Goal: Task Accomplishment & Management: Complete application form

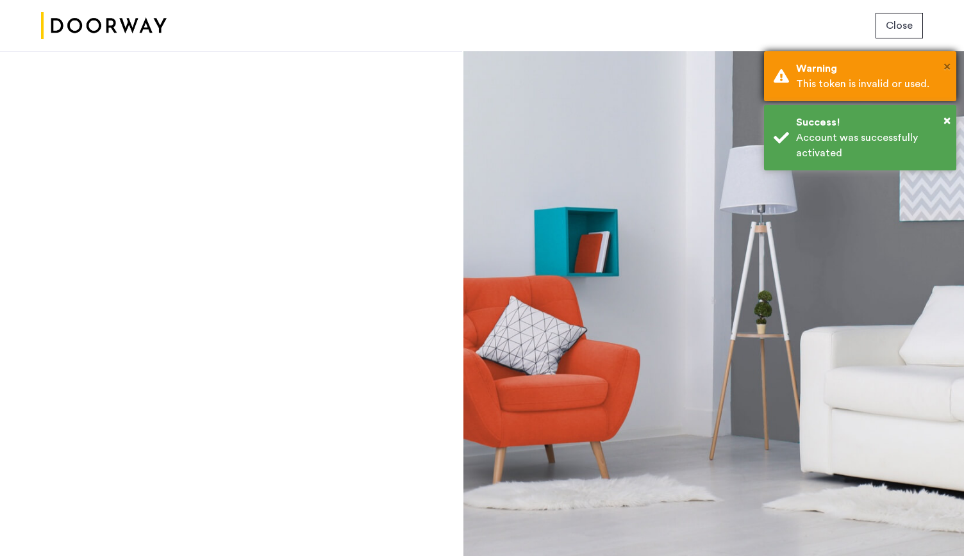
click at [947, 67] on span "×" at bounding box center [946, 66] width 7 height 13
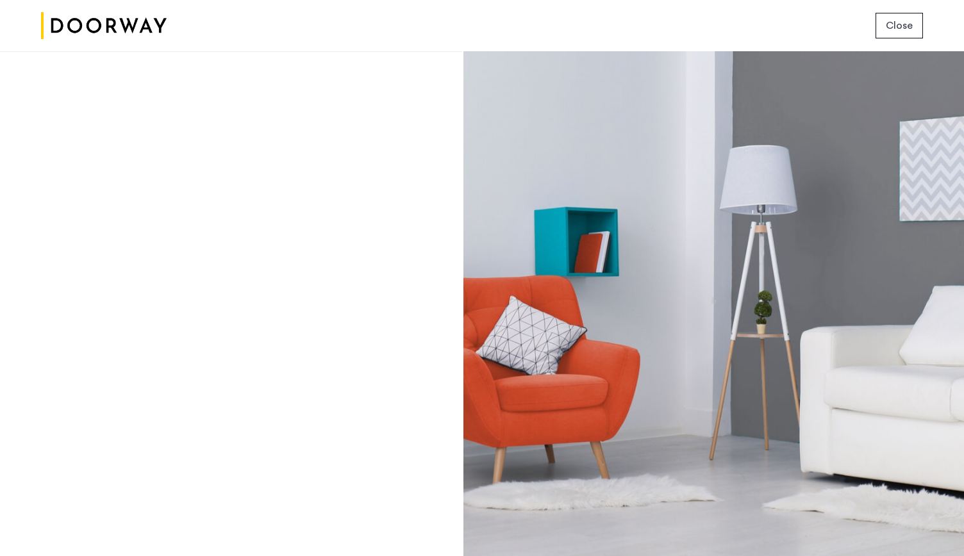
click at [900, 26] on span "Close" at bounding box center [899, 25] width 27 height 15
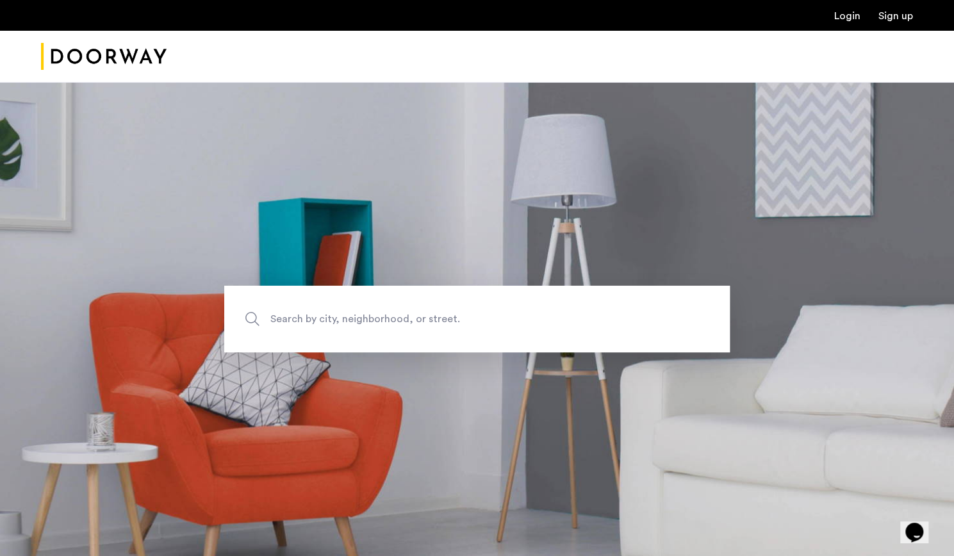
click at [849, 19] on link "Login" at bounding box center [847, 16] width 26 height 10
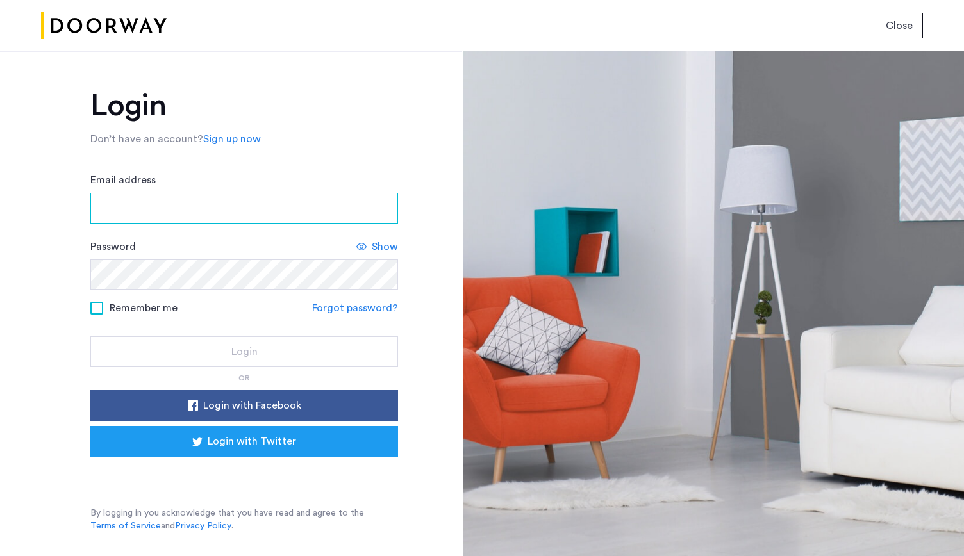
click at [177, 211] on input "Email address" at bounding box center [244, 208] width 308 height 31
type input "**********"
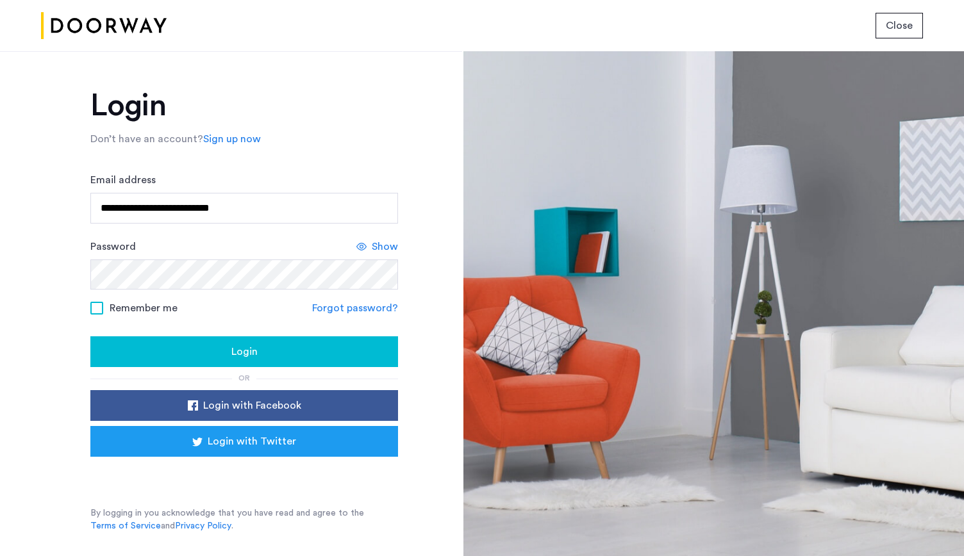
click at [233, 349] on span "Login" at bounding box center [244, 351] width 26 height 15
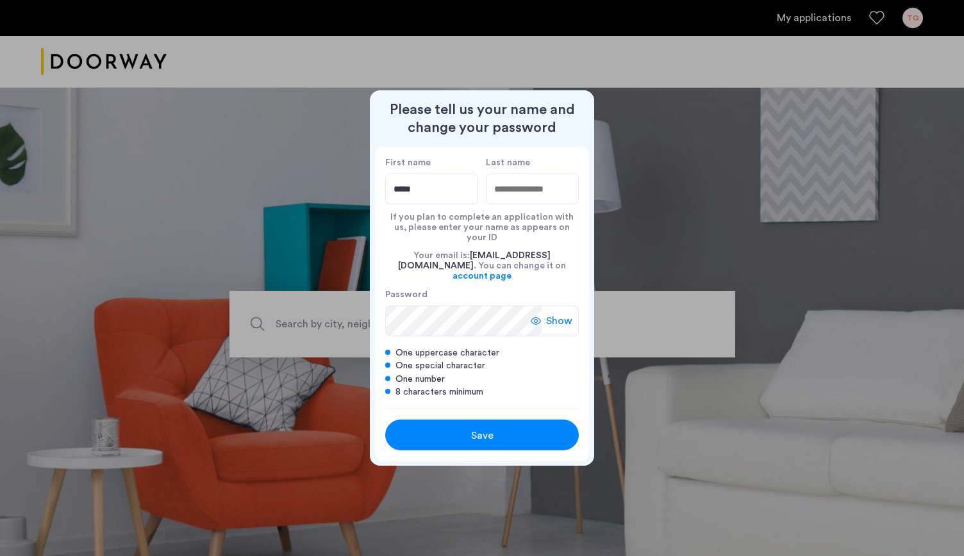
type input "*****"
type input "******"
click at [548, 319] on span "Show" at bounding box center [559, 320] width 26 height 15
click at [562, 328] on div "Hide" at bounding box center [557, 321] width 44 height 31
click at [527, 429] on div "Save" at bounding box center [481, 435] width 123 height 15
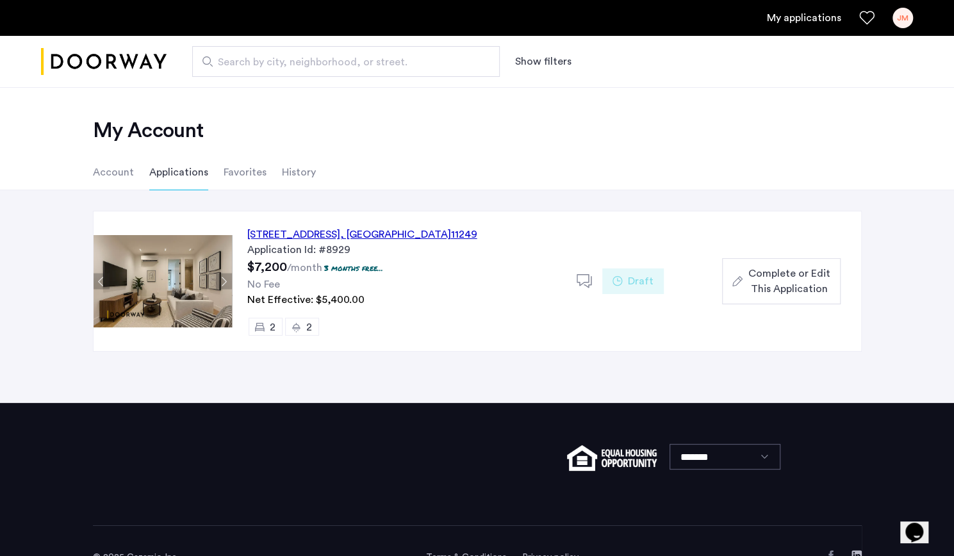
click at [338, 225] on div "143 North 9th Street, Unit 1R, Brooklyn , NY 11249 Application Id: #8929 $7,200…" at bounding box center [404, 281] width 345 height 140
click at [567, 153] on div "My Account Account Applications Favorites History" at bounding box center [477, 138] width 954 height 103
click at [226, 283] on button "Next apartment" at bounding box center [224, 282] width 16 height 16
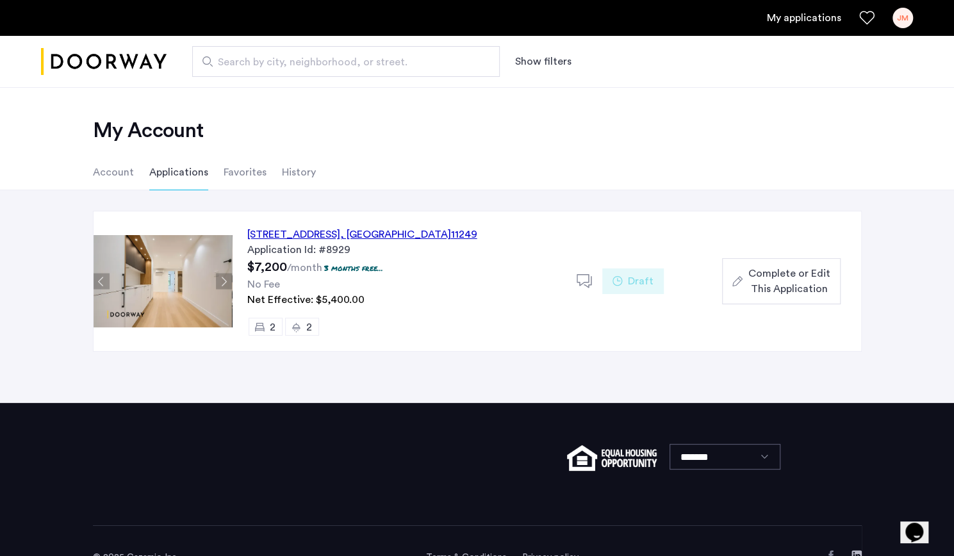
click at [226, 283] on button "Next apartment" at bounding box center [224, 282] width 16 height 16
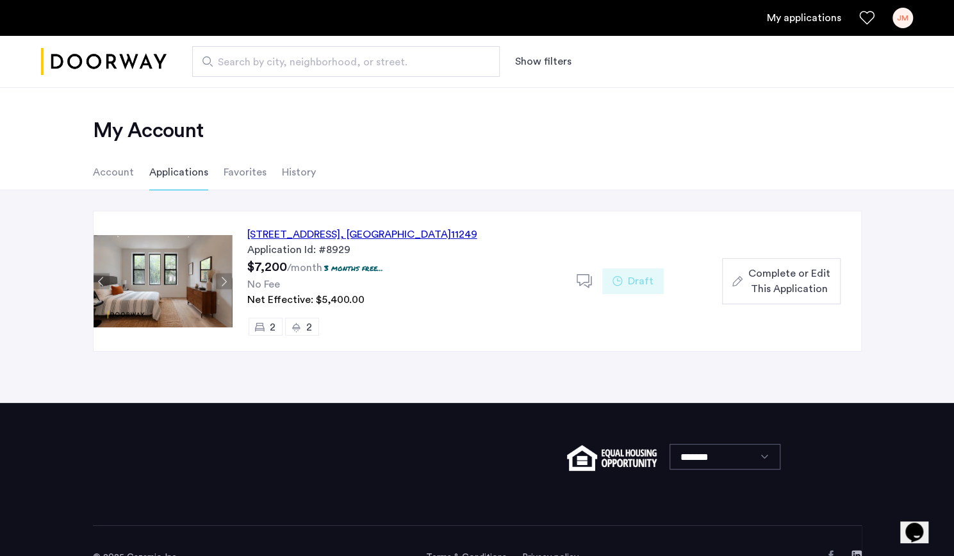
click at [226, 283] on button "Next apartment" at bounding box center [224, 282] width 16 height 16
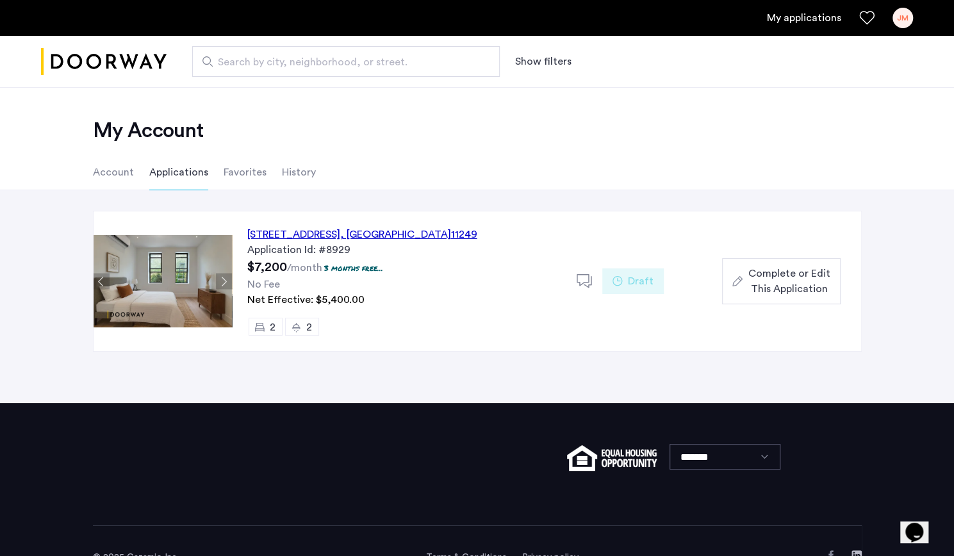
click at [226, 283] on button "Next apartment" at bounding box center [224, 282] width 16 height 16
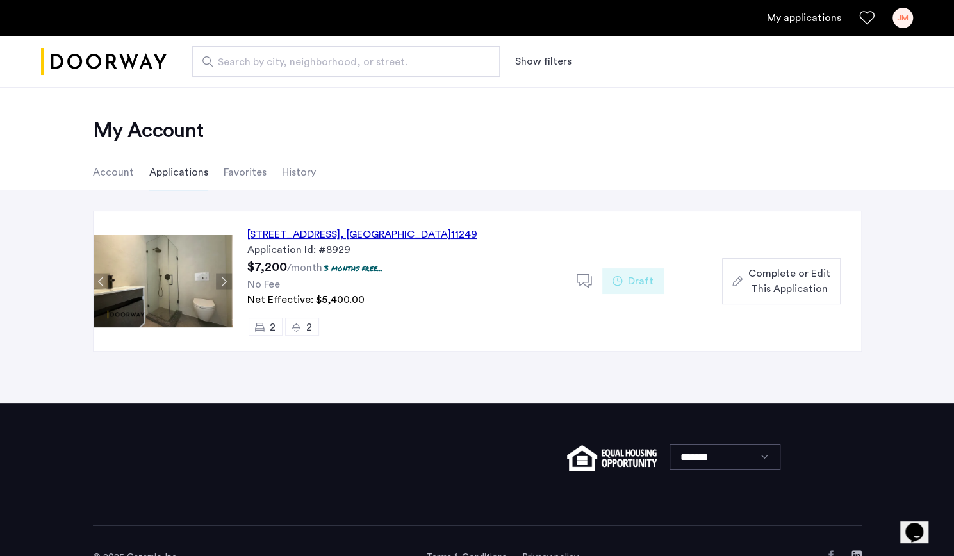
click at [226, 283] on button "Next apartment" at bounding box center [224, 282] width 16 height 16
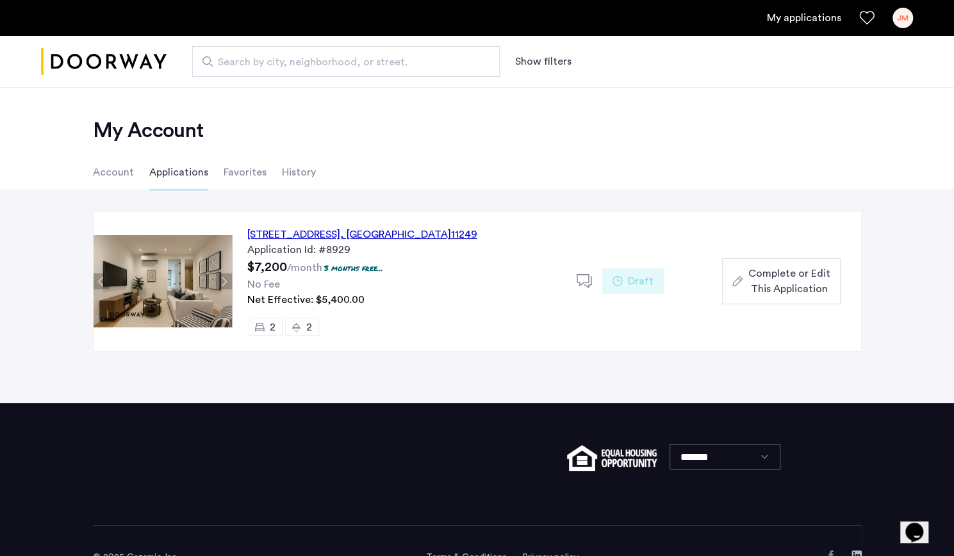
click at [226, 283] on button "Next apartment" at bounding box center [224, 282] width 16 height 16
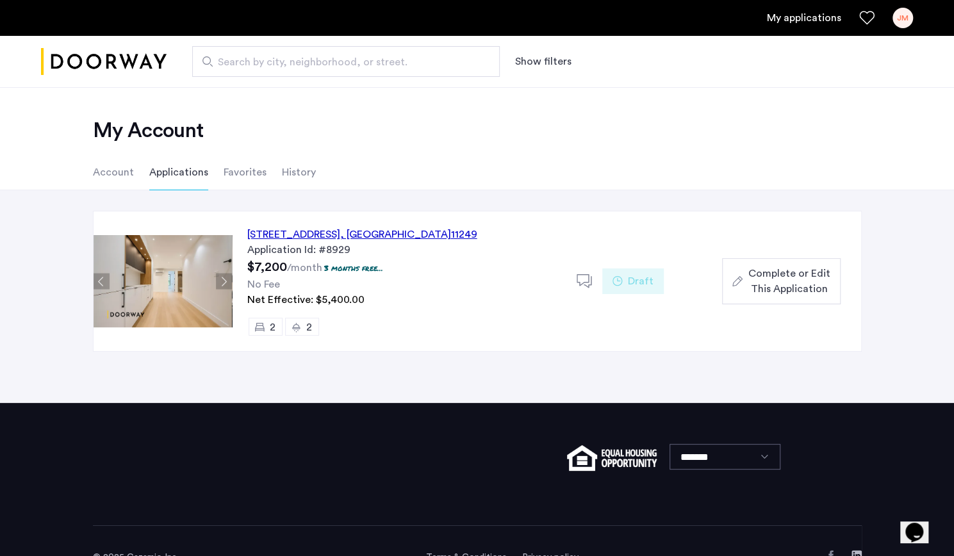
click at [226, 283] on button "Next apartment" at bounding box center [224, 282] width 16 height 16
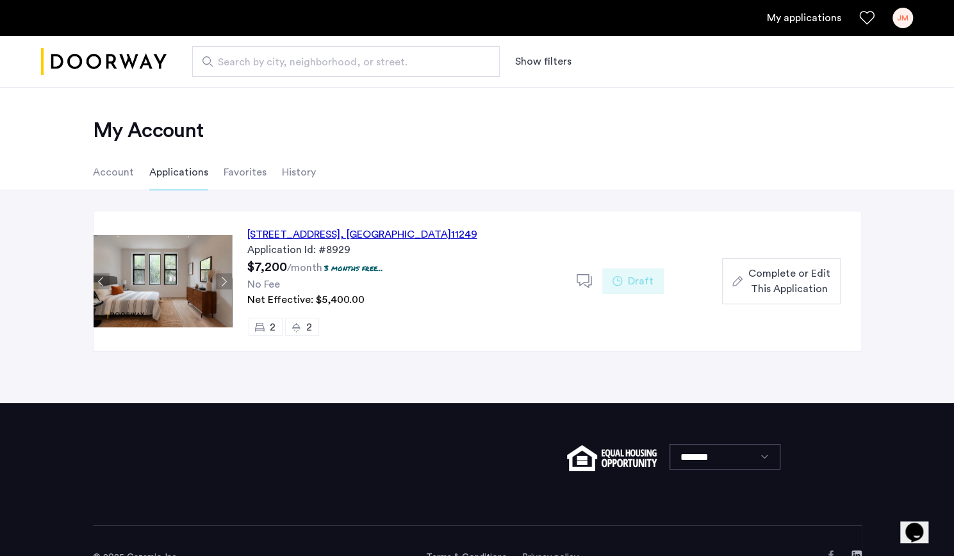
click at [226, 283] on button "Next apartment" at bounding box center [224, 282] width 16 height 16
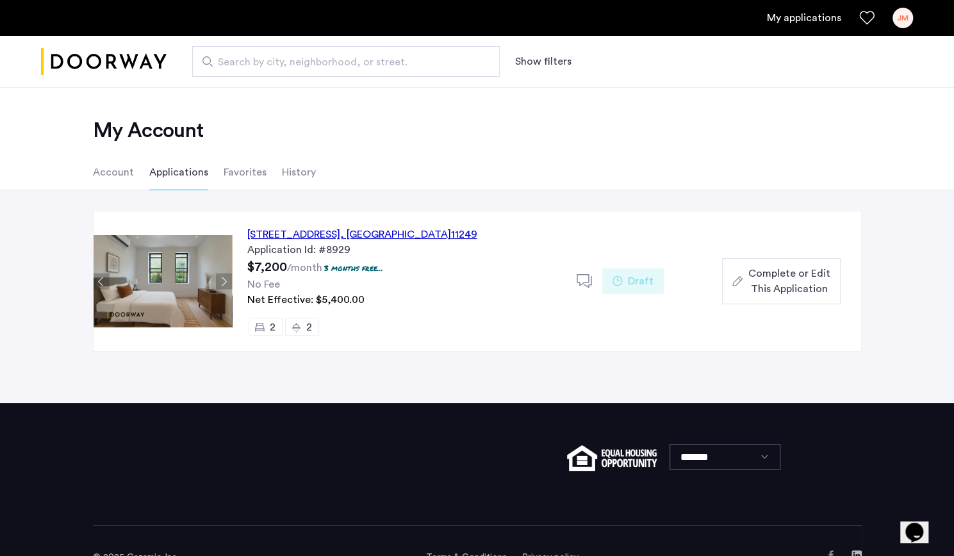
click at [226, 283] on button "Next apartment" at bounding box center [224, 282] width 16 height 16
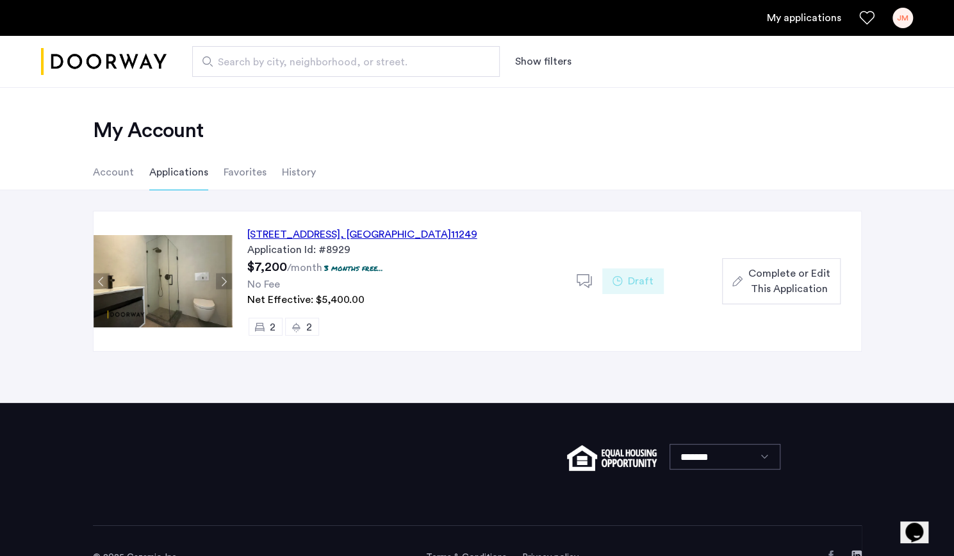
click at [381, 234] on div "143 North 9th Street, Unit 1R, Brooklyn , NY 11249" at bounding box center [362, 234] width 230 height 15
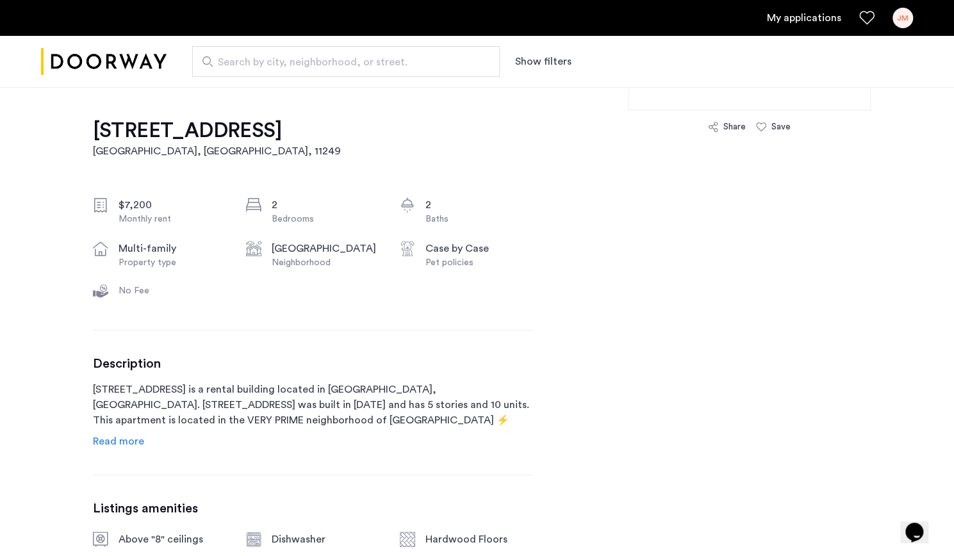
scroll to position [385, 0]
click at [119, 436] on span "Read more" at bounding box center [118, 441] width 51 height 10
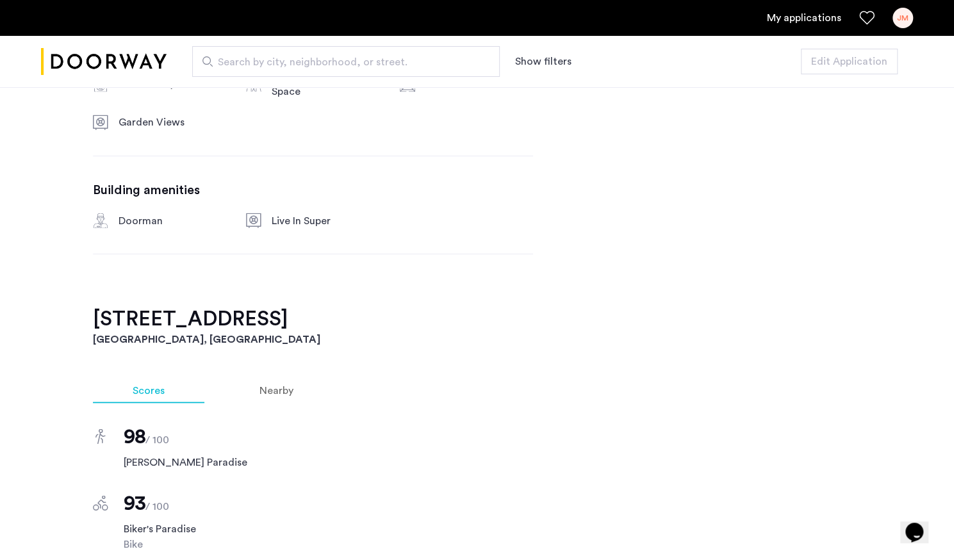
scroll to position [1438, 0]
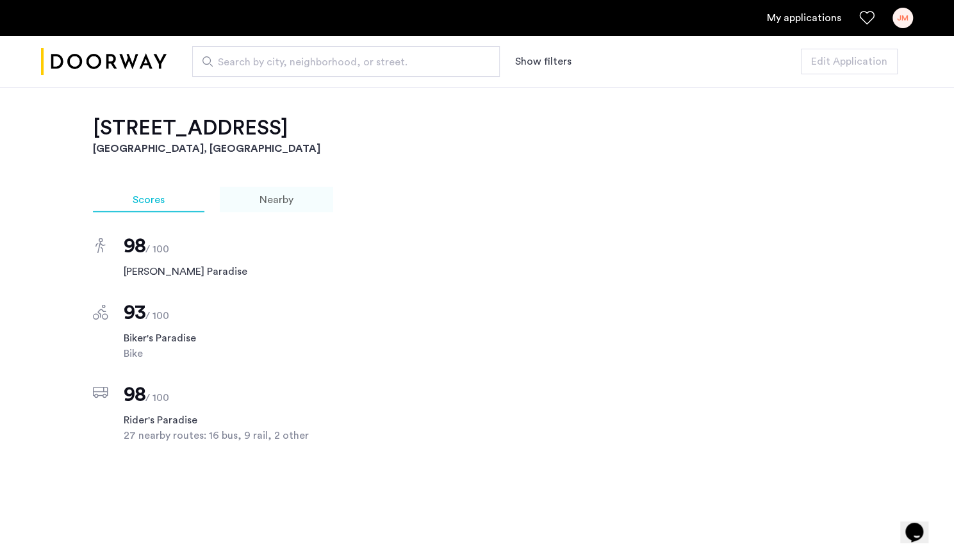
click at [280, 195] on span "Nearby" at bounding box center [277, 200] width 34 height 10
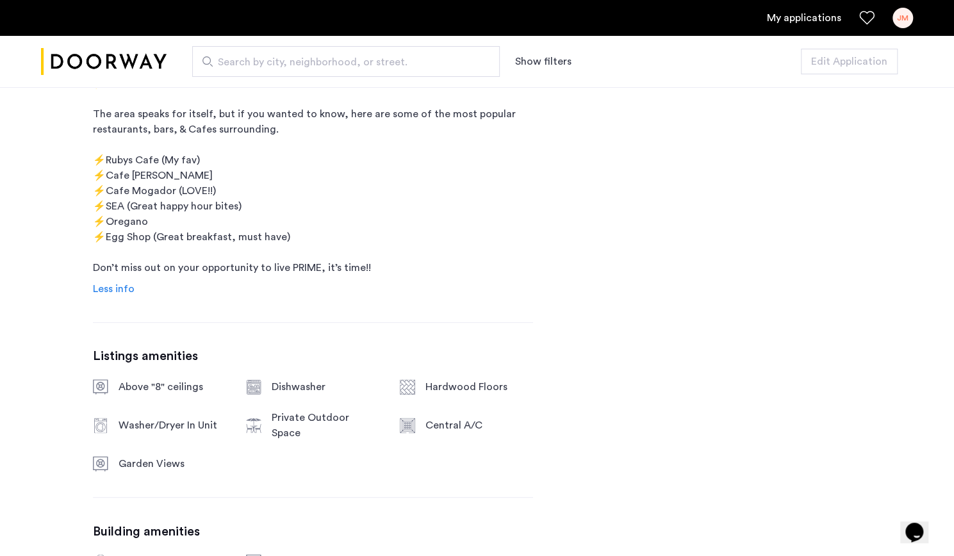
scroll to position [1066, 0]
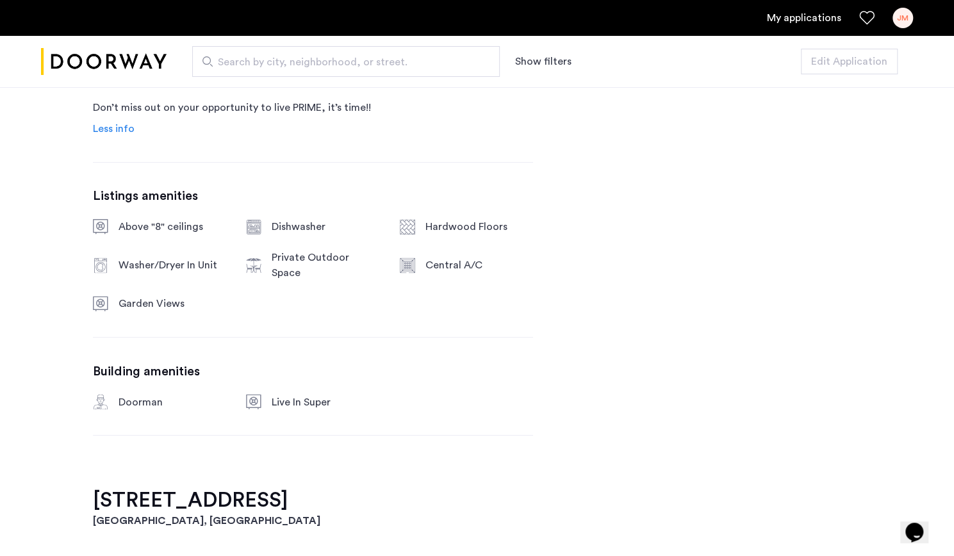
click at [118, 128] on span "Less info" at bounding box center [114, 129] width 42 height 10
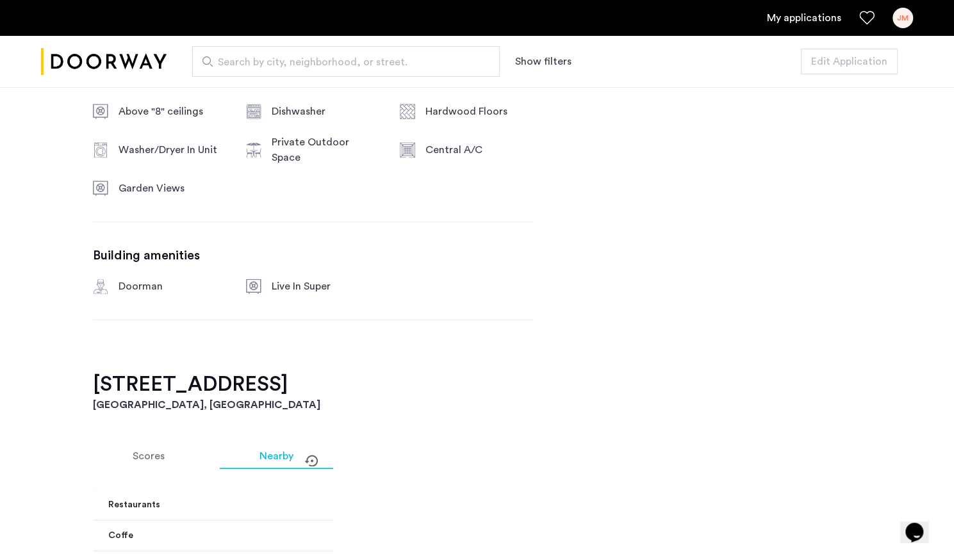
scroll to position [0, 0]
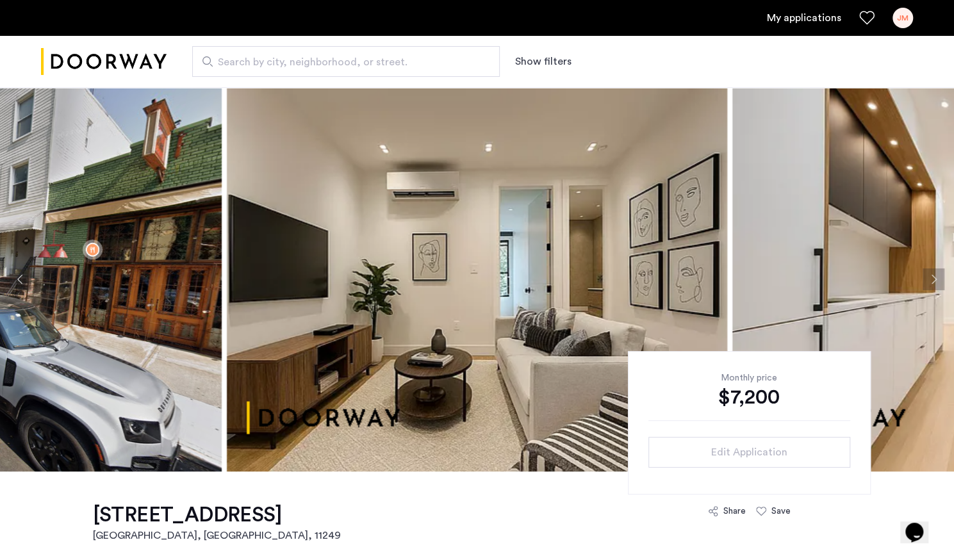
click at [799, 13] on link "My applications" at bounding box center [804, 17] width 74 height 15
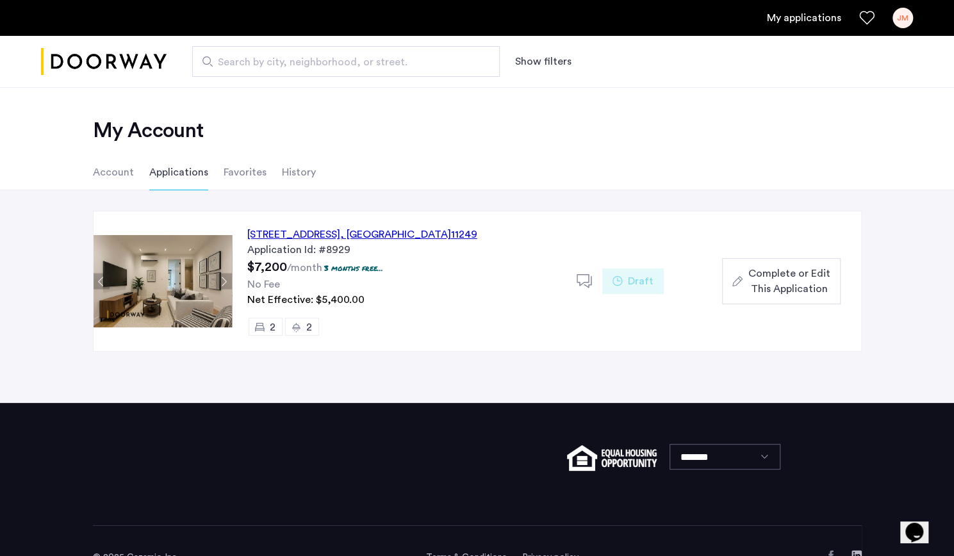
click at [759, 281] on span "Complete or Edit This Application" at bounding box center [789, 281] width 82 height 31
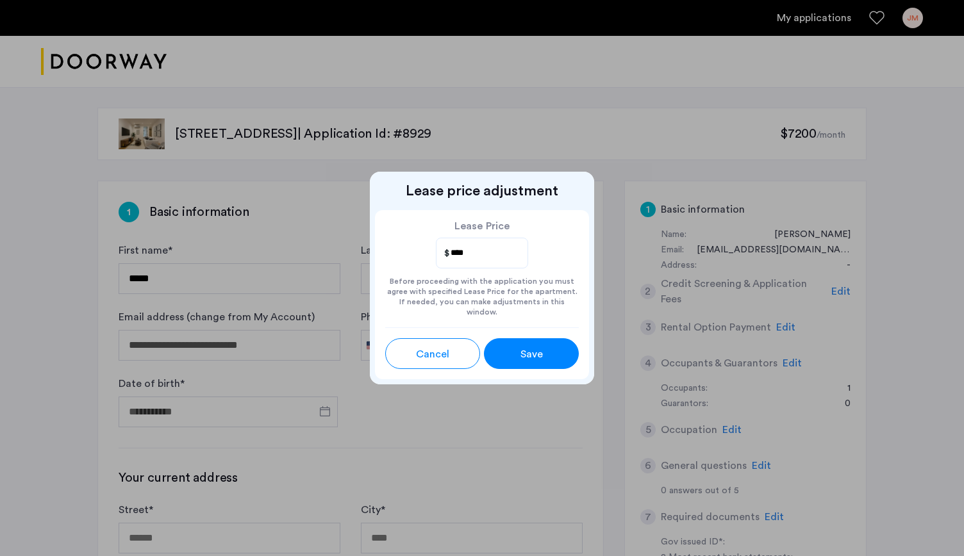
click at [553, 346] on button "Save" at bounding box center [531, 353] width 95 height 31
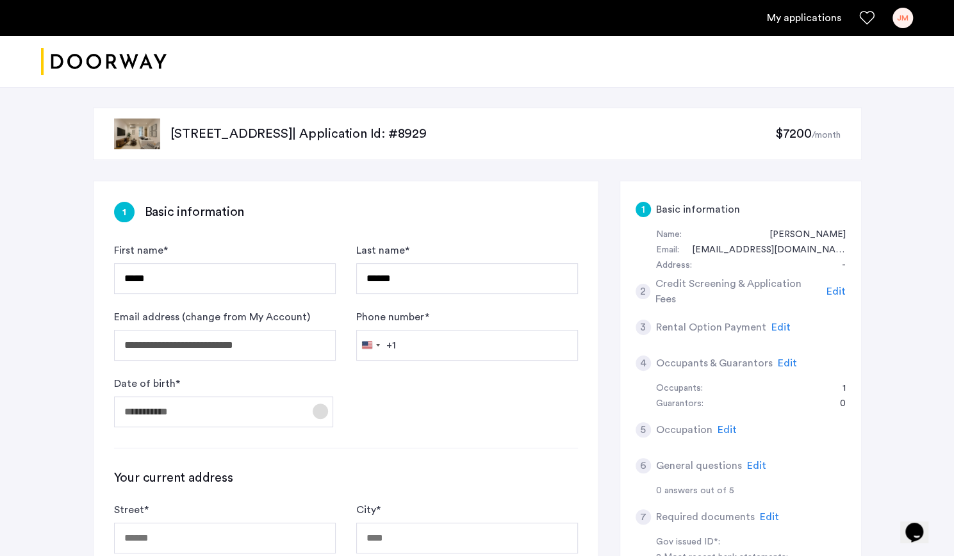
click at [330, 408] on span "Open calendar" at bounding box center [320, 411] width 31 height 31
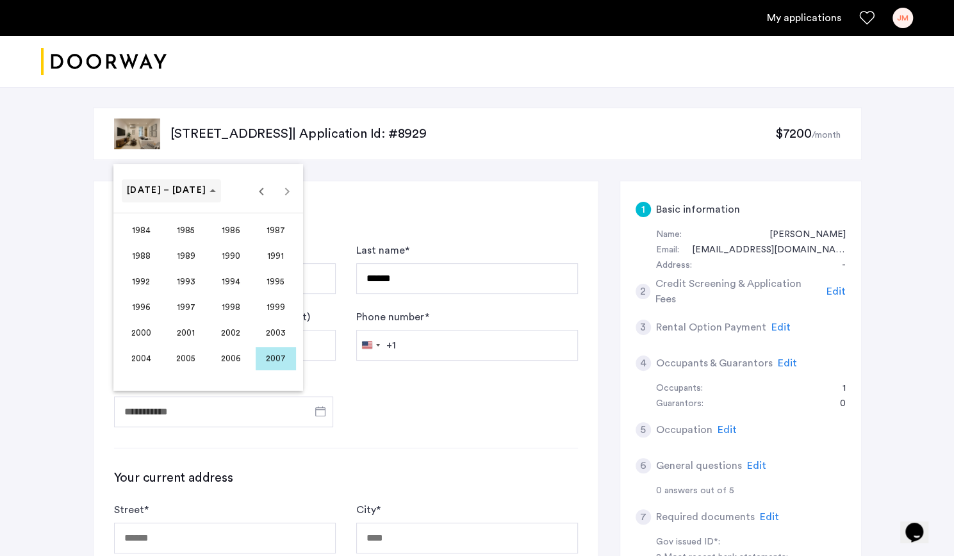
click at [188, 195] on span "1984 – 2007" at bounding box center [171, 190] width 89 height 11
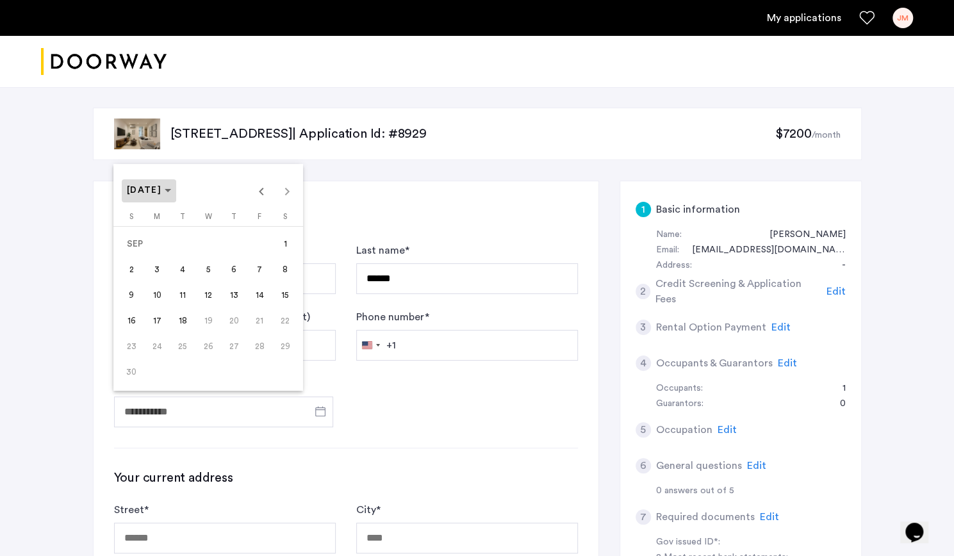
click at [171, 189] on span "SEP 2007" at bounding box center [149, 190] width 44 height 11
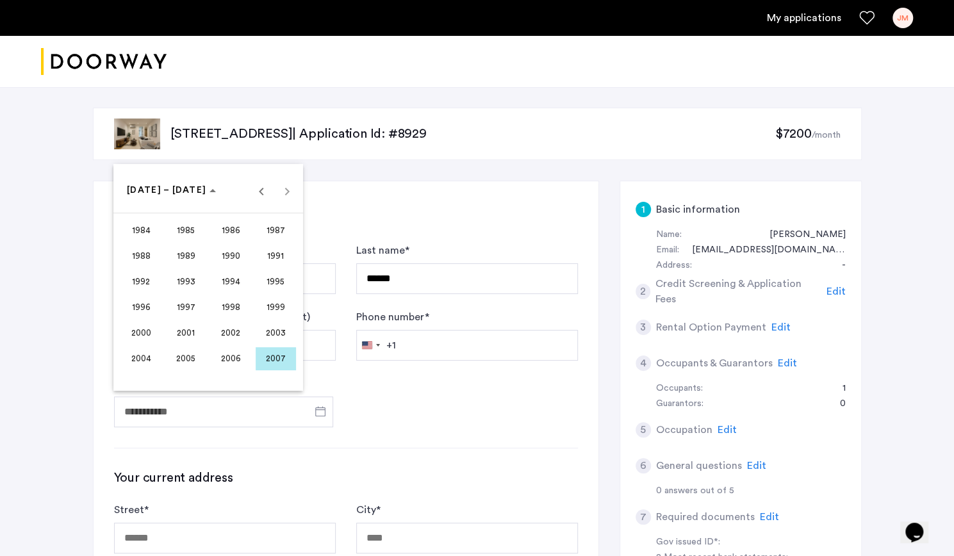
click at [236, 308] on span "1998" at bounding box center [231, 307] width 40 height 23
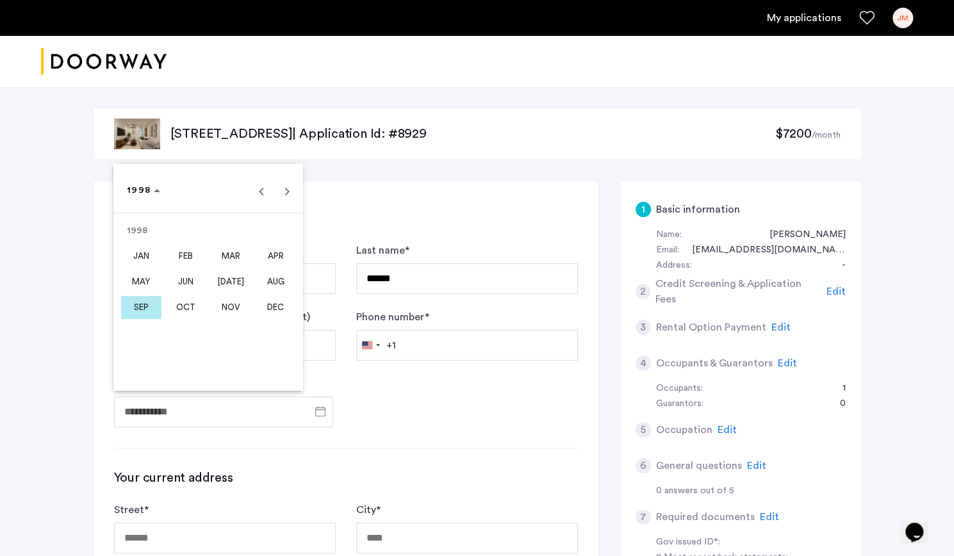
click at [140, 283] on span "MAY" at bounding box center [141, 281] width 40 height 23
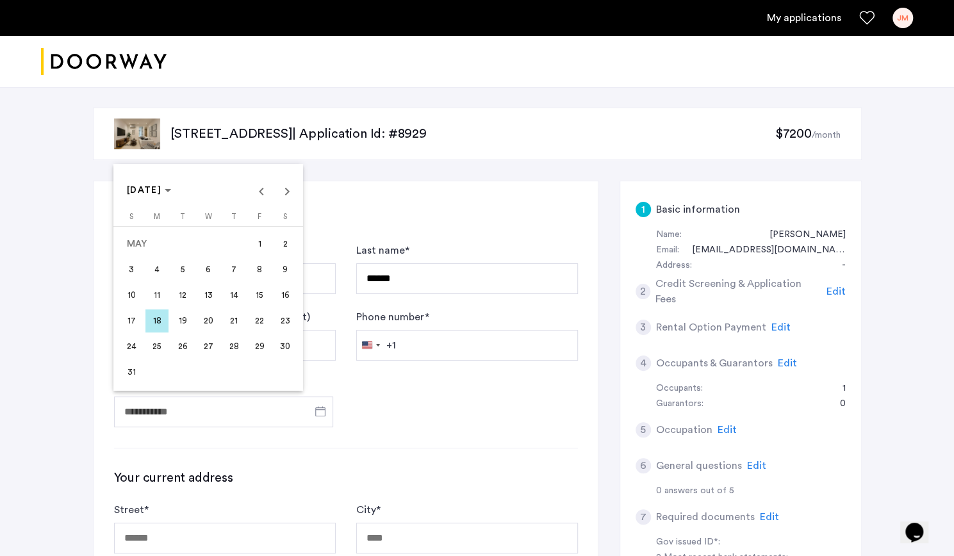
click at [155, 320] on span "18" at bounding box center [156, 321] width 23 height 23
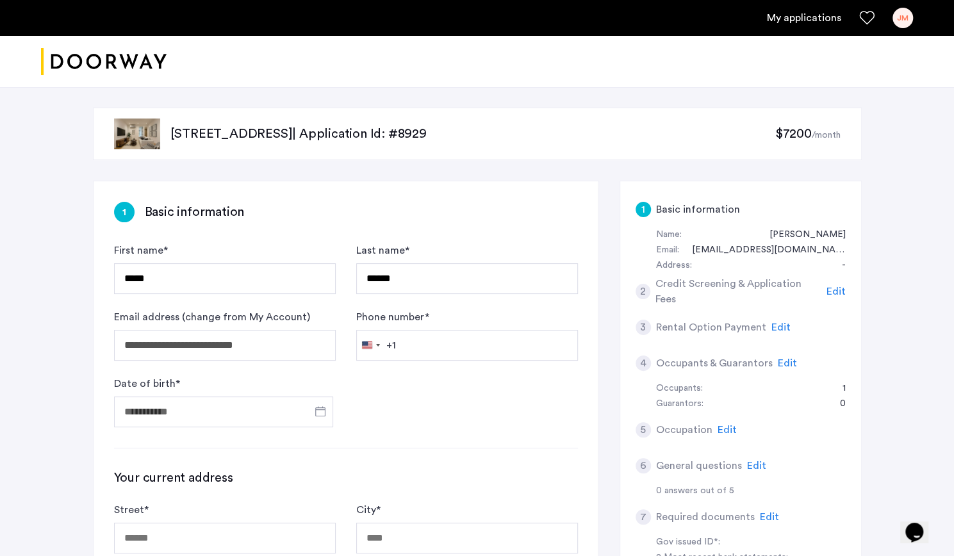
type input "**********"
click at [395, 357] on input "Phone number *" at bounding box center [467, 345] width 222 height 31
type input "**********"
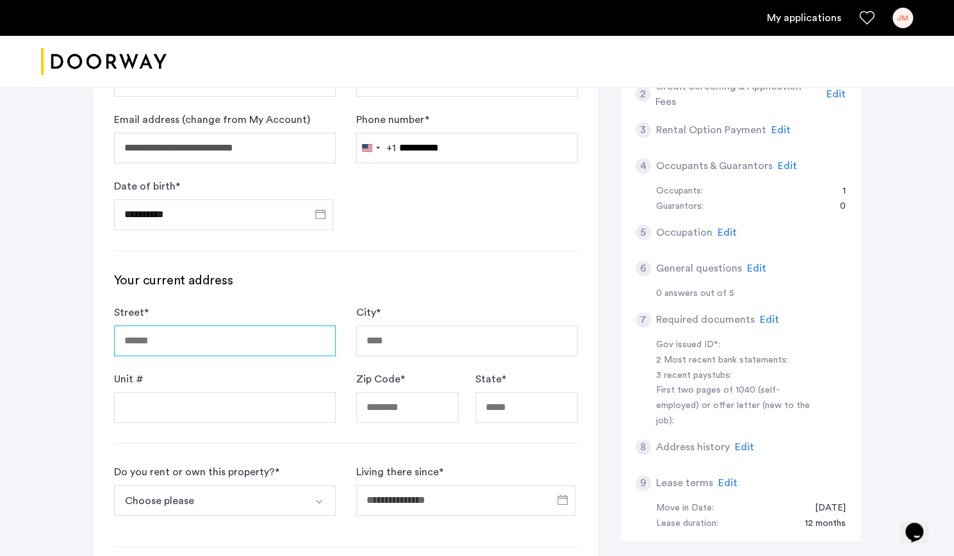
click at [270, 340] on input "Street *" at bounding box center [225, 341] width 222 height 31
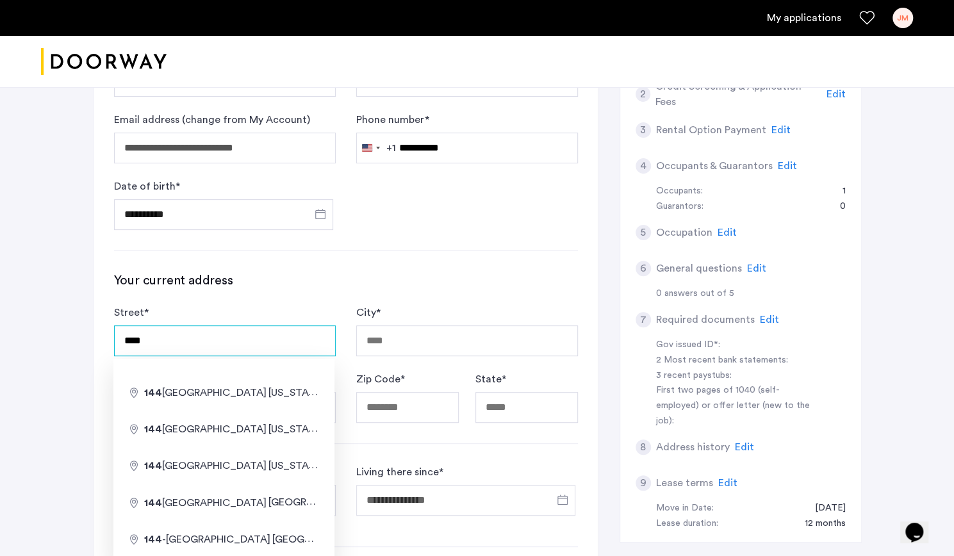
type input "**********"
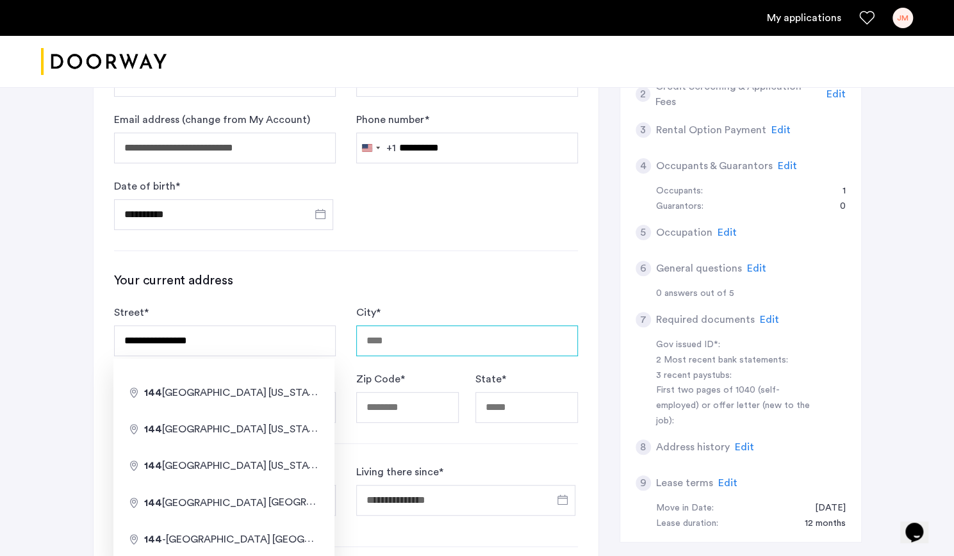
type input "********"
type input "*****"
type input "**"
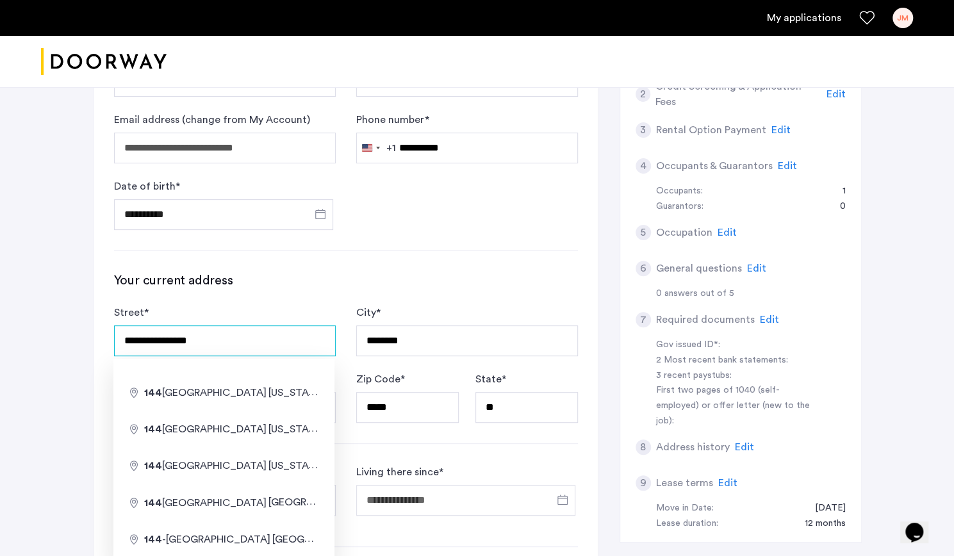
click at [223, 344] on input "**********" at bounding box center [225, 341] width 222 height 31
click at [320, 295] on div "**********" at bounding box center [346, 347] width 464 height 151
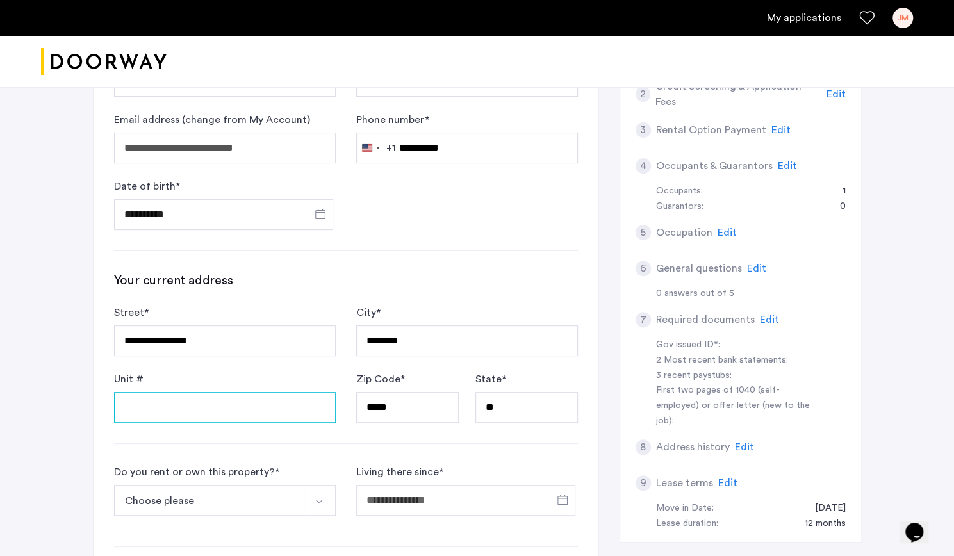
click at [242, 401] on input "Unit #" at bounding box center [225, 407] width 222 height 31
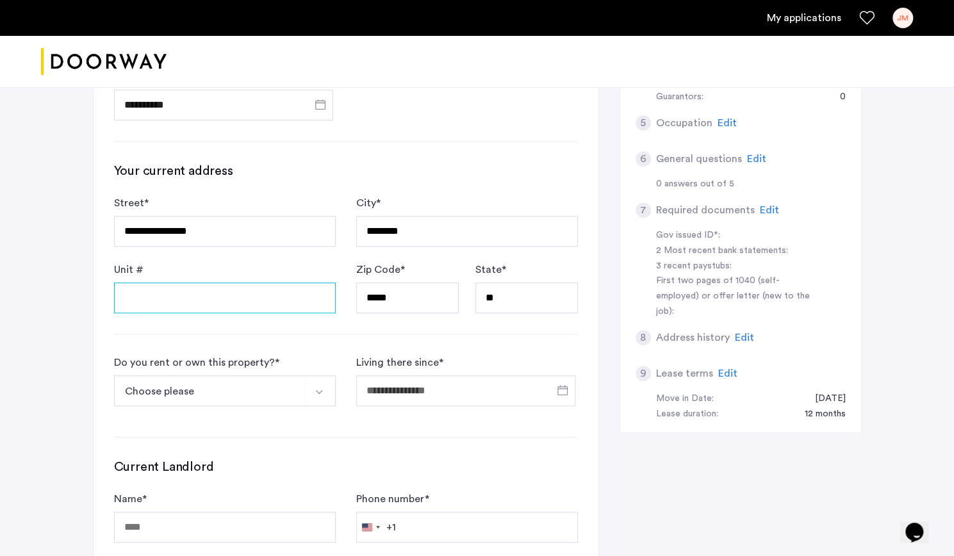
scroll to position [473, 0]
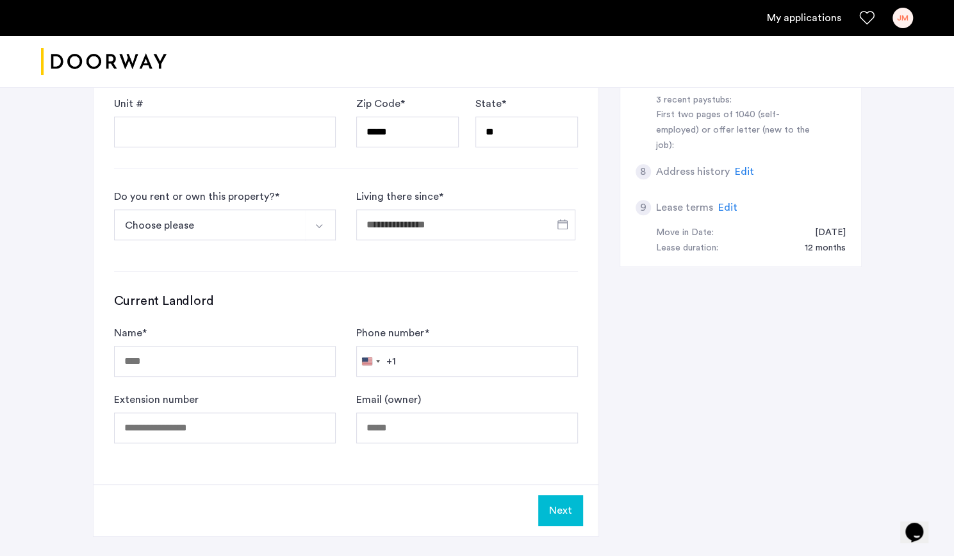
click at [315, 237] on button "Select option" at bounding box center [320, 225] width 31 height 31
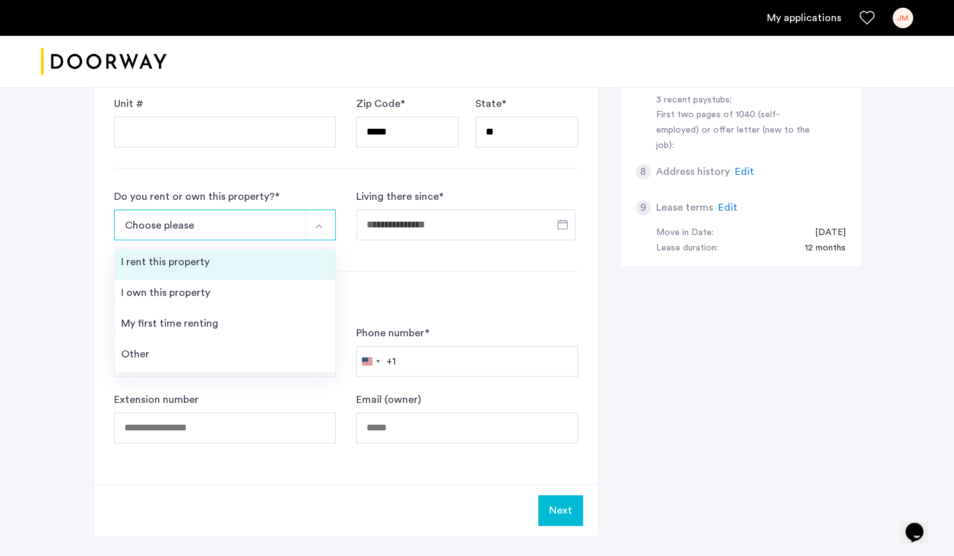
click at [192, 256] on div "I rent this property" at bounding box center [165, 261] width 88 height 15
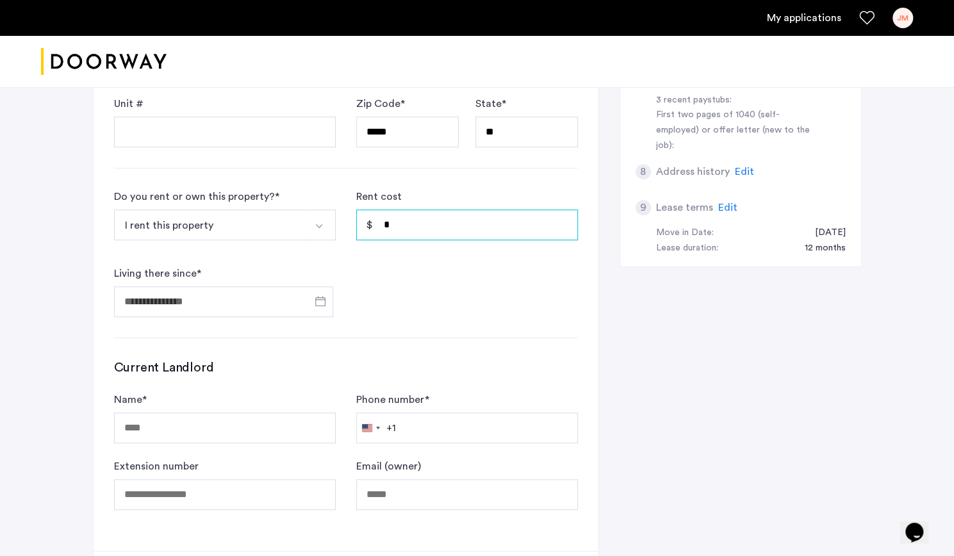
click at [419, 224] on input "*" at bounding box center [467, 225] width 222 height 31
type input "*****"
click at [314, 301] on span "Open calendar" at bounding box center [320, 301] width 31 height 31
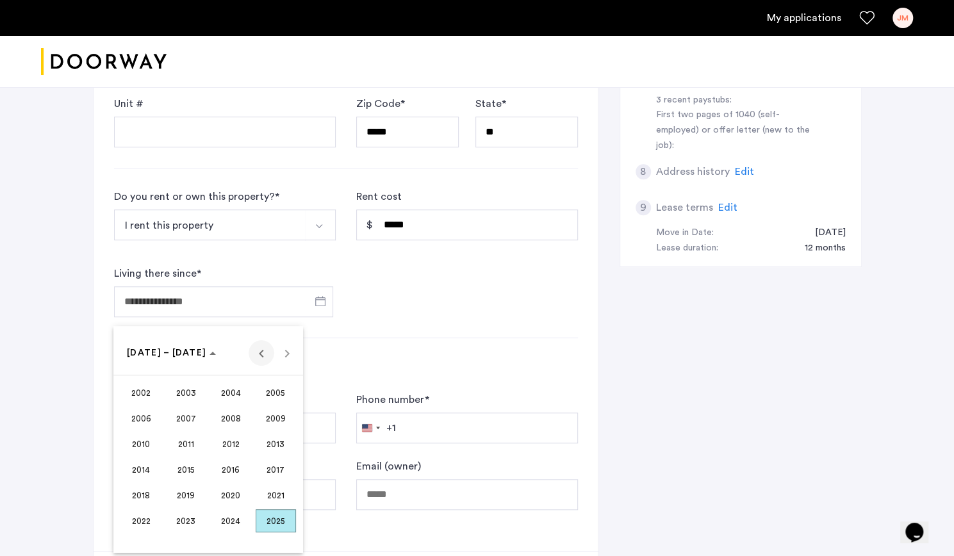
click at [253, 357] on span "Previous 24 years" at bounding box center [262, 353] width 26 height 26
click at [144, 515] on span "1998" at bounding box center [141, 520] width 40 height 23
click at [145, 353] on span "1998" at bounding box center [139, 353] width 24 height 9
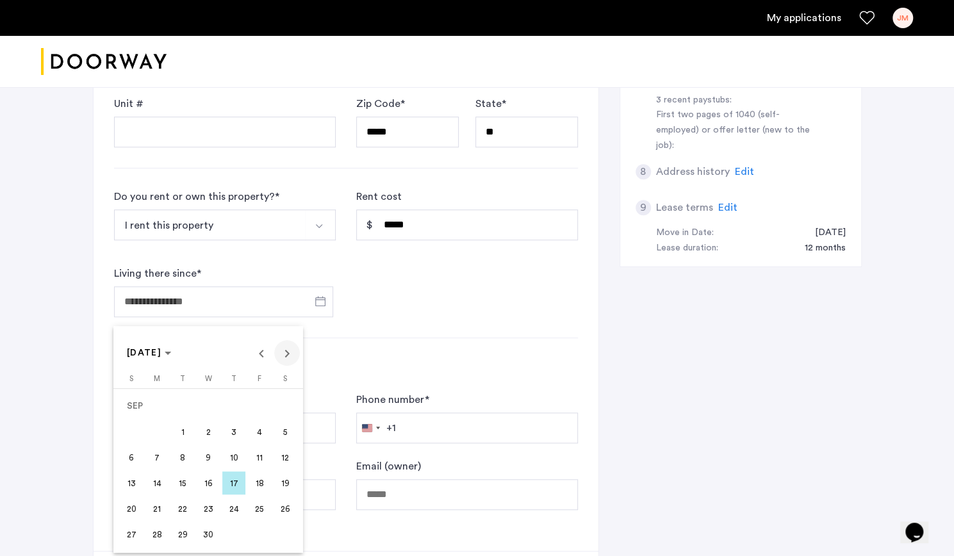
click at [286, 354] on span "Next month" at bounding box center [287, 353] width 26 height 26
click at [161, 351] on span "JAN 1999" at bounding box center [144, 353] width 35 height 9
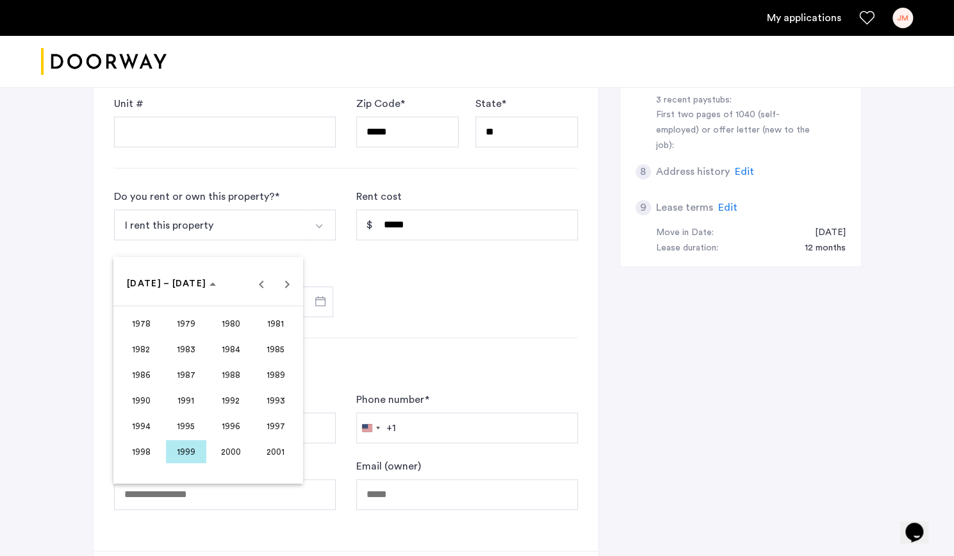
scroll to position [542, 0]
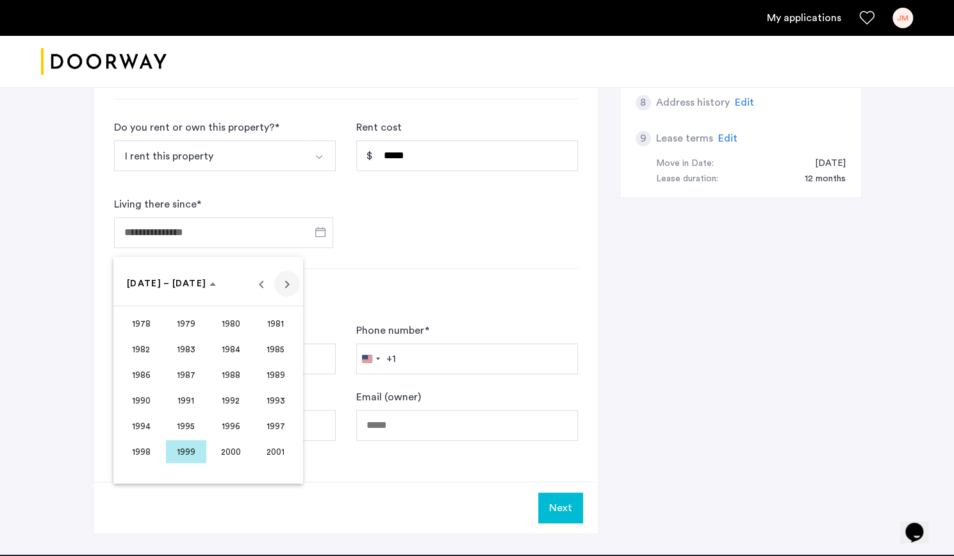
click at [283, 281] on span "Next 24 years" at bounding box center [287, 284] width 26 height 26
click at [228, 454] on span "2024" at bounding box center [231, 451] width 40 height 23
click at [188, 406] on span "OCT" at bounding box center [186, 400] width 40 height 23
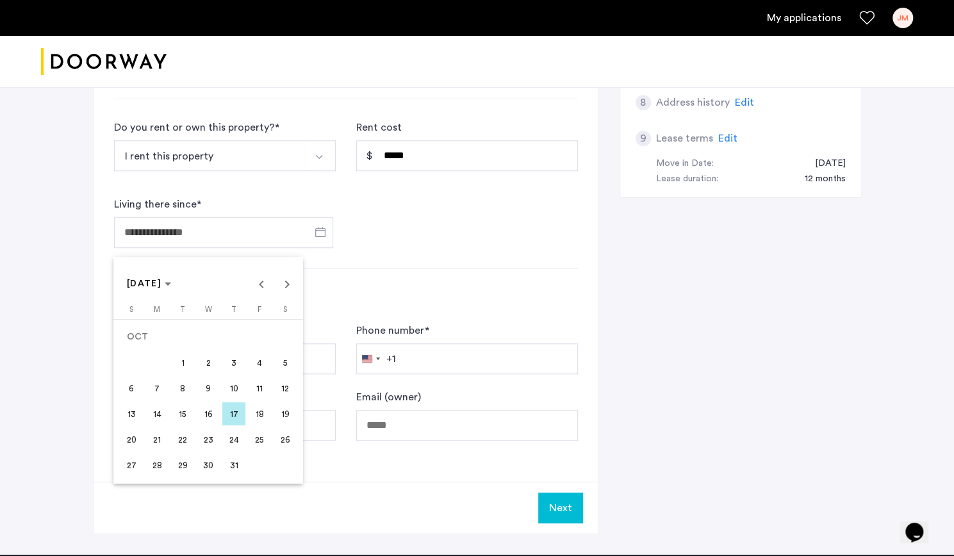
click at [460, 275] on div at bounding box center [477, 278] width 954 height 556
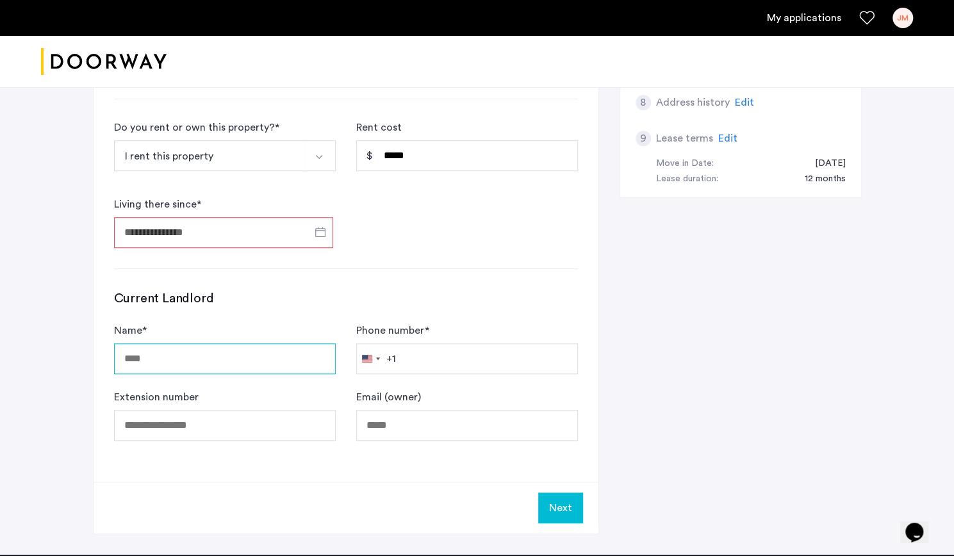
click at [237, 349] on input "Name *" at bounding box center [225, 359] width 222 height 31
click at [199, 352] on input "*********" at bounding box center [225, 359] width 222 height 31
paste input "**********"
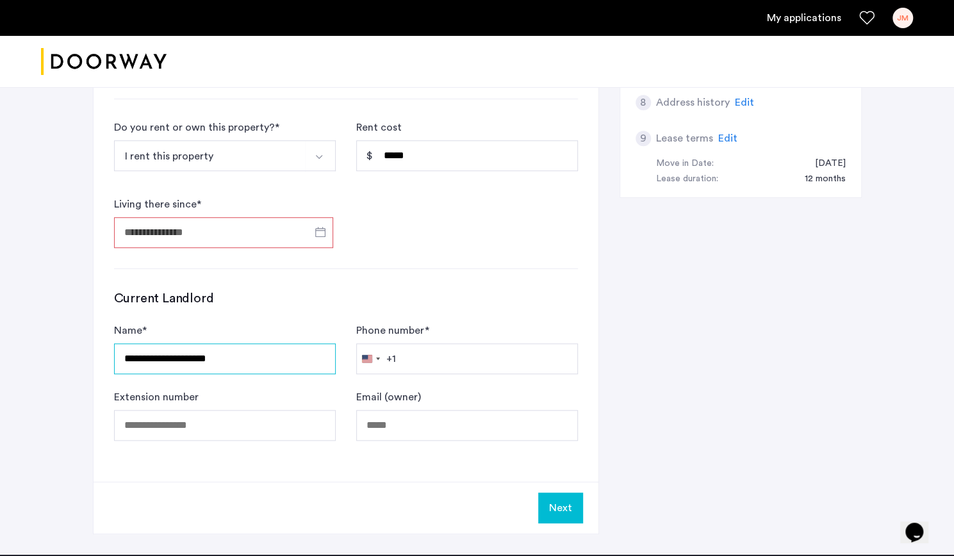
type input "**********"
click at [308, 230] on span "Open calendar" at bounding box center [320, 232] width 31 height 31
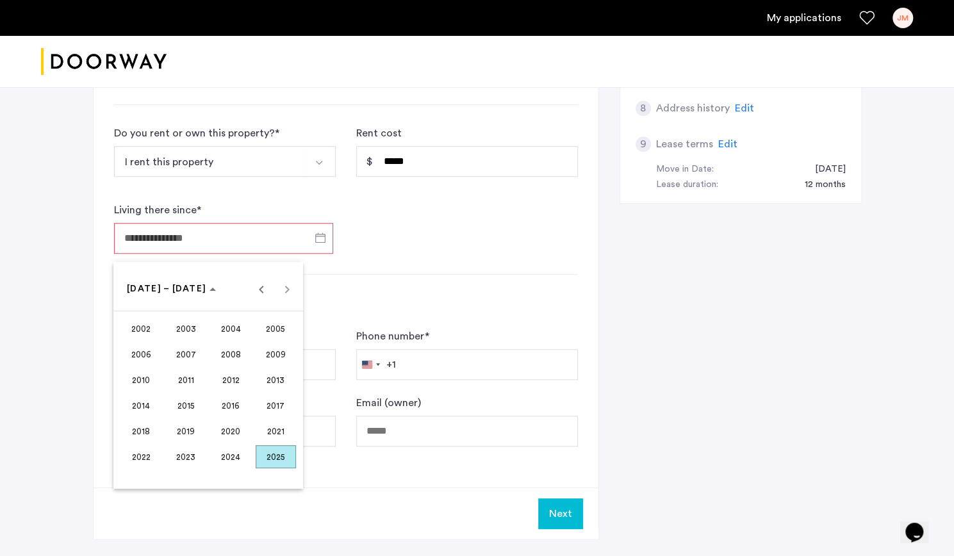
scroll to position [537, 0]
click at [194, 287] on span "2002 – 2025" at bounding box center [171, 289] width 89 height 11
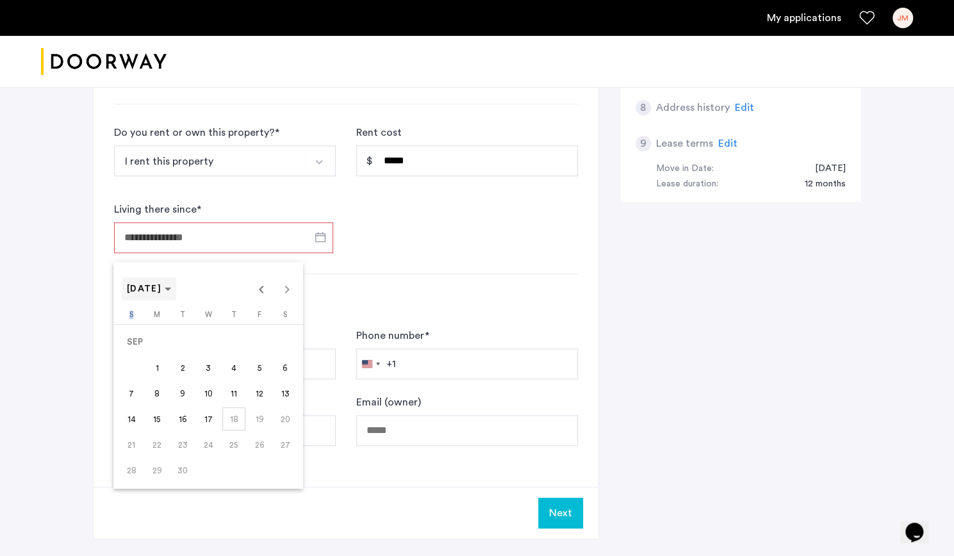
click at [194, 287] on div "SEP 2025 SEP 2025" at bounding box center [208, 289] width 183 height 26
click at [171, 288] on span "SEP 2025" at bounding box center [149, 289] width 44 height 11
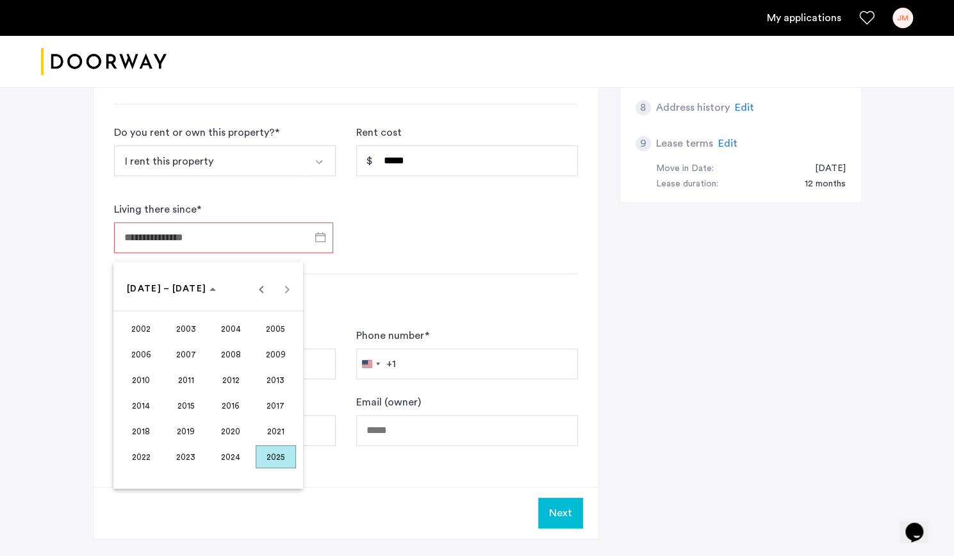
click at [229, 463] on span "2024" at bounding box center [231, 456] width 40 height 23
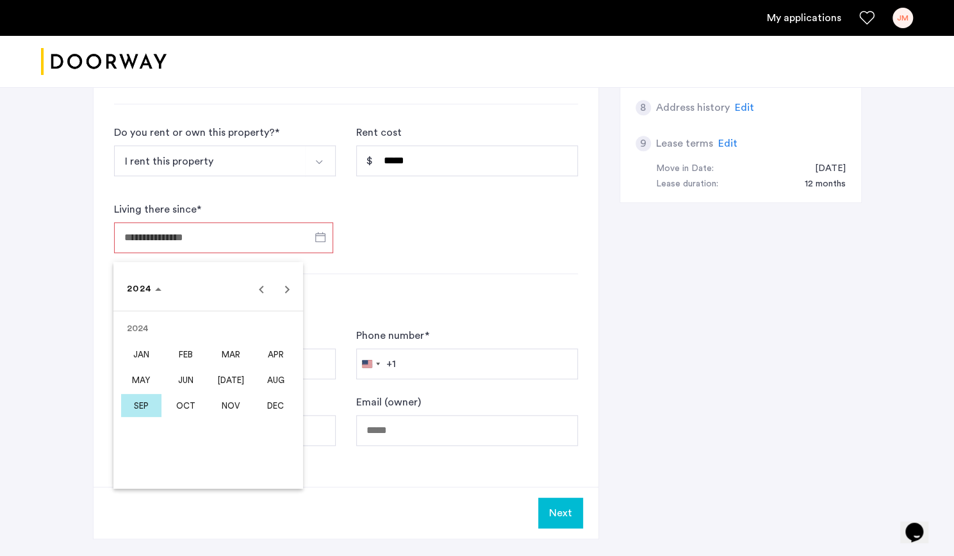
click at [196, 413] on span "OCT" at bounding box center [186, 405] width 40 height 23
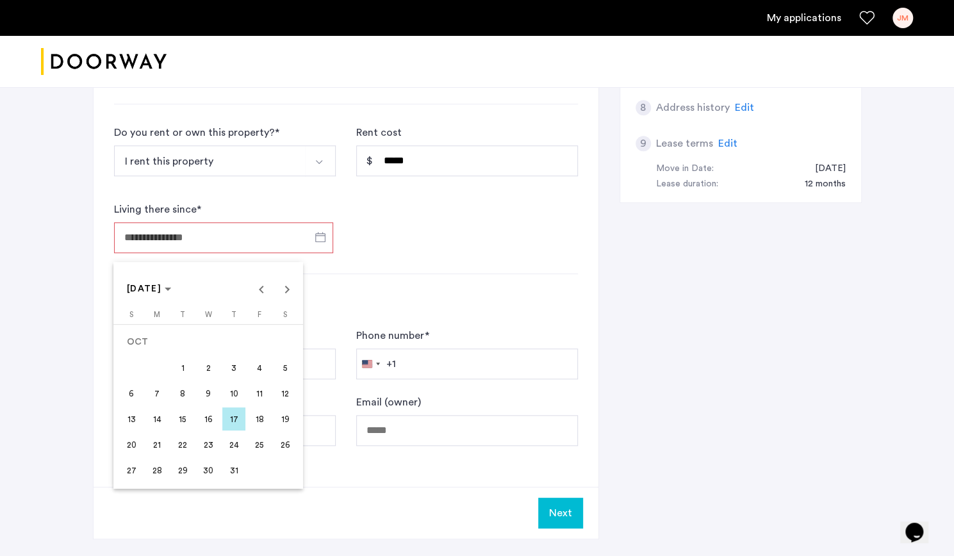
click at [435, 269] on div at bounding box center [477, 278] width 954 height 556
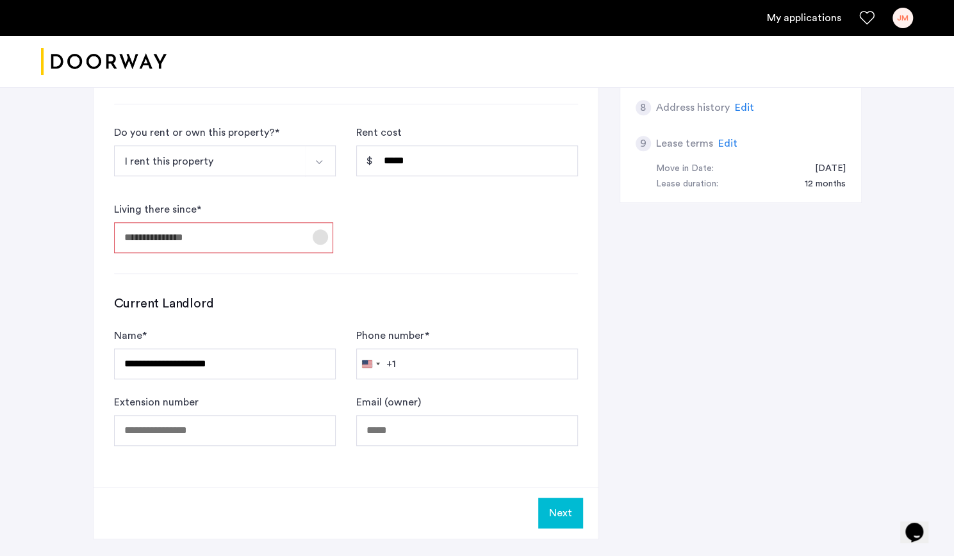
click at [305, 233] on span "Open calendar" at bounding box center [320, 237] width 31 height 31
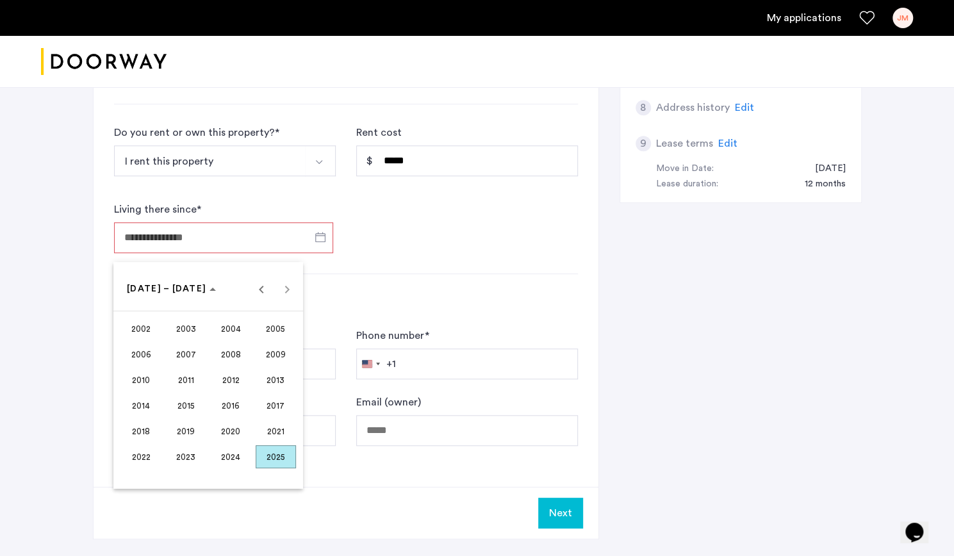
click at [233, 452] on span "2024" at bounding box center [231, 456] width 40 height 23
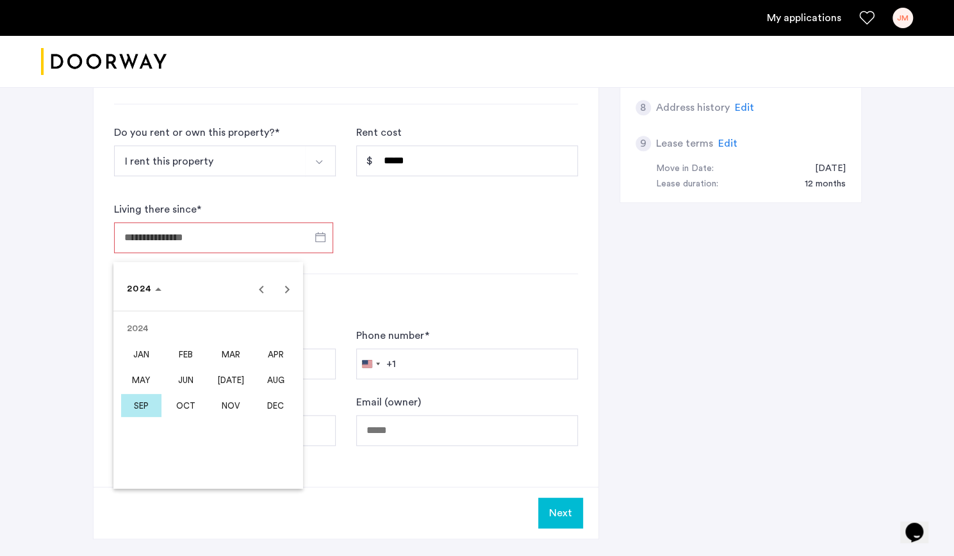
click at [183, 401] on span "OCT" at bounding box center [186, 405] width 40 height 23
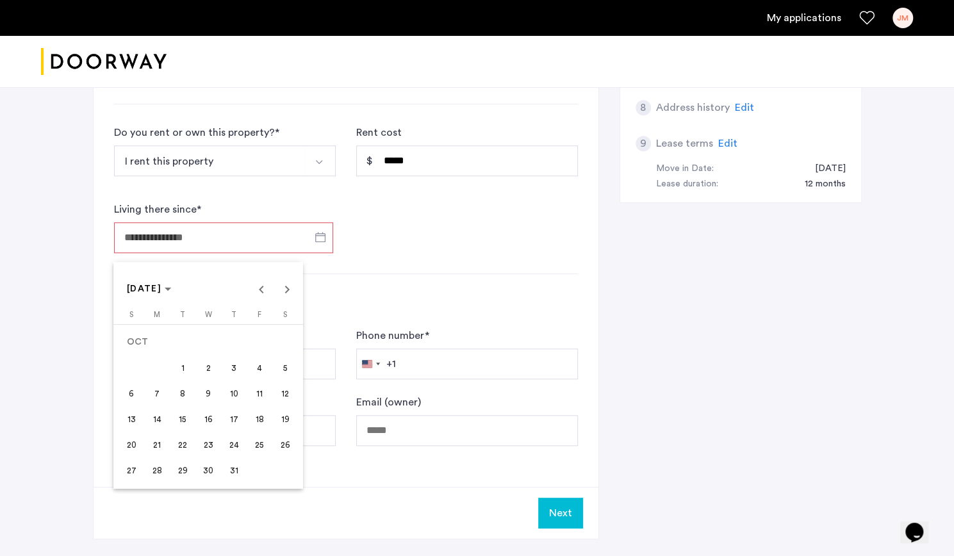
click at [174, 367] on span "1" at bounding box center [182, 367] width 23 height 23
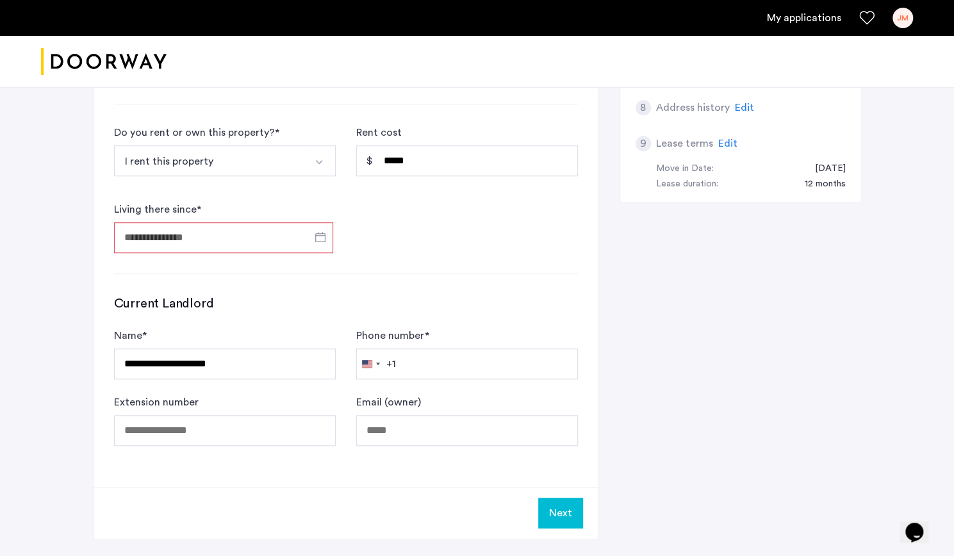
type input "**********"
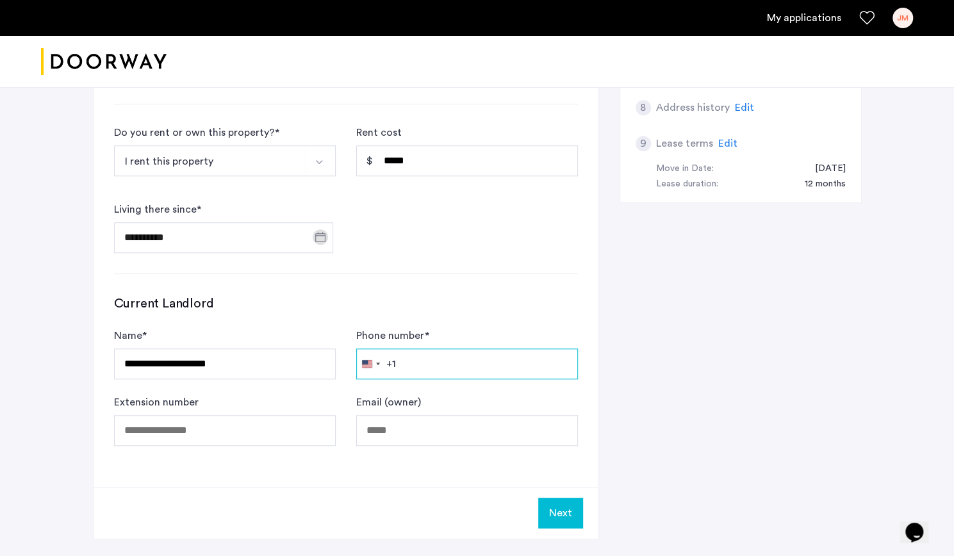
click at [429, 358] on input "Phone number *" at bounding box center [467, 364] width 222 height 31
type input "**********"
click at [431, 307] on h3 "Current Landlord" at bounding box center [346, 304] width 464 height 18
click at [371, 448] on div "**********" at bounding box center [346, 65] width 505 height 843
click at [246, 370] on input "**********" at bounding box center [225, 364] width 222 height 31
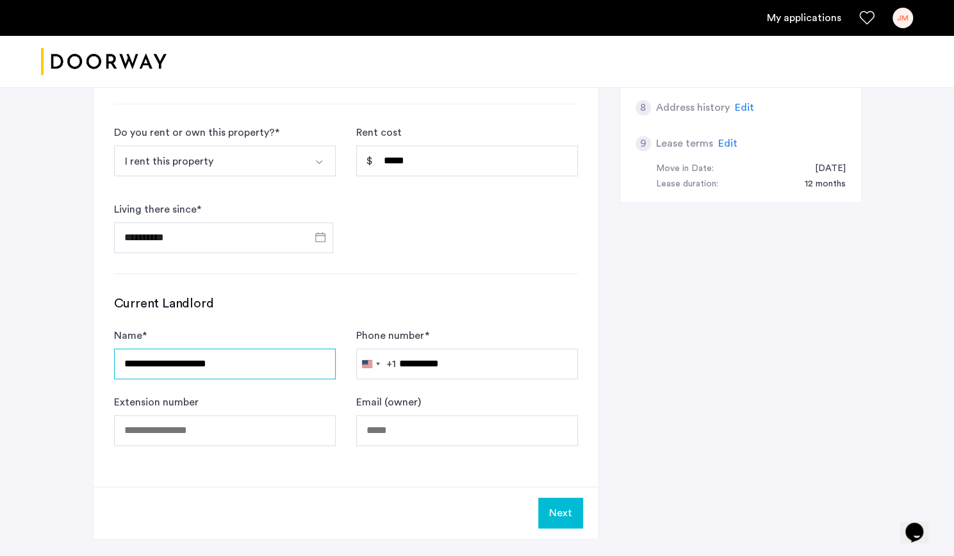
click at [246, 370] on input "**********" at bounding box center [225, 364] width 222 height 31
paste input "**********"
type input "**********"
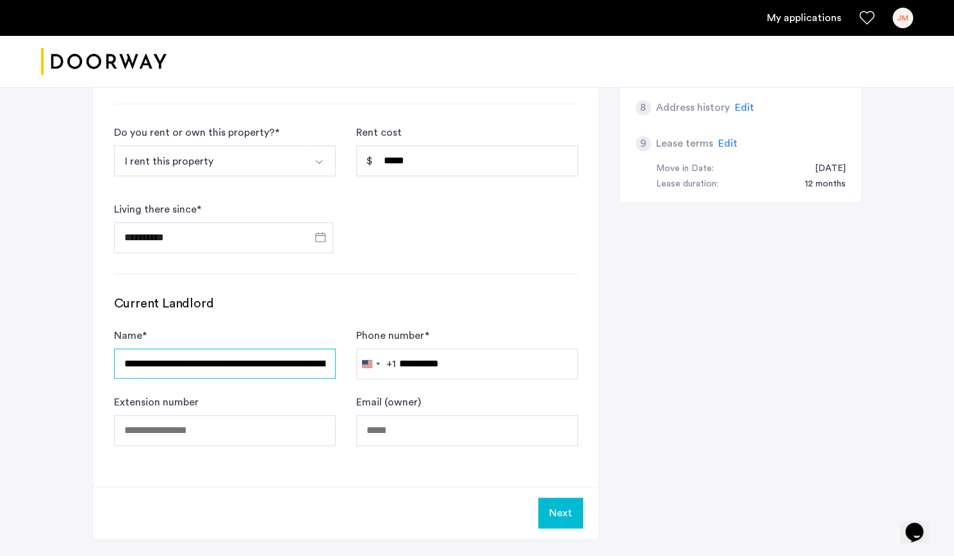
click at [305, 363] on input "**********" at bounding box center [225, 364] width 222 height 30
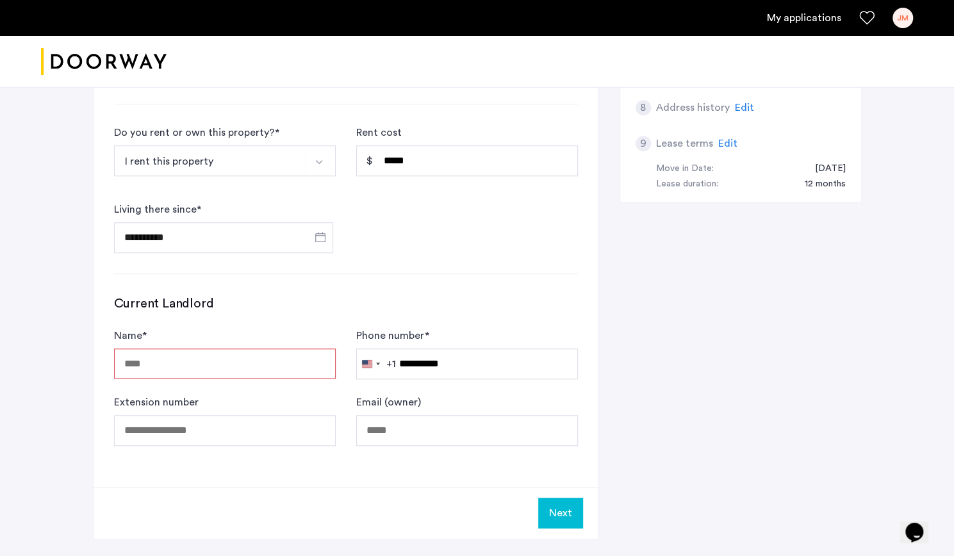
paste input "**********"
type input "**********"
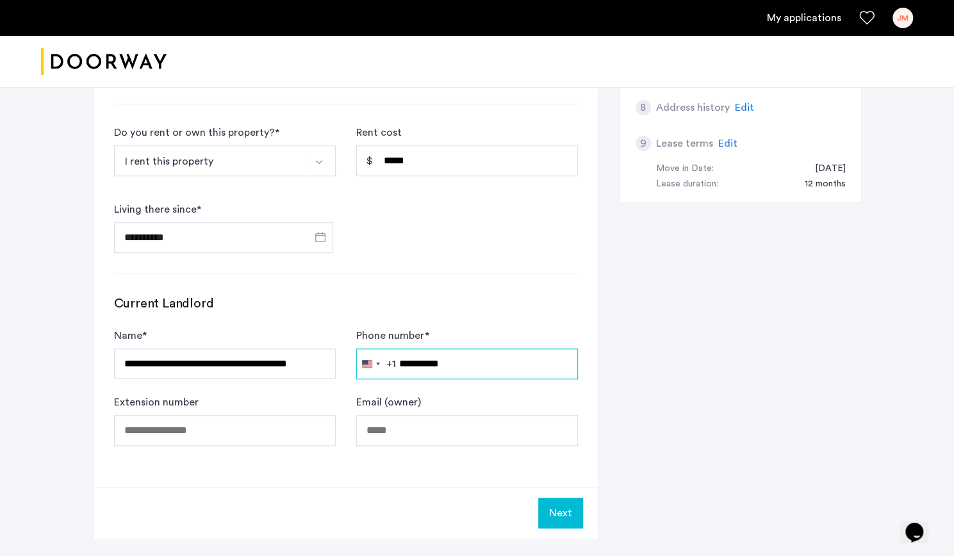
click at [443, 370] on input "**********" at bounding box center [467, 364] width 222 height 31
paste input "**********"
type input "**********"
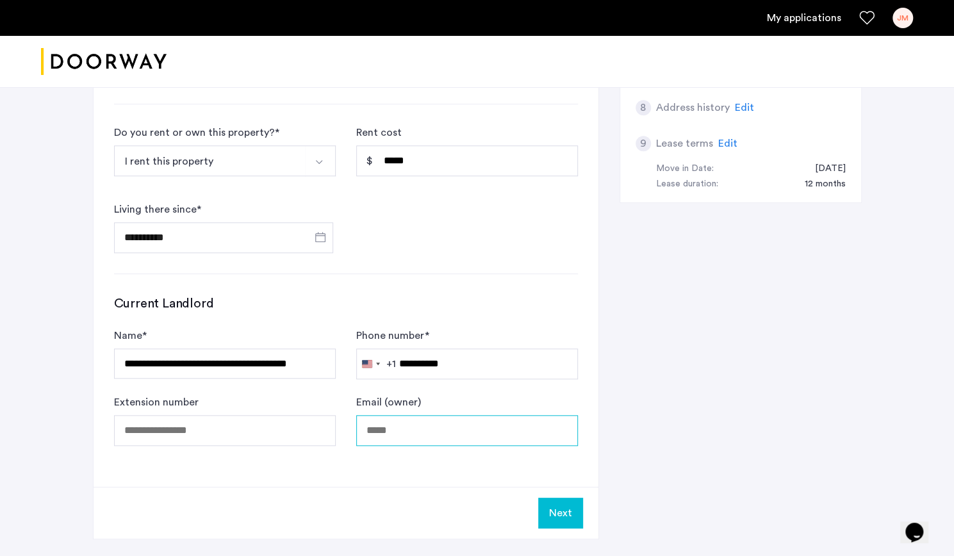
click at [435, 424] on input "Email (owner)" at bounding box center [467, 430] width 222 height 31
click at [413, 430] on input "Email (owner)" at bounding box center [467, 430] width 222 height 31
paste input "**********"
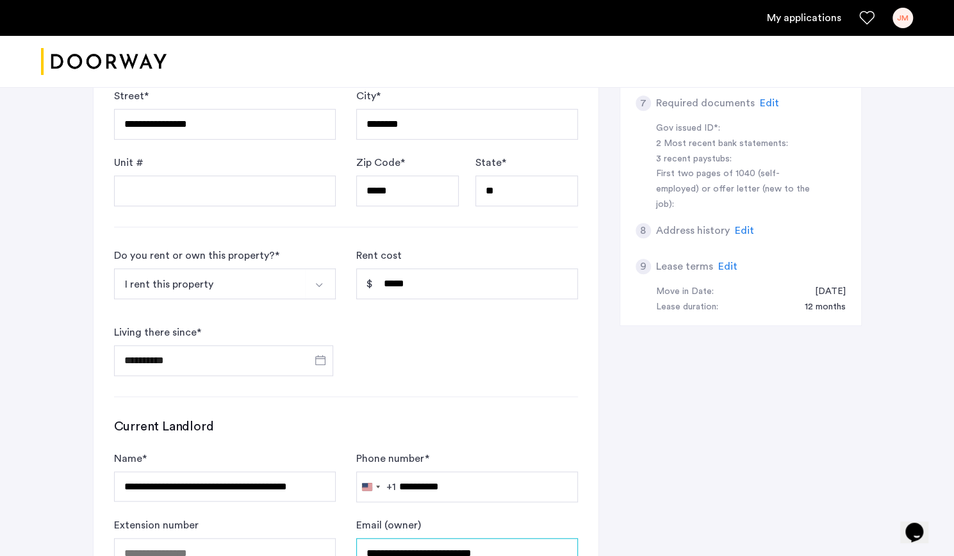
scroll to position [641, 0]
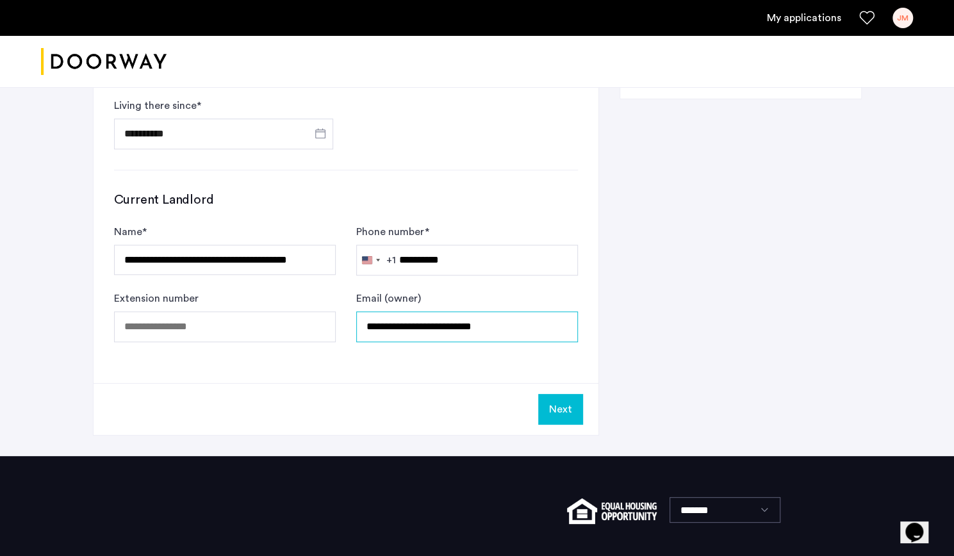
type input "**********"
click at [563, 411] on button "Next" at bounding box center [560, 409] width 45 height 31
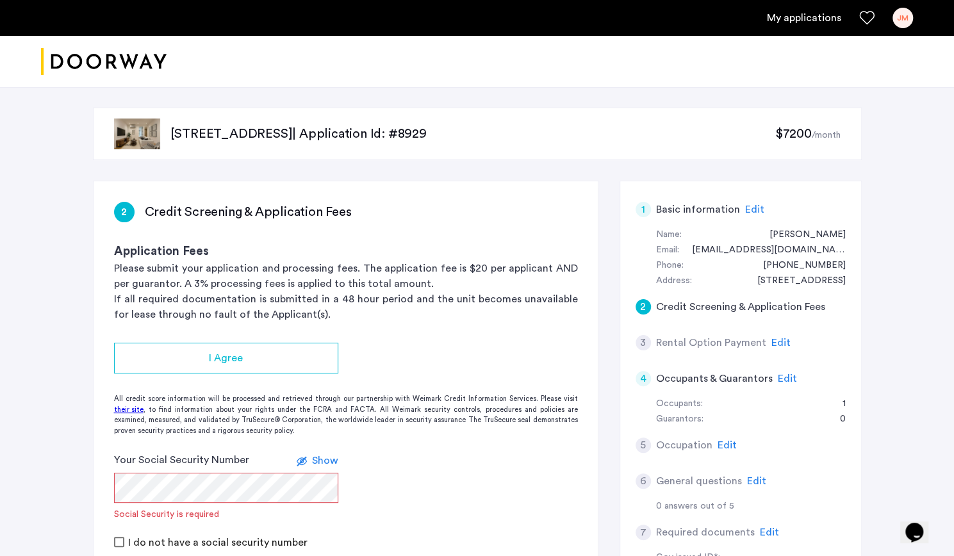
scroll to position [83, 0]
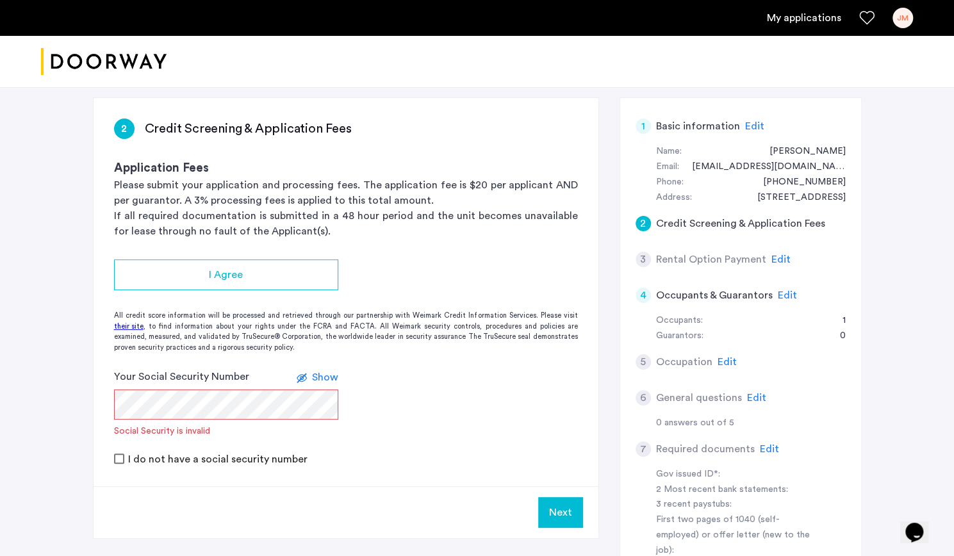
click at [318, 367] on app-credit-screening "2 Credit Screening & Application Fees Application Fees Please submit your appli…" at bounding box center [346, 318] width 505 height 440
click at [317, 376] on span "Show" at bounding box center [325, 377] width 26 height 10
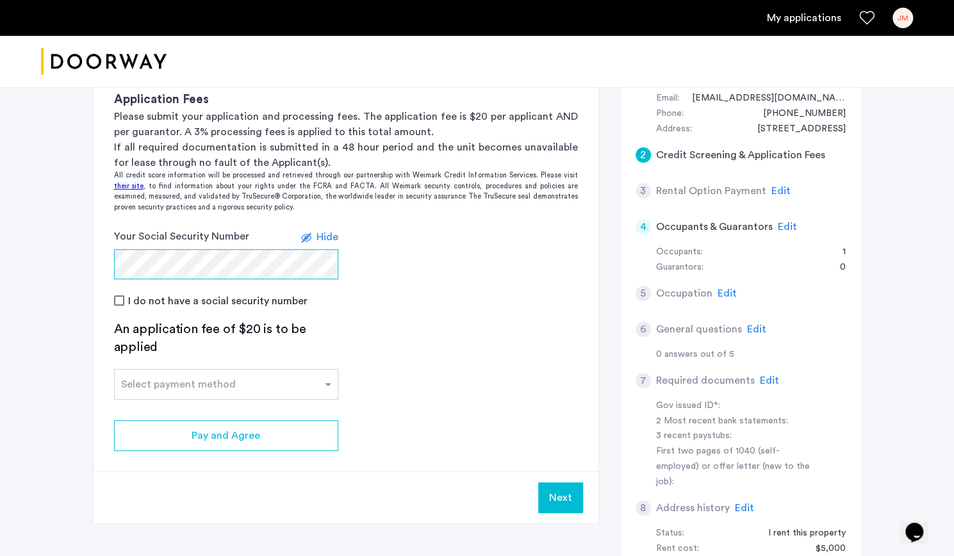
scroll to position [153, 0]
click at [377, 339] on app-credit-screening "2 Credit Screening & Application Fees Application Fees Please submit your appli…" at bounding box center [346, 276] width 505 height 494
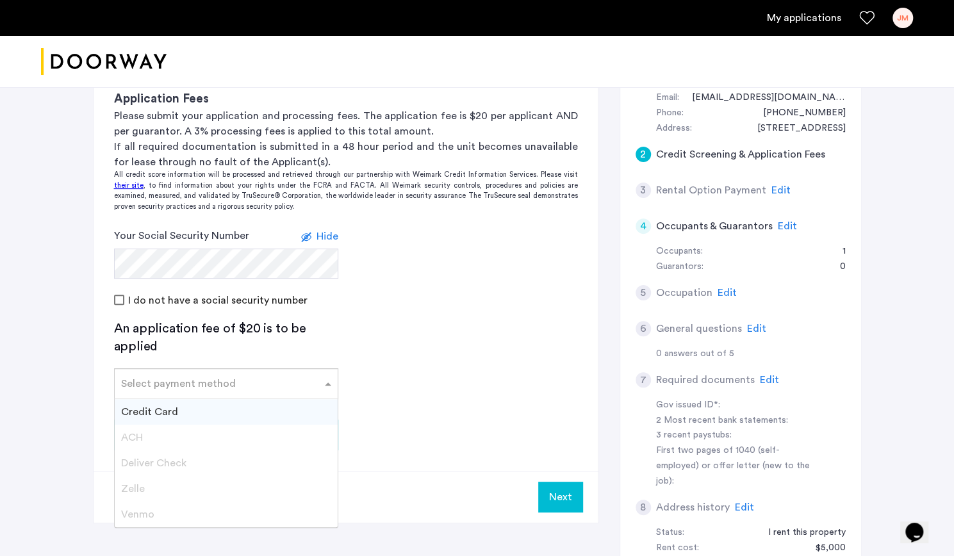
click at [295, 384] on input "text" at bounding box center [213, 381] width 185 height 9
click at [417, 397] on app-credit-screening "2 Credit Screening & Application Fees Application Fees Please submit your appli…" at bounding box center [346, 276] width 505 height 494
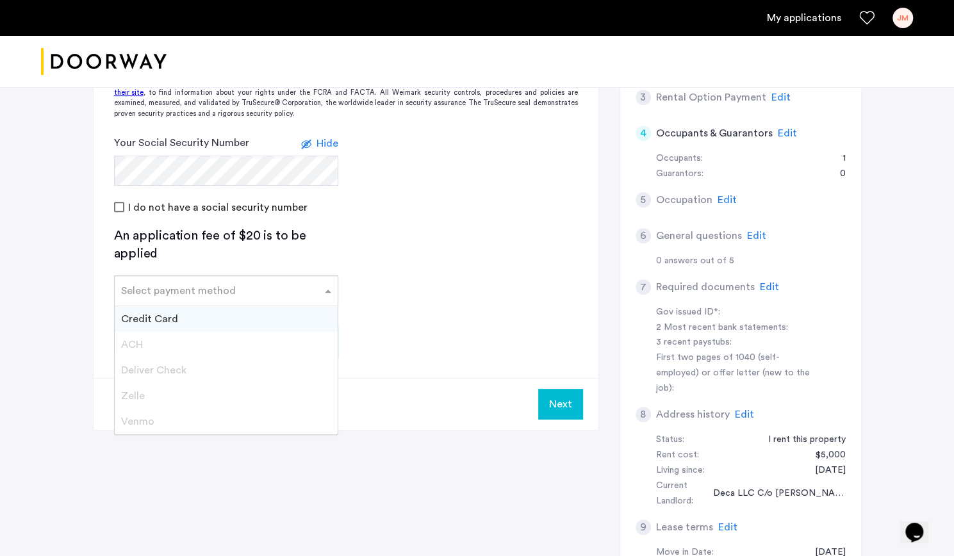
click at [313, 293] on div at bounding box center [226, 286] width 223 height 15
click at [164, 327] on div "Credit Card" at bounding box center [226, 319] width 223 height 26
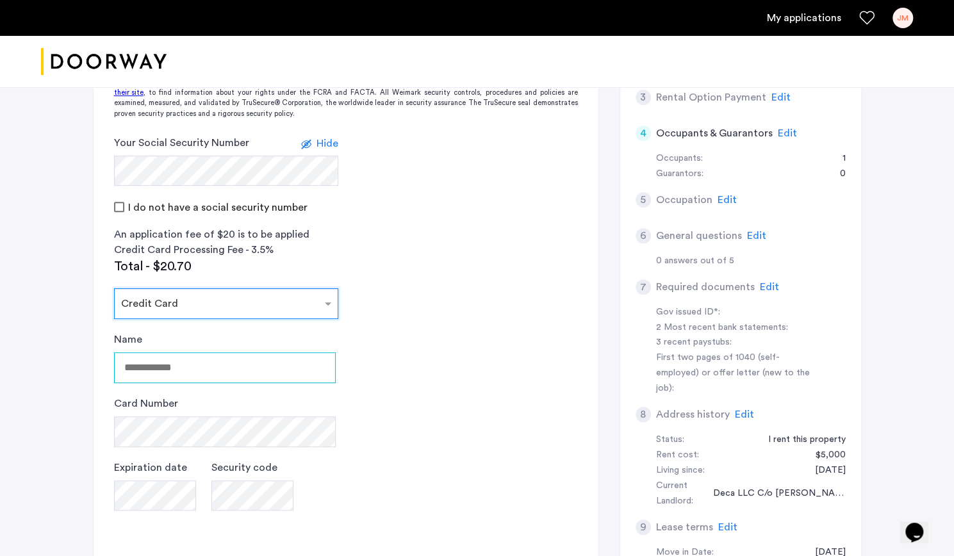
click at [235, 371] on input "Name" at bounding box center [225, 367] width 222 height 31
type input "**********"
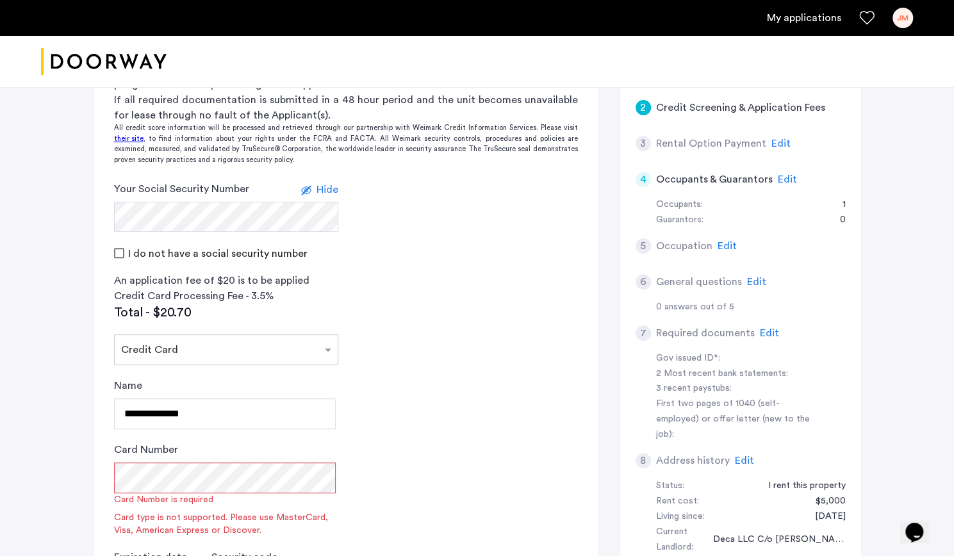
scroll to position [199, 0]
click at [242, 346] on input "text" at bounding box center [213, 348] width 185 height 9
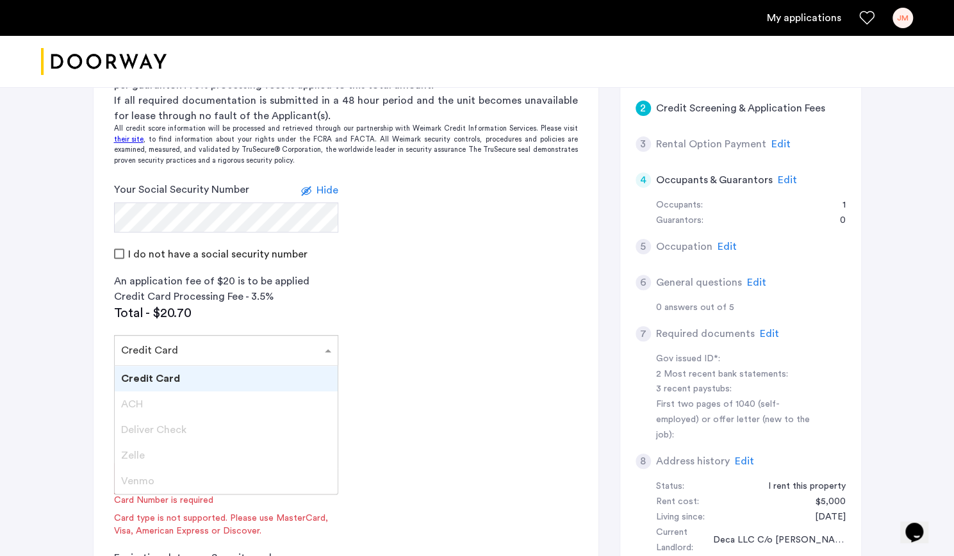
click at [181, 380] on div "Credit Card" at bounding box center [226, 379] width 223 height 26
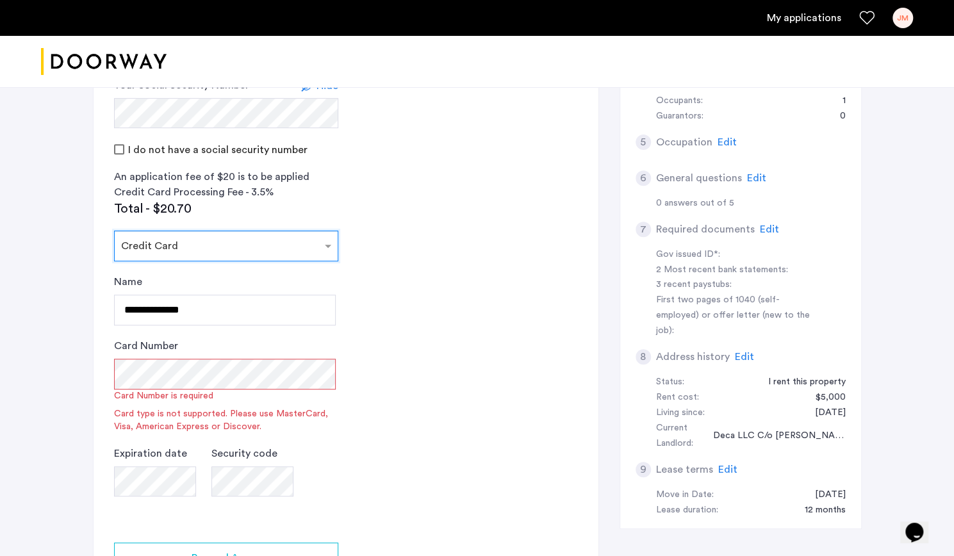
scroll to position [304, 0]
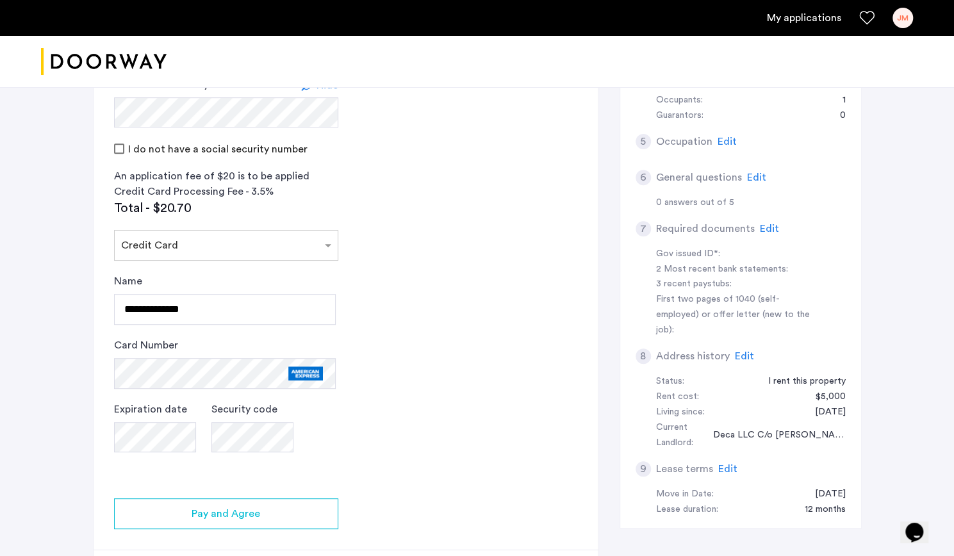
click at [364, 434] on app-credit-screening "2 Credit Screening & Application Fees Application Fees Please submit your appli…" at bounding box center [346, 240] width 505 height 724
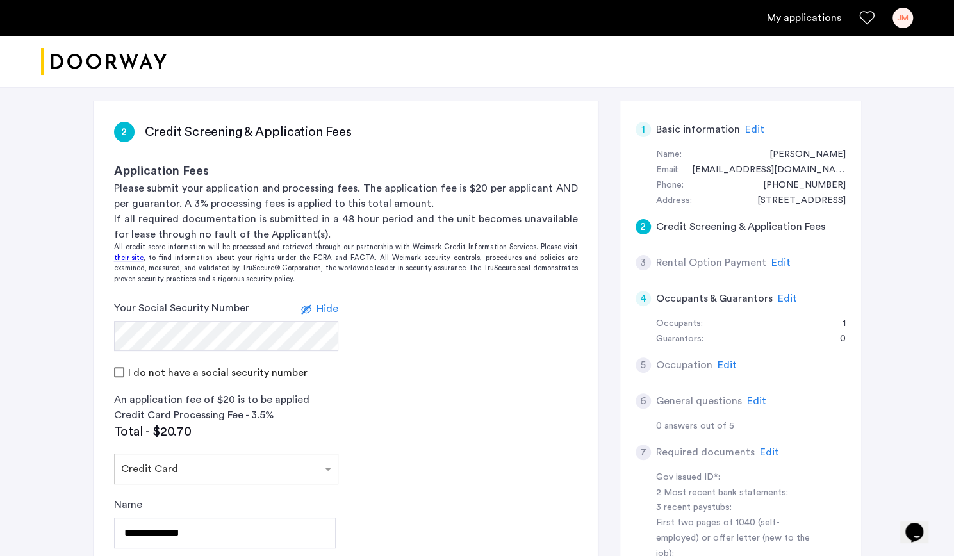
scroll to position [470, 0]
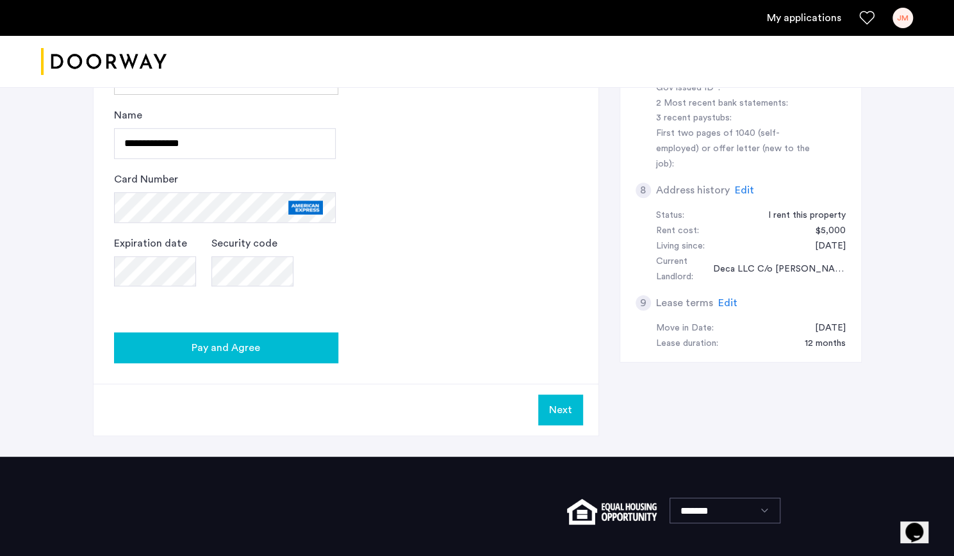
click at [256, 348] on span "Pay and Agree" at bounding box center [226, 347] width 69 height 15
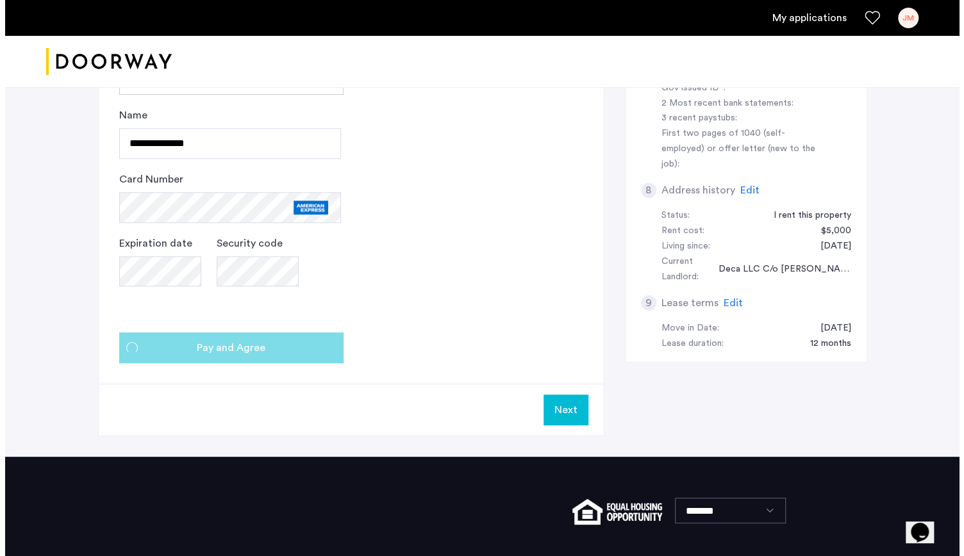
scroll to position [0, 0]
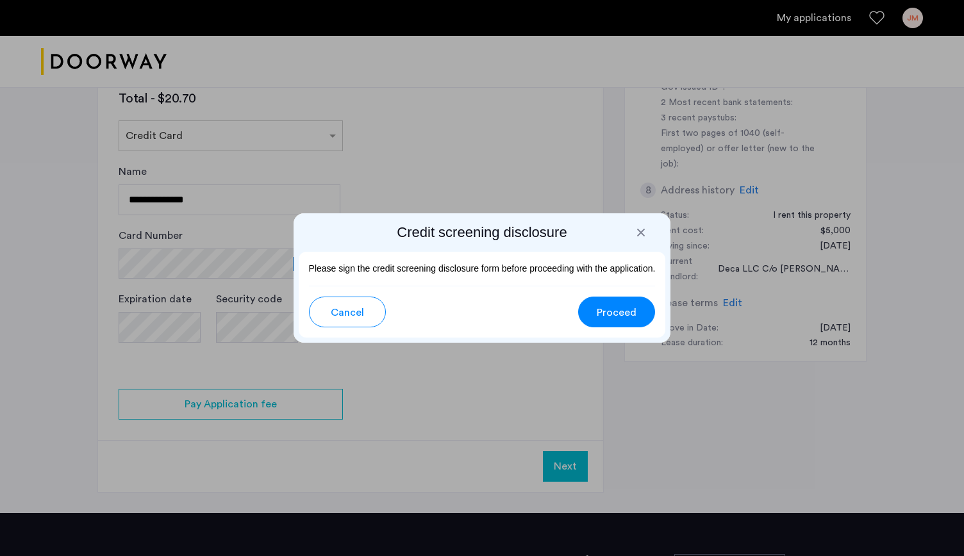
click at [606, 308] on span "Proceed" at bounding box center [617, 312] width 40 height 15
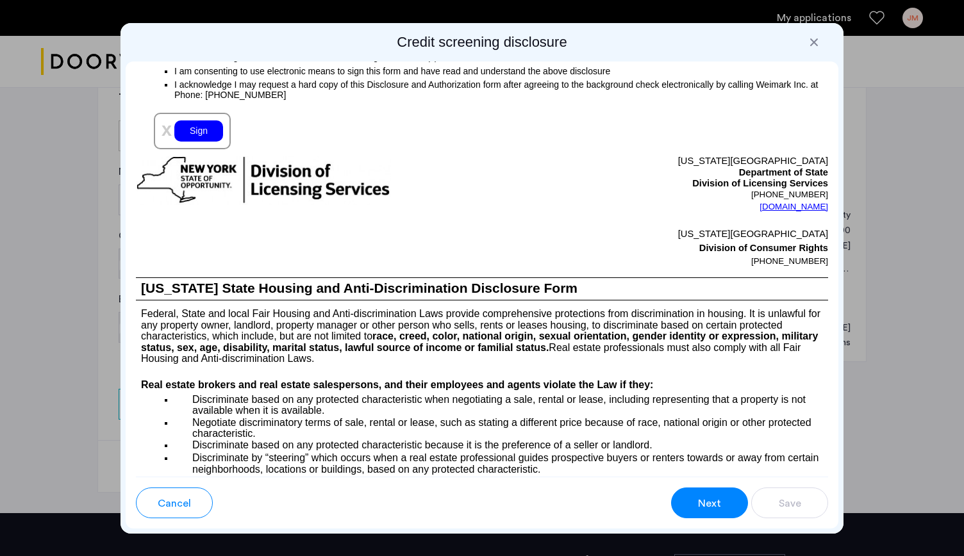
scroll to position [1471, 0]
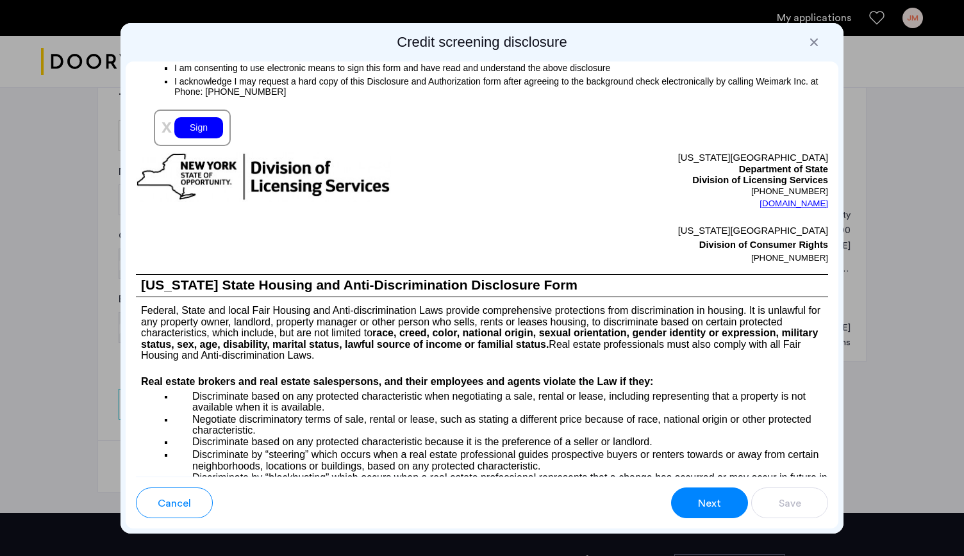
click at [199, 138] on div "Sign" at bounding box center [198, 127] width 49 height 21
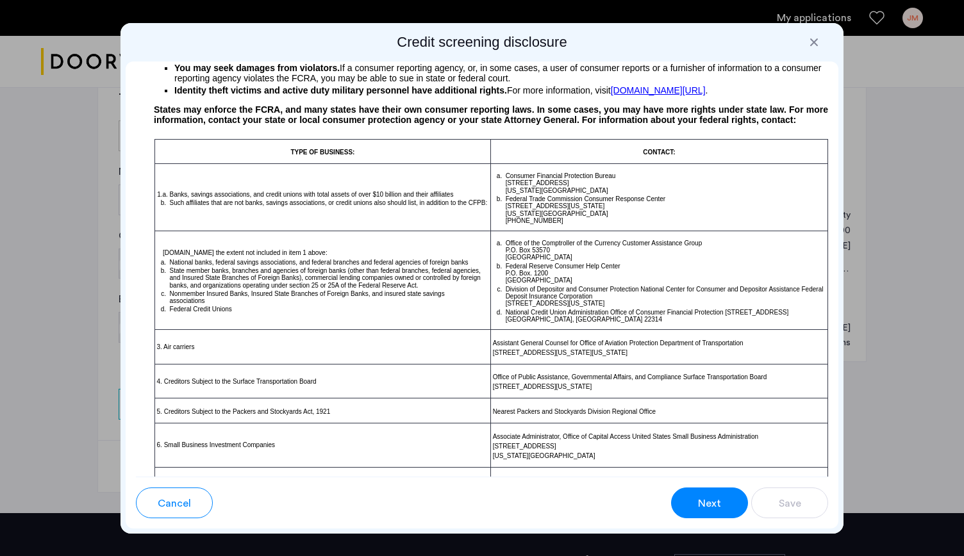
scroll to position [0, 0]
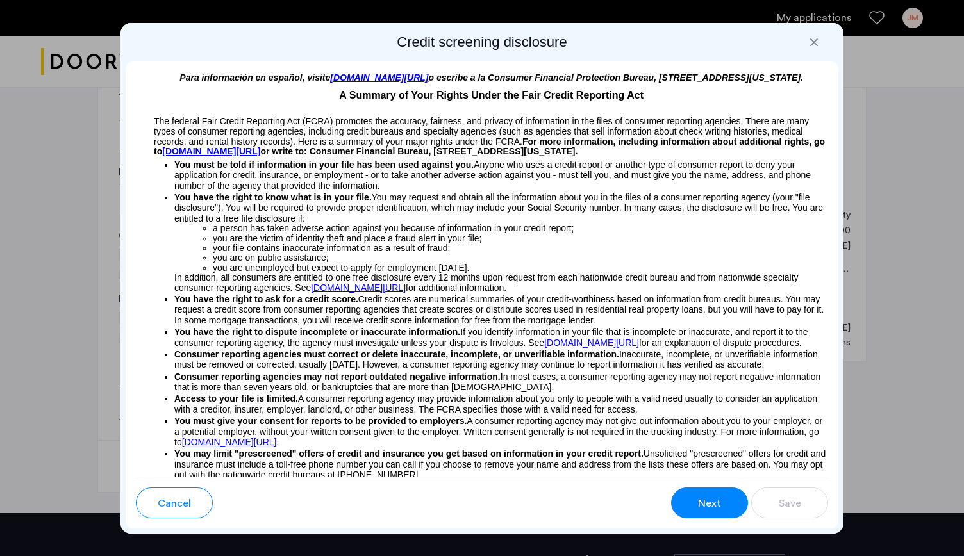
click at [685, 211] on p "You have the right to know what is in your file. You may request and obtain all…" at bounding box center [501, 207] width 654 height 31
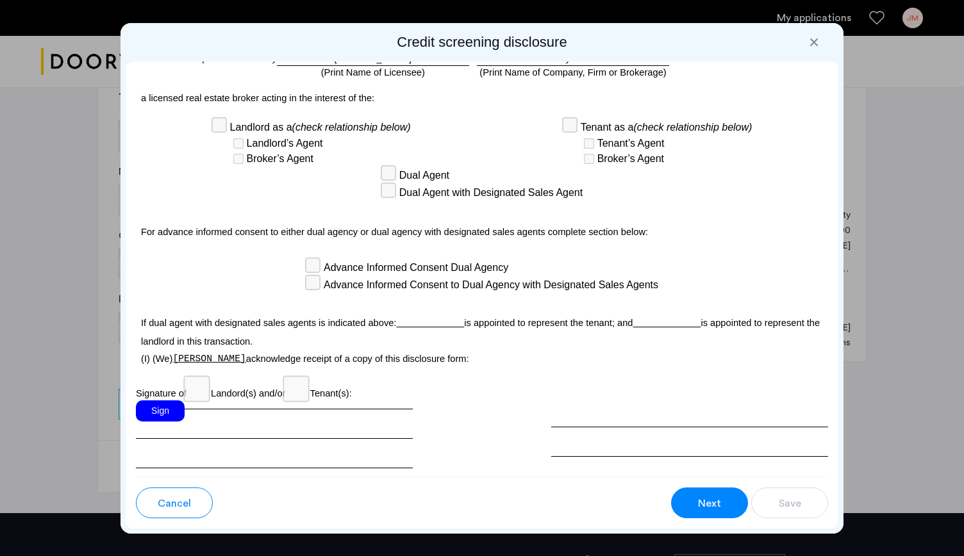
scroll to position [3687, 0]
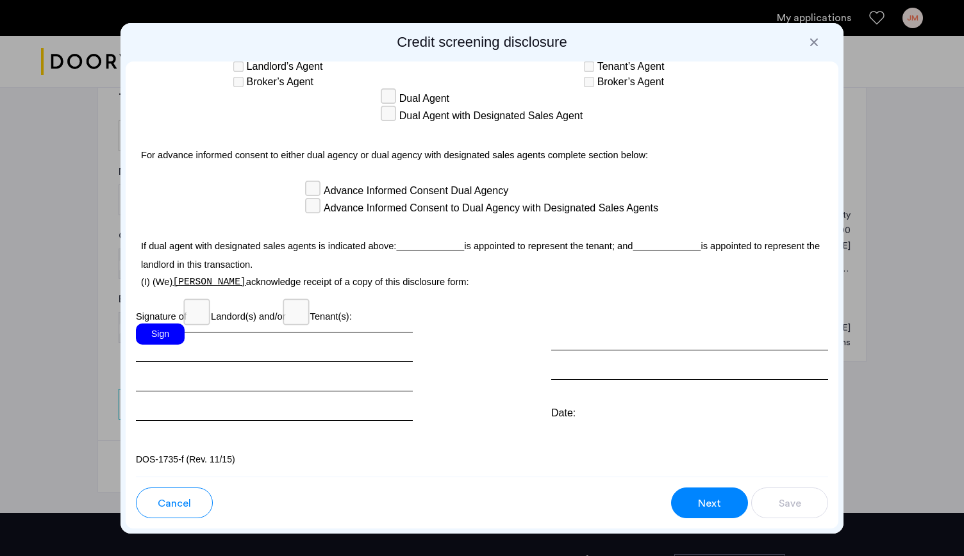
click at [164, 339] on div "Sign" at bounding box center [160, 334] width 49 height 21
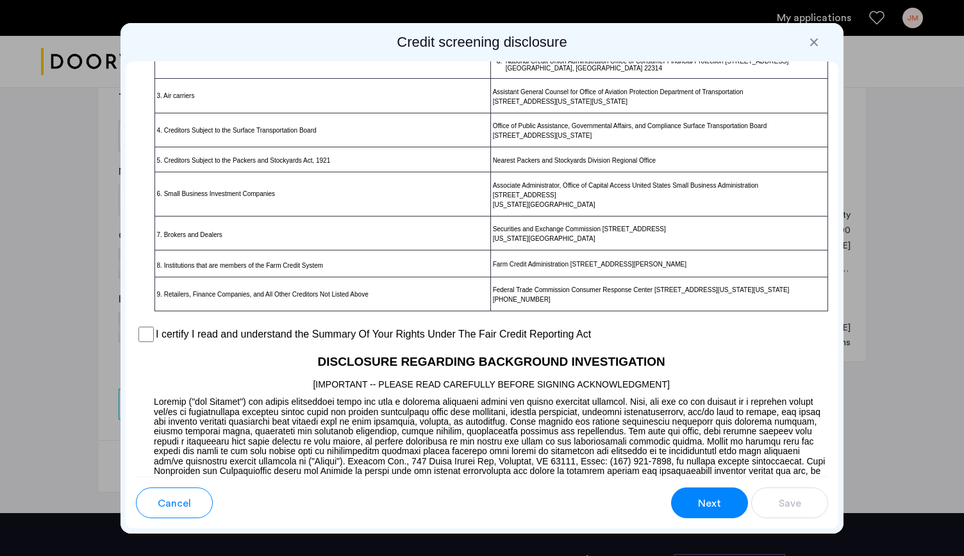
scroll to position [1039, 0]
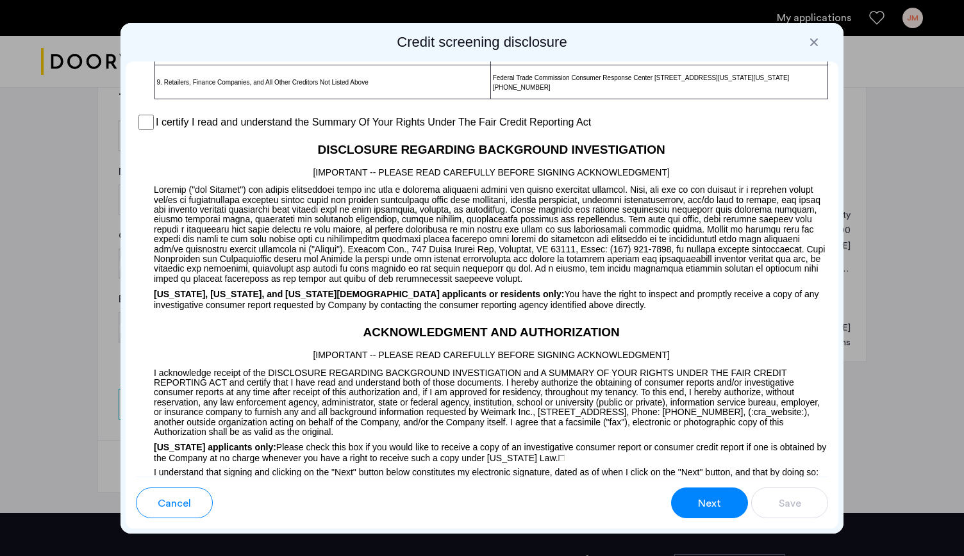
click at [184, 130] on label "I certify I read and understand the Summary Of Your Rights Under The Fair Credi…" at bounding box center [373, 122] width 435 height 15
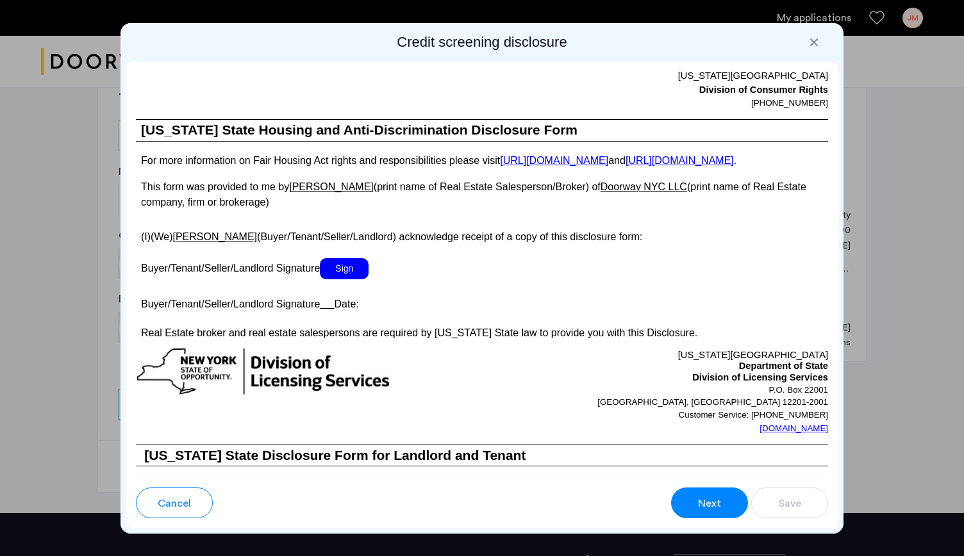
scroll to position [2262, 0]
click at [352, 279] on span "Sign" at bounding box center [344, 268] width 49 height 21
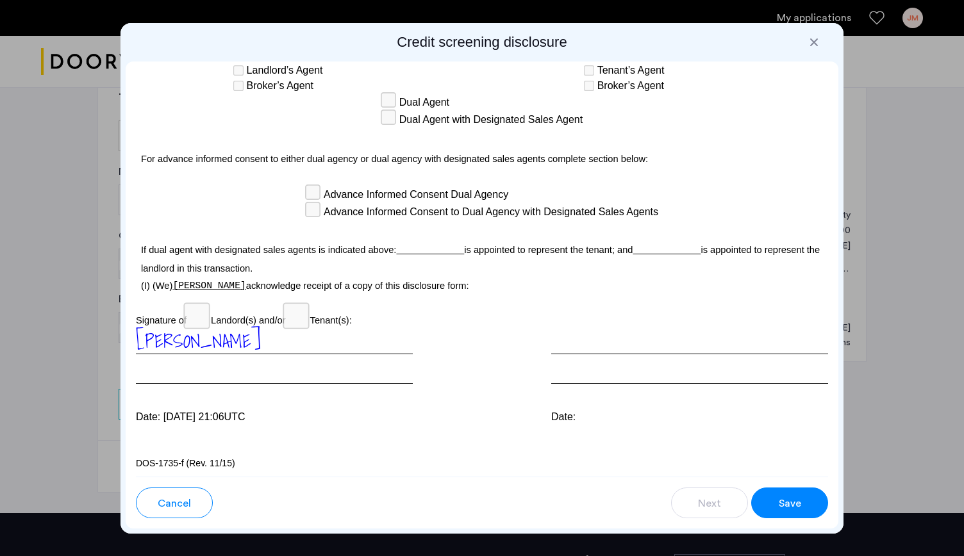
scroll to position [3700, 0]
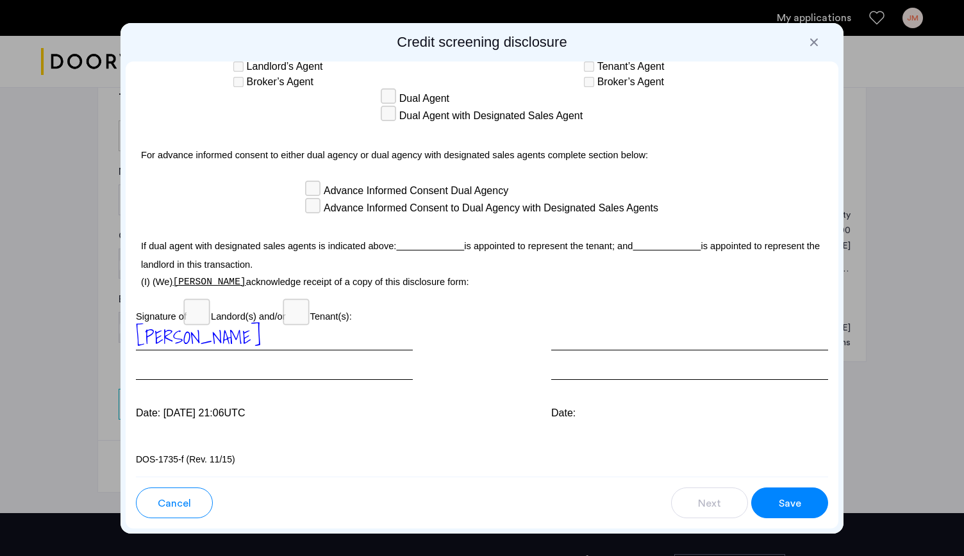
click at [599, 406] on div "Date:" at bounding box center [689, 413] width 277 height 15
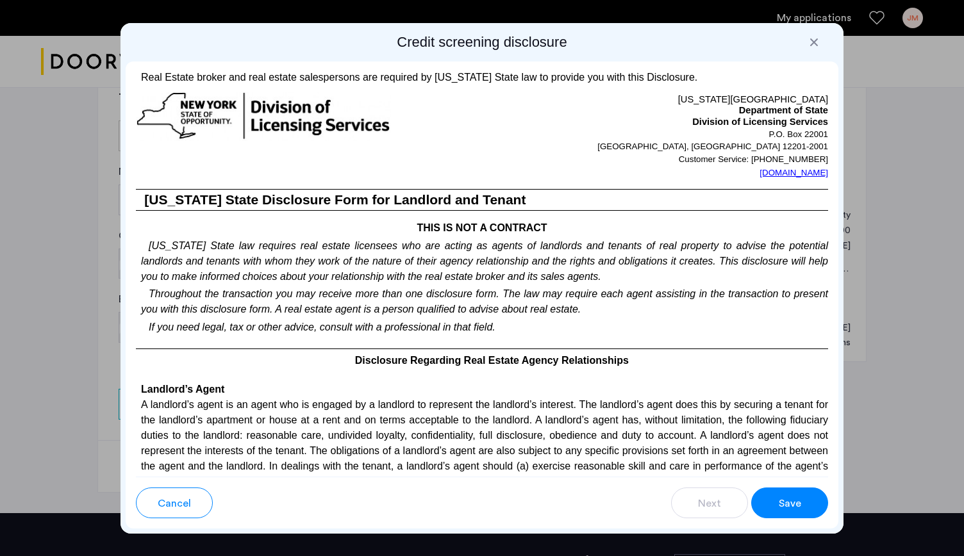
scroll to position [2473, 0]
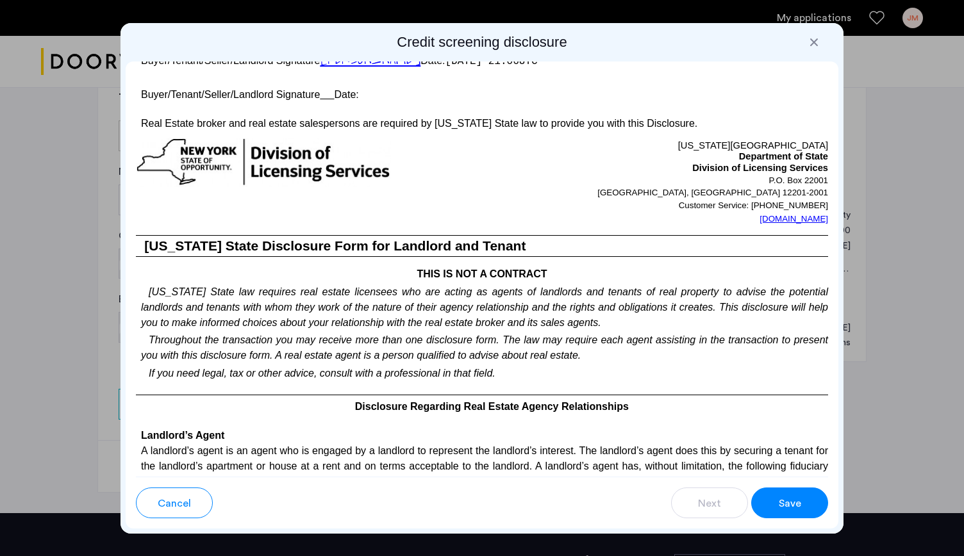
click at [318, 102] on p "Buyer/Tenant/Seller/Landlord Signature Date:" at bounding box center [482, 92] width 692 height 19
click at [327, 100] on u at bounding box center [327, 94] width 14 height 11
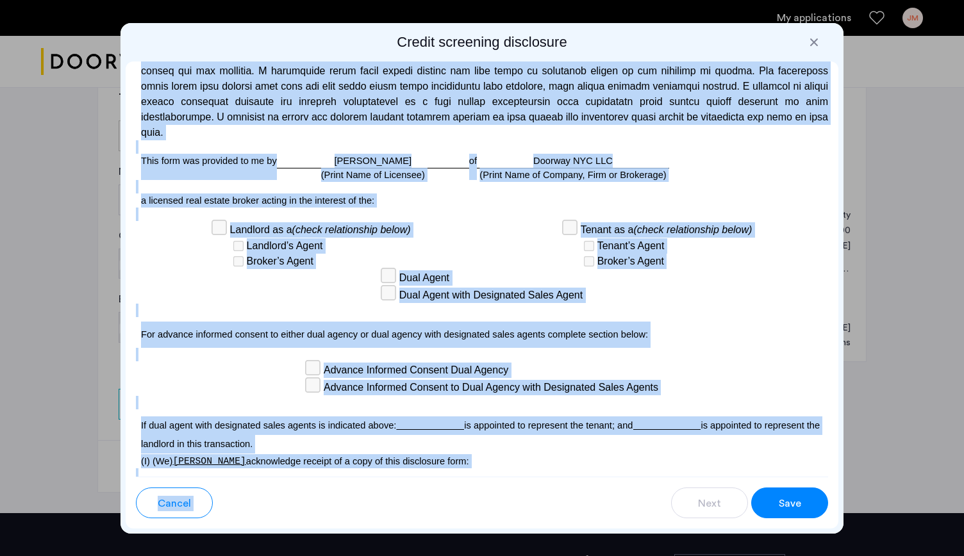
scroll to position [3700, 0]
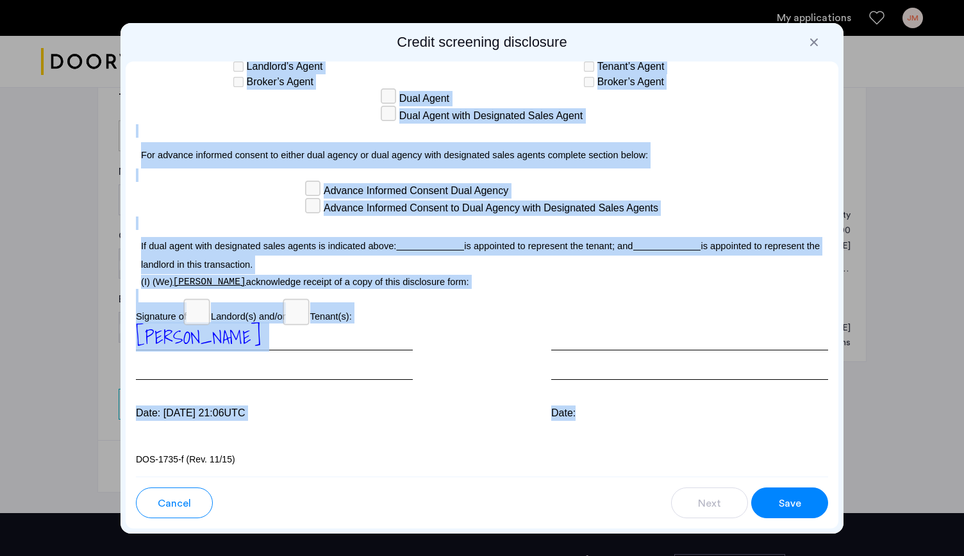
drag, startPoint x: 173, startPoint y: 76, endPoint x: 608, endPoint y: 413, distance: 550.4
click at [608, 413] on div "Para información en español, visite www.consumerfinance.gov/learnmore o escribe…" at bounding box center [482, 269] width 713 height 415
copy div "Para información en español, visite www.consumerfinance.gov/learnmore o escribe…"
click at [534, 302] on p at bounding box center [482, 295] width 692 height 13
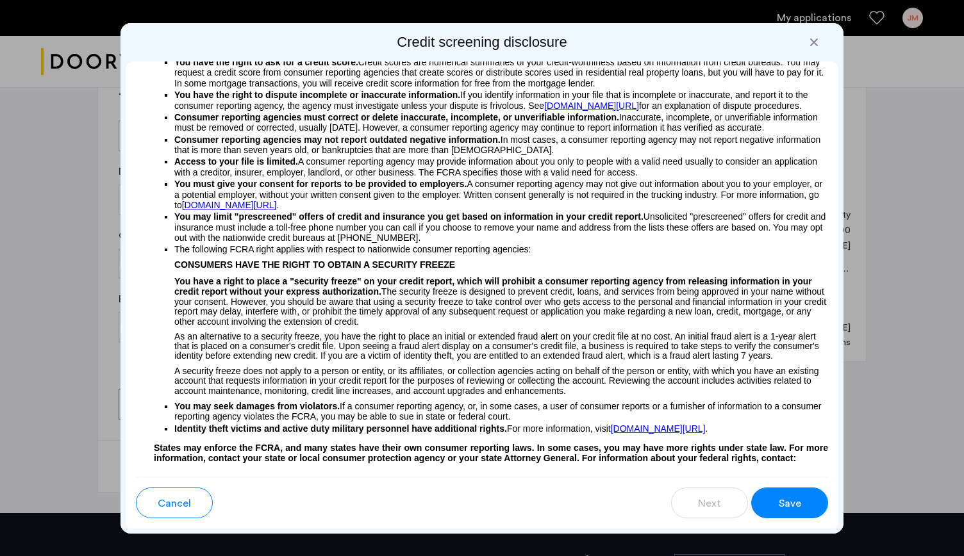
scroll to position [0, 0]
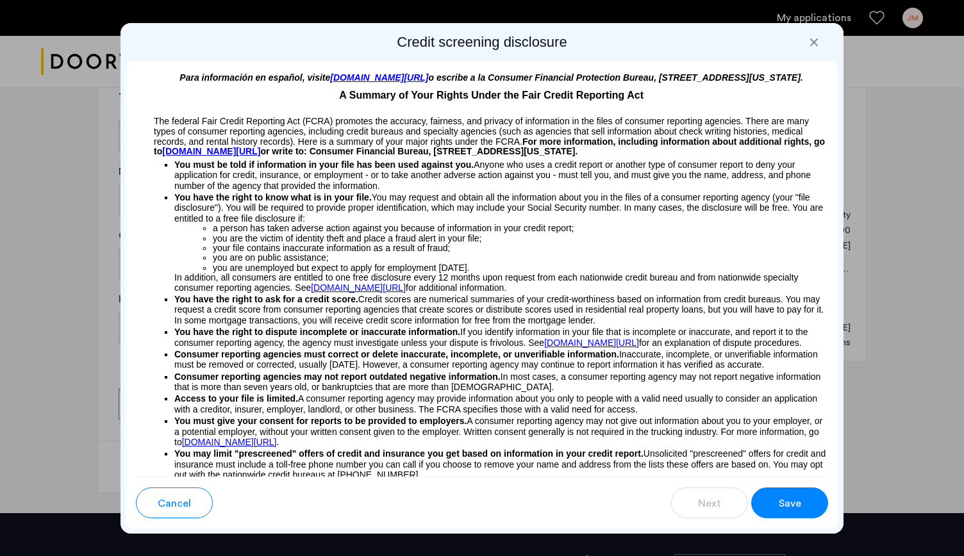
click at [790, 506] on span "Save" at bounding box center [790, 503] width 22 height 15
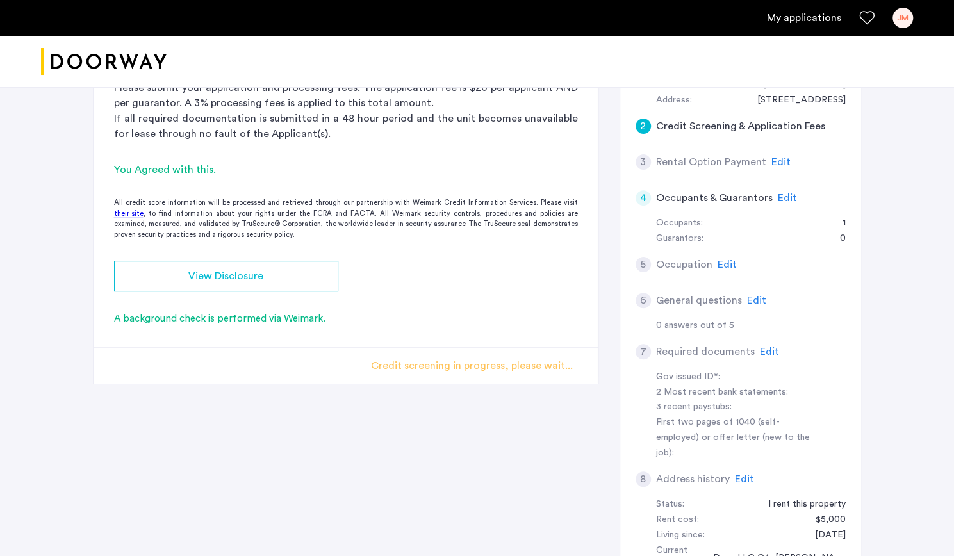
scroll to position [181, 0]
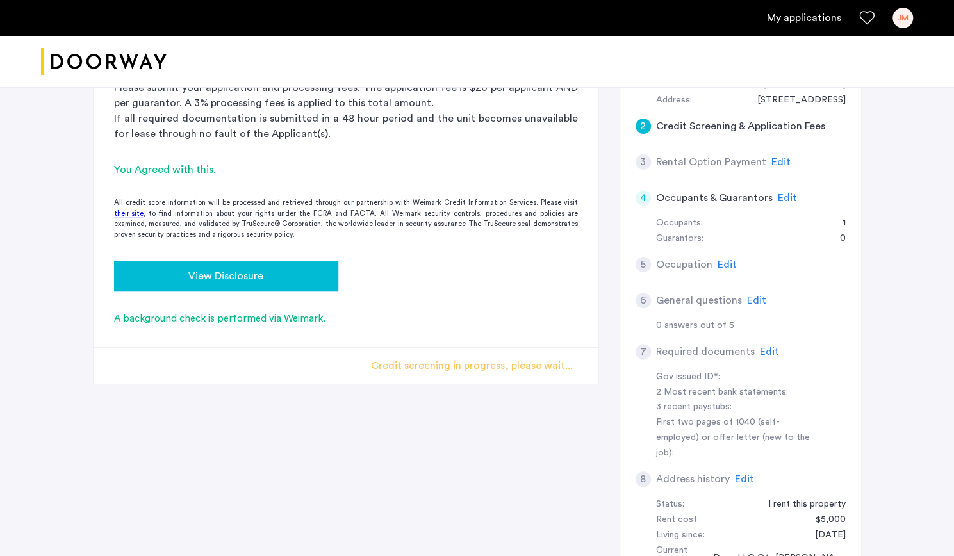
click at [215, 274] on span "View Disclosure" at bounding box center [225, 276] width 75 height 15
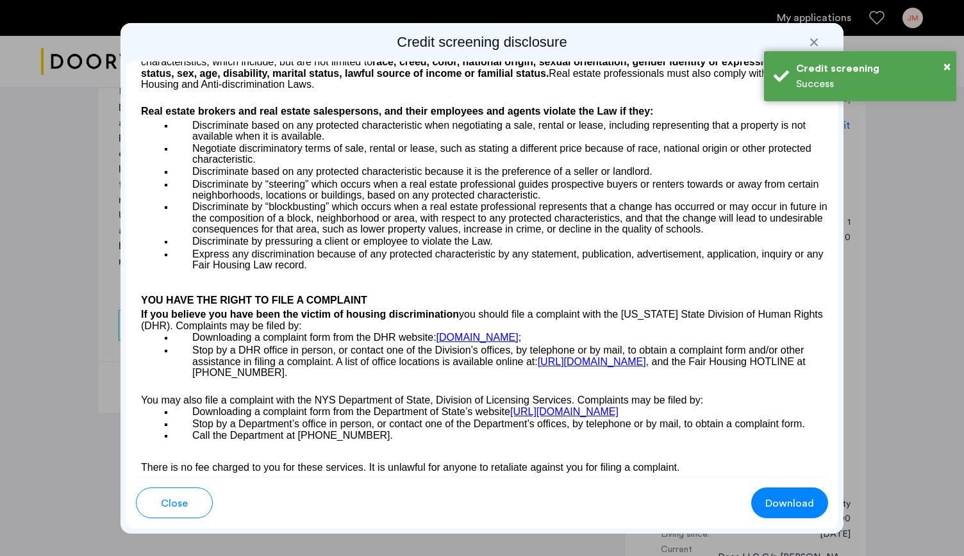
scroll to position [2324, 0]
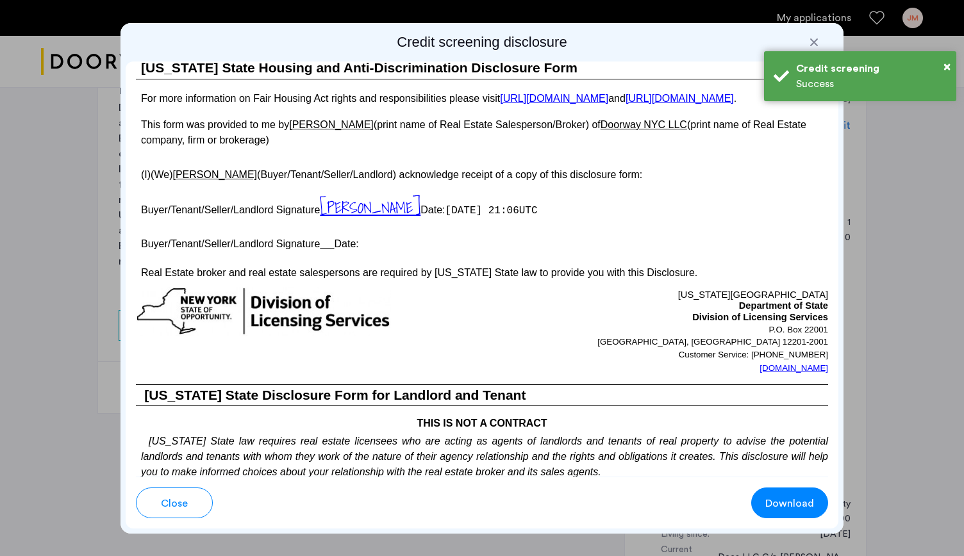
click at [782, 506] on span "Download" at bounding box center [789, 503] width 49 height 15
click at [658, 28] on div "Credit screening disclosure Para información en español, visite www.consumerfin…" at bounding box center [481, 278] width 723 height 511
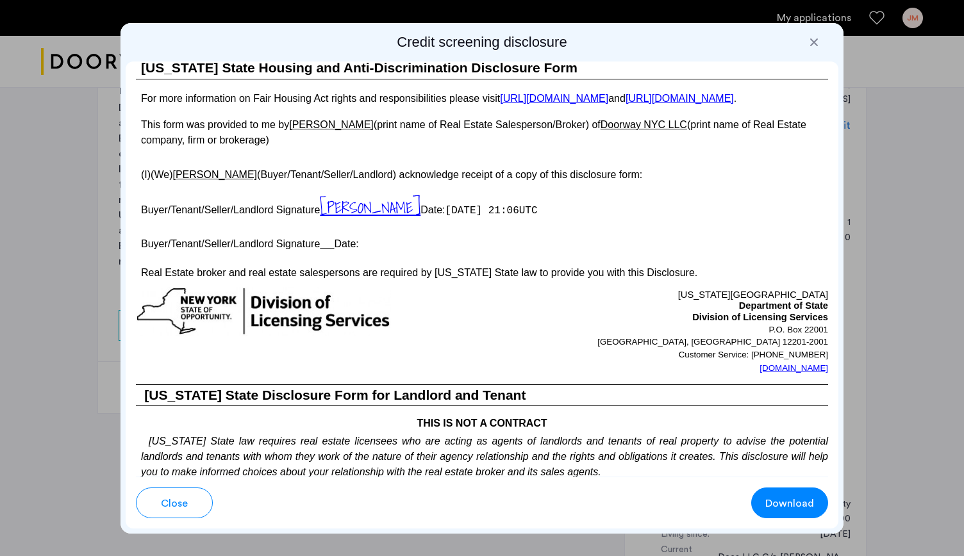
click at [808, 46] on div at bounding box center [813, 42] width 13 height 13
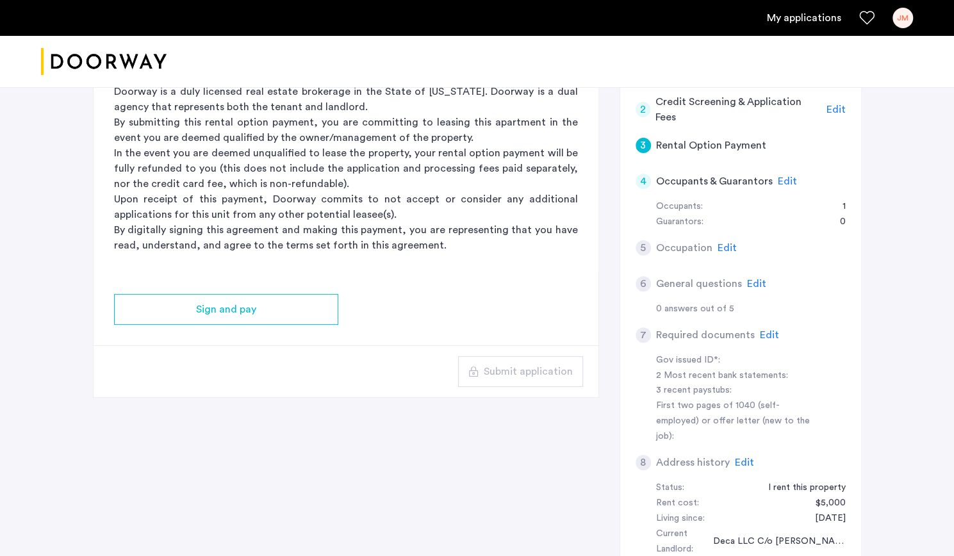
scroll to position [204, 0]
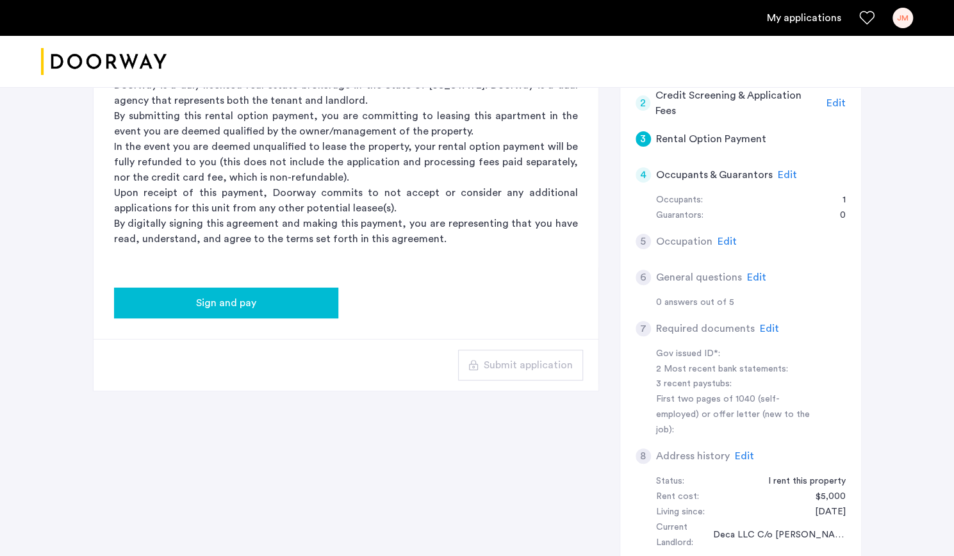
click at [281, 298] on div "Sign and pay" at bounding box center [226, 302] width 204 height 15
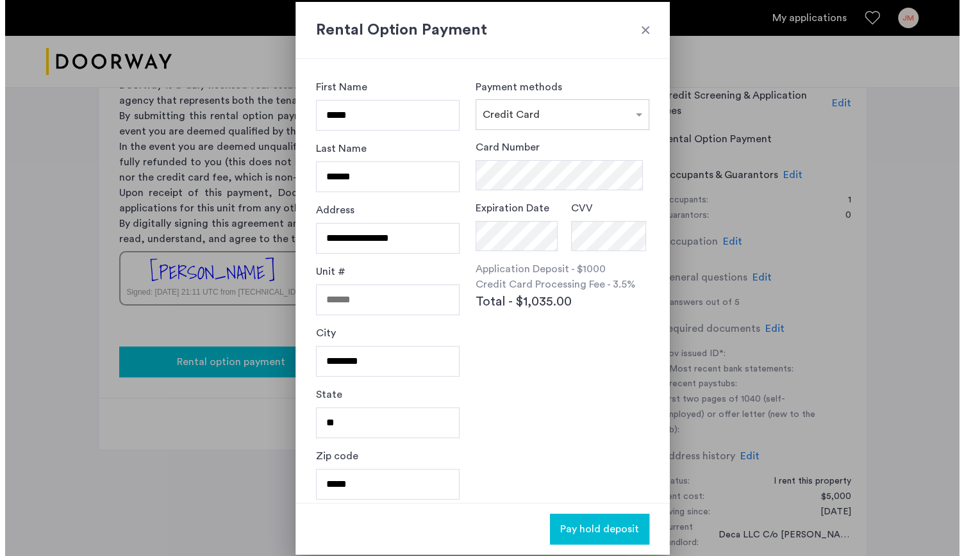
scroll to position [0, 0]
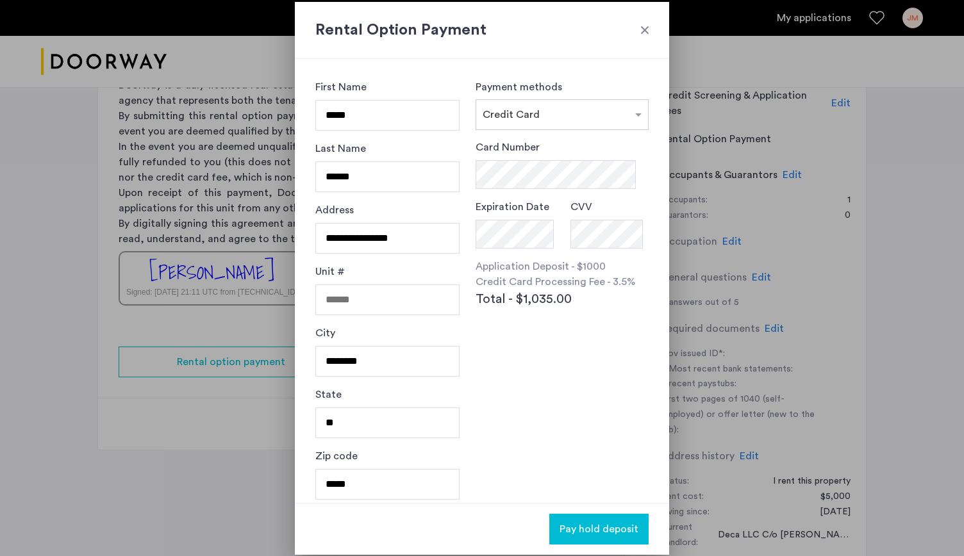
click at [638, 33] on h2 "Rental Option Payment" at bounding box center [481, 30] width 333 height 23
click at [649, 29] on div at bounding box center [644, 30] width 13 height 13
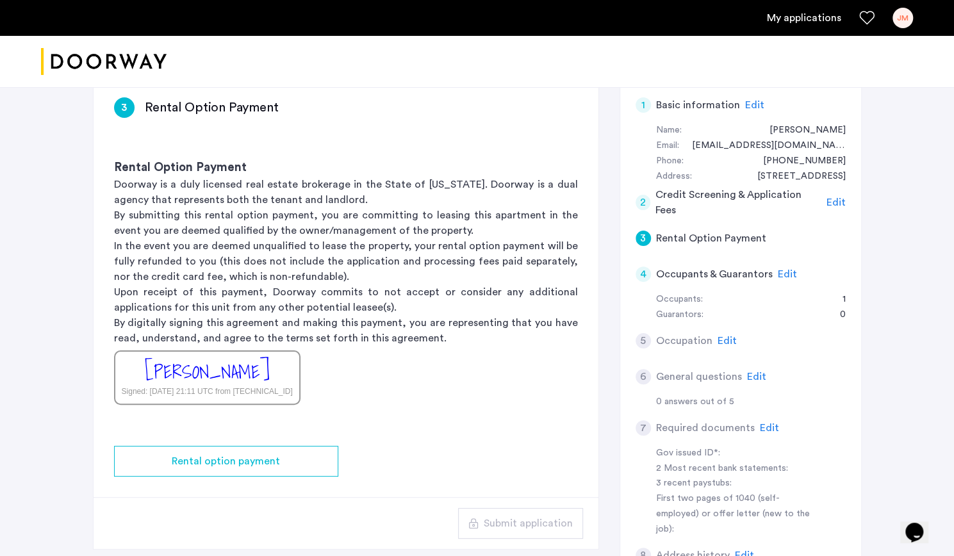
scroll to position [99, 0]
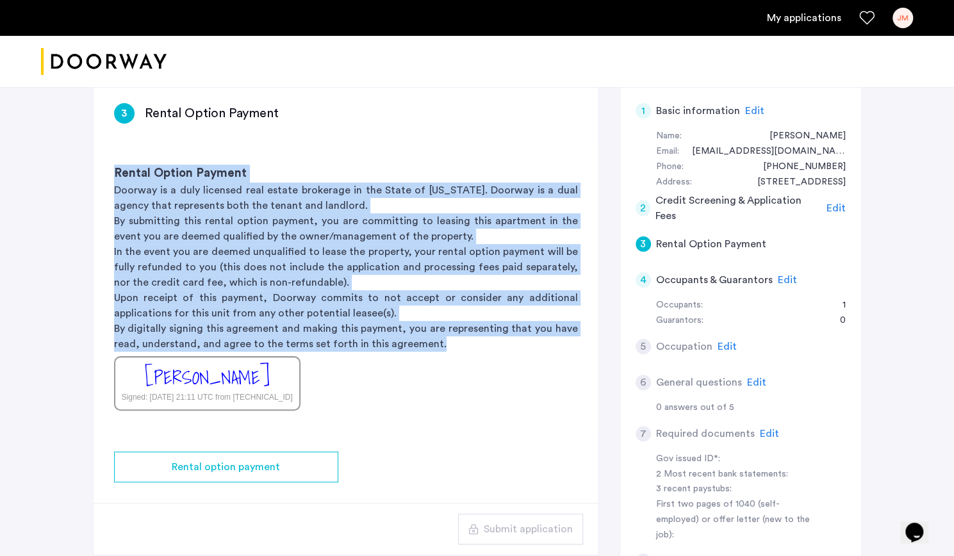
drag, startPoint x: 112, startPoint y: 167, endPoint x: 437, endPoint y: 351, distance: 373.6
click at [437, 351] on div "Rental Option Payment Doorway is a duly licensed real estate brokerage in the S…" at bounding box center [346, 287] width 505 height 287
copy div "Rental Option Payment Doorway is a duly licensed real estate brokerage in the S…"
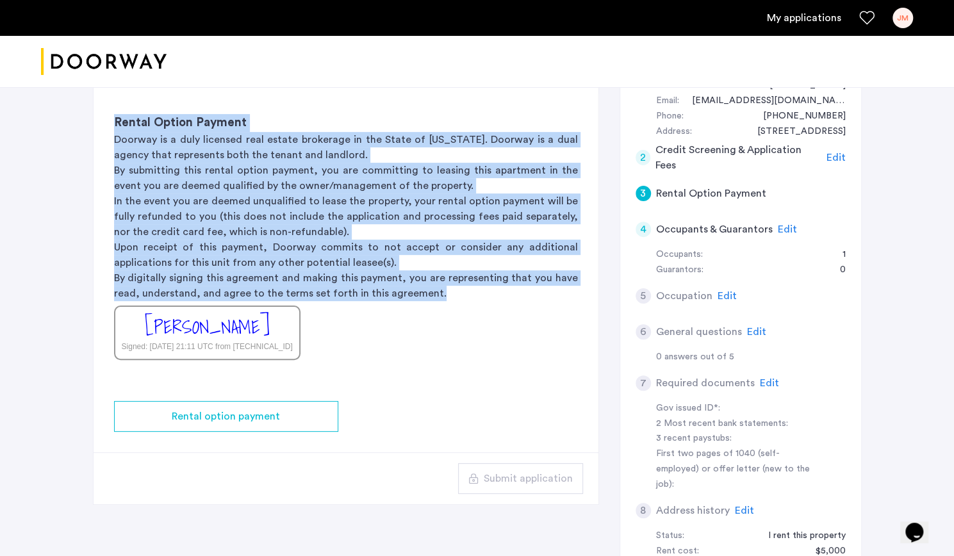
scroll to position [66, 0]
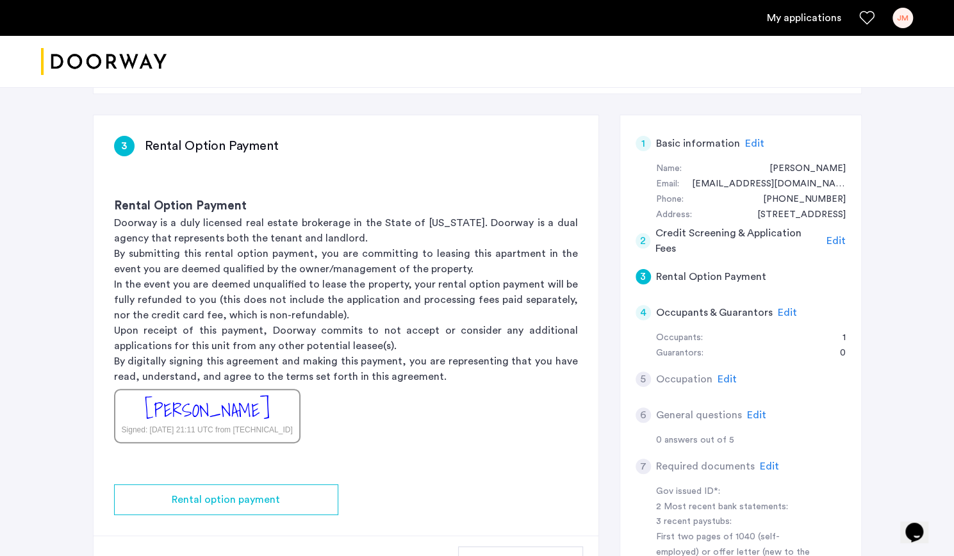
click at [466, 107] on div "143 North 9th Street, Unit 1R, Brooklyn, NY 11249 | Application Id: #8929 $7200…" at bounding box center [477, 404] width 807 height 766
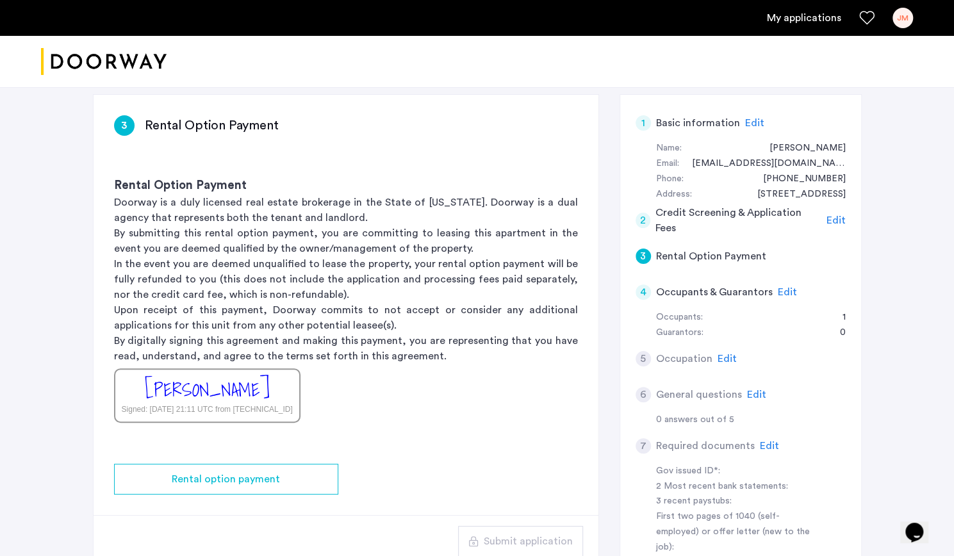
scroll to position [85, 0]
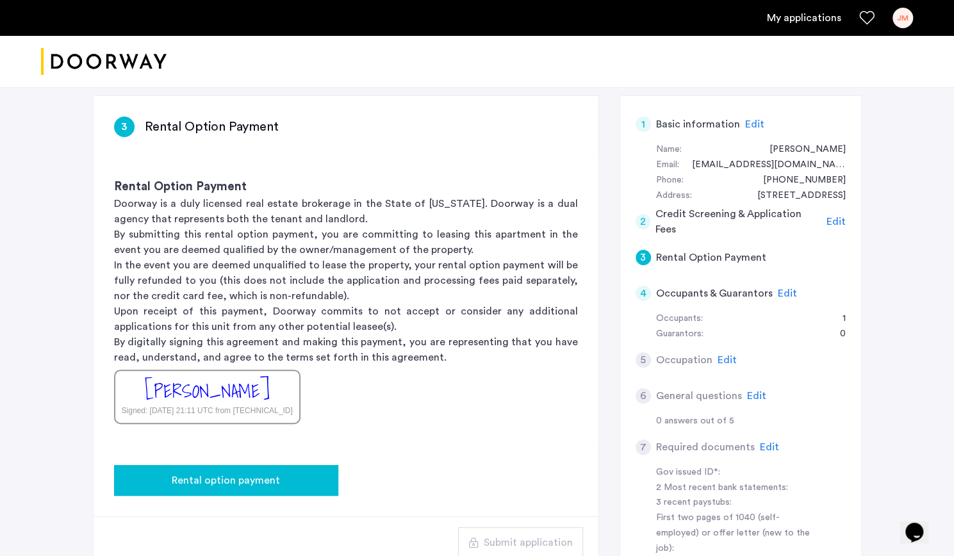
click at [254, 480] on span "Rental option payment" at bounding box center [226, 480] width 108 height 15
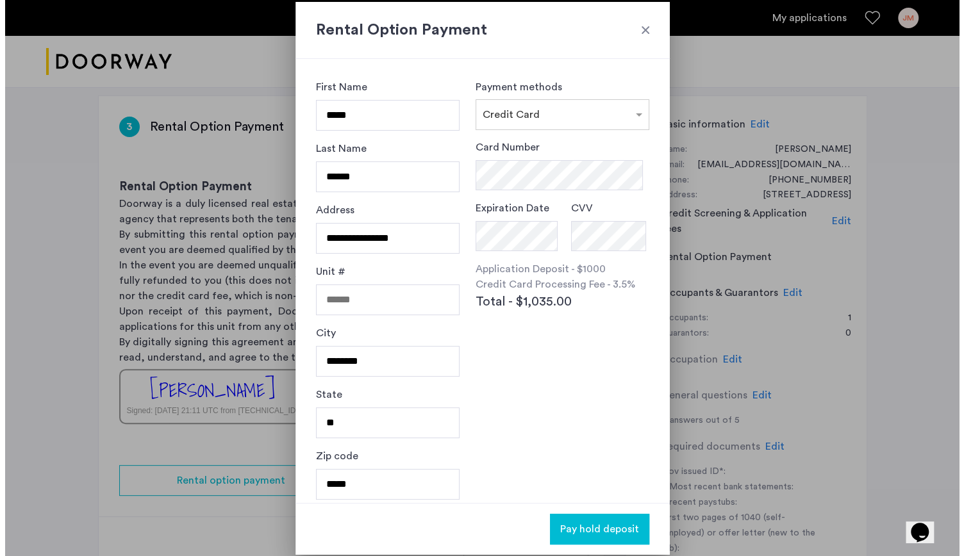
scroll to position [0, 0]
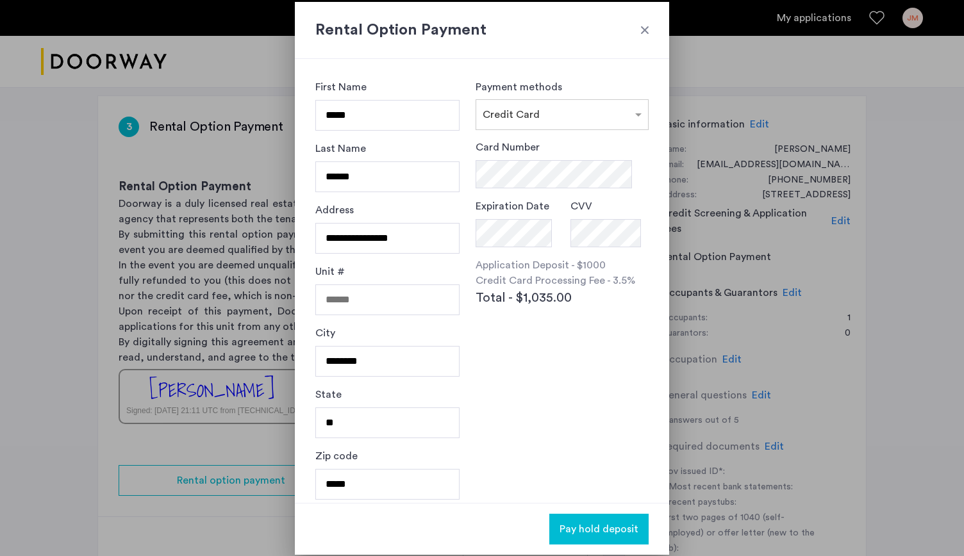
click at [527, 148] on label "Card Number" at bounding box center [508, 147] width 64 height 15
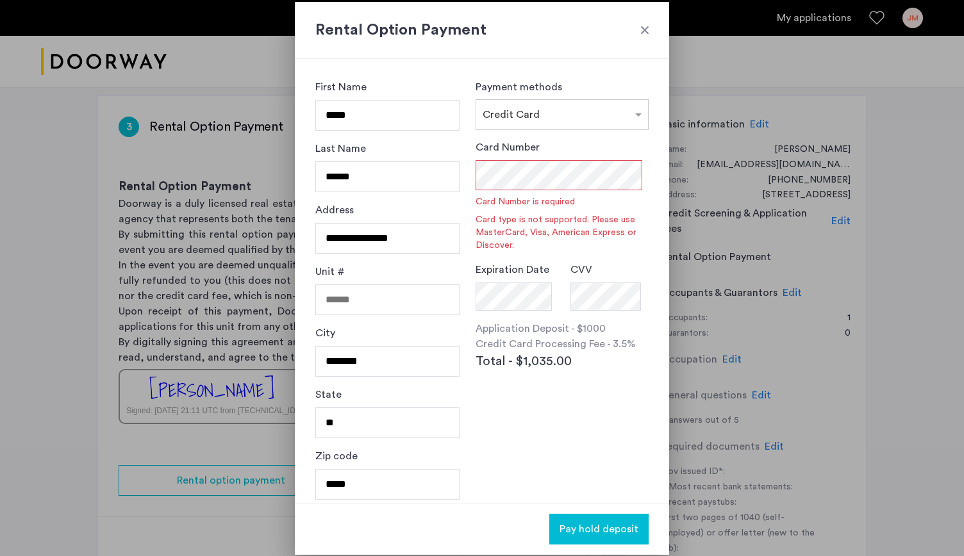
click at [644, 24] on div at bounding box center [644, 30] width 13 height 13
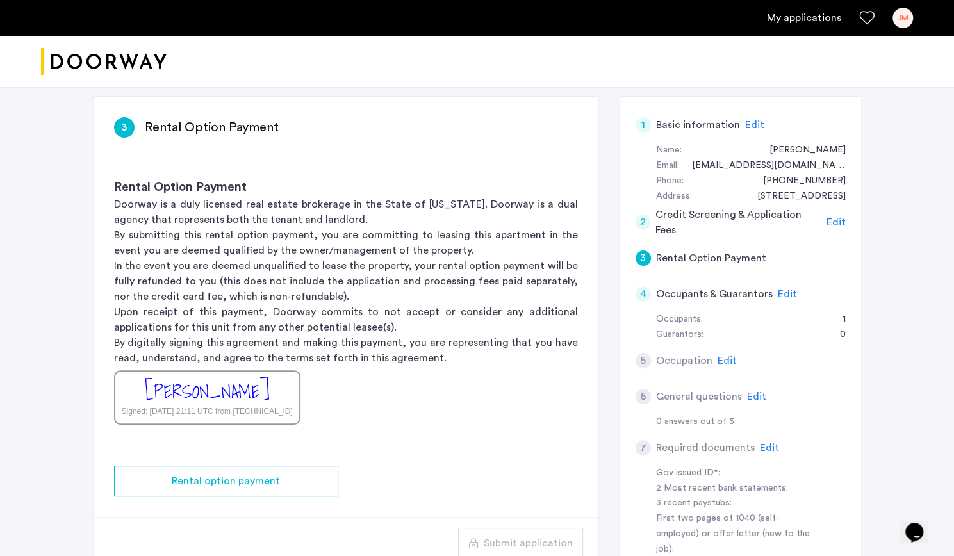
scroll to position [233, 0]
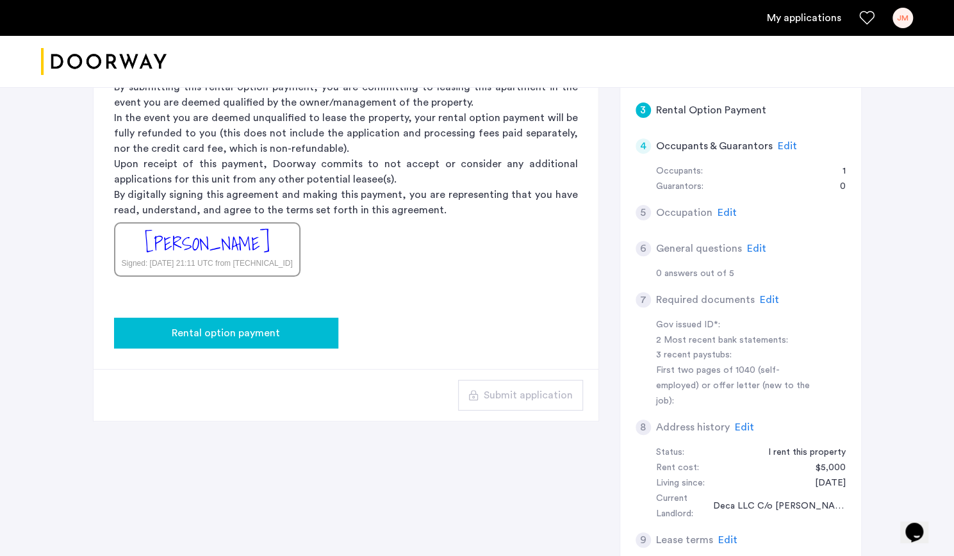
click at [260, 331] on span "Rental option payment" at bounding box center [226, 333] width 108 height 15
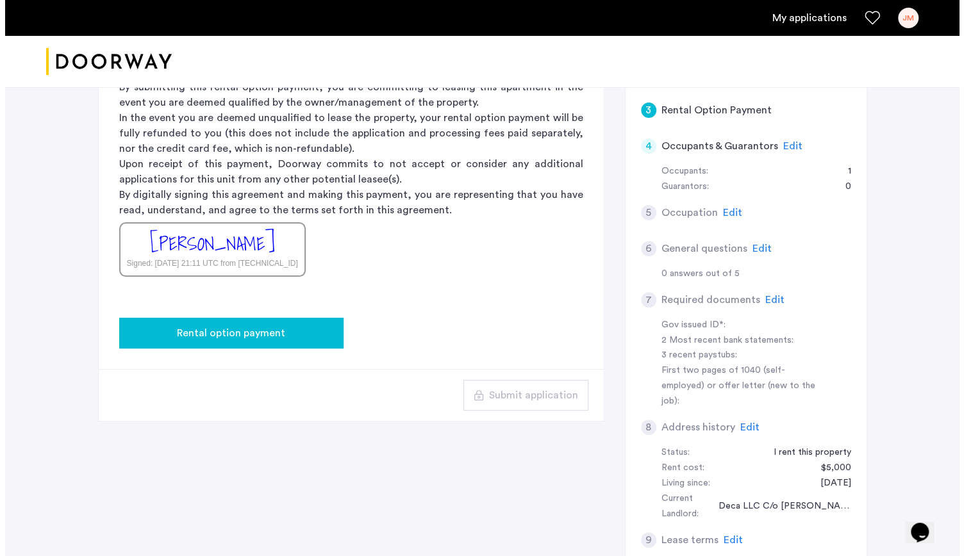
scroll to position [0, 0]
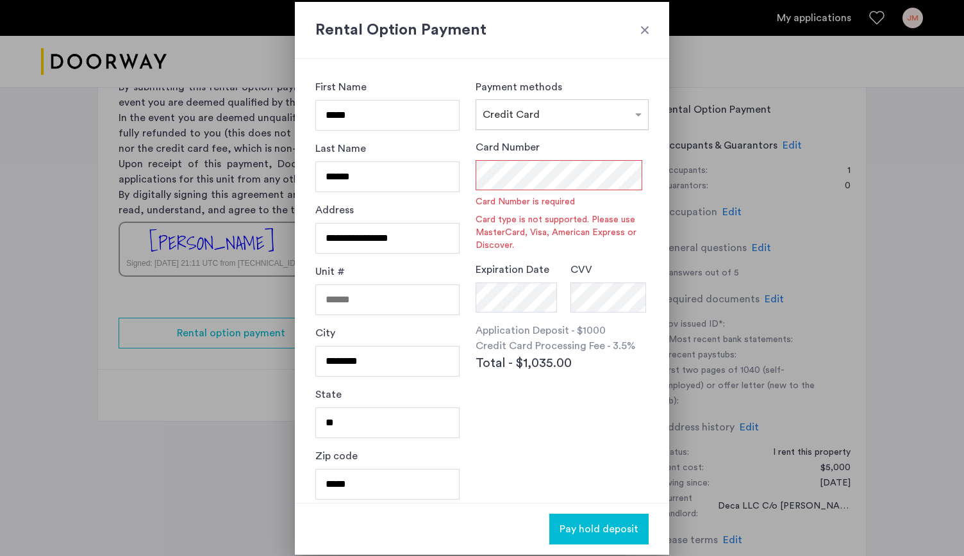
click at [574, 115] on input "text" at bounding box center [549, 112] width 133 height 9
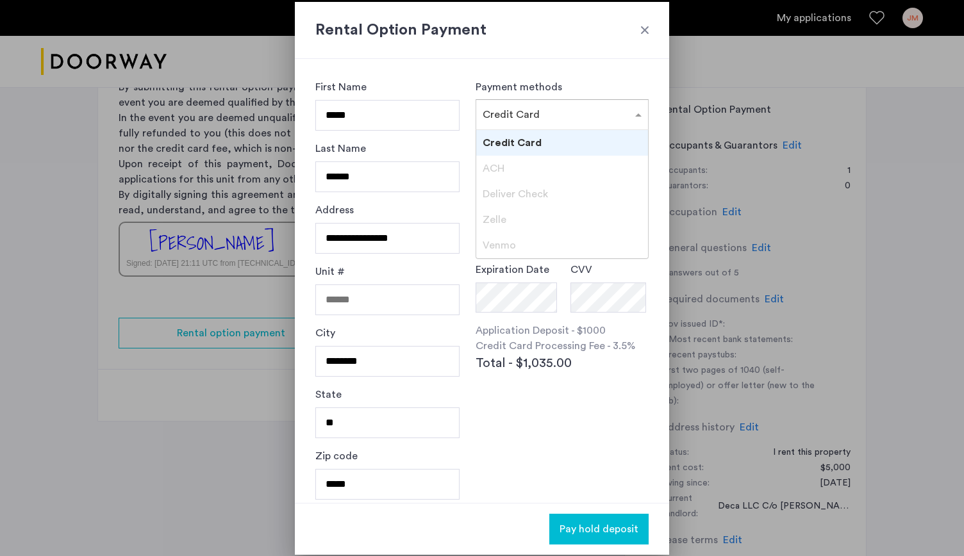
click at [513, 145] on span "Credit Card" at bounding box center [512, 143] width 59 height 10
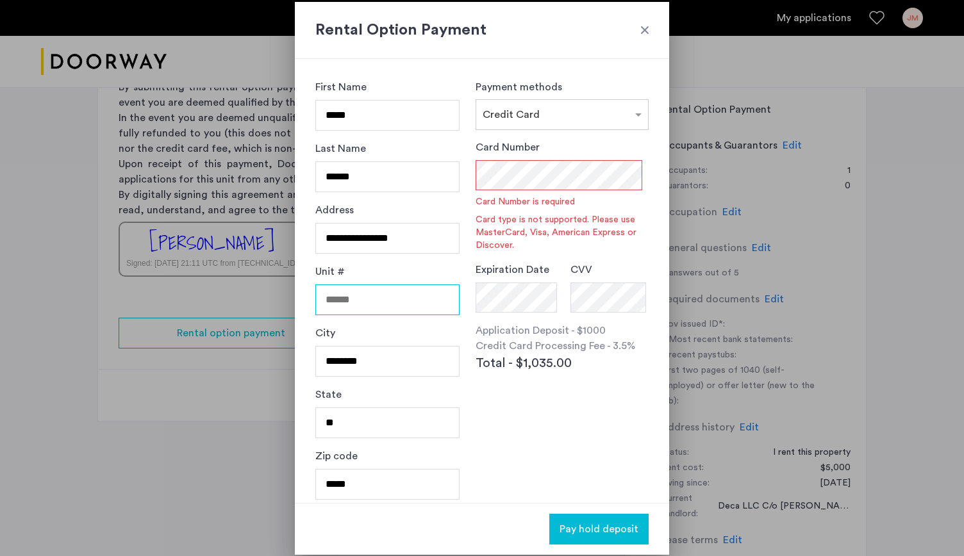
click at [375, 304] on input "Unit #" at bounding box center [387, 300] width 144 height 31
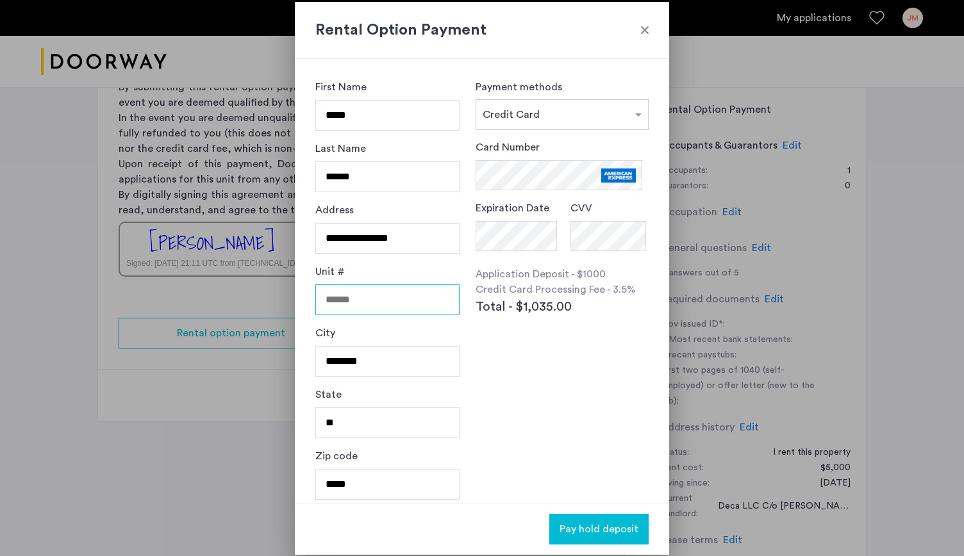
click at [406, 290] on input "Unit #" at bounding box center [387, 300] width 144 height 31
type input "*"
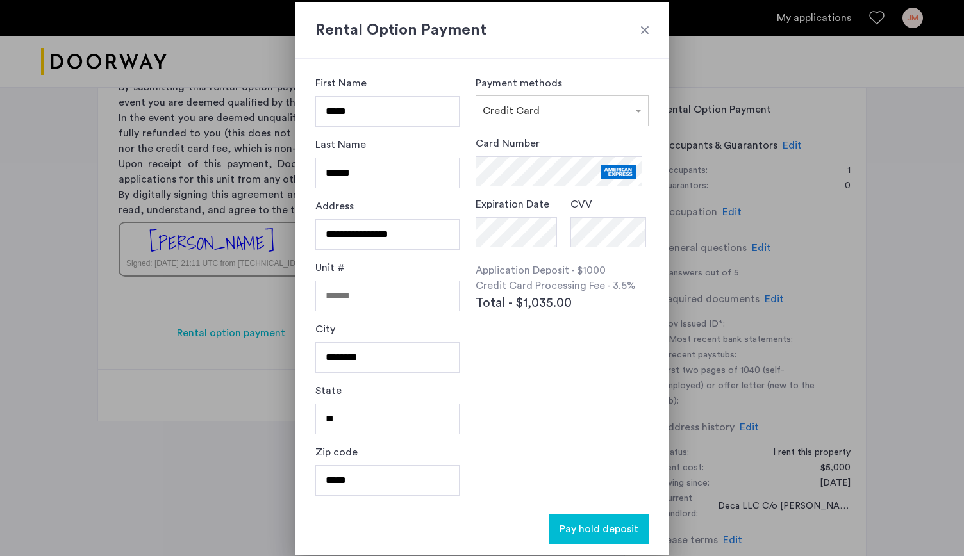
click at [607, 525] on span "Pay hold deposit" at bounding box center [598, 529] width 79 height 15
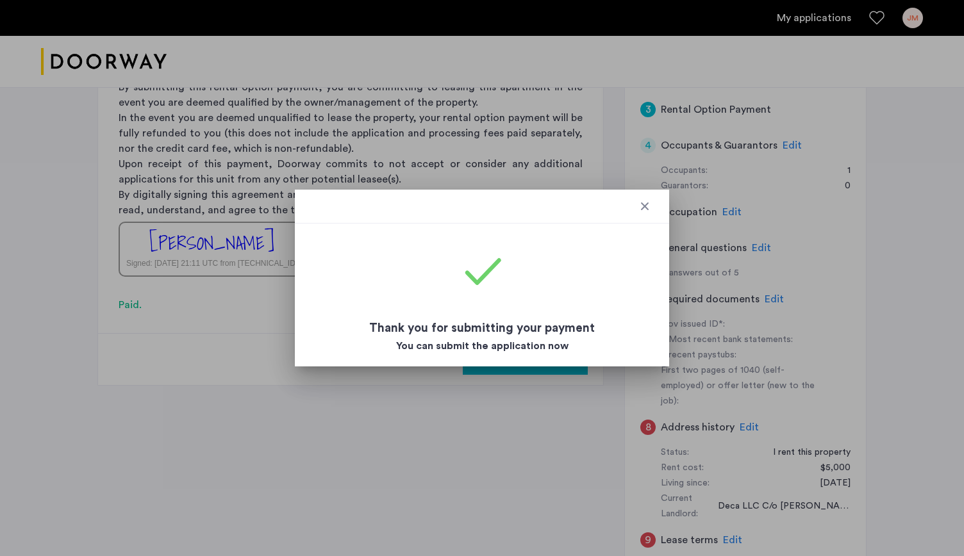
click at [649, 215] on div at bounding box center [482, 207] width 374 height 34
click at [644, 201] on div at bounding box center [644, 206] width 13 height 13
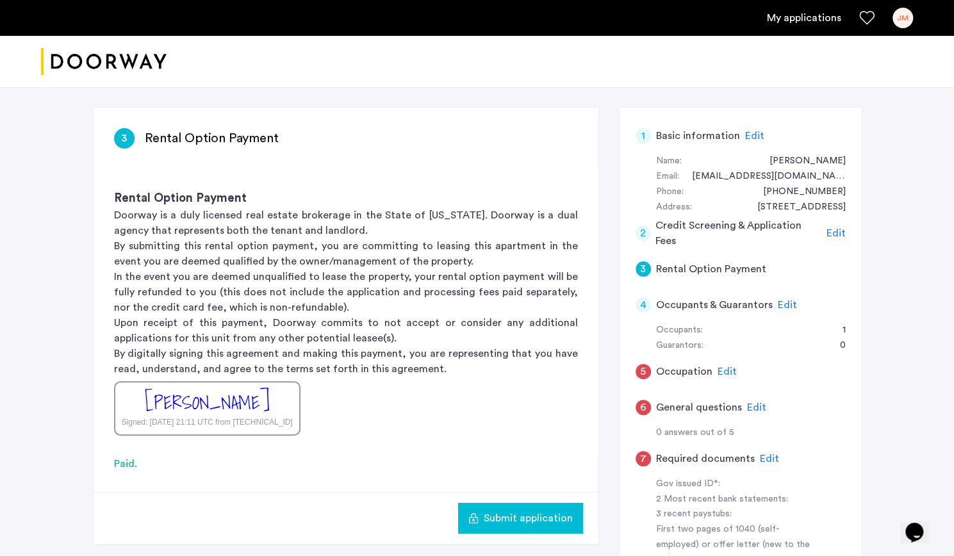
scroll to position [153, 0]
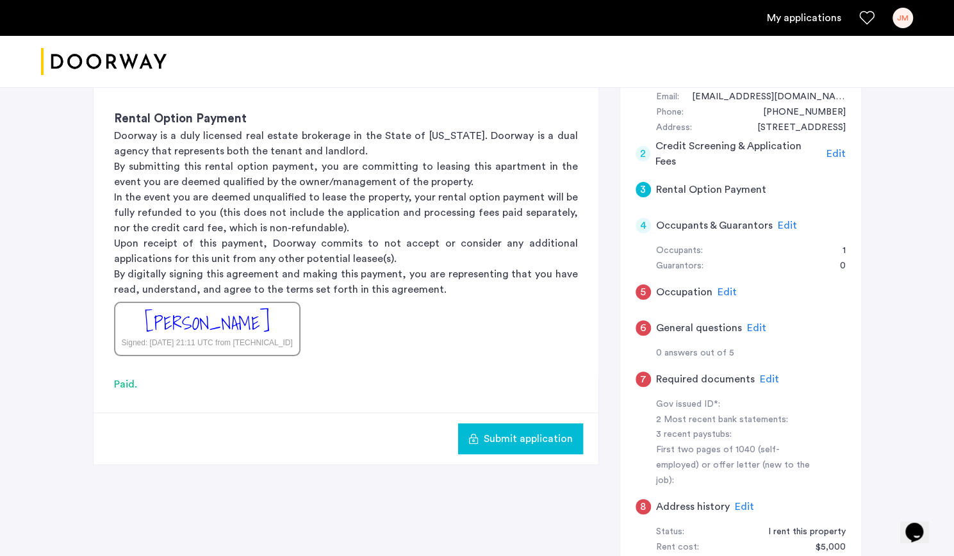
click at [487, 441] on span "Submit application" at bounding box center [528, 438] width 89 height 15
click at [781, 224] on span "Edit" at bounding box center [787, 225] width 19 height 10
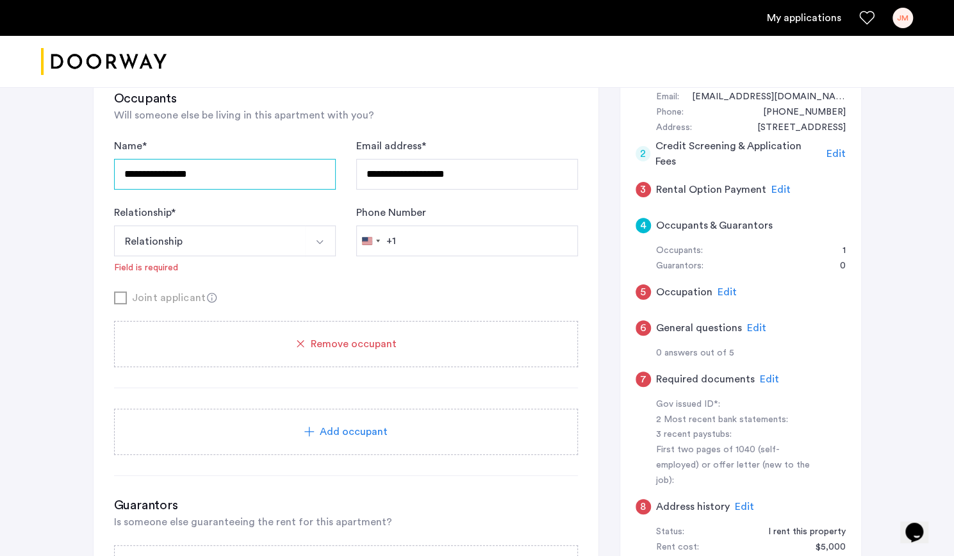
click at [239, 175] on input "**********" at bounding box center [225, 174] width 222 height 31
click at [418, 242] on input "Phone Number" at bounding box center [467, 241] width 222 height 31
type input "**********"
click at [347, 290] on div "Joint applicant" at bounding box center [346, 298] width 464 height 16
click at [114, 294] on div "Joint applicant" at bounding box center [346, 298] width 464 height 16
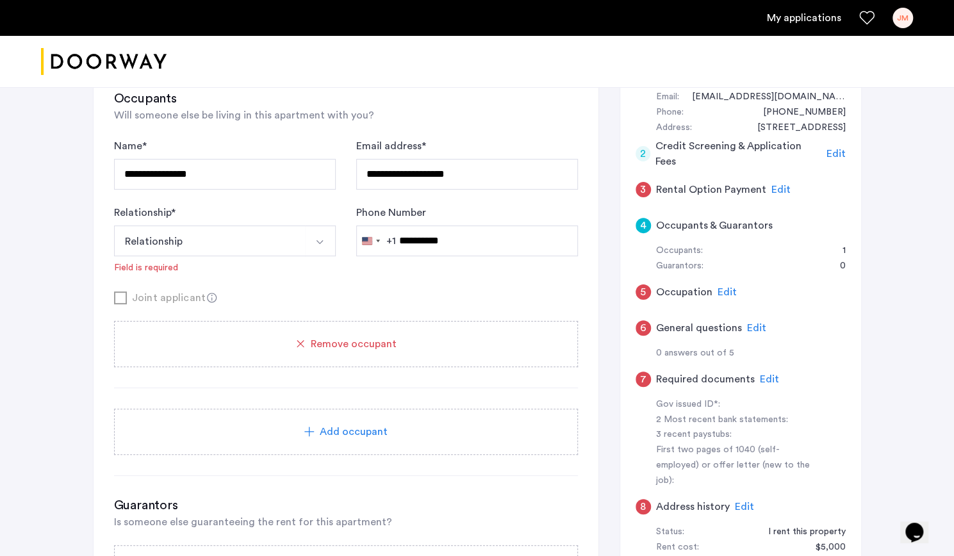
click at [327, 433] on span "Add occupant" at bounding box center [354, 431] width 68 height 15
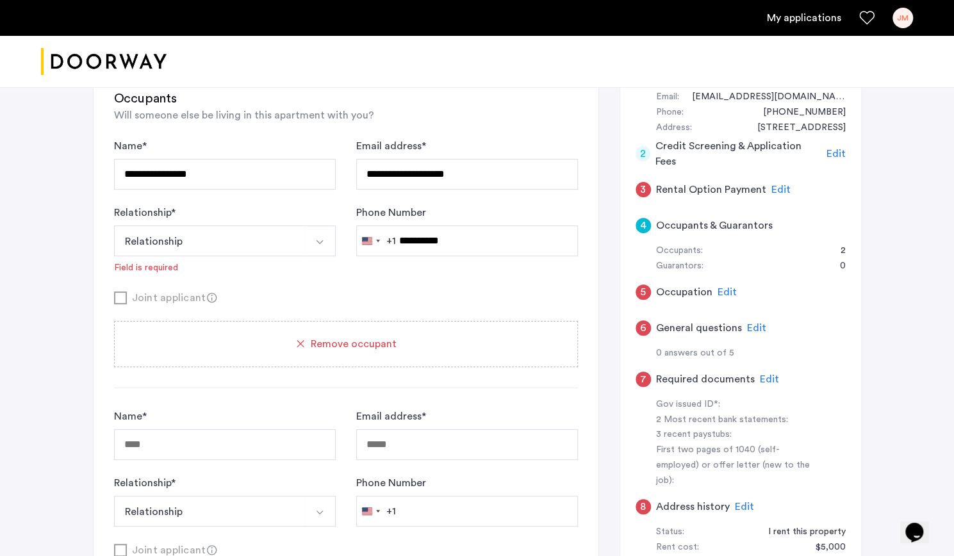
scroll to position [301, 0]
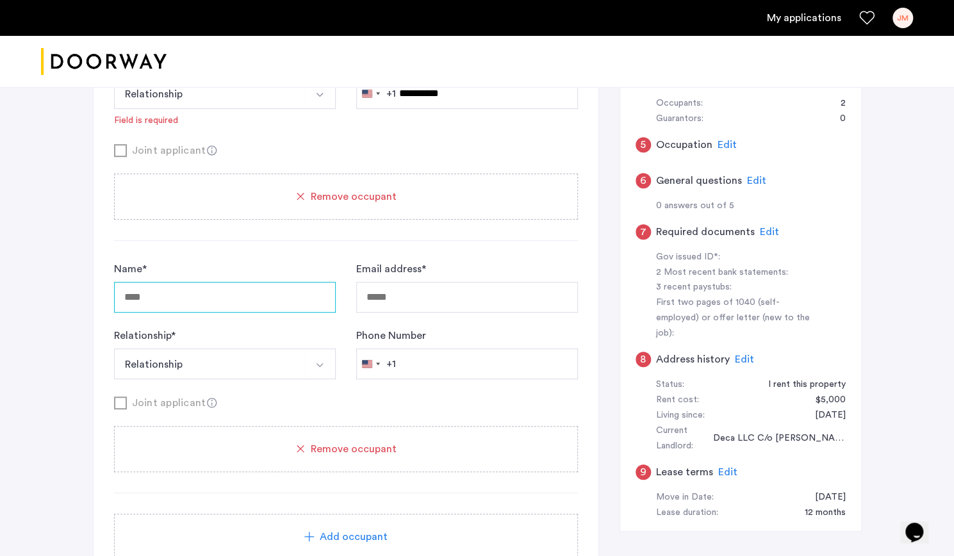
click at [217, 295] on input "Name *" at bounding box center [225, 297] width 222 height 31
type input "**********"
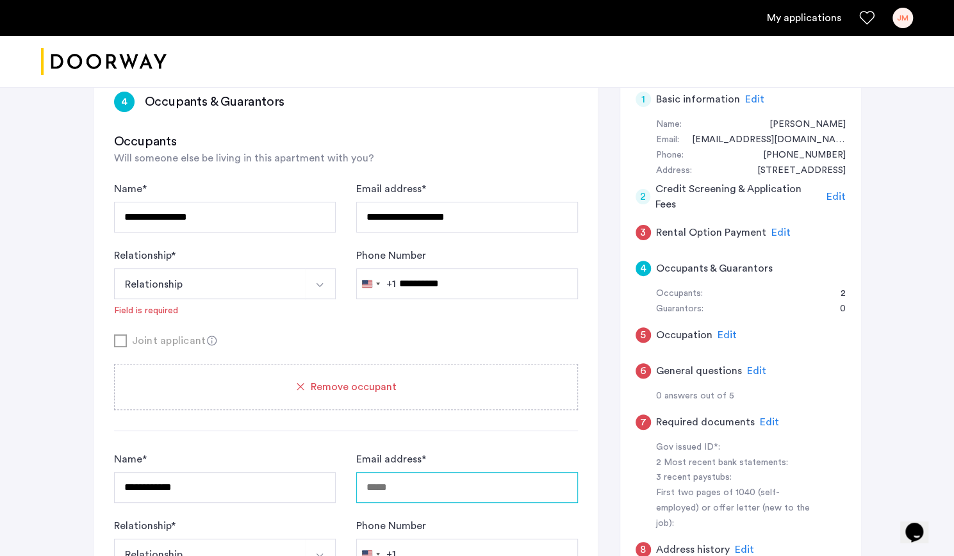
scroll to position [374, 0]
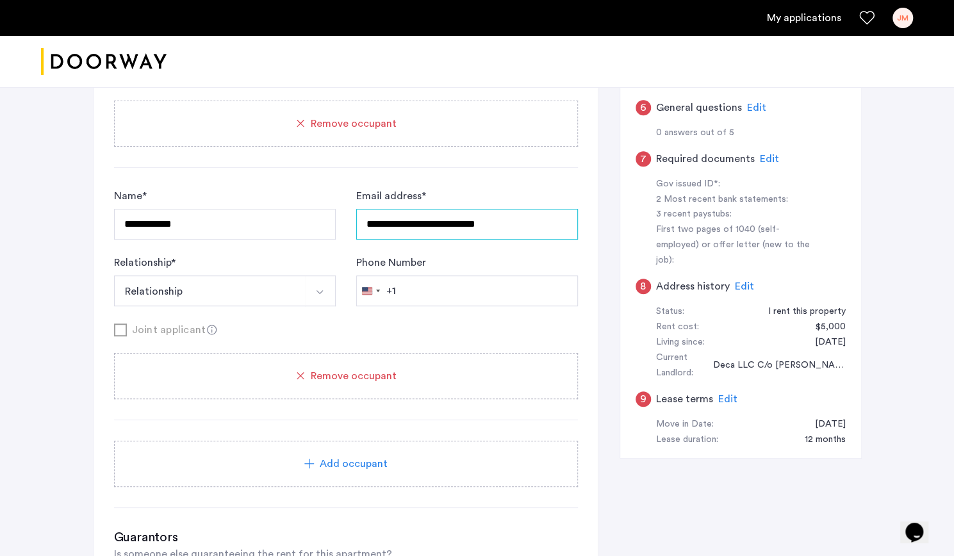
type input "**********"
click at [220, 283] on button "Relationship" at bounding box center [210, 291] width 192 height 31
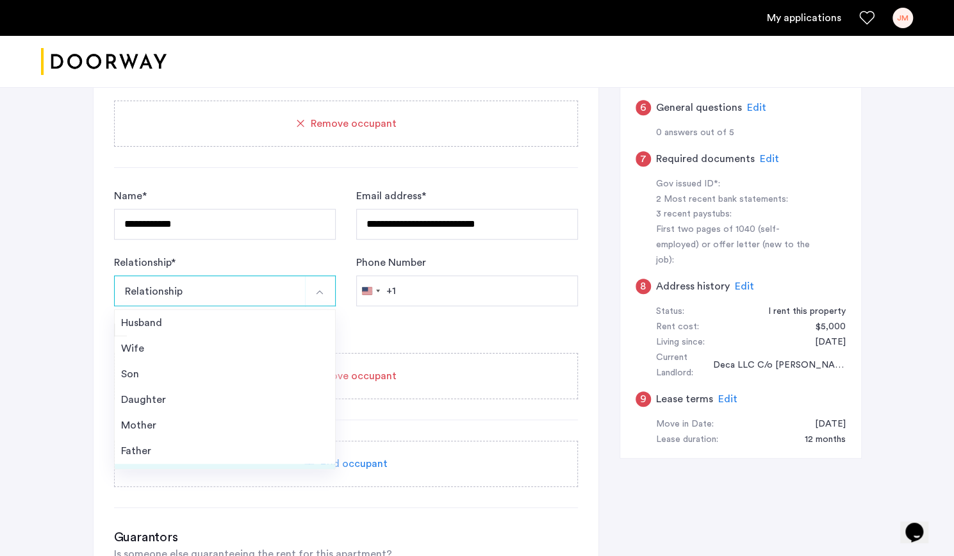
scroll to position [46, 0]
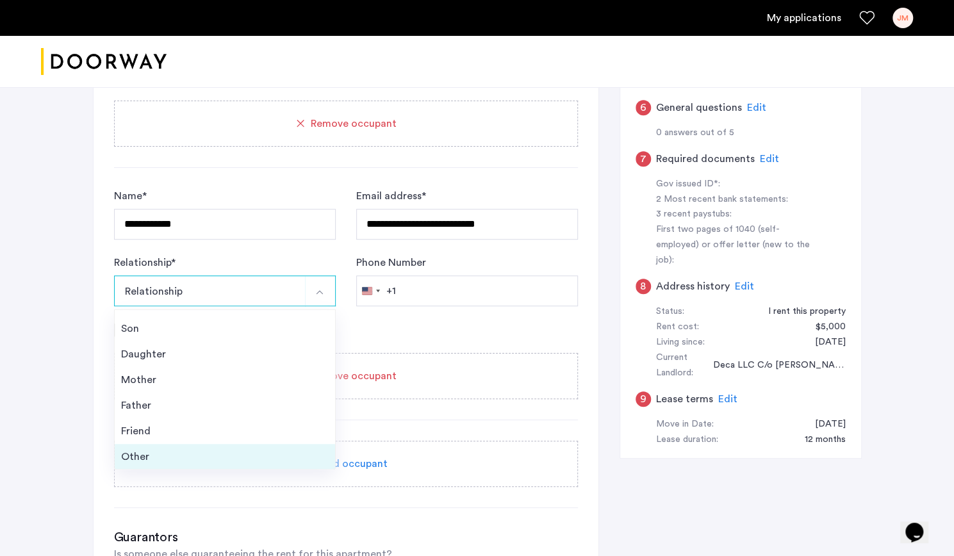
click at [145, 445] on li "Other" at bounding box center [225, 457] width 220 height 26
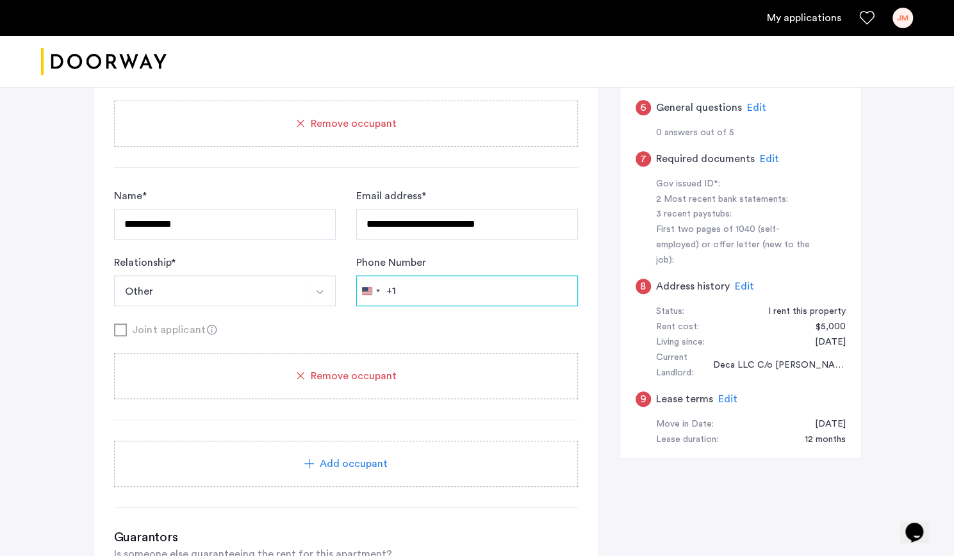
click at [449, 289] on input "Phone Number" at bounding box center [467, 291] width 222 height 31
type input "**********"
click at [341, 327] on div "Joint applicant" at bounding box center [346, 330] width 464 height 16
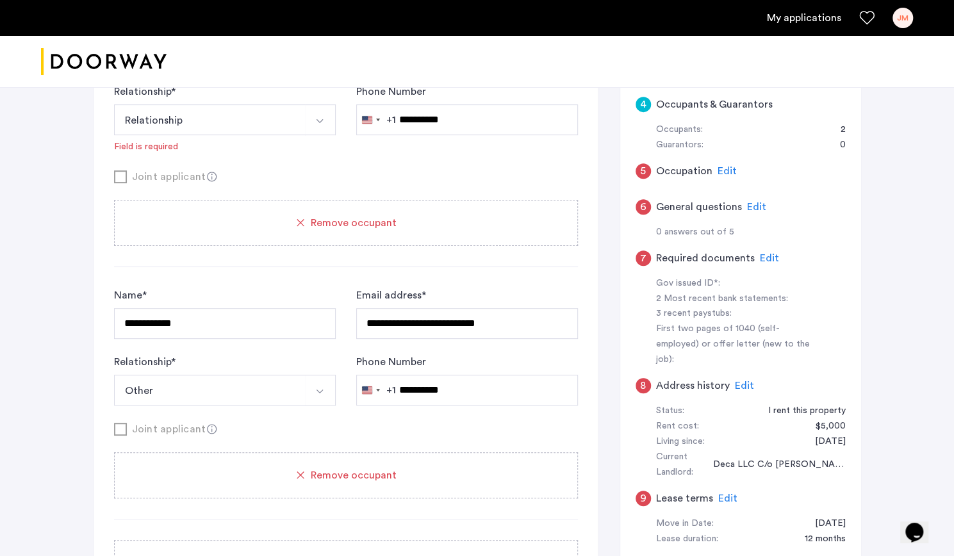
scroll to position [299, 0]
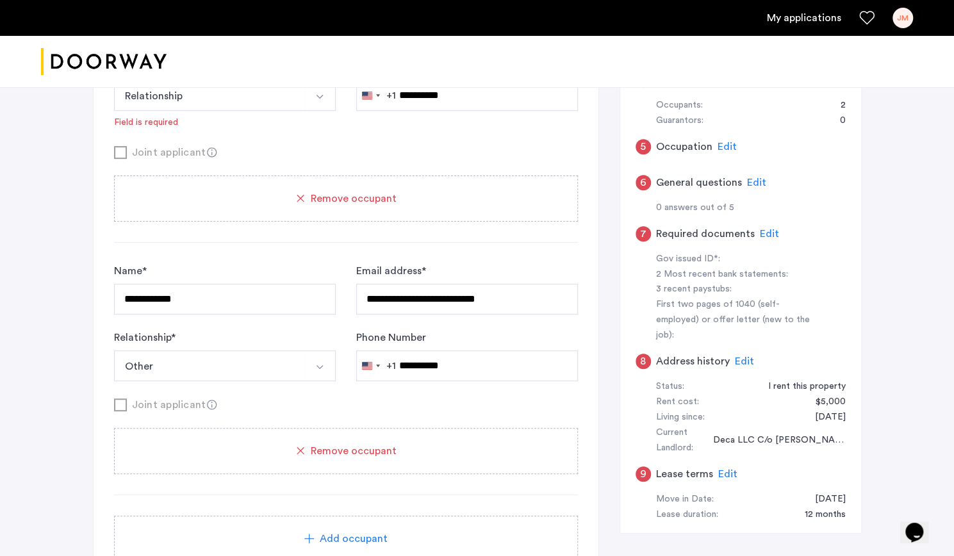
click at [235, 360] on button "Other" at bounding box center [210, 366] width 192 height 31
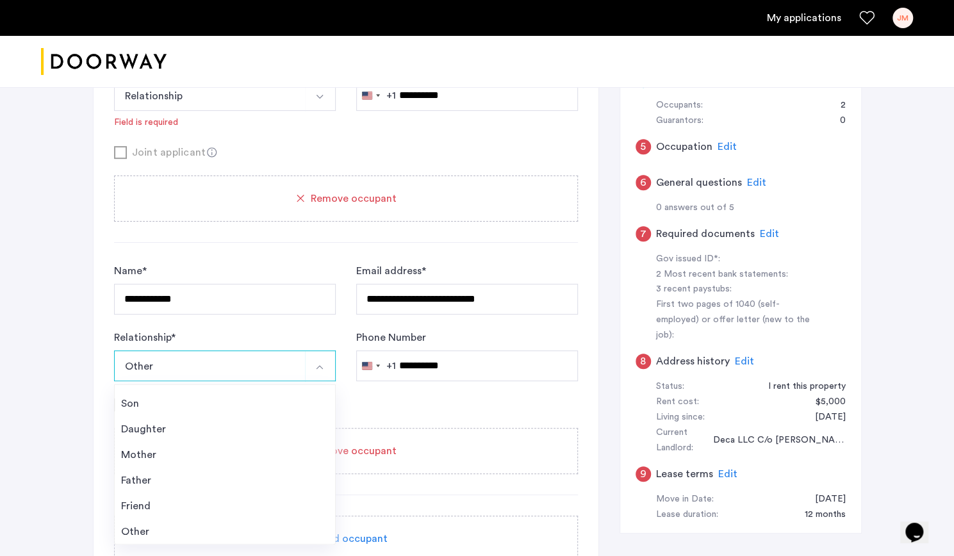
scroll to position [540, 0]
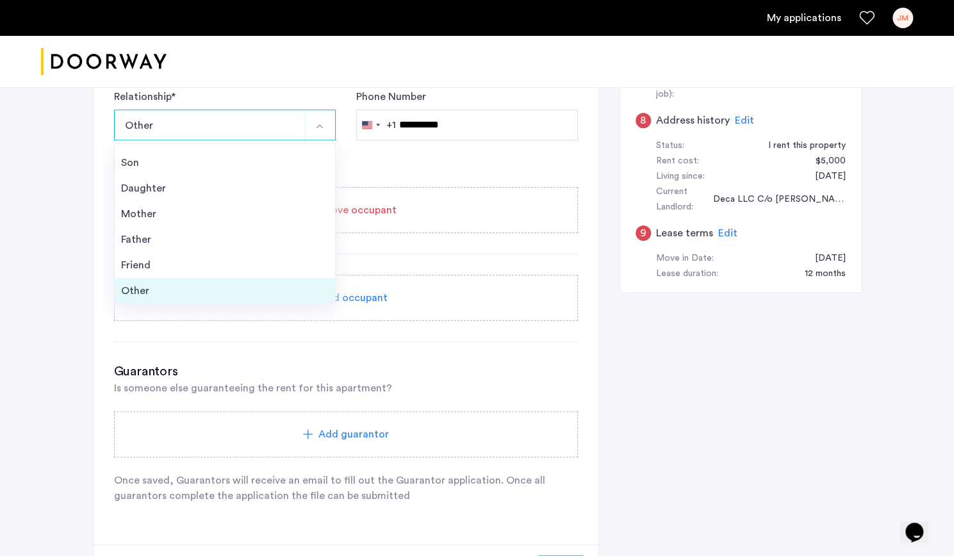
click at [170, 283] on div "Other" at bounding box center [225, 290] width 208 height 15
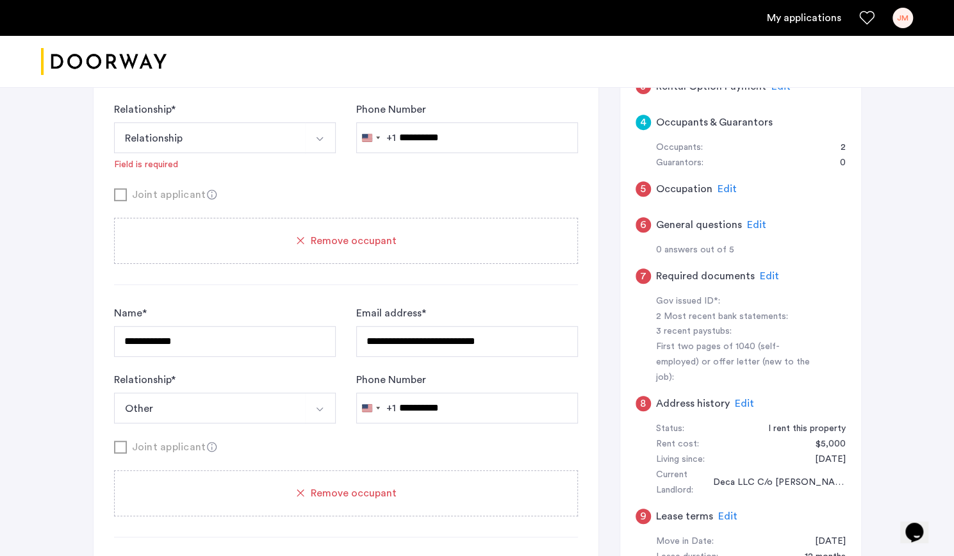
scroll to position [163, 0]
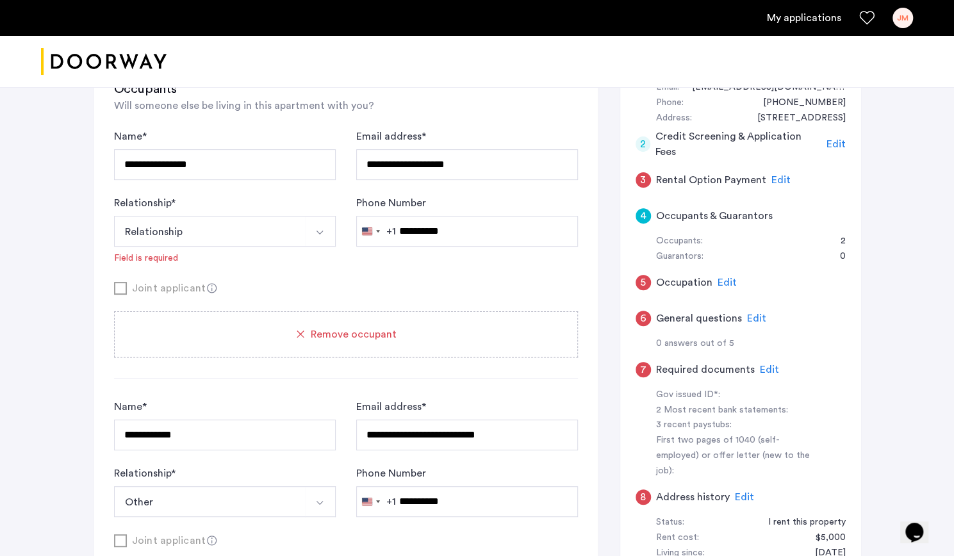
click at [774, 180] on span "Edit" at bounding box center [781, 180] width 19 height 10
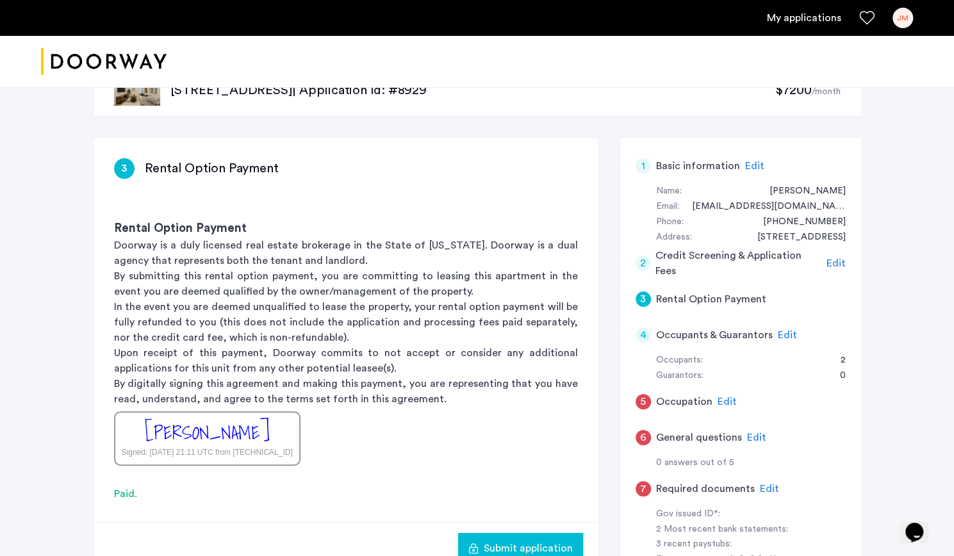
scroll to position [246, 0]
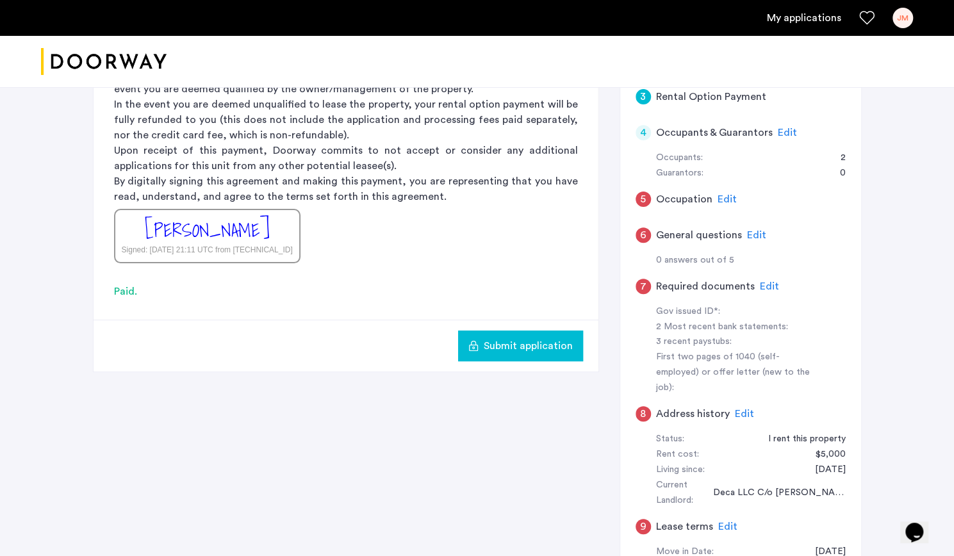
click at [511, 347] on span "Submit application" at bounding box center [528, 345] width 89 height 15
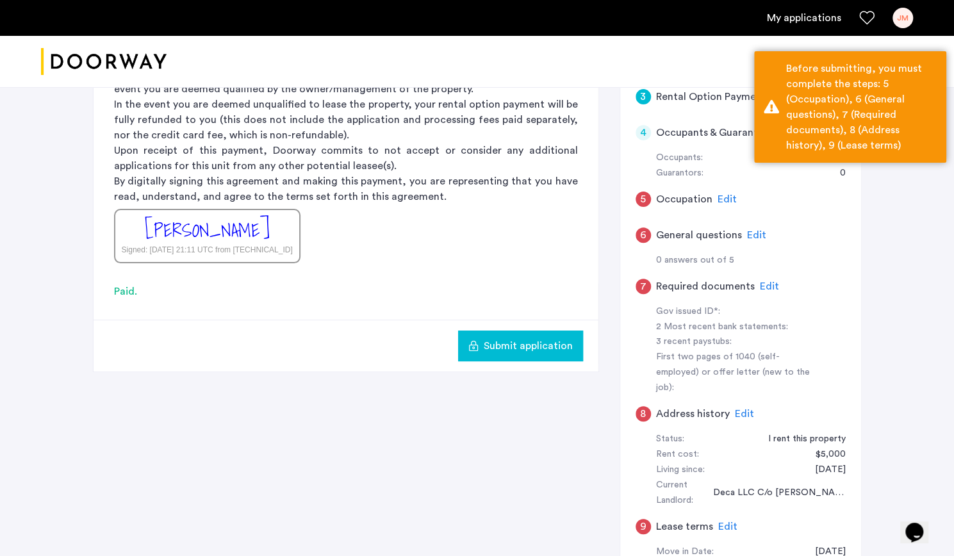
click at [723, 194] on span "Edit" at bounding box center [727, 199] width 19 height 10
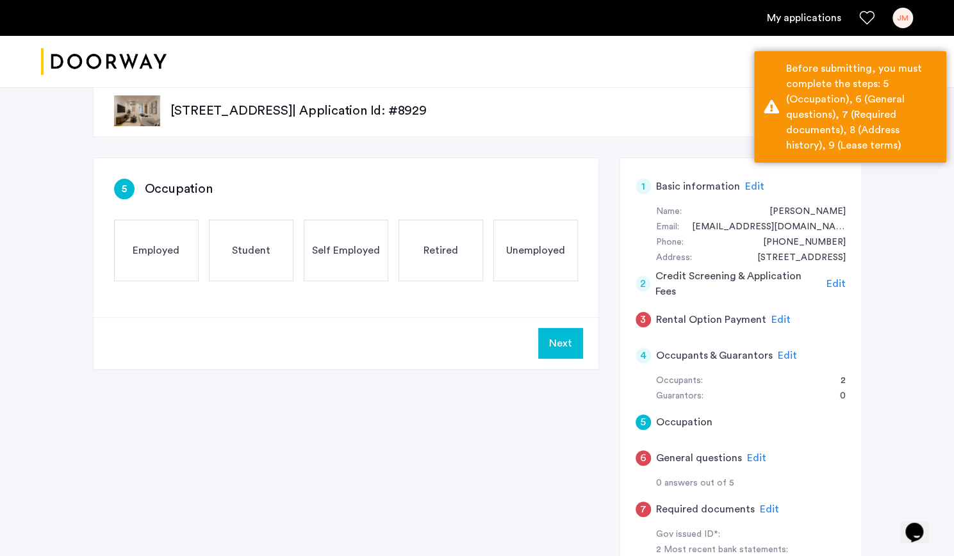
scroll to position [0, 0]
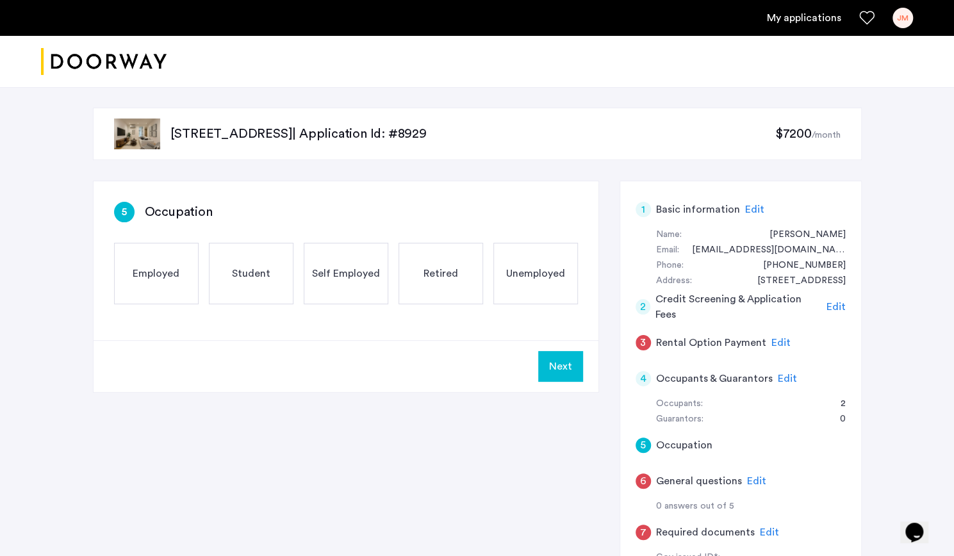
click at [172, 279] on span "Employed" at bounding box center [156, 273] width 47 height 15
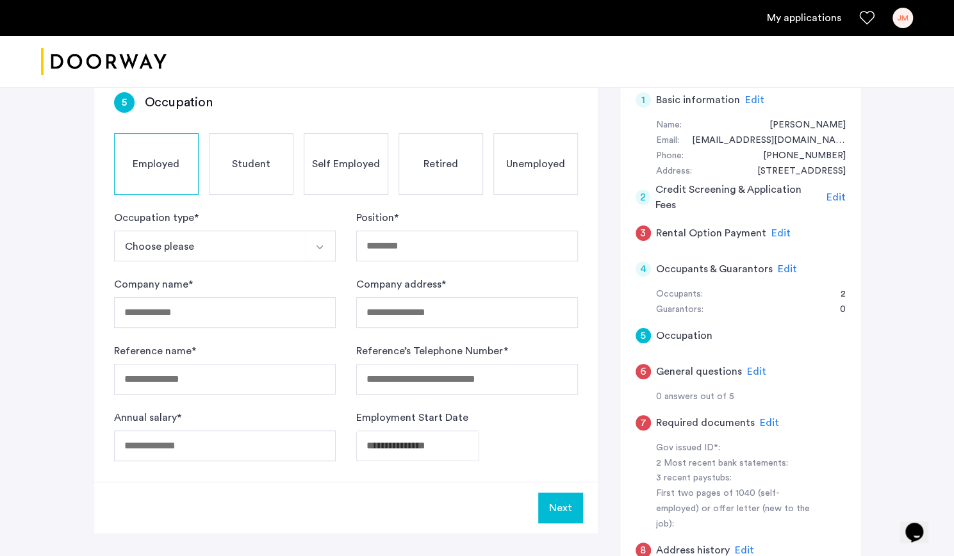
scroll to position [110, 0]
click at [261, 249] on button "Choose please" at bounding box center [210, 245] width 192 height 31
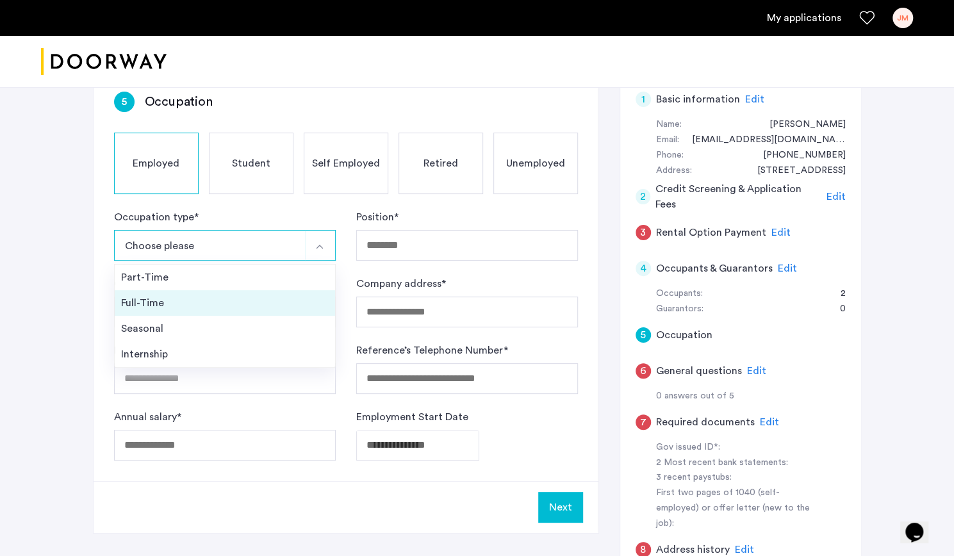
click at [212, 301] on div "Full-Time" at bounding box center [225, 302] width 208 height 15
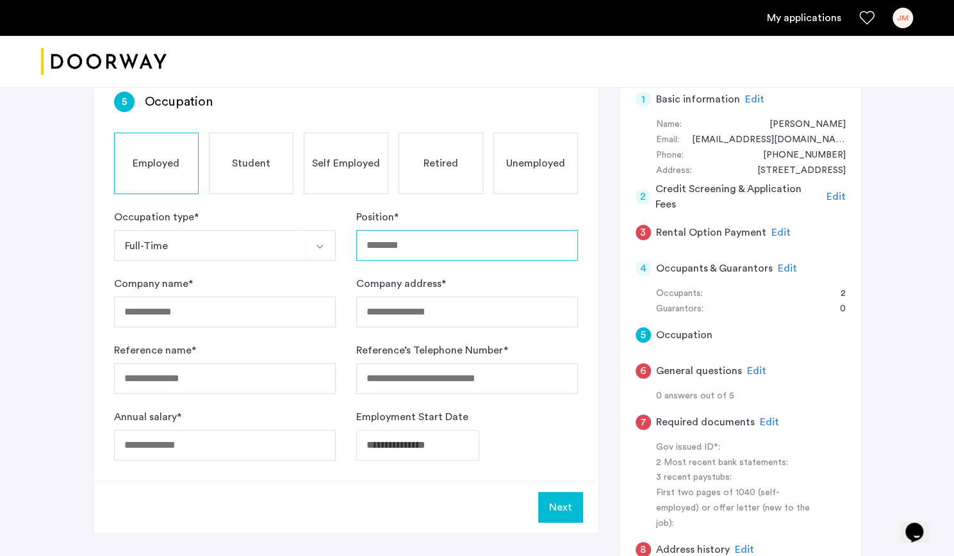
click at [409, 244] on input "Position *" at bounding box center [467, 245] width 222 height 31
type input "*******"
click at [247, 290] on div "Company name *" at bounding box center [225, 301] width 222 height 51
click at [242, 304] on input "Company name *" at bounding box center [225, 312] width 222 height 31
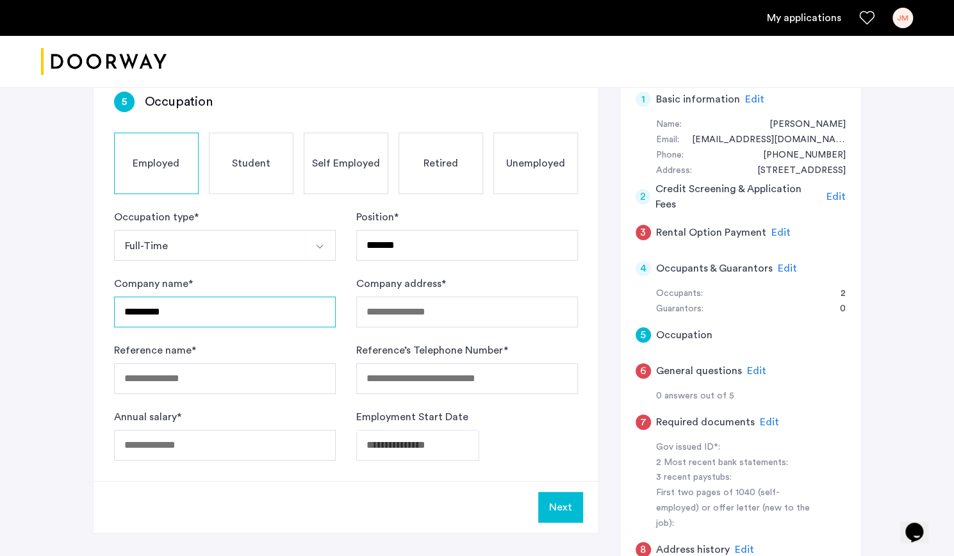
type input "*********"
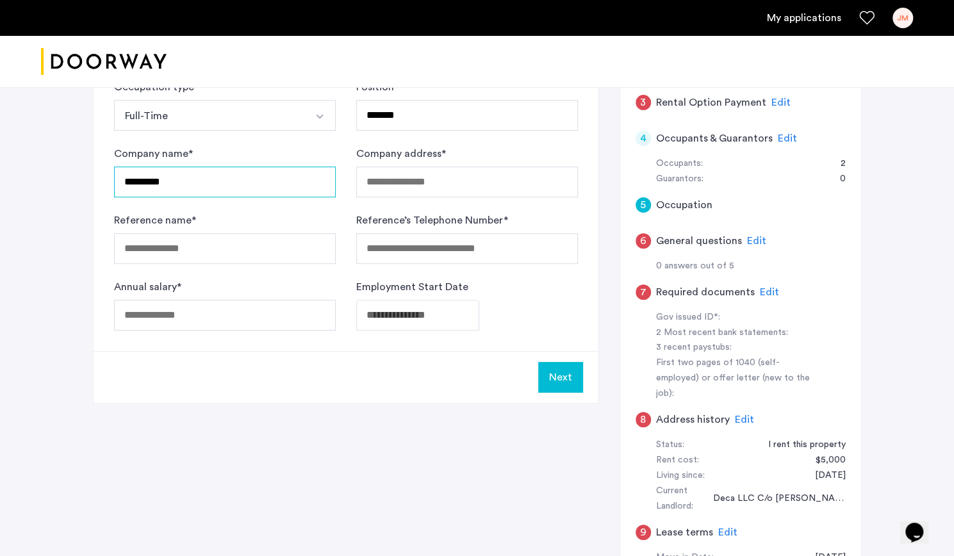
scroll to position [97, 0]
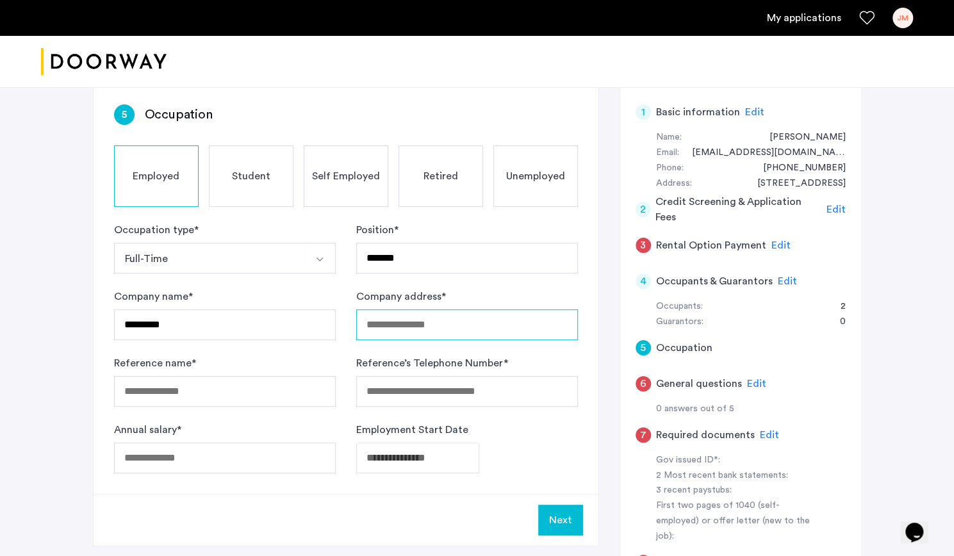
click at [405, 326] on input "Company address *" at bounding box center [467, 325] width 222 height 31
paste input "**********"
type input "**********"
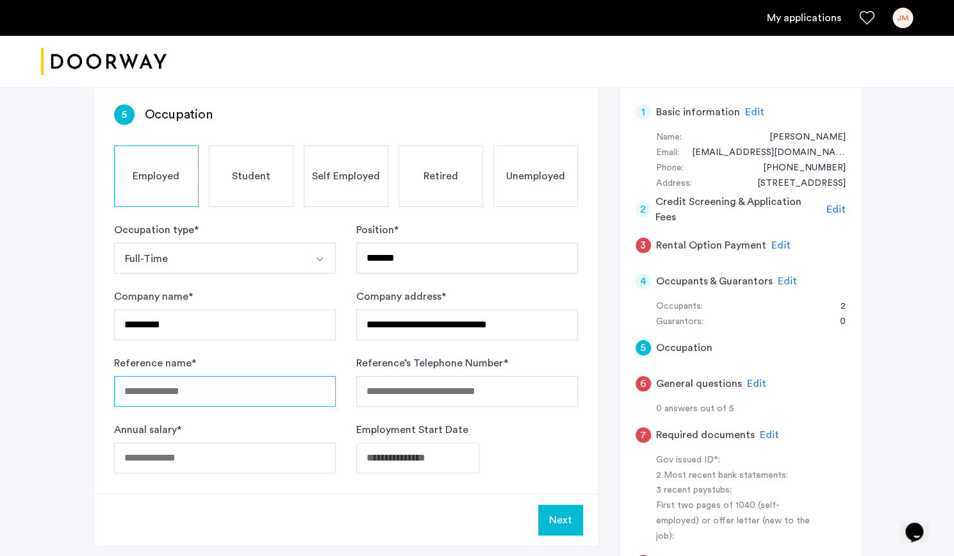
click at [271, 396] on input "Reference name *" at bounding box center [225, 391] width 222 height 31
click at [781, 245] on span "Edit" at bounding box center [781, 245] width 19 height 10
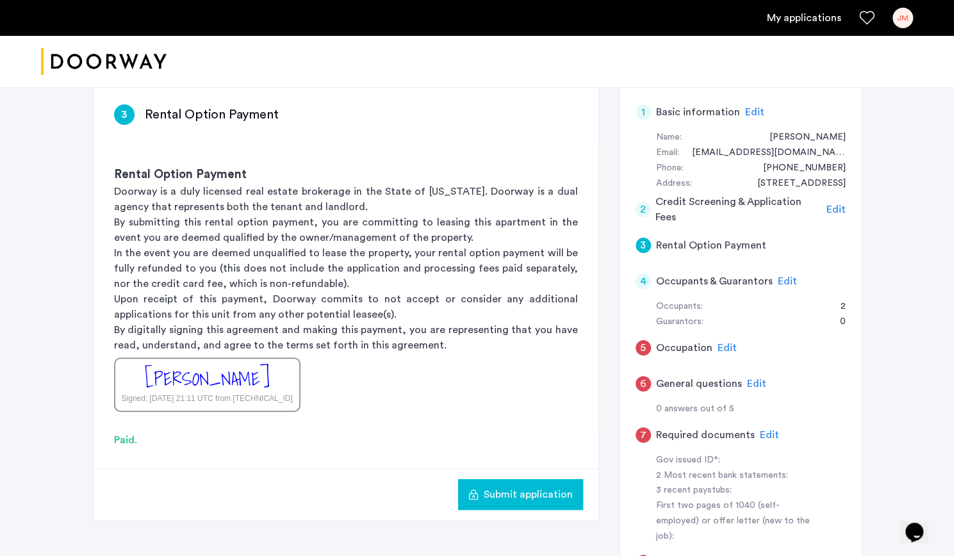
click at [784, 276] on span "Edit" at bounding box center [787, 281] width 19 height 10
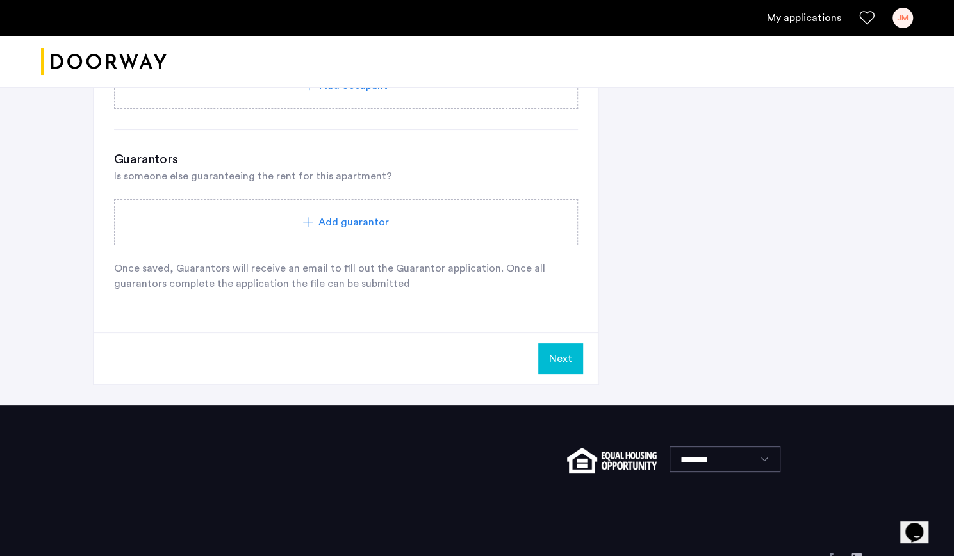
scroll to position [783, 0]
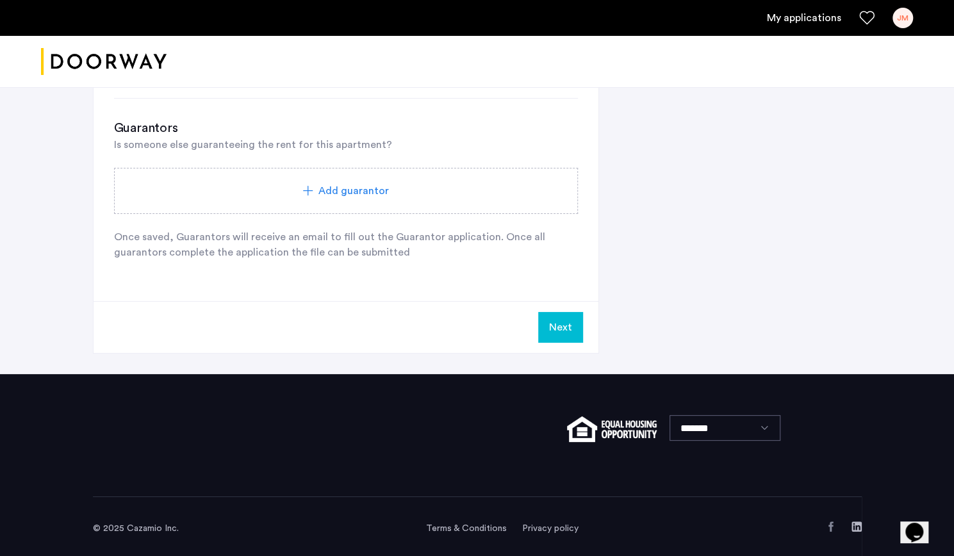
click at [572, 324] on button "Next" at bounding box center [560, 327] width 45 height 31
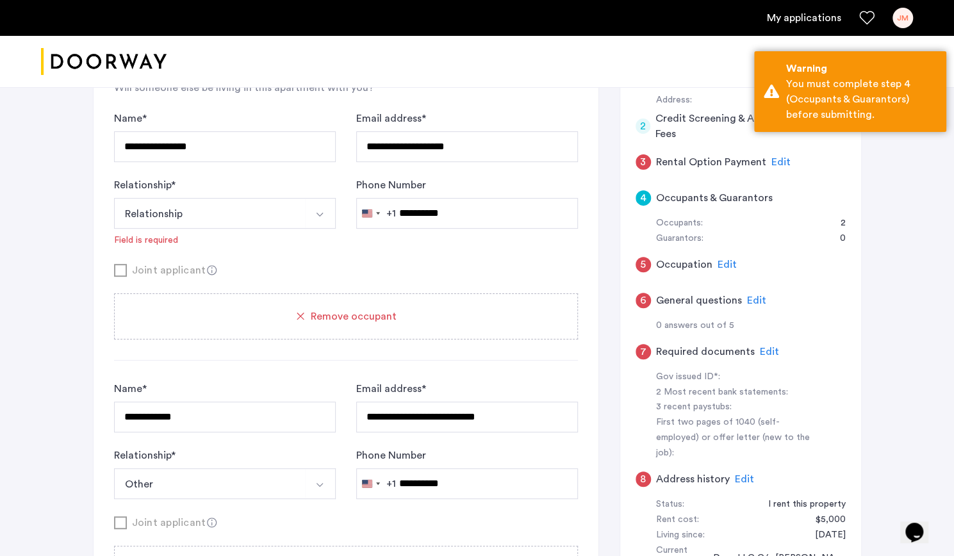
scroll to position [196, 0]
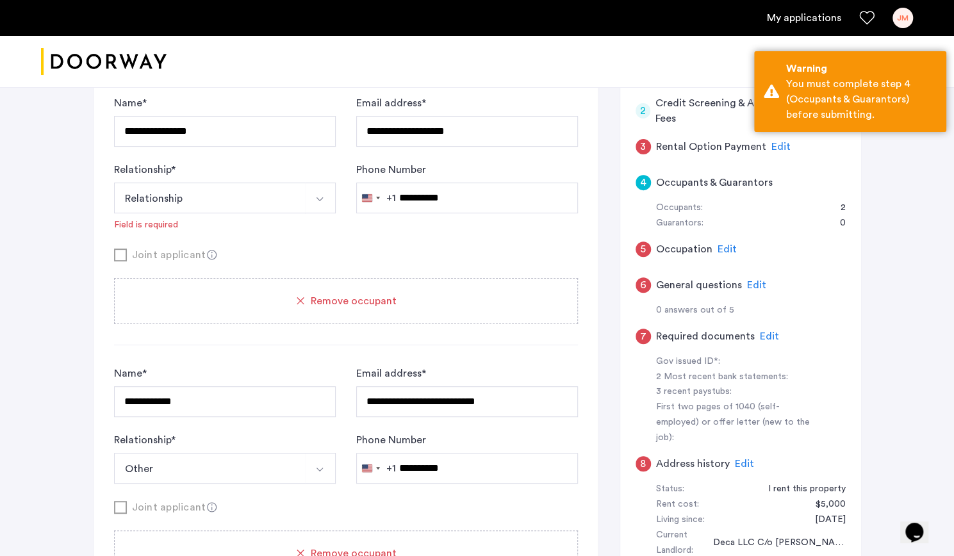
click at [772, 147] on span "Edit" at bounding box center [781, 147] width 19 height 10
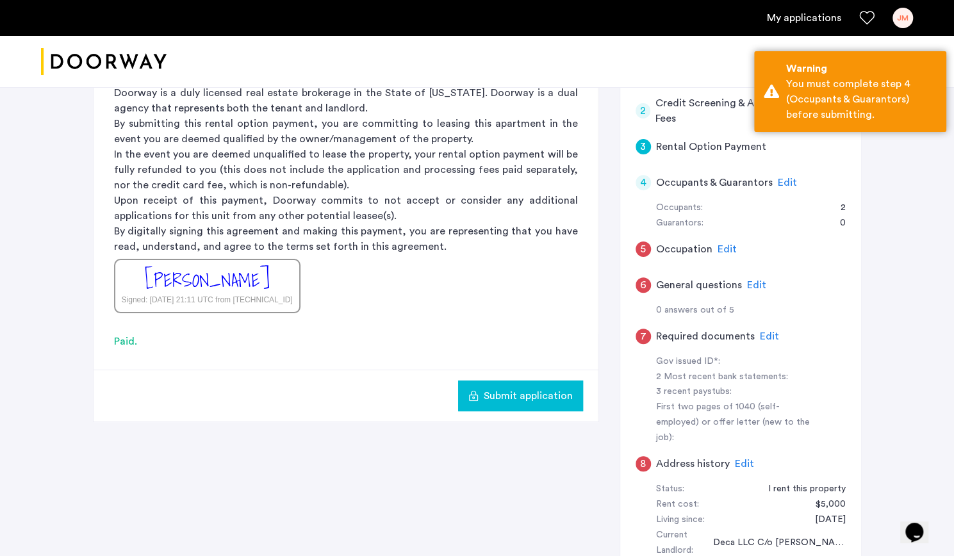
click at [123, 338] on div "Paid." at bounding box center [346, 341] width 464 height 15
click at [236, 276] on div "James Morgan" at bounding box center [207, 281] width 125 height 28
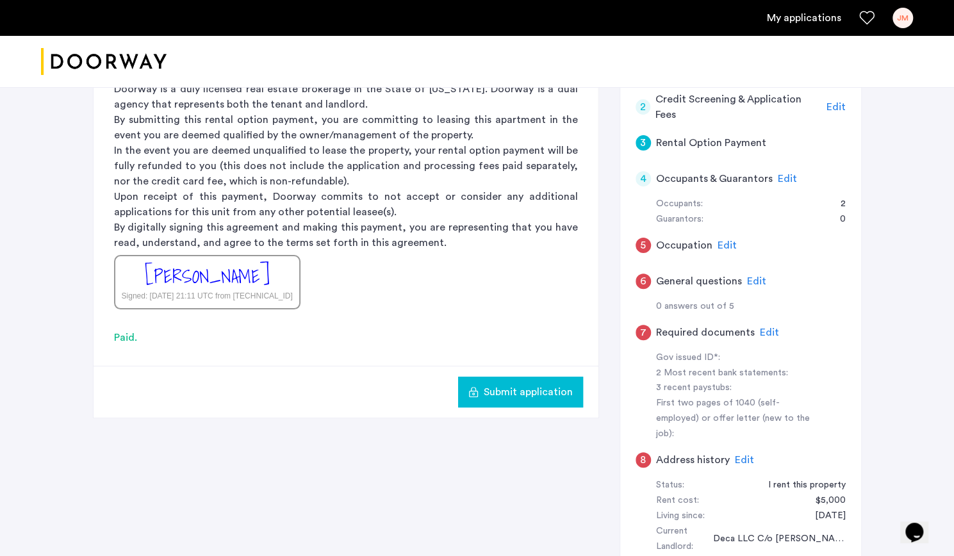
scroll to position [208, 0]
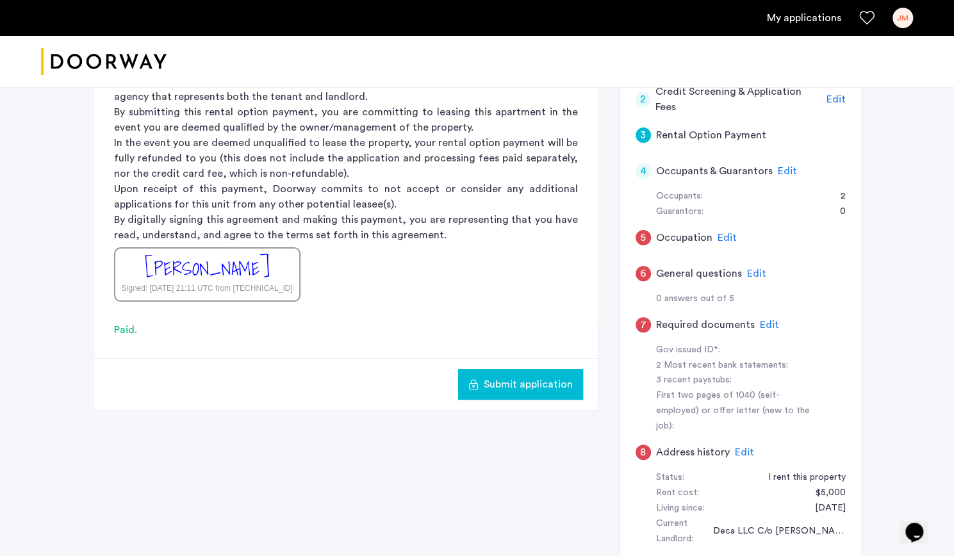
click at [783, 169] on span "Edit" at bounding box center [787, 171] width 19 height 10
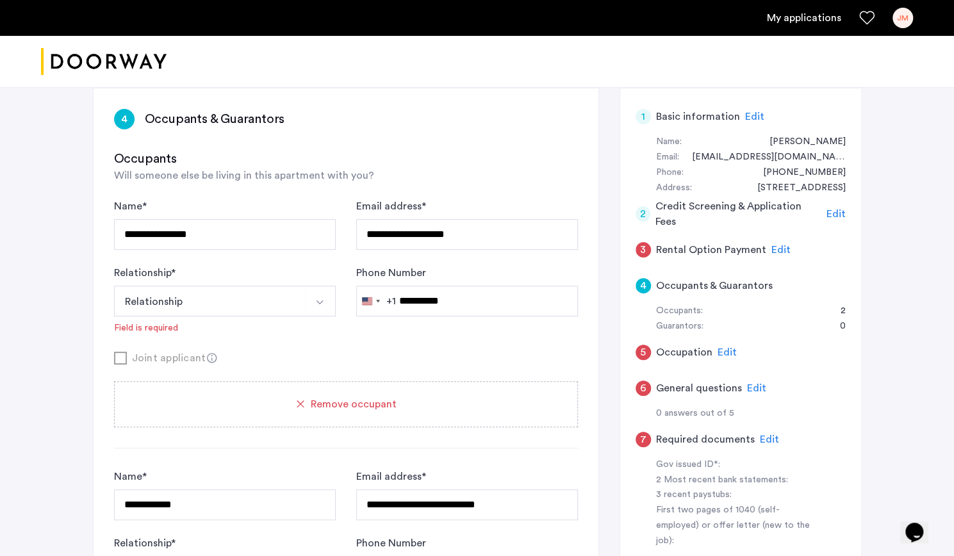
scroll to position [41, 0]
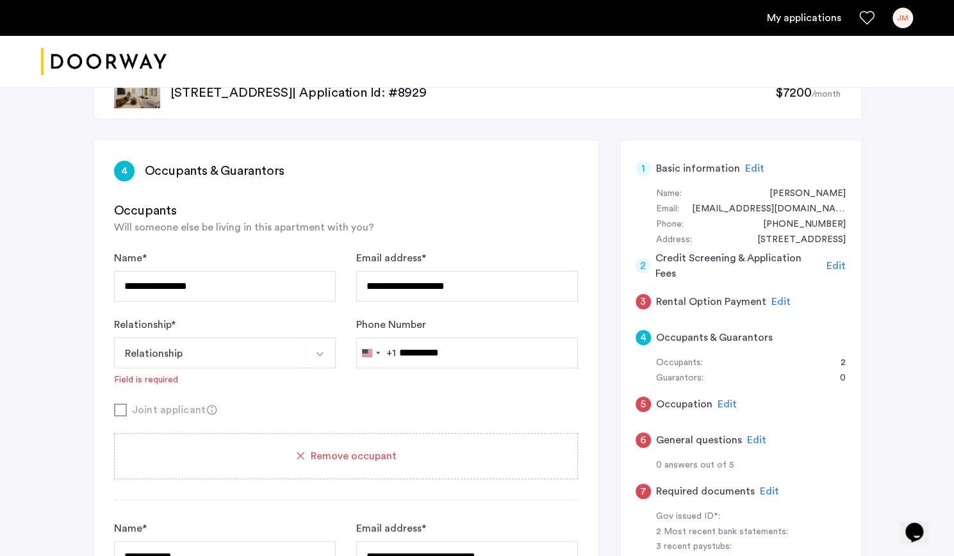
click at [724, 397] on div "Edit" at bounding box center [727, 404] width 19 height 15
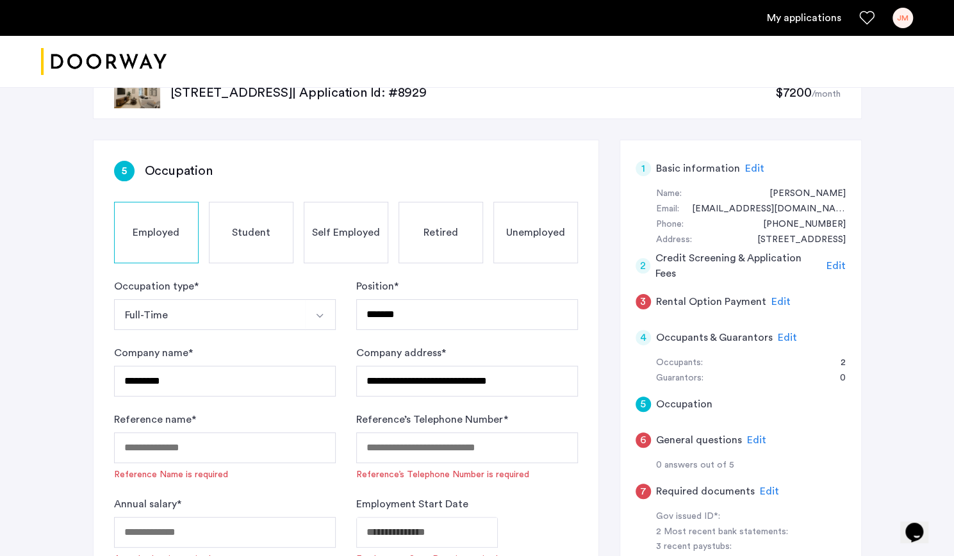
scroll to position [194, 0]
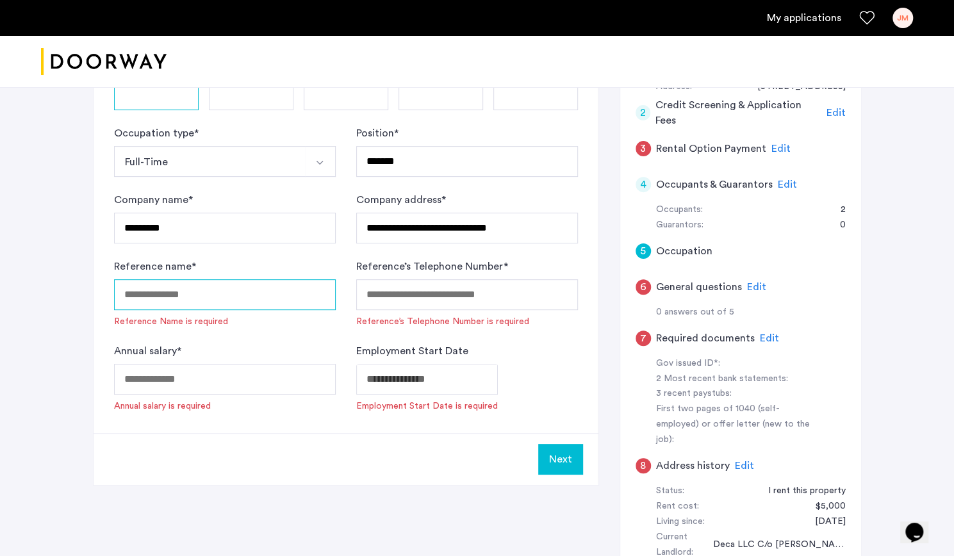
click at [295, 286] on input "Reference name *" at bounding box center [225, 294] width 222 height 31
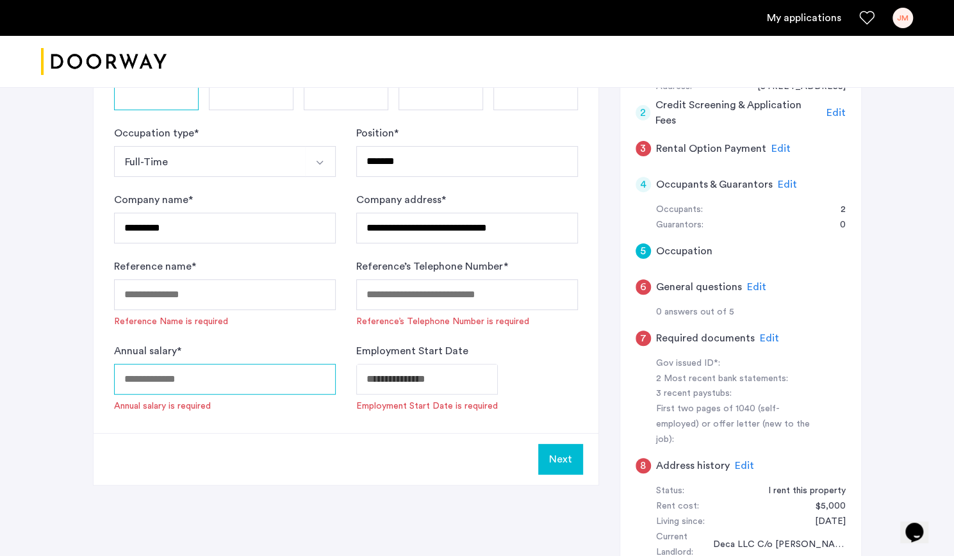
click at [223, 384] on input "Annual salary *" at bounding box center [225, 379] width 222 height 31
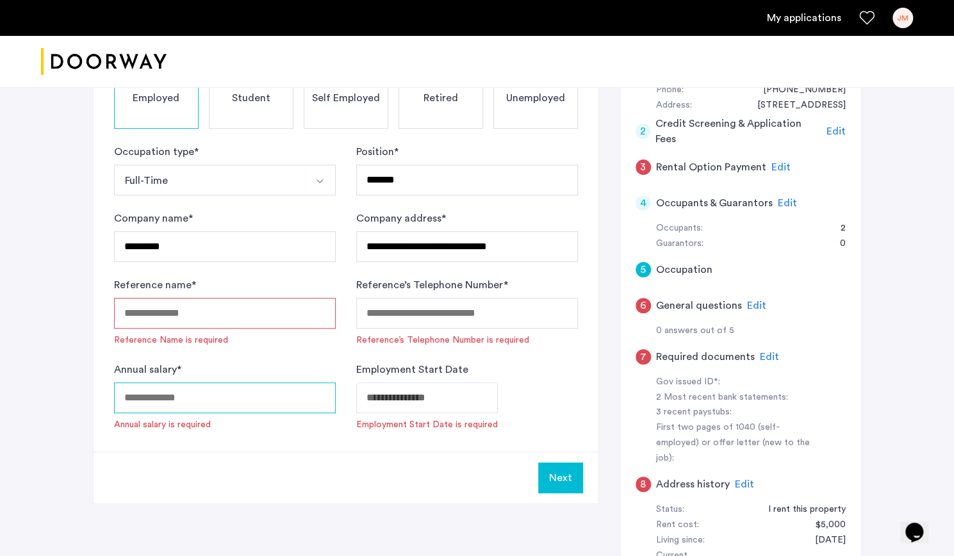
scroll to position [176, 0]
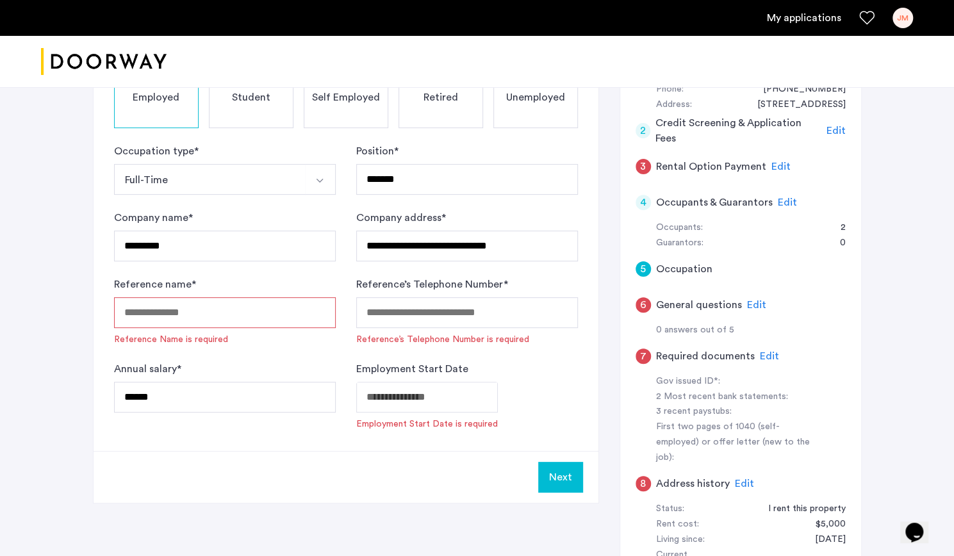
click at [238, 419] on div "Annual salary * ******" at bounding box center [225, 395] width 222 height 69
click at [196, 397] on input "******" at bounding box center [225, 397] width 222 height 31
type input "******"
click at [206, 363] on div "Annual salary * ******" at bounding box center [225, 395] width 222 height 69
click at [149, 368] on label "Annual salary *" at bounding box center [147, 368] width 67 height 15
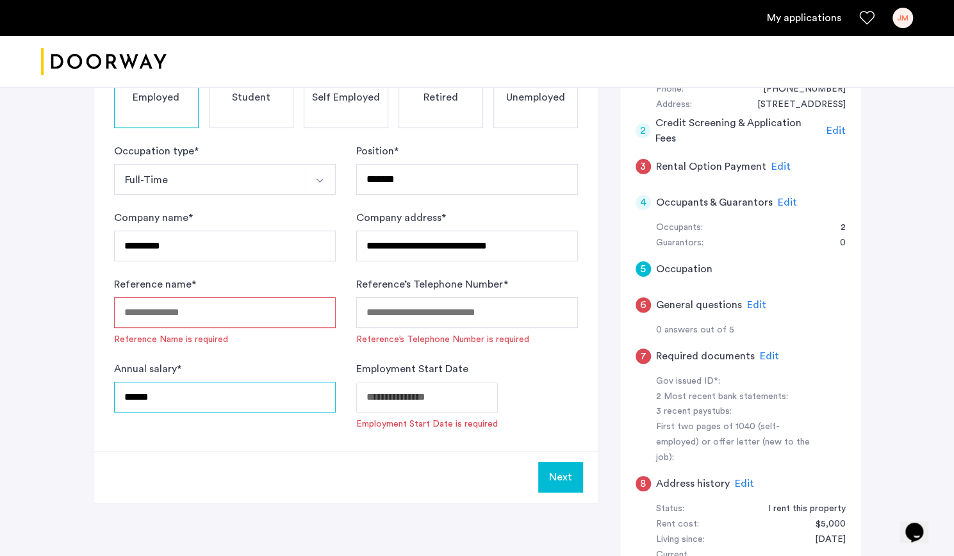
click at [149, 382] on input "******" at bounding box center [225, 397] width 222 height 31
click at [140, 402] on input "******" at bounding box center [225, 397] width 222 height 31
click at [417, 380] on body "**********" at bounding box center [477, 102] width 954 height 556
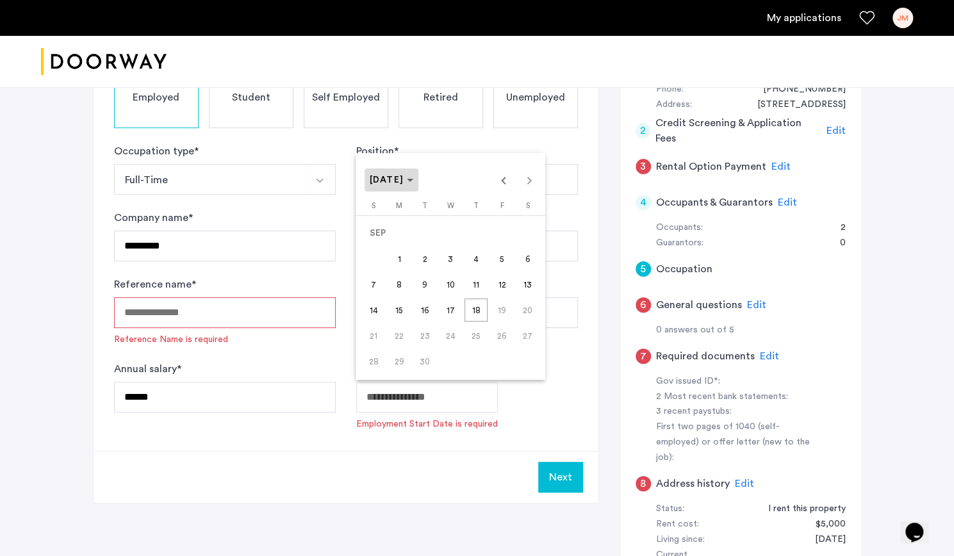
click at [419, 174] on span "Choose month and year" at bounding box center [392, 180] width 54 height 31
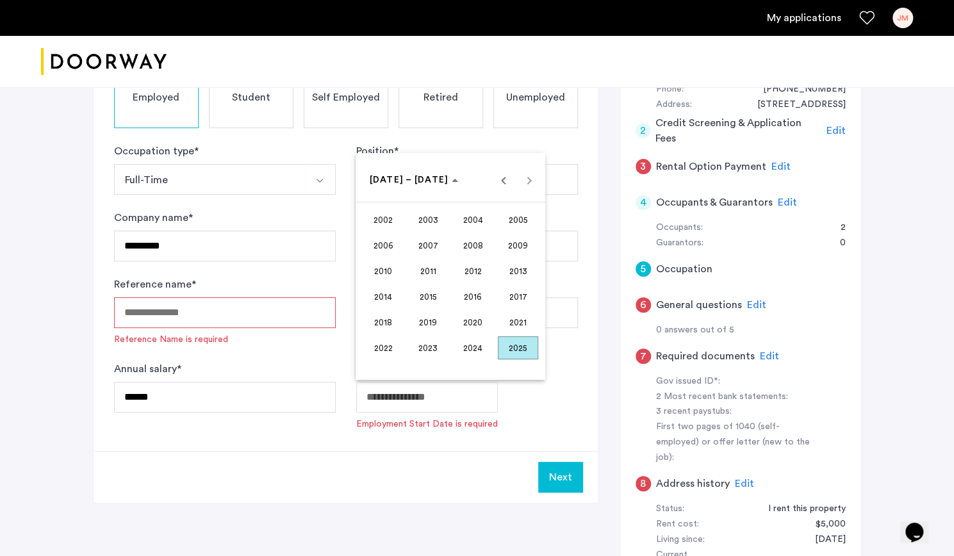
click at [289, 404] on div at bounding box center [477, 278] width 954 height 556
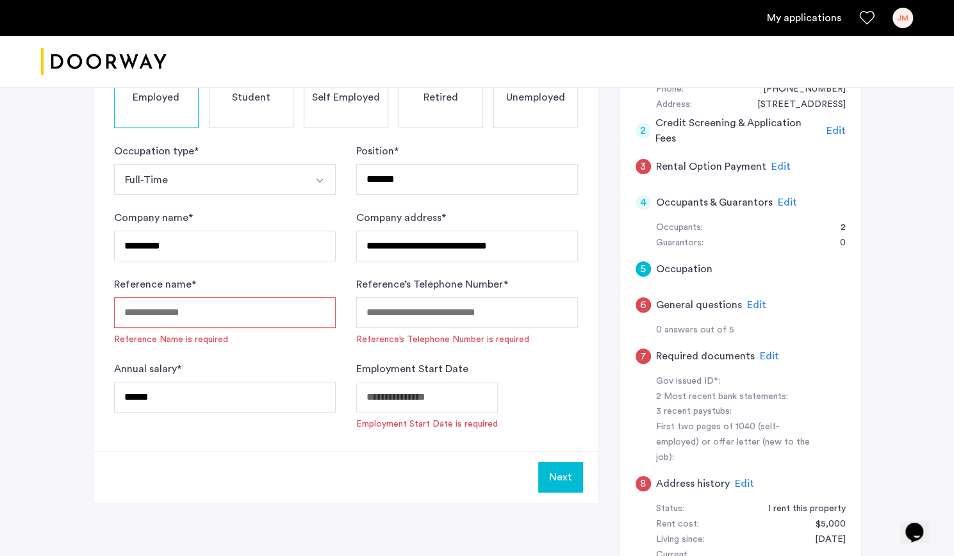
click at [191, 183] on button "Full-Time" at bounding box center [210, 179] width 192 height 31
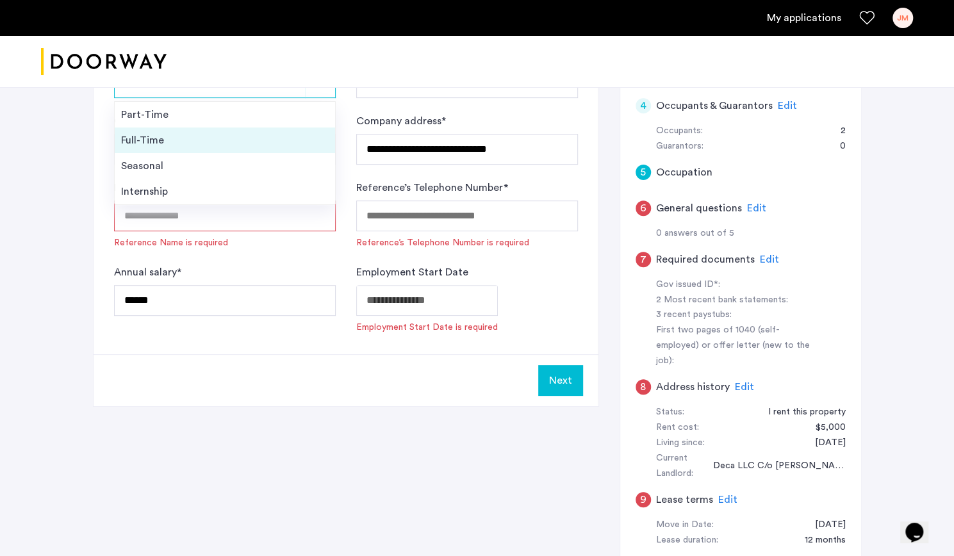
scroll to position [35, 0]
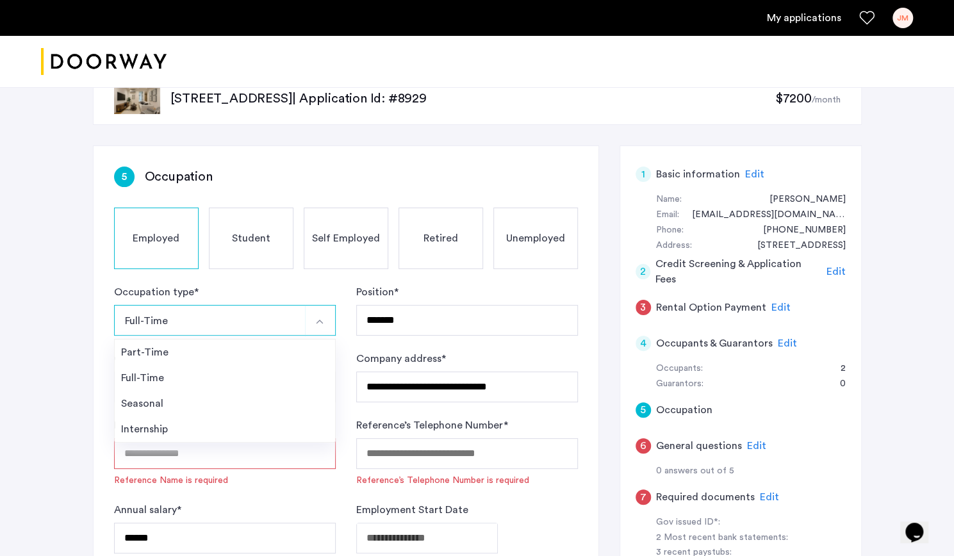
click at [525, 242] on span "Unemployed" at bounding box center [535, 238] width 59 height 15
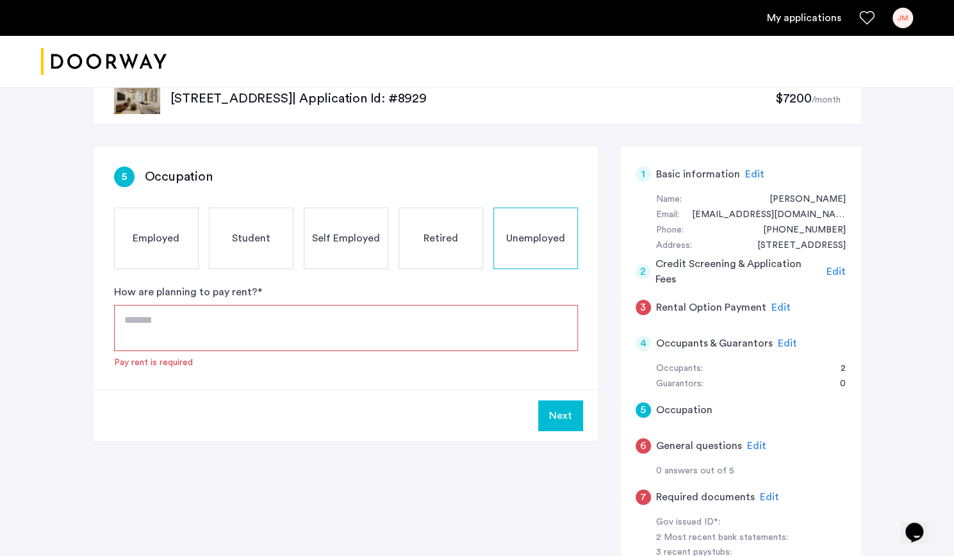
click at [215, 333] on textarea at bounding box center [346, 328] width 464 height 46
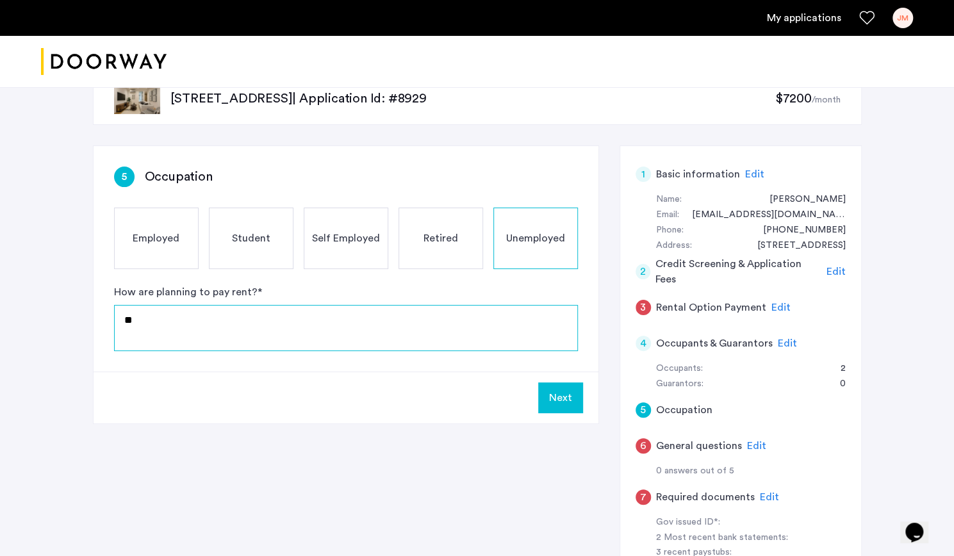
type textarea "*"
click at [206, 320] on textarea "**********" at bounding box center [346, 328] width 464 height 46
click at [411, 319] on textarea "**********" at bounding box center [346, 328] width 464 height 46
click at [253, 335] on textarea "**********" at bounding box center [346, 328] width 464 height 46
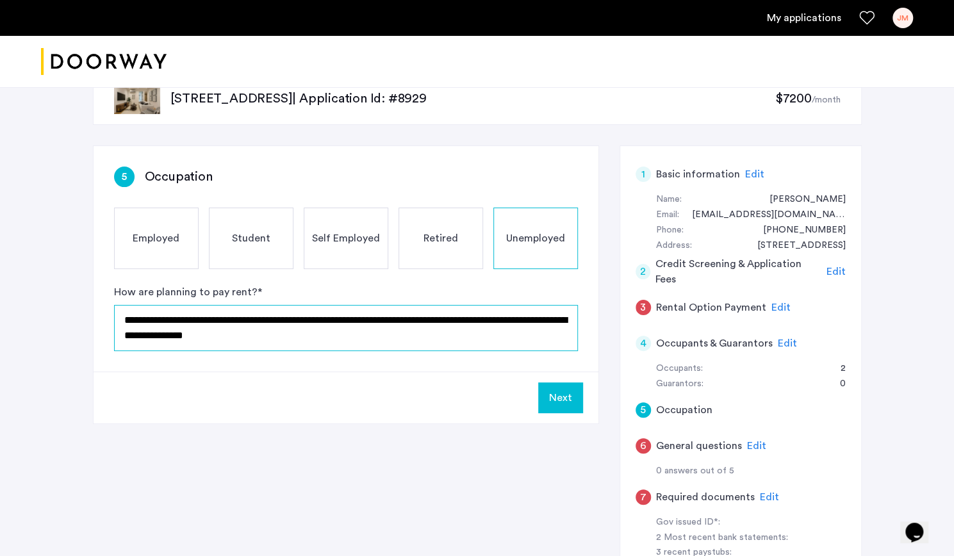
click at [338, 322] on textarea "**********" at bounding box center [346, 328] width 464 height 46
click at [395, 319] on textarea "**********" at bounding box center [346, 328] width 464 height 46
click at [310, 316] on textarea "**********" at bounding box center [346, 328] width 464 height 46
click at [502, 324] on textarea "**********" at bounding box center [346, 328] width 464 height 46
click at [252, 317] on textarea "**********" at bounding box center [346, 328] width 464 height 46
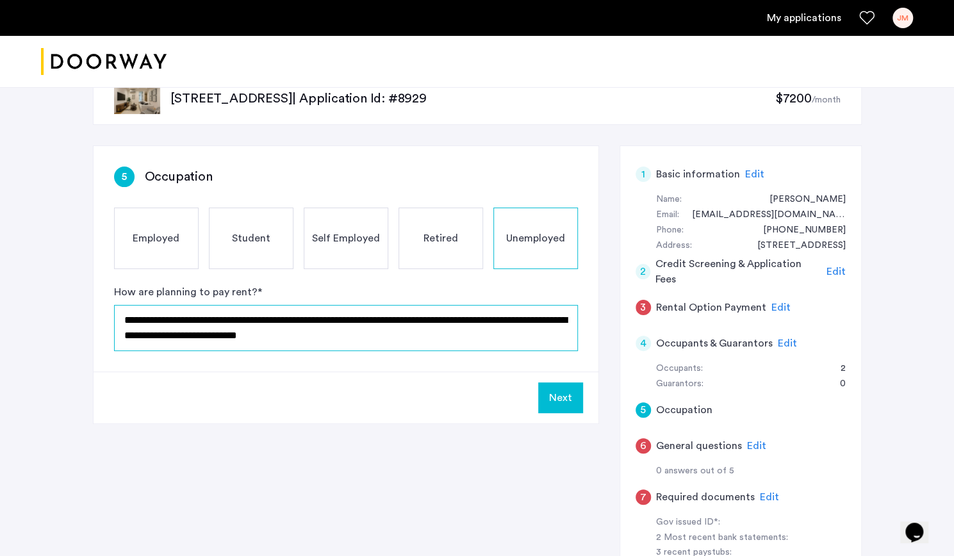
click at [393, 337] on textarea "**********" at bounding box center [346, 328] width 464 height 46
click at [309, 344] on textarea "**********" at bounding box center [346, 328] width 464 height 46
click at [317, 343] on textarea "**********" at bounding box center [346, 328] width 464 height 46
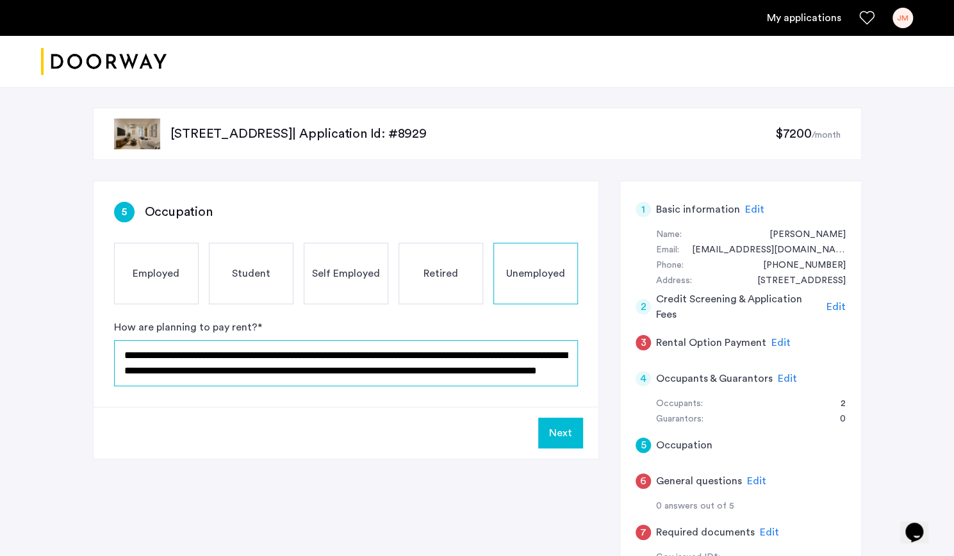
scroll to position [0, 0]
click at [487, 363] on textarea "**********" at bounding box center [346, 363] width 465 height 46
click at [474, 356] on textarea "**********" at bounding box center [346, 363] width 465 height 46
click at [381, 374] on textarea "**********" at bounding box center [346, 363] width 465 height 46
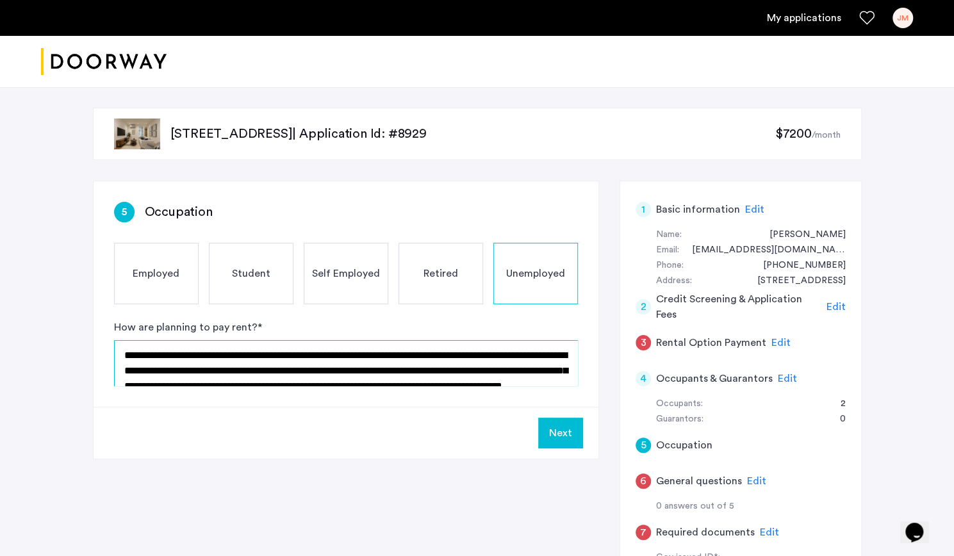
scroll to position [30, 0]
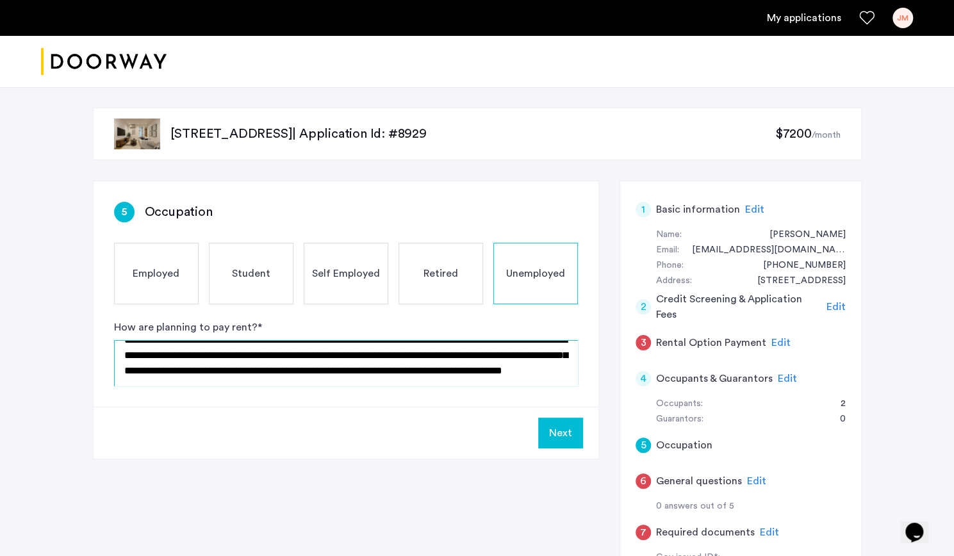
type textarea "**********"
click at [565, 431] on button "Next" at bounding box center [560, 433] width 45 height 31
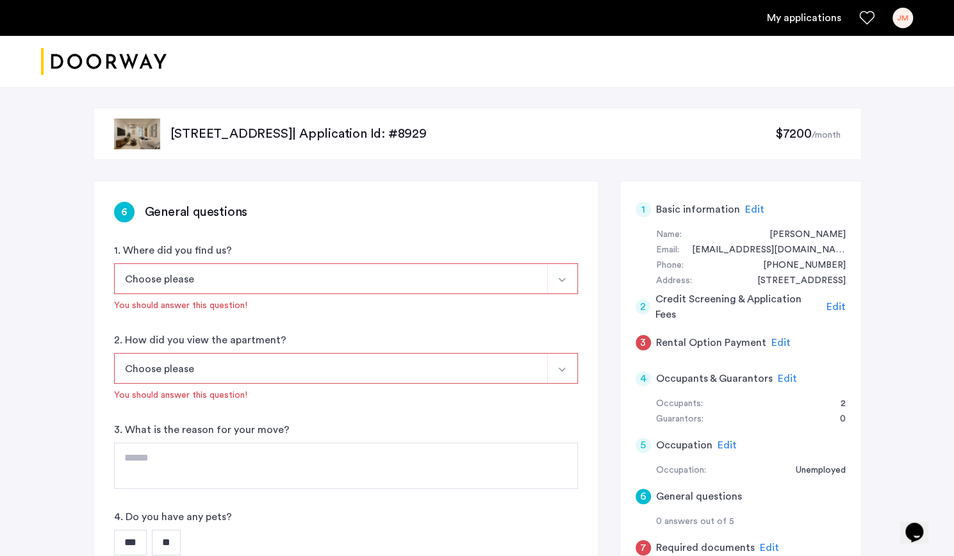
click at [397, 278] on button "Choose please" at bounding box center [331, 278] width 434 height 31
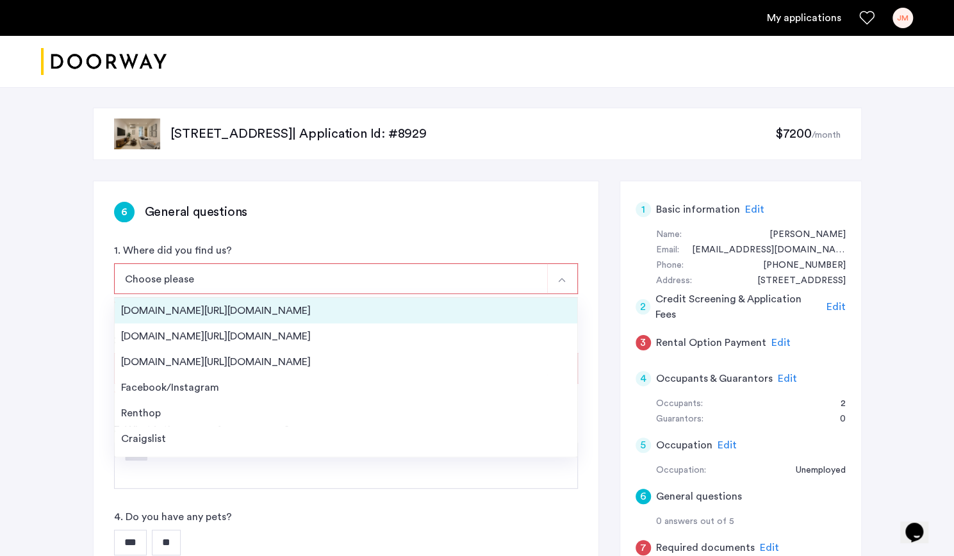
click at [279, 311] on div "Streeteasy.com/Zillow.com" at bounding box center [346, 310] width 450 height 15
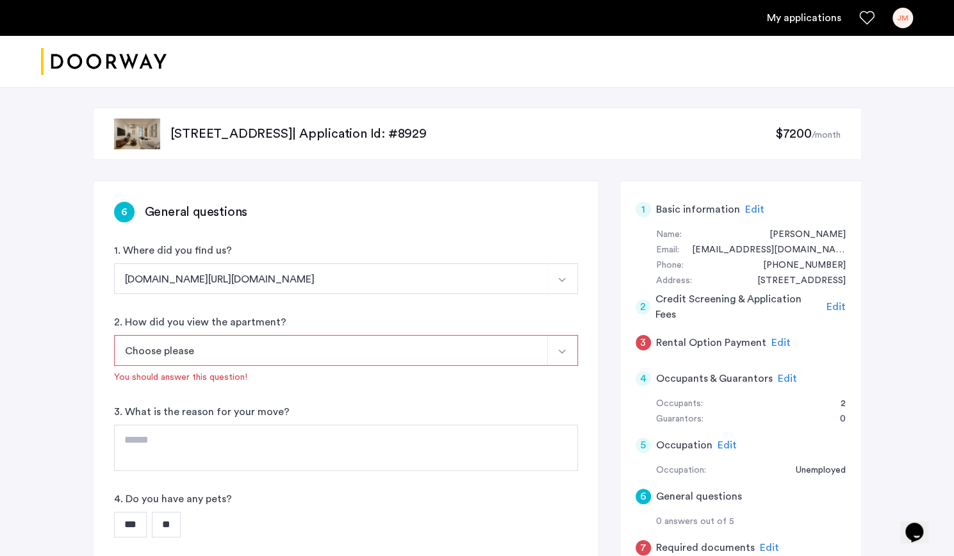
click at [288, 352] on button "Choose please" at bounding box center [331, 350] width 434 height 31
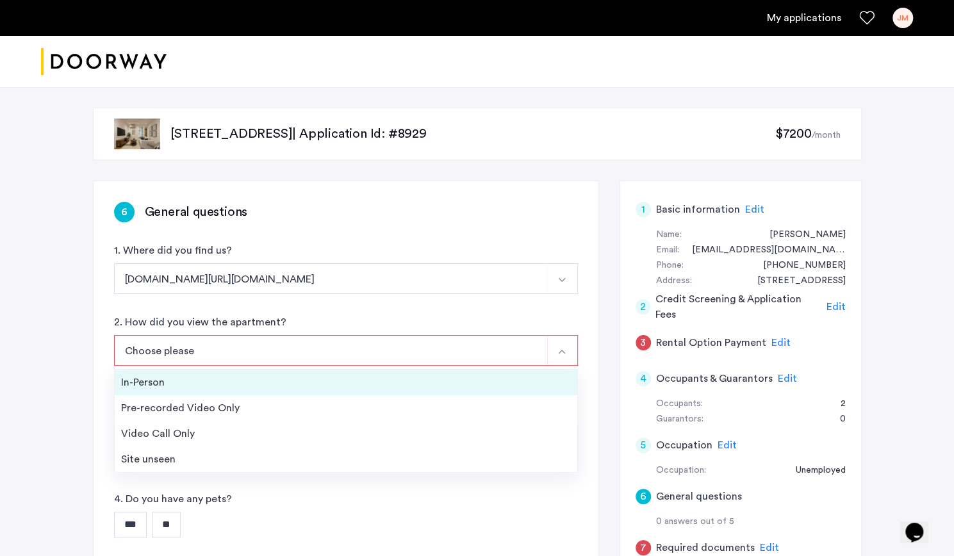
click at [233, 385] on div "In-Person" at bounding box center [346, 382] width 450 height 15
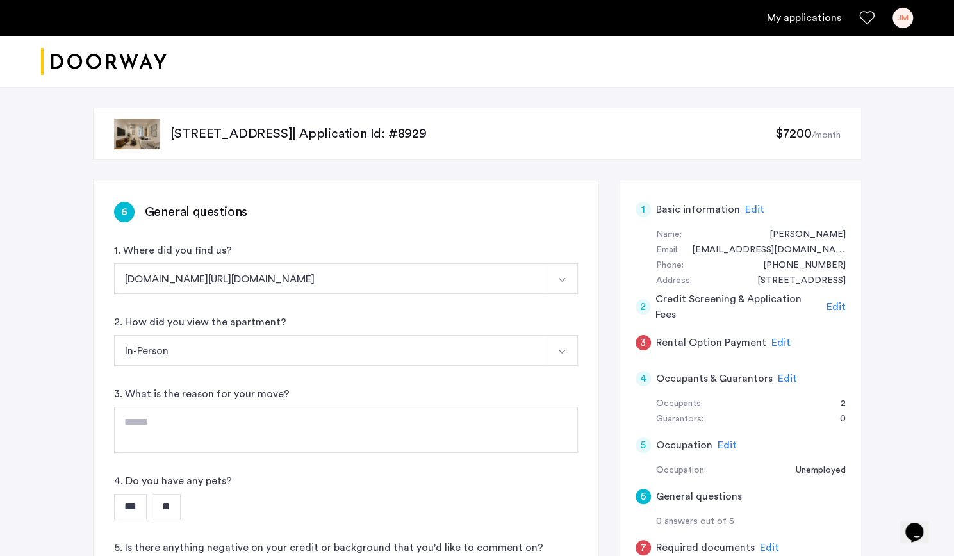
scroll to position [92, 0]
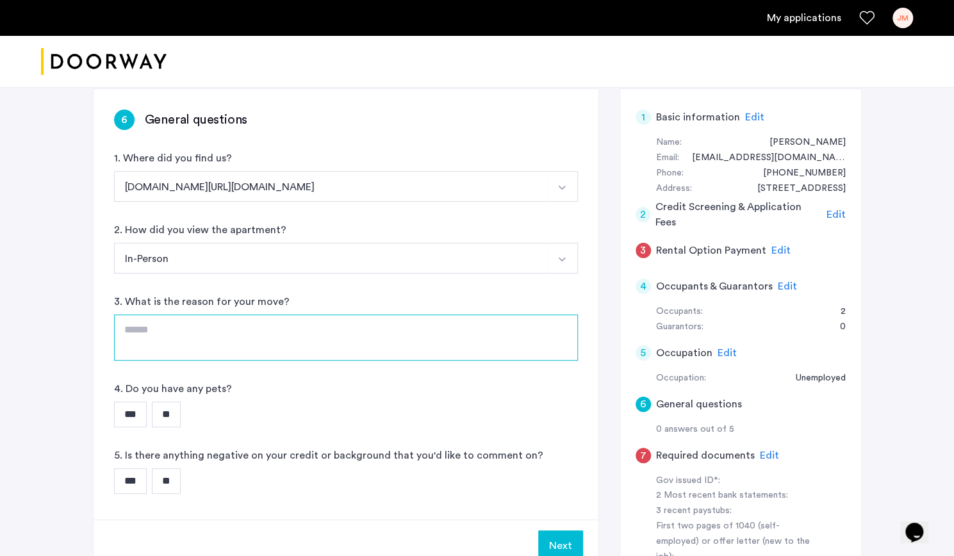
click at [239, 340] on textarea at bounding box center [346, 338] width 464 height 46
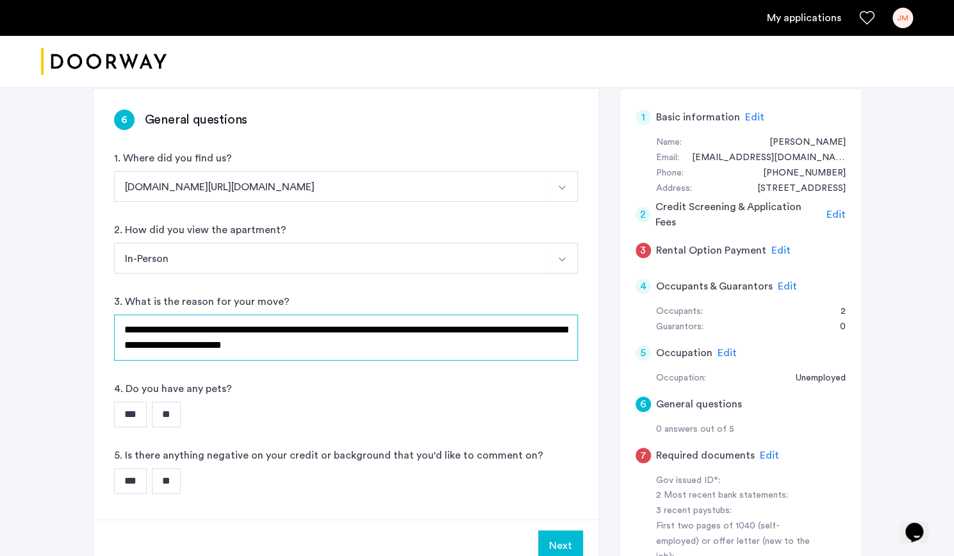
click at [183, 324] on textarea "**********" at bounding box center [346, 338] width 464 height 46
click at [290, 346] on textarea "**********" at bounding box center [346, 338] width 464 height 46
type textarea "**********"
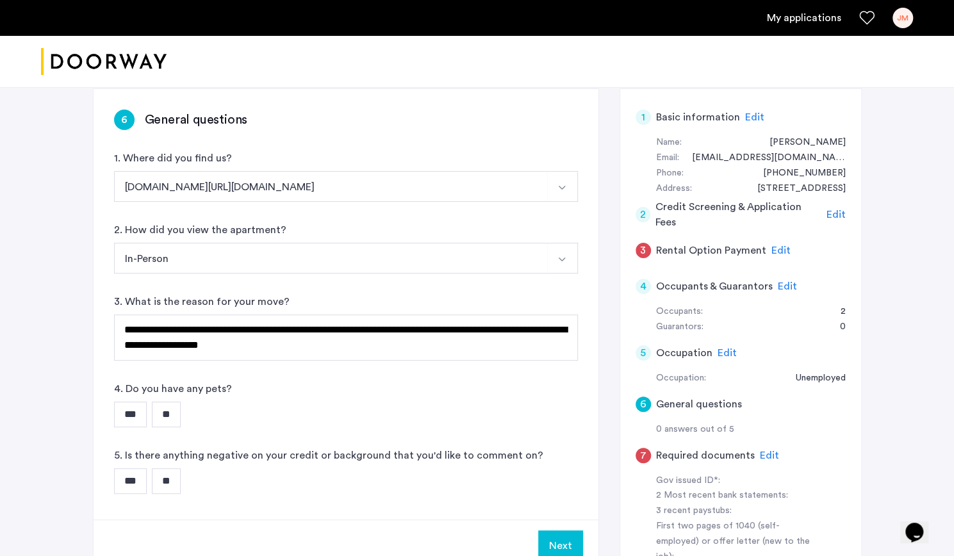
click at [158, 405] on input "**" at bounding box center [166, 415] width 29 height 26
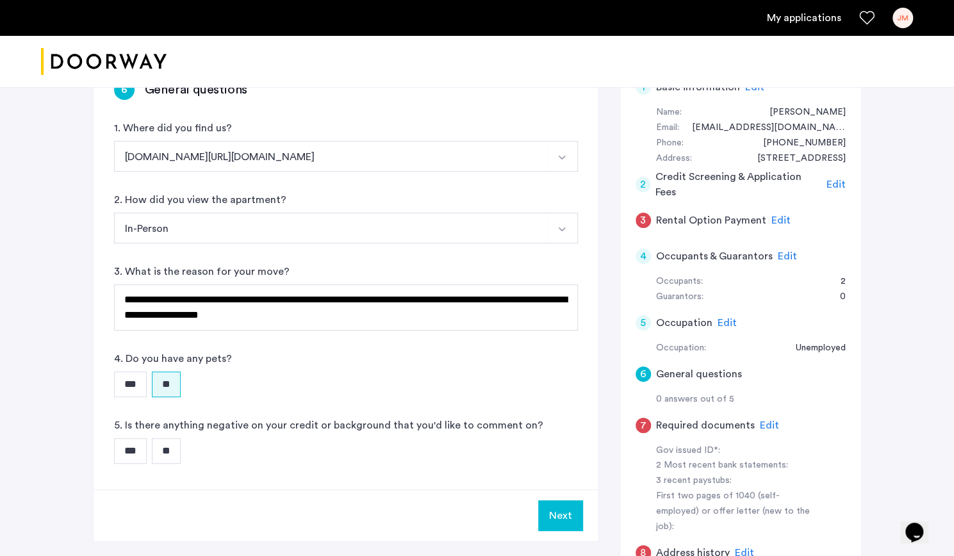
click at [181, 448] on input "**" at bounding box center [166, 451] width 29 height 26
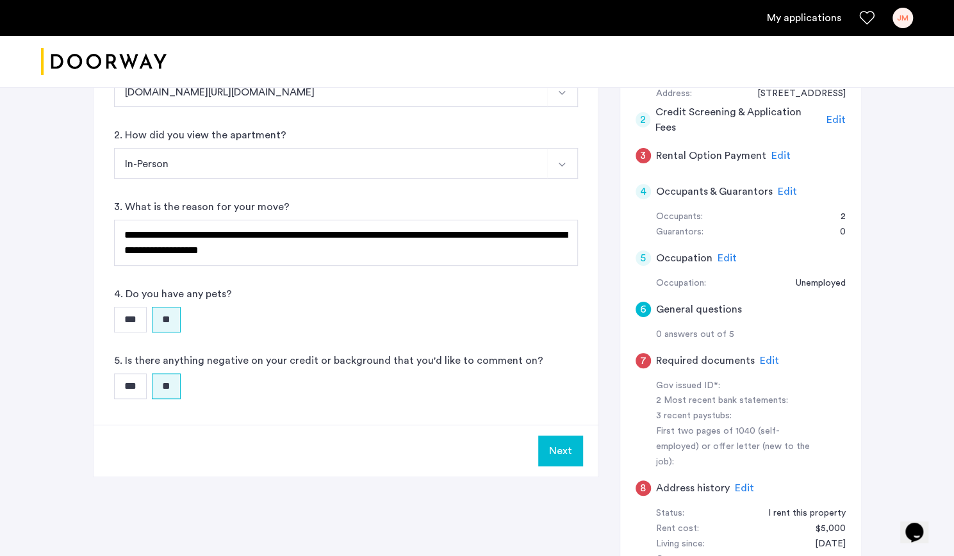
scroll to position [182, 0]
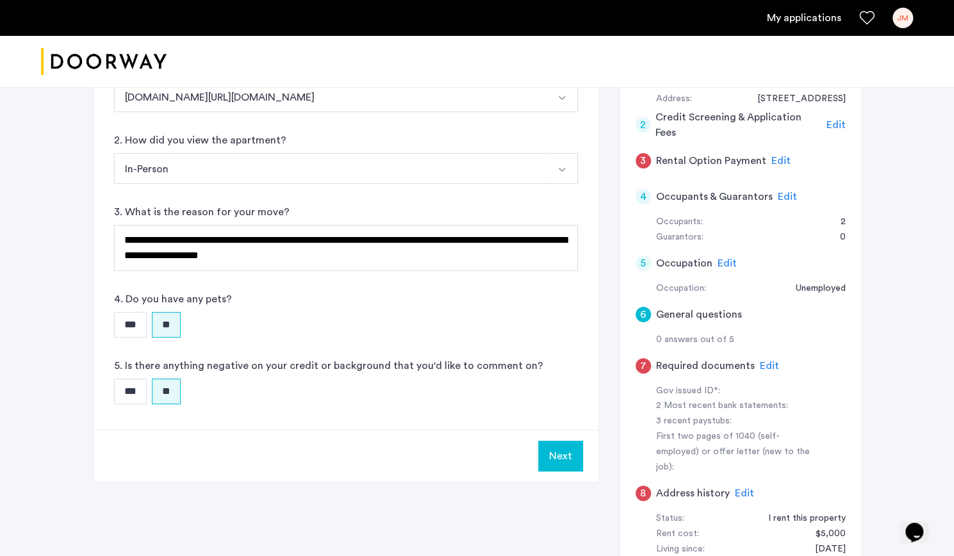
click at [558, 456] on button "Next" at bounding box center [560, 456] width 45 height 31
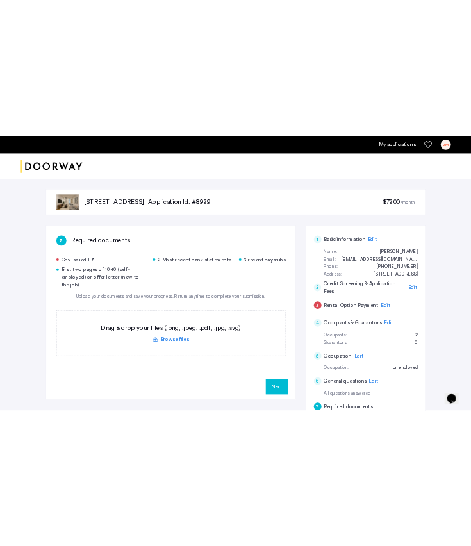
scroll to position [108, 0]
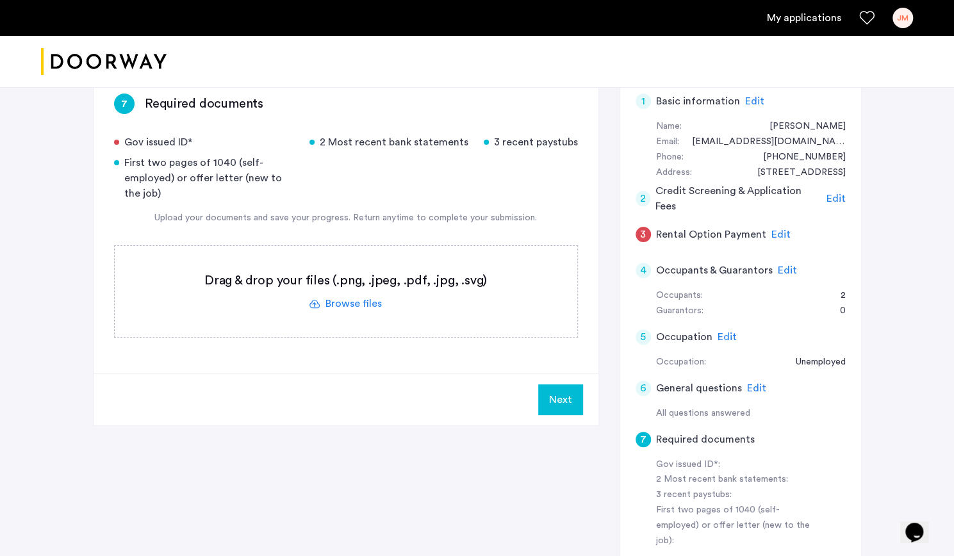
click at [361, 303] on label at bounding box center [346, 291] width 463 height 91
click at [0, 0] on input "file" at bounding box center [0, 0] width 0 height 0
click at [342, 302] on label at bounding box center [346, 291] width 463 height 91
click at [0, 0] on input "file" at bounding box center [0, 0] width 0 height 0
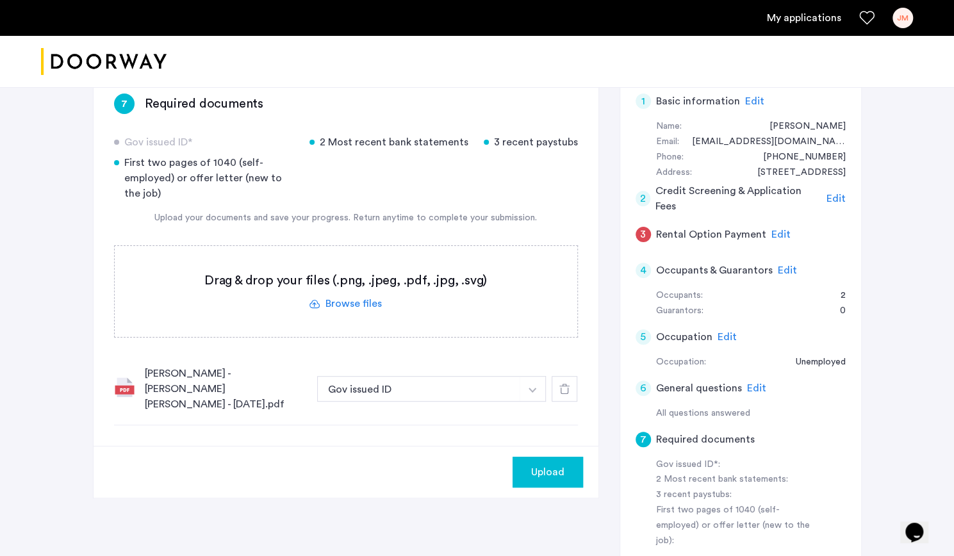
click at [534, 384] on button "button" at bounding box center [533, 389] width 26 height 26
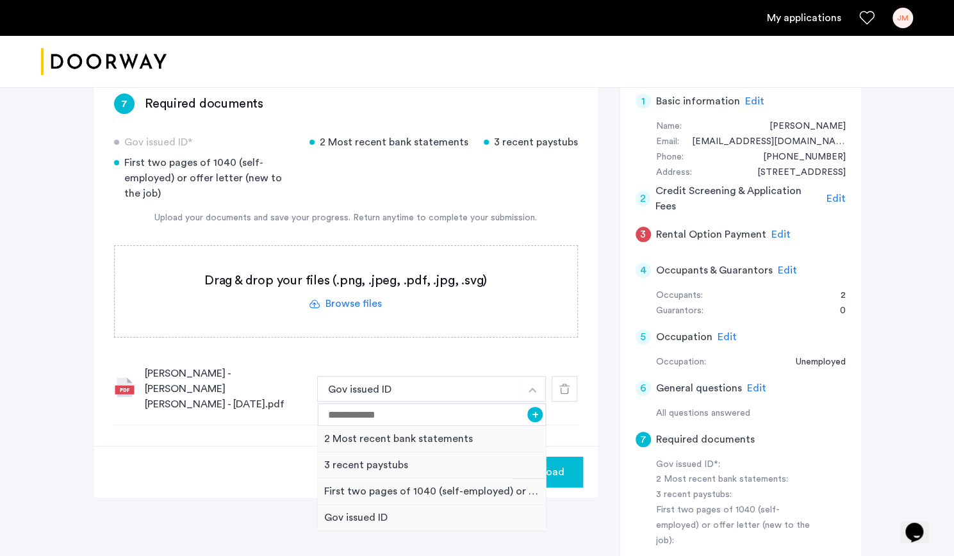
click at [572, 380] on div at bounding box center [565, 389] width 26 height 26
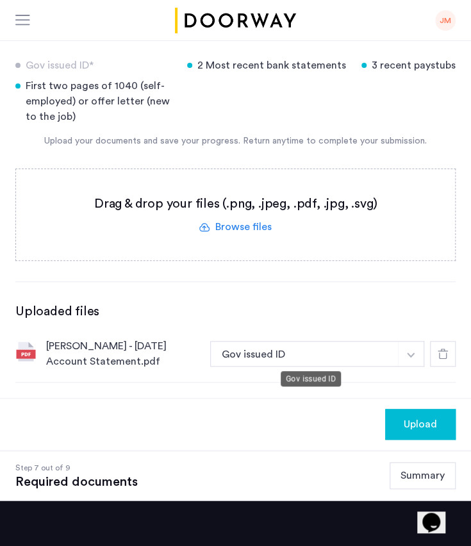
click at [292, 350] on button "Gov issued ID" at bounding box center [304, 354] width 188 height 26
click at [300, 357] on button "Gov issued ID" at bounding box center [304, 354] width 188 height 26
click at [322, 348] on button "Gov issued ID" at bounding box center [304, 354] width 188 height 26
click at [399, 354] on button "Gov issued ID" at bounding box center [304, 354] width 188 height 26
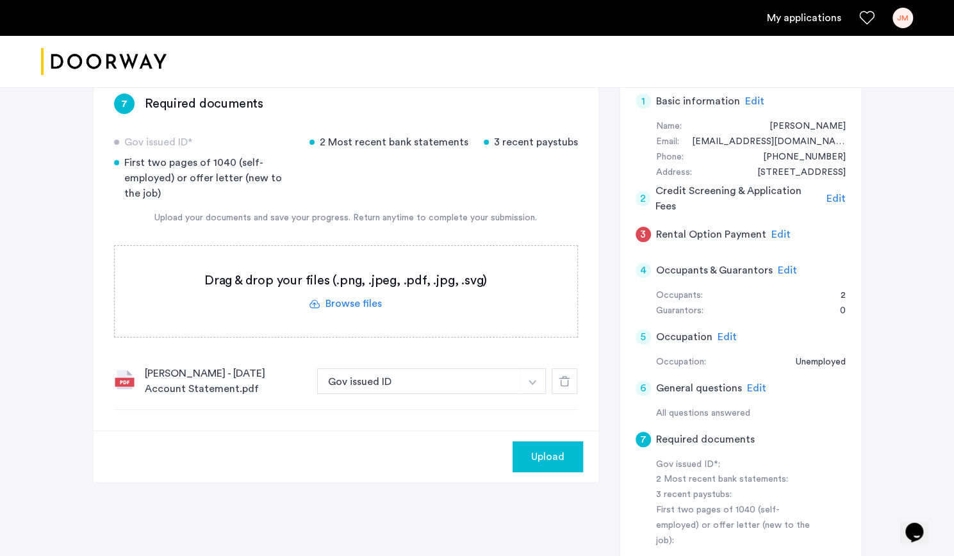
click at [526, 381] on button "button" at bounding box center [533, 381] width 26 height 26
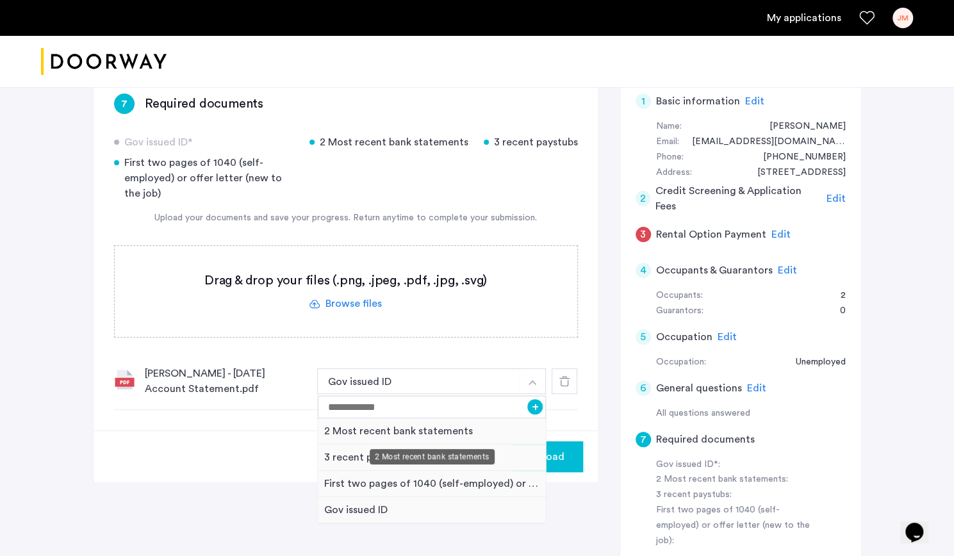
click at [445, 429] on div "2 Most recent bank statements" at bounding box center [432, 431] width 229 height 26
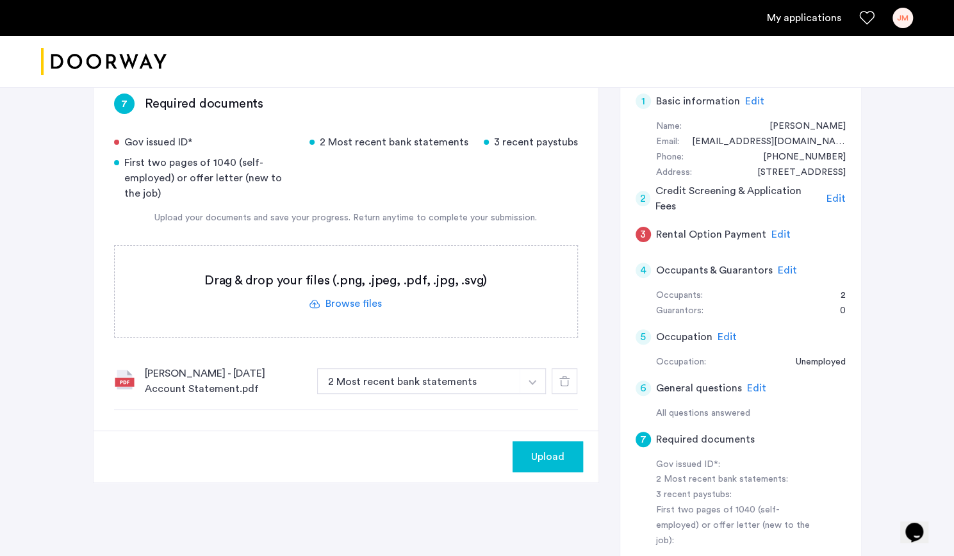
click at [339, 304] on label at bounding box center [346, 291] width 463 height 91
click at [0, 0] on input "file" at bounding box center [0, 0] width 0 height 0
click at [369, 304] on label at bounding box center [346, 291] width 463 height 91
click at [0, 0] on input "file" at bounding box center [0, 0] width 0 height 0
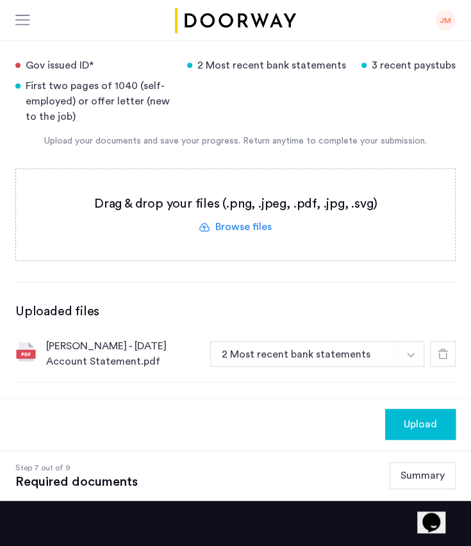
click at [449, 413] on button "Upload" at bounding box center [420, 424] width 70 height 31
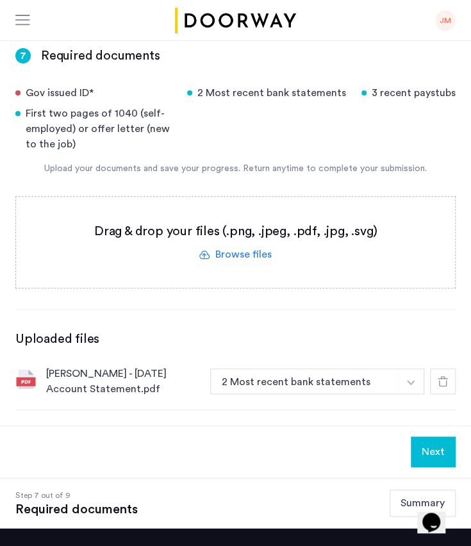
scroll to position [72, 0]
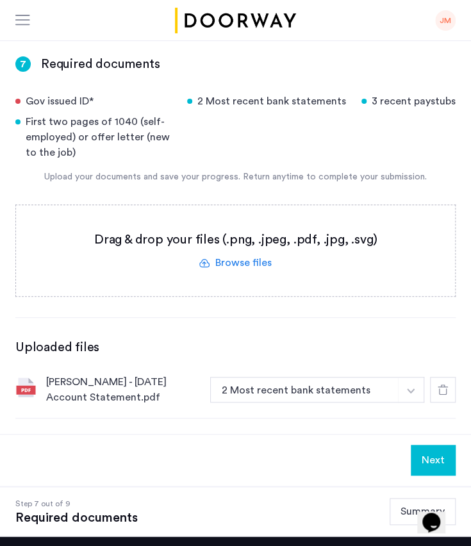
click at [254, 254] on label at bounding box center [235, 250] width 439 height 91
click at [0, 0] on input "file" at bounding box center [0, 0] width 0 height 0
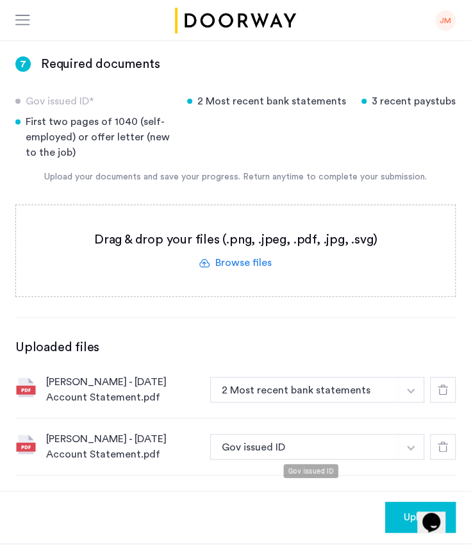
click at [330, 454] on button "Gov issued ID" at bounding box center [304, 447] width 188 height 26
click at [363, 447] on button "Gov issued ID" at bounding box center [304, 447] width 188 height 26
click at [410, 443] on button "button" at bounding box center [411, 447] width 26 height 26
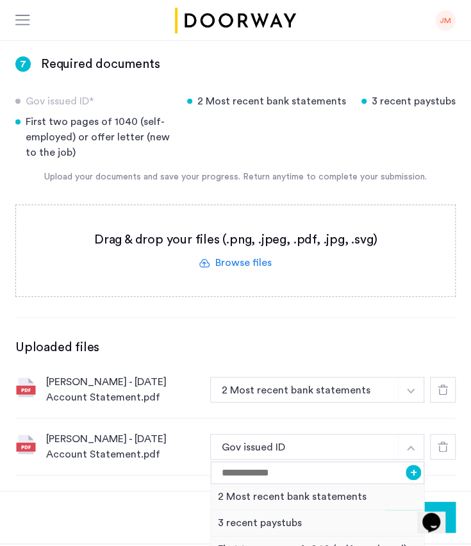
scroll to position [143, 0]
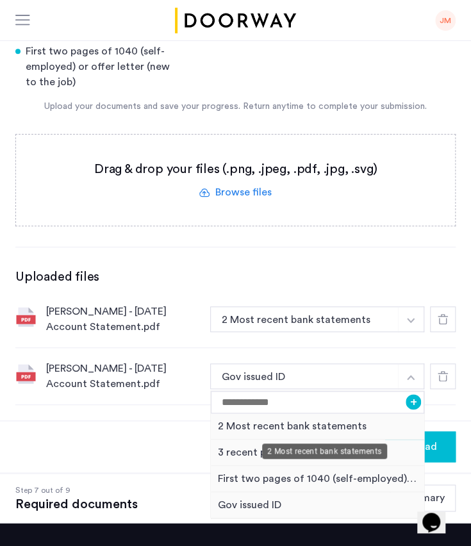
click at [309, 428] on div "2 Most recent bank statements" at bounding box center [317, 426] width 213 height 26
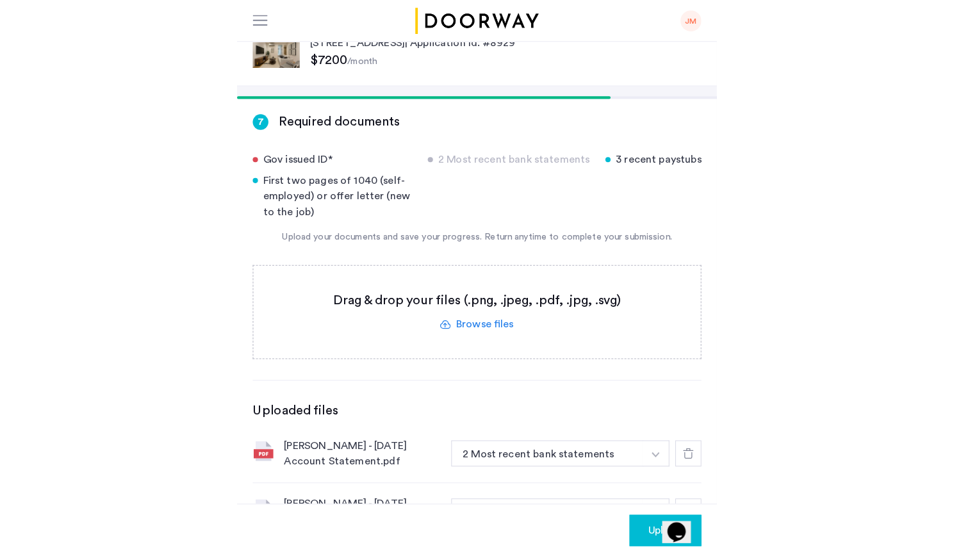
scroll to position [17, 0]
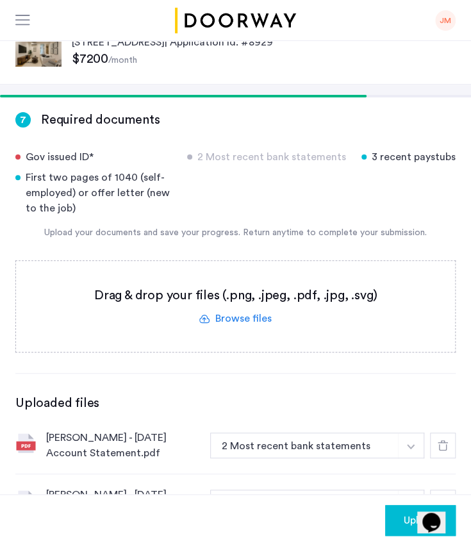
click at [247, 324] on label at bounding box center [235, 306] width 439 height 91
click at [0, 0] on input "file" at bounding box center [0, 0] width 0 height 0
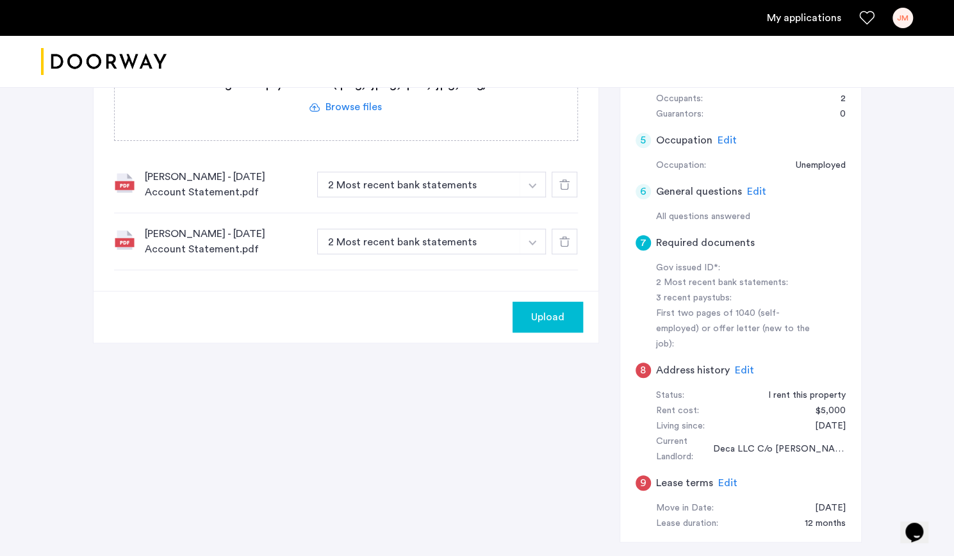
scroll to position [244, 0]
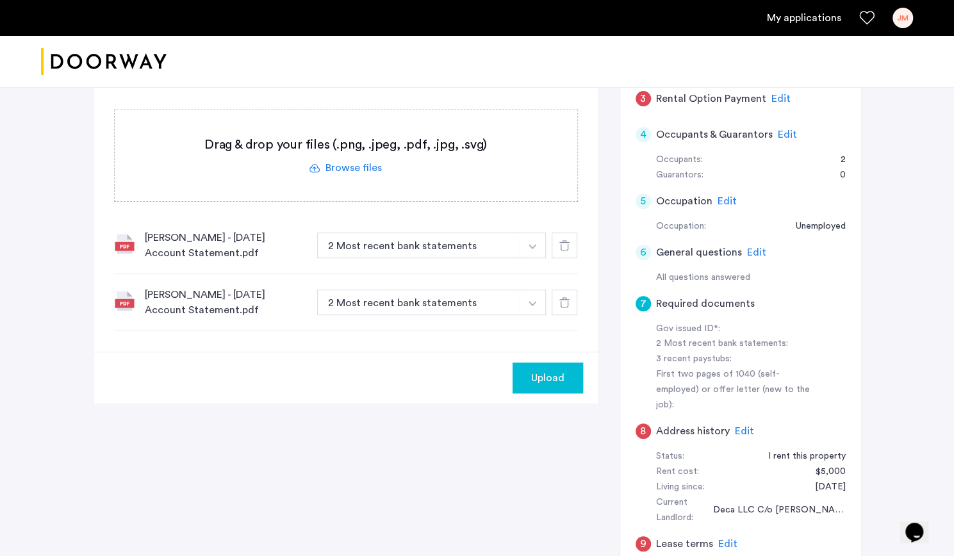
click at [363, 175] on label at bounding box center [346, 155] width 463 height 91
click at [0, 0] on input "file" at bounding box center [0, 0] width 0 height 0
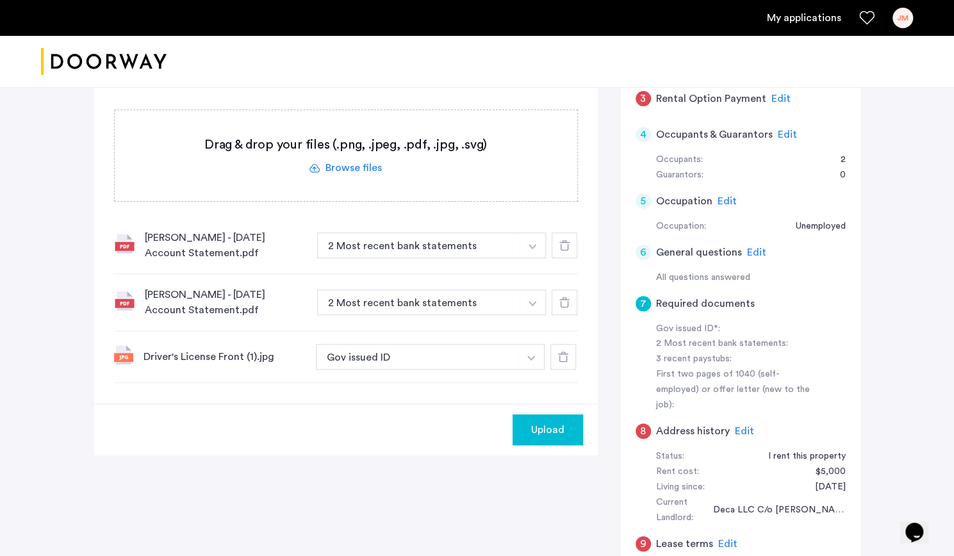
click at [547, 422] on span "Upload" at bounding box center [547, 429] width 33 height 15
click at [336, 164] on label at bounding box center [346, 155] width 463 height 91
click at [0, 0] on input "file" at bounding box center [0, 0] width 0 height 0
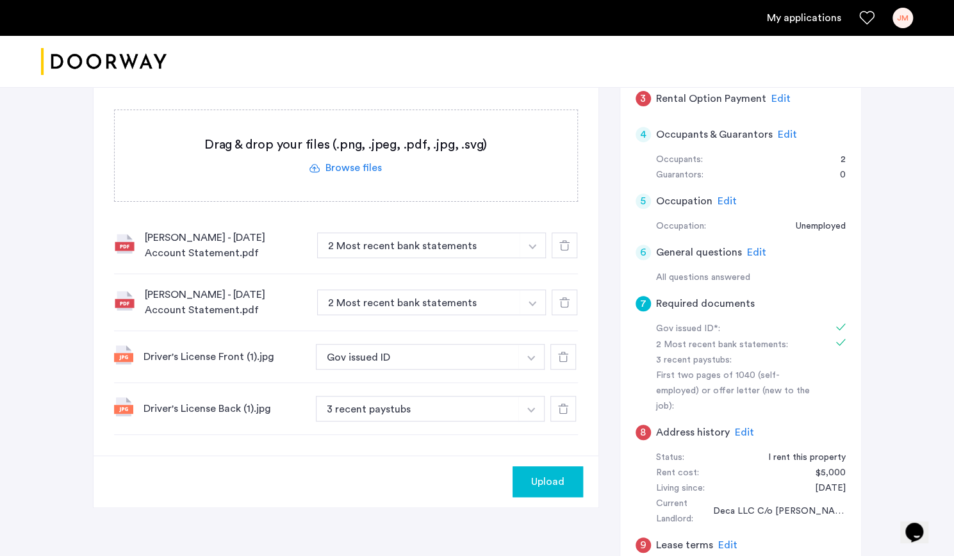
click at [543, 491] on button "Upload" at bounding box center [548, 482] width 70 height 31
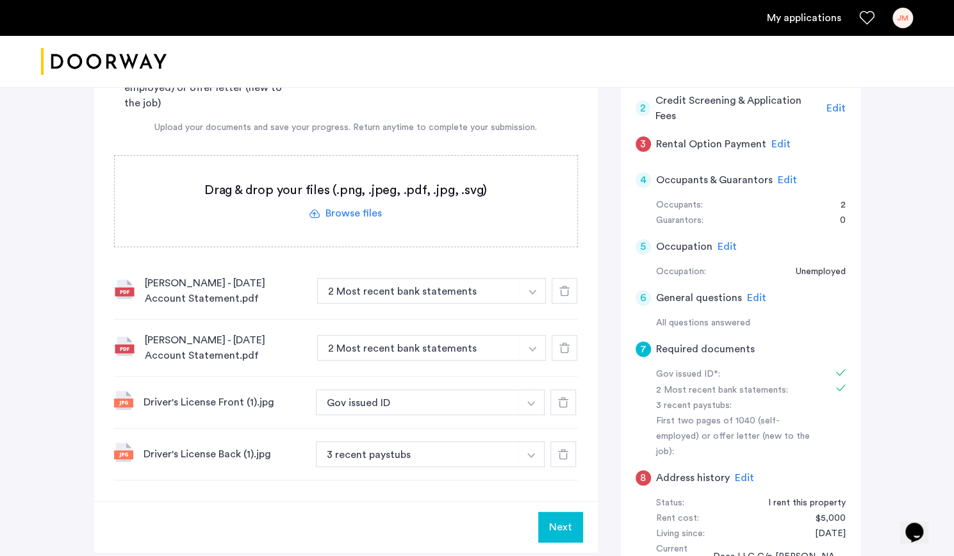
scroll to position [377, 0]
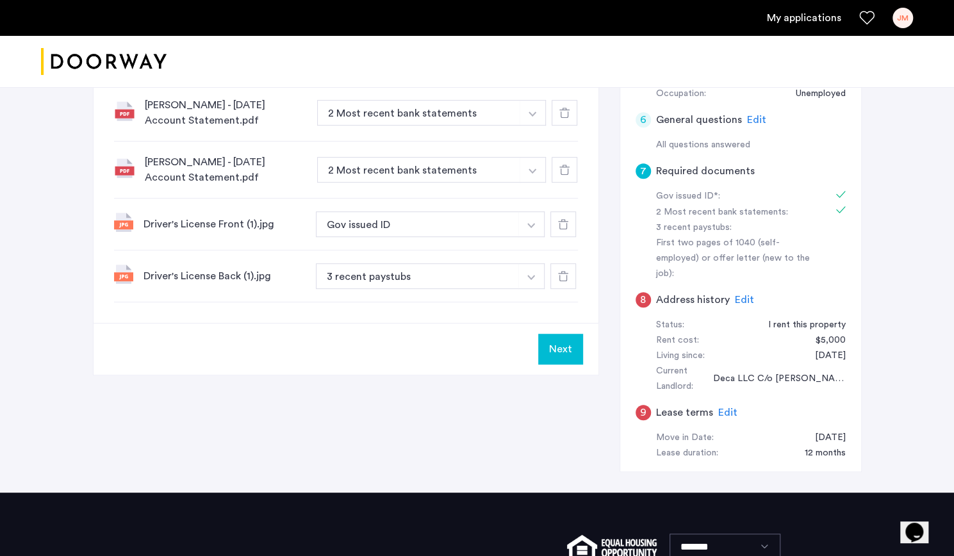
click at [743, 295] on span "Edit" at bounding box center [744, 300] width 19 height 10
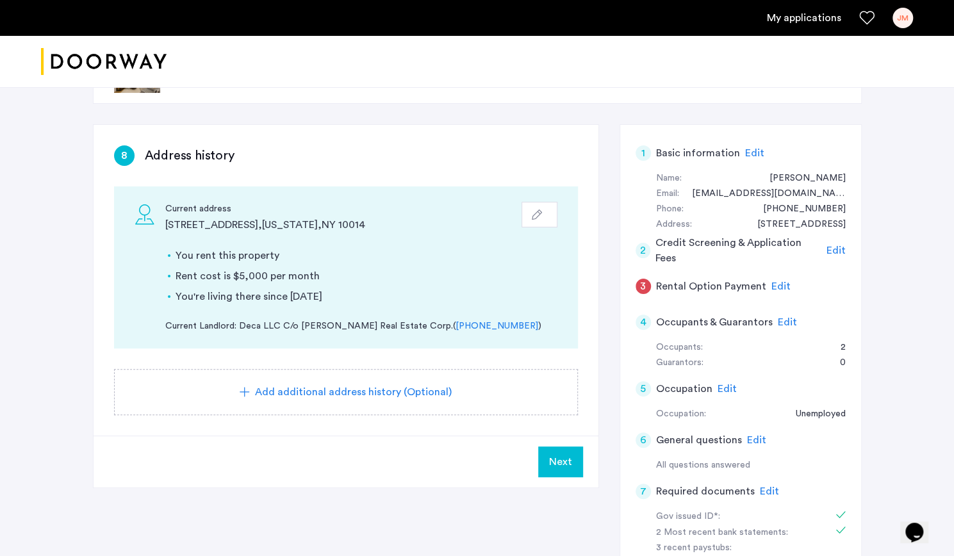
scroll to position [58, 0]
click at [556, 462] on span "Next" at bounding box center [560, 460] width 23 height 15
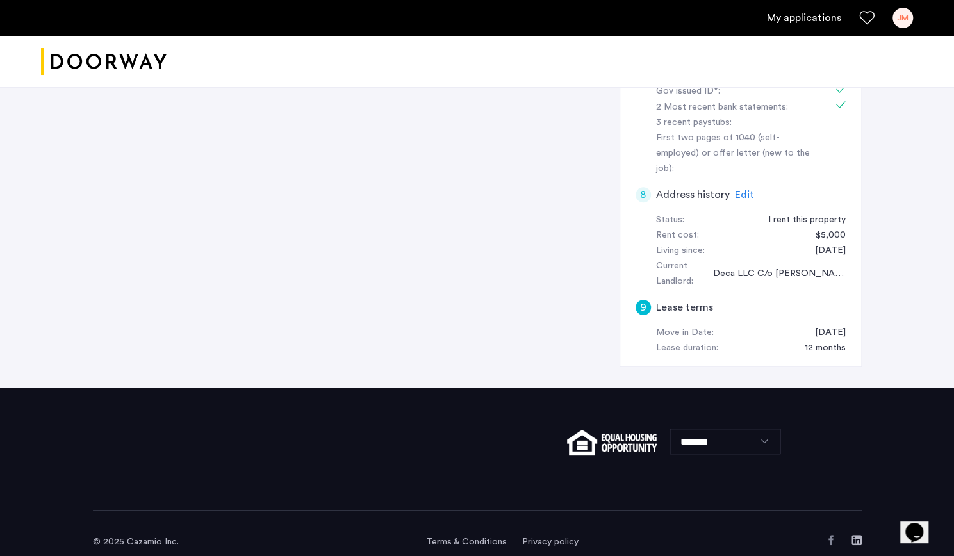
scroll to position [0, 0]
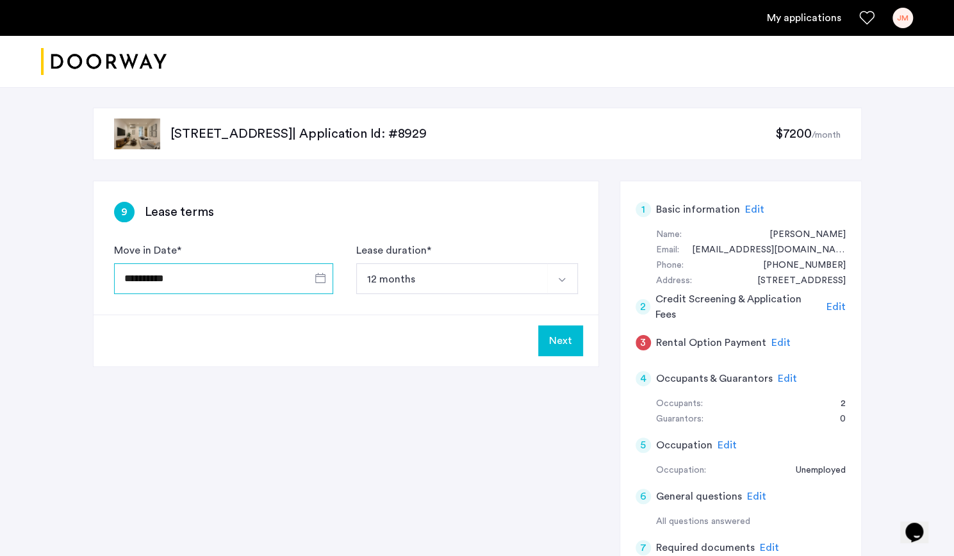
click at [247, 272] on input "**********" at bounding box center [223, 278] width 219 height 31
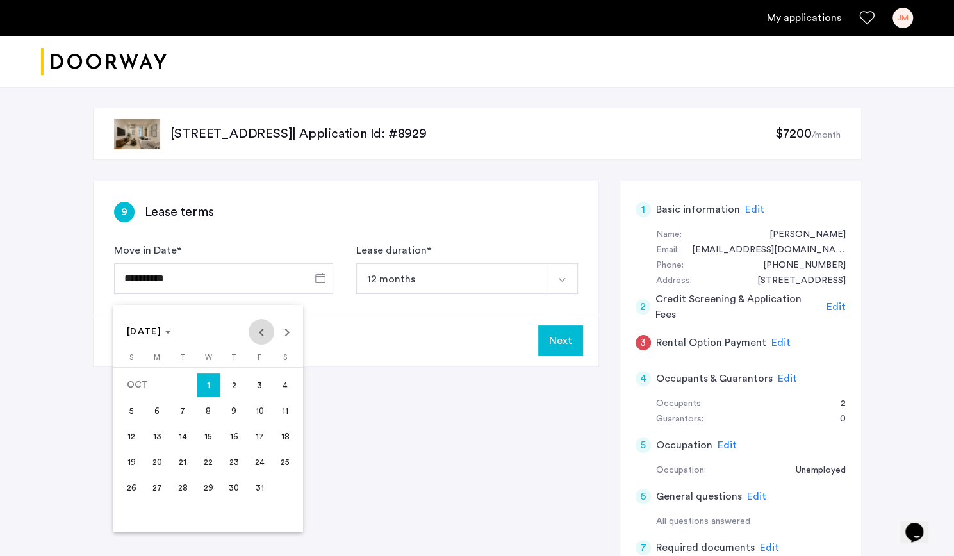
click at [258, 337] on span "Previous month" at bounding box center [262, 332] width 26 height 26
click at [124, 513] on span "28" at bounding box center [131, 513] width 23 height 23
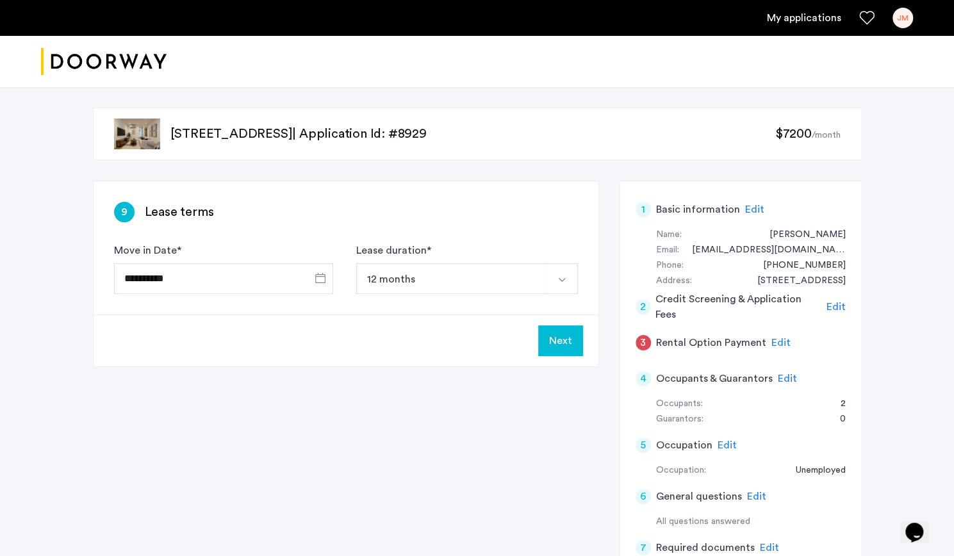
type input "**********"
click at [560, 338] on button "Next" at bounding box center [560, 341] width 45 height 31
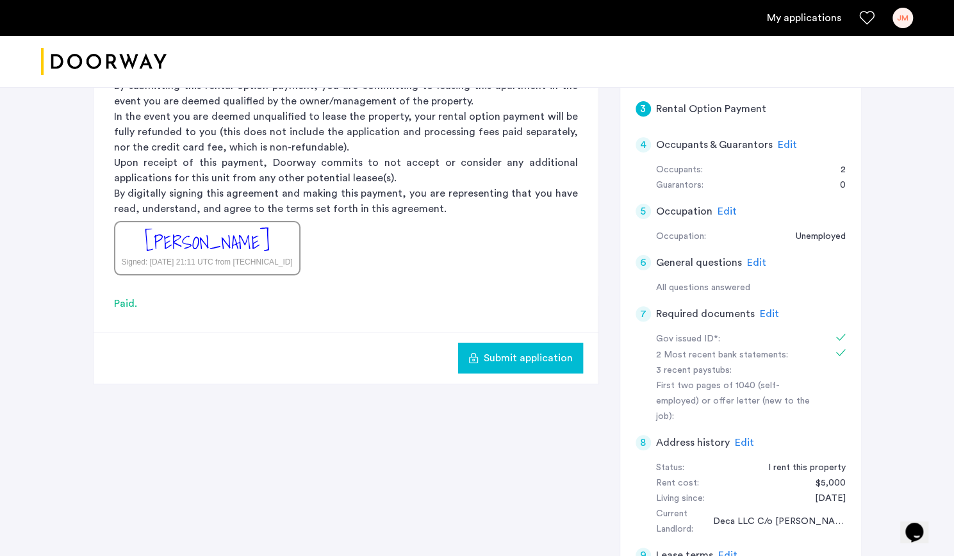
scroll to position [233, 0]
click at [764, 312] on span "Edit" at bounding box center [769, 315] width 19 height 10
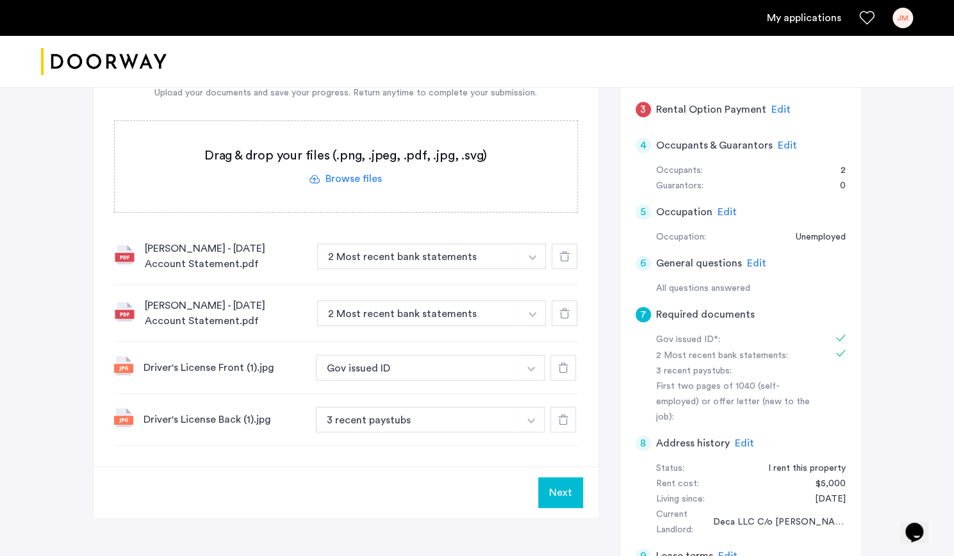
click at [339, 185] on label at bounding box center [346, 166] width 463 height 91
click at [0, 0] on input "file" at bounding box center [0, 0] width 0 height 0
click at [432, 422] on button "3 recent paystubs" at bounding box center [418, 420] width 204 height 26
click at [461, 424] on button "3 recent paystubs" at bounding box center [418, 420] width 204 height 26
click at [510, 424] on button "3 recent paystubs" at bounding box center [418, 420] width 204 height 26
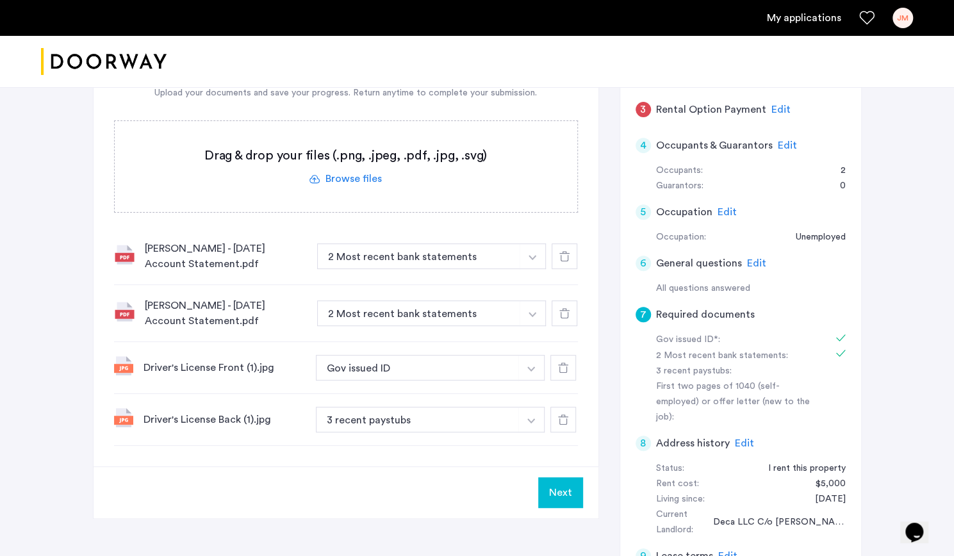
click at [535, 359] on button "button" at bounding box center [531, 368] width 26 height 26
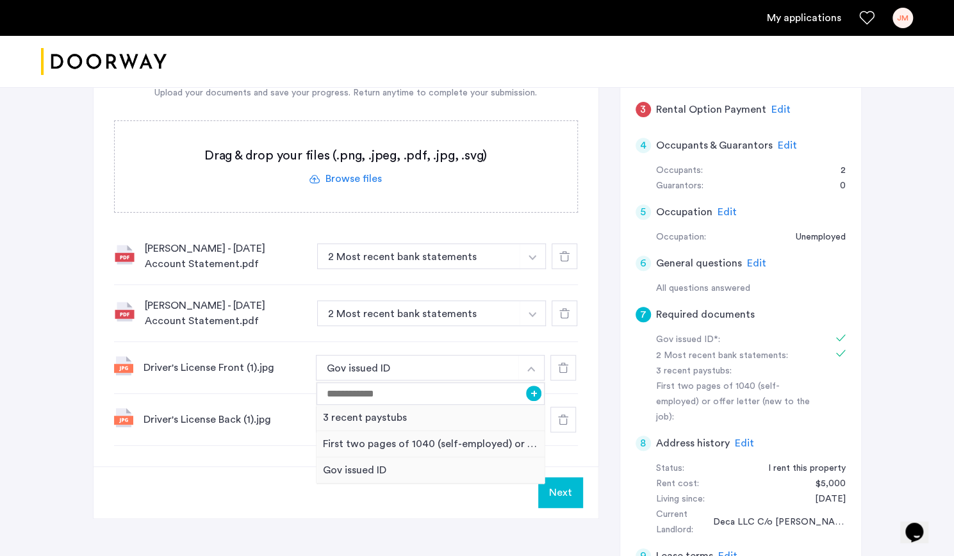
click at [535, 367] on button "button" at bounding box center [531, 368] width 26 height 26
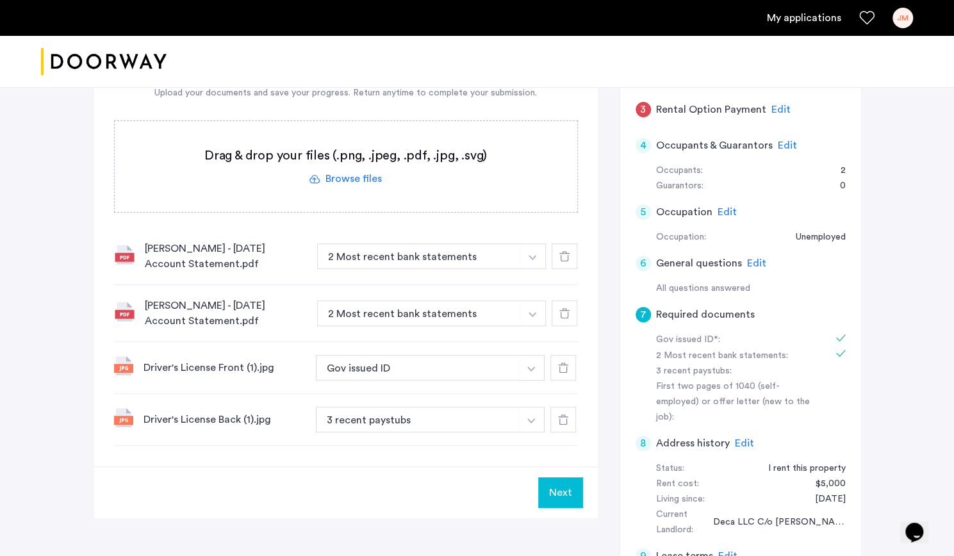
click at [524, 418] on button "button" at bounding box center [531, 420] width 26 height 26
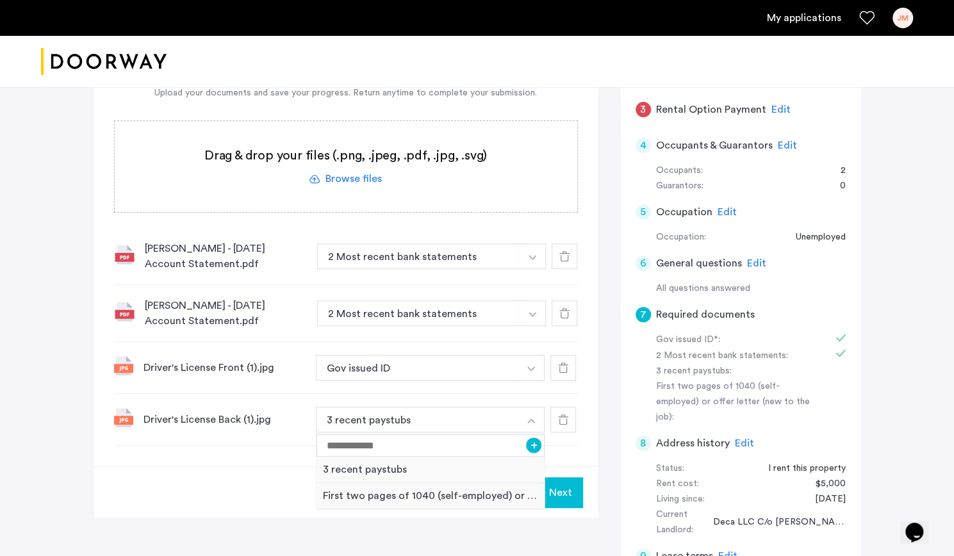
click at [561, 424] on div at bounding box center [564, 420] width 26 height 26
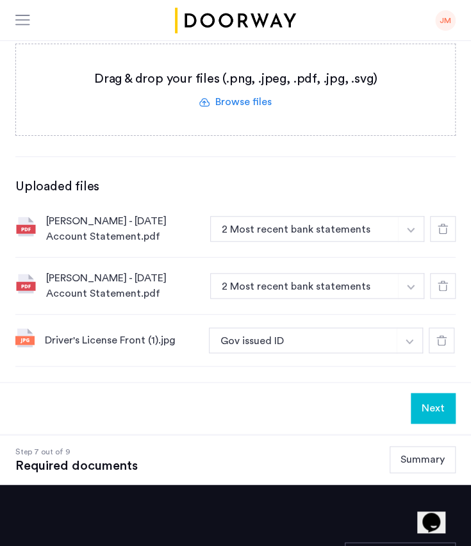
click at [447, 335] on use at bounding box center [441, 340] width 10 height 10
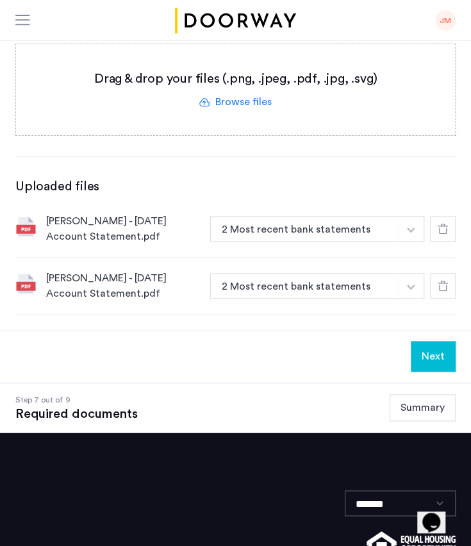
click at [242, 106] on label at bounding box center [235, 89] width 439 height 91
click at [0, 0] on input "file" at bounding box center [0, 0] width 0 height 0
click at [261, 100] on label at bounding box center [235, 89] width 439 height 91
click at [0, 0] on input "file" at bounding box center [0, 0] width 0 height 0
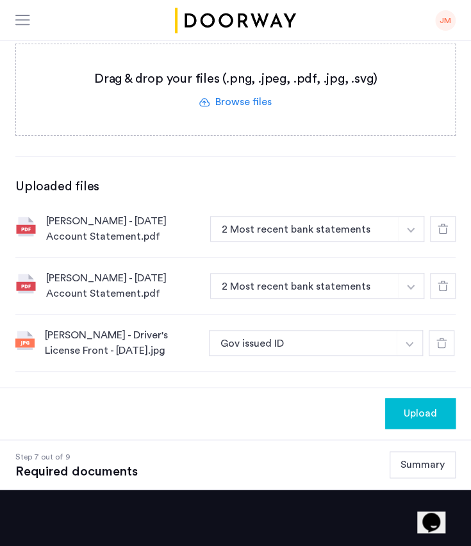
click at [420, 407] on span "Upload" at bounding box center [420, 413] width 33 height 15
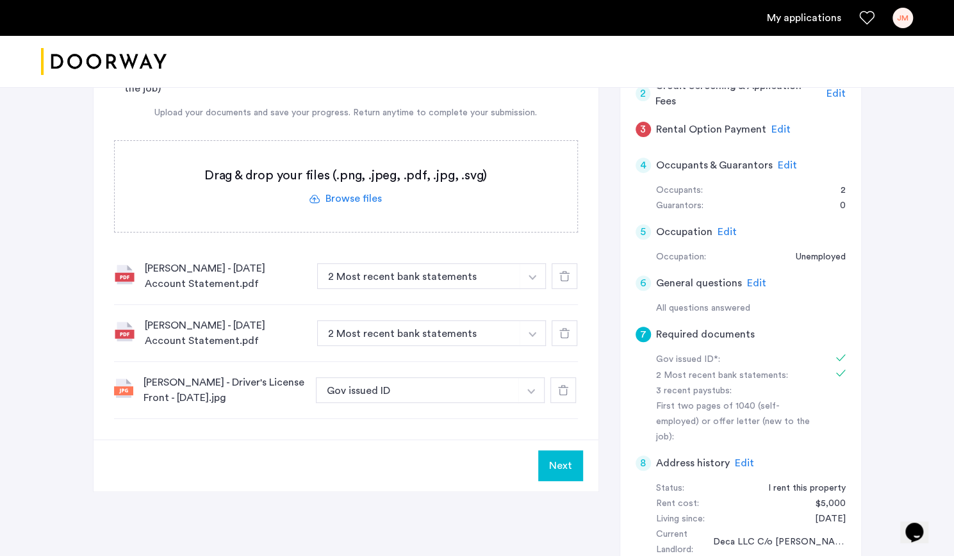
scroll to position [195, 0]
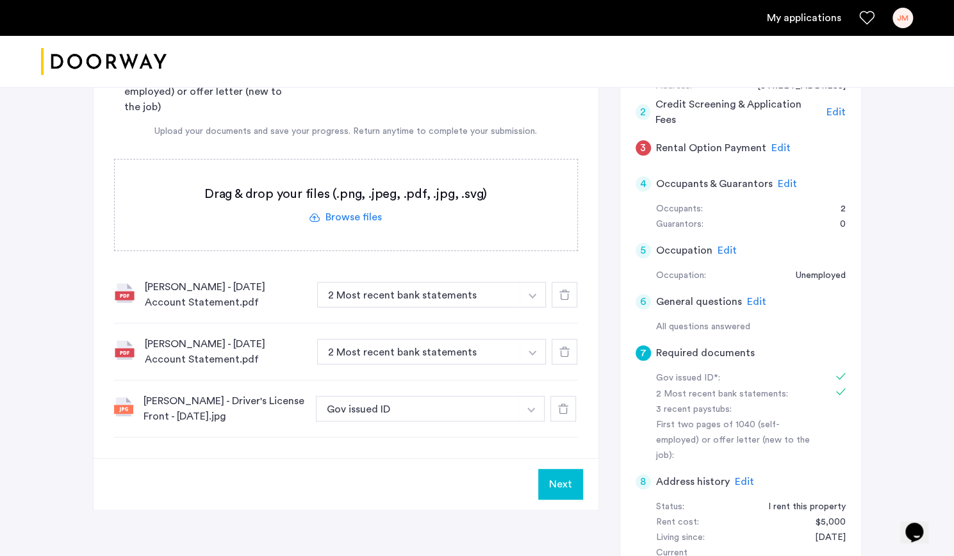
click at [766, 149] on div "3 Rental Option Payment Edit" at bounding box center [741, 148] width 210 height 36
click at [775, 149] on span "Edit" at bounding box center [781, 148] width 19 height 10
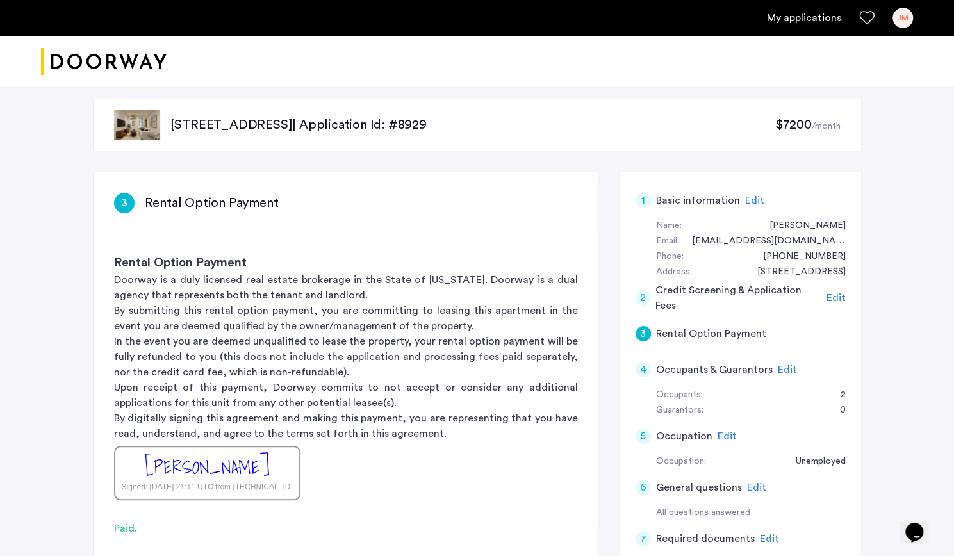
scroll to position [185, 0]
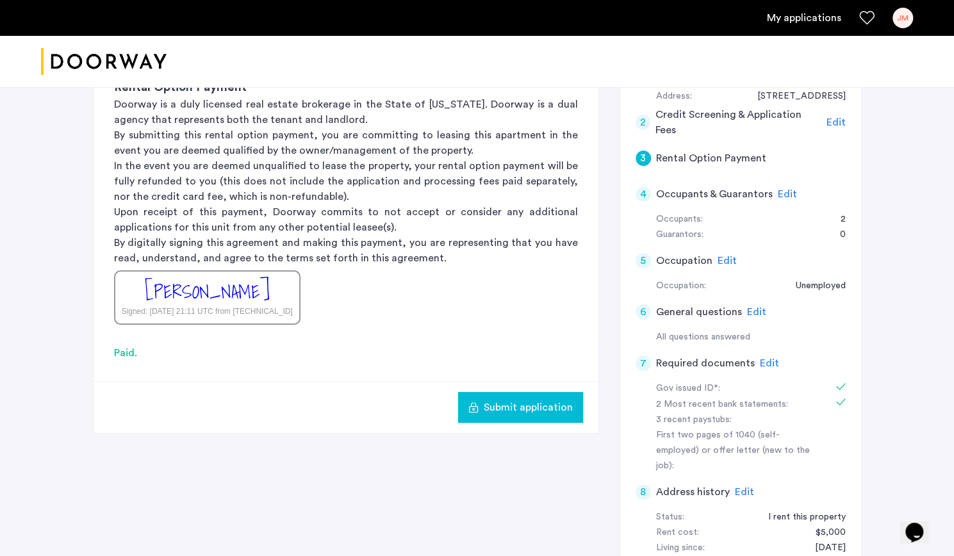
click at [529, 408] on span "Submit application" at bounding box center [528, 407] width 89 height 15
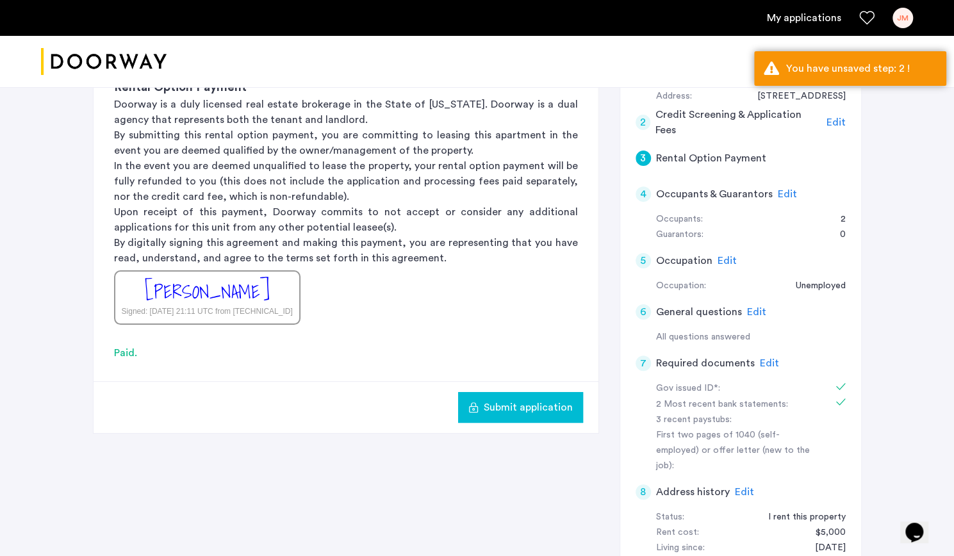
scroll to position [374, 0]
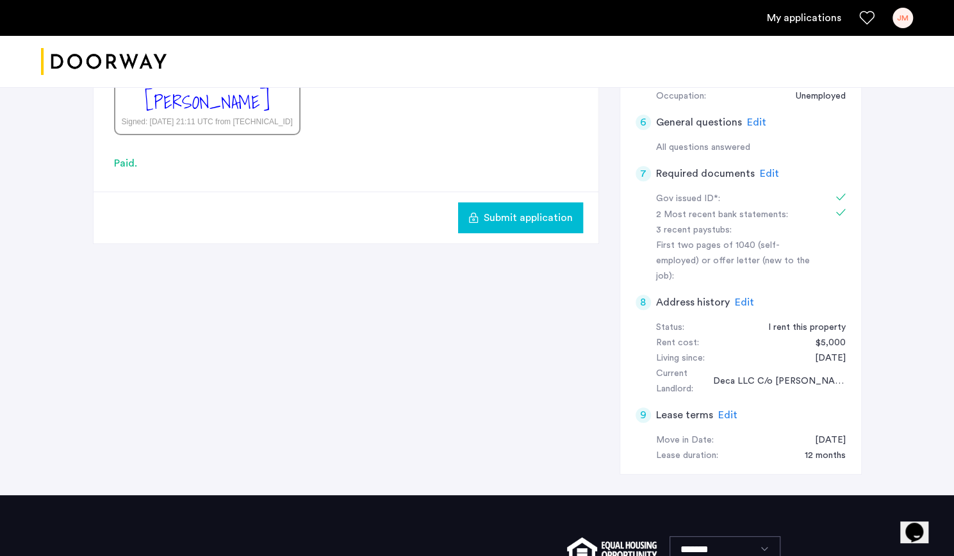
click at [763, 172] on span "Edit" at bounding box center [769, 174] width 19 height 10
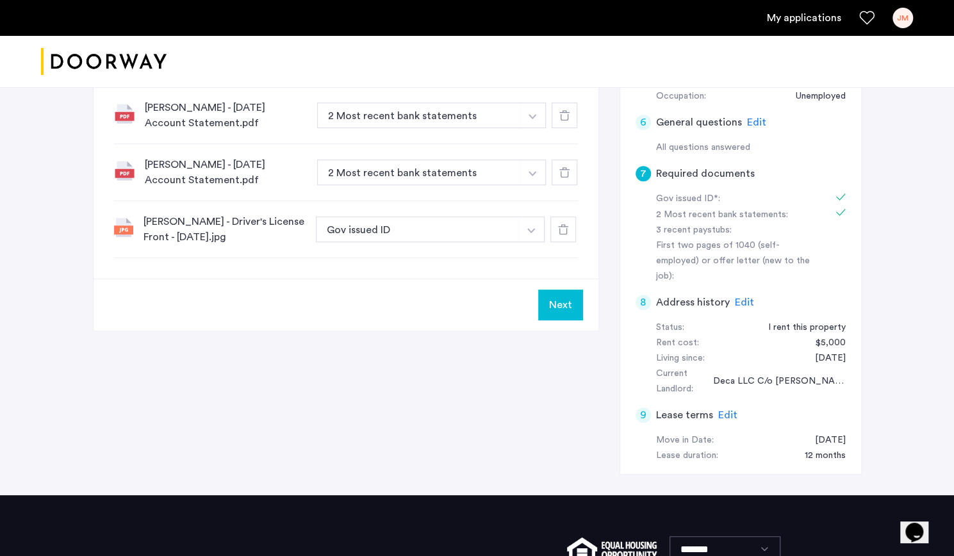
scroll to position [243, 0]
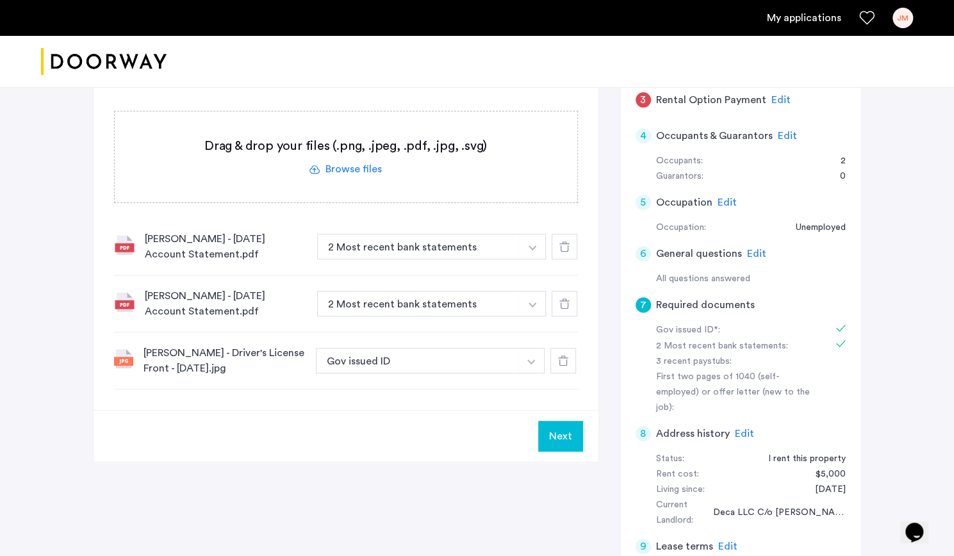
click at [577, 422] on button "Next" at bounding box center [560, 436] width 45 height 31
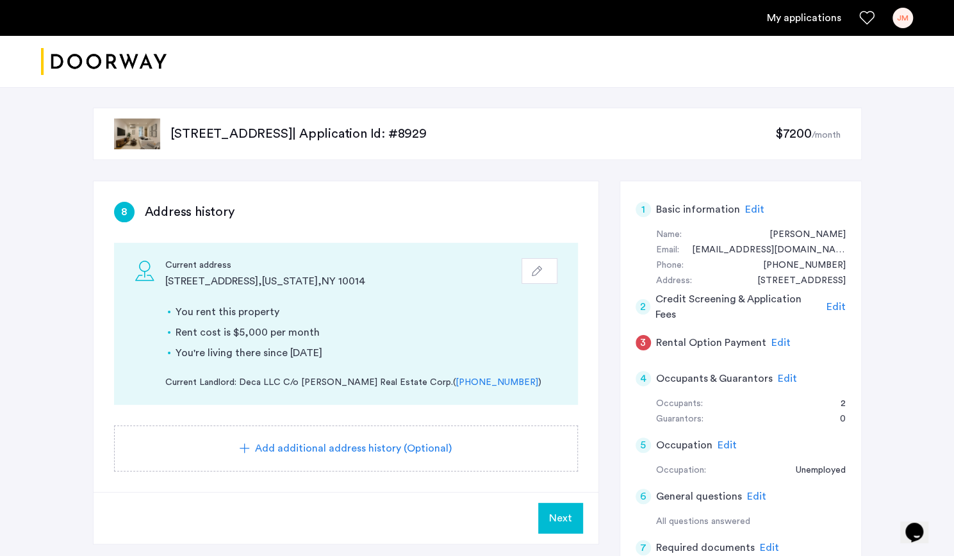
scroll to position [194, 0]
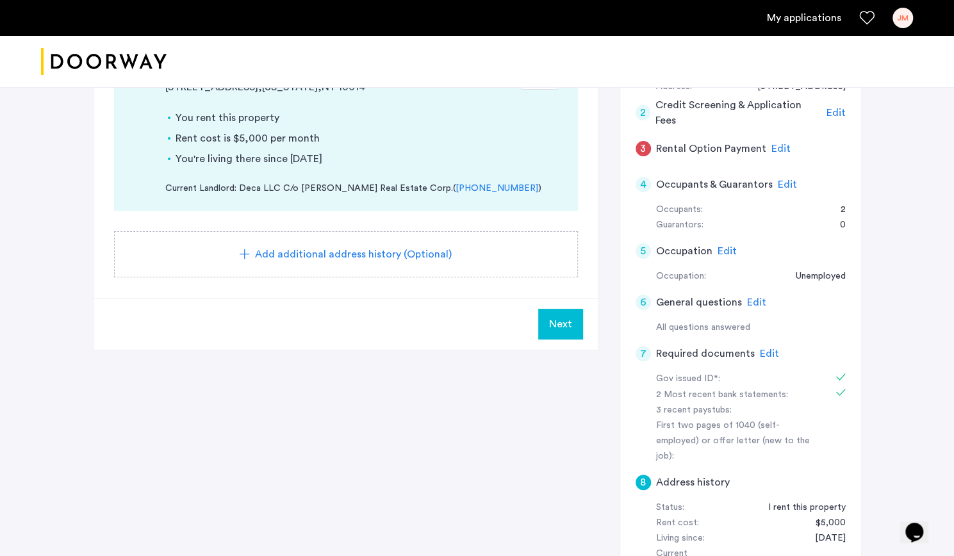
click at [567, 319] on span "Next" at bounding box center [560, 324] width 23 height 15
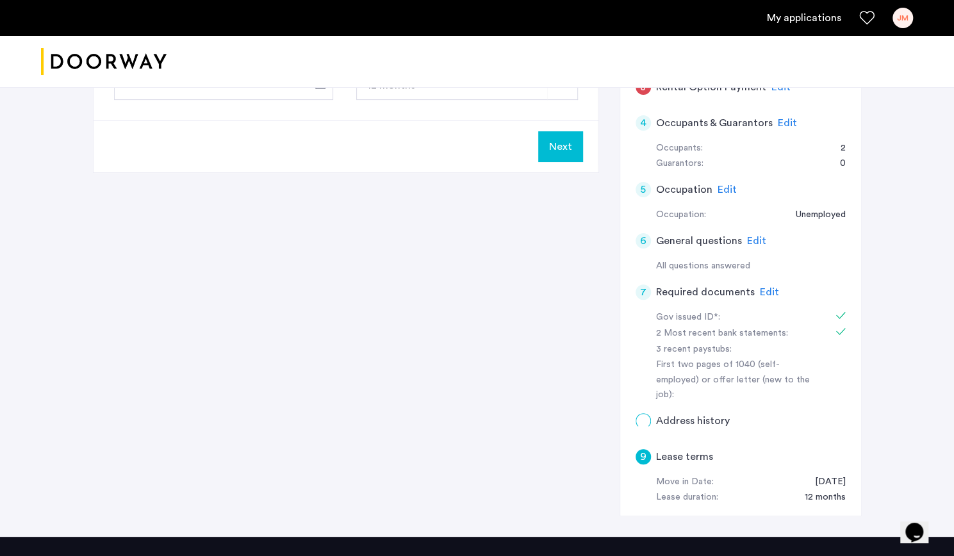
scroll to position [0, 0]
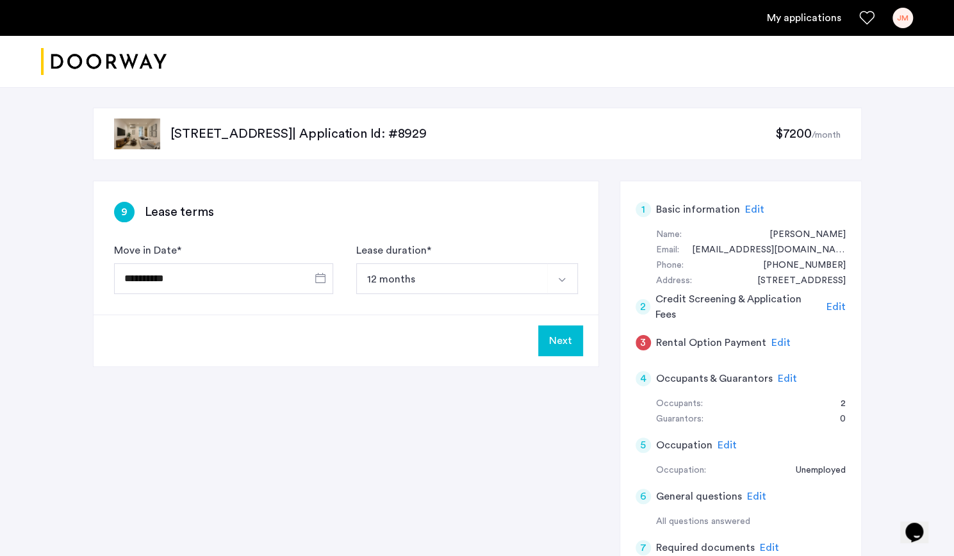
click at [559, 341] on button "Next" at bounding box center [560, 341] width 45 height 31
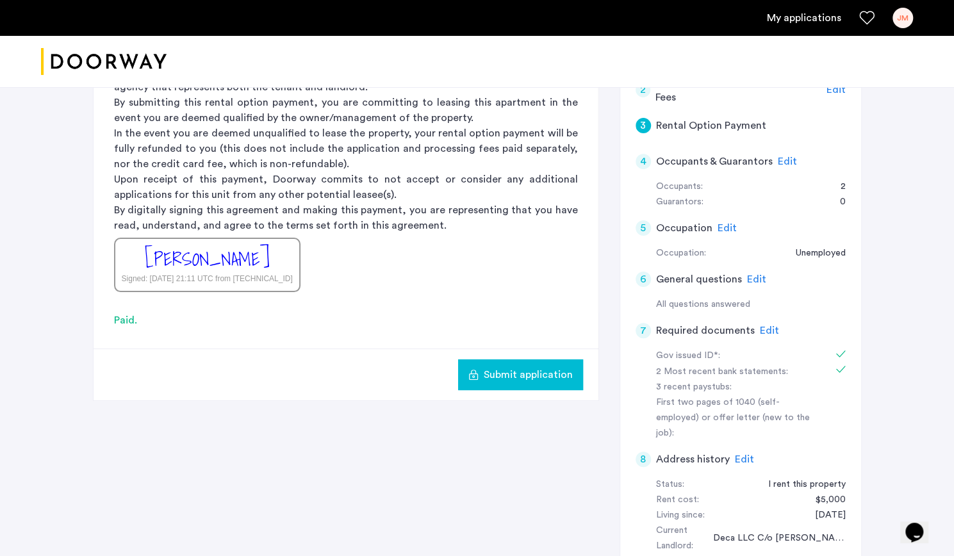
scroll to position [250, 0]
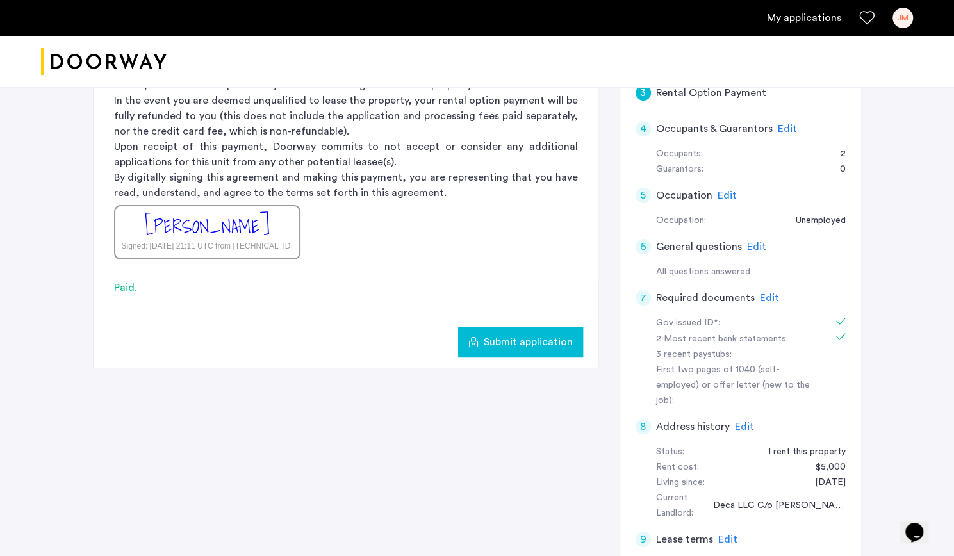
click at [522, 339] on span "Submit application" at bounding box center [528, 342] width 89 height 15
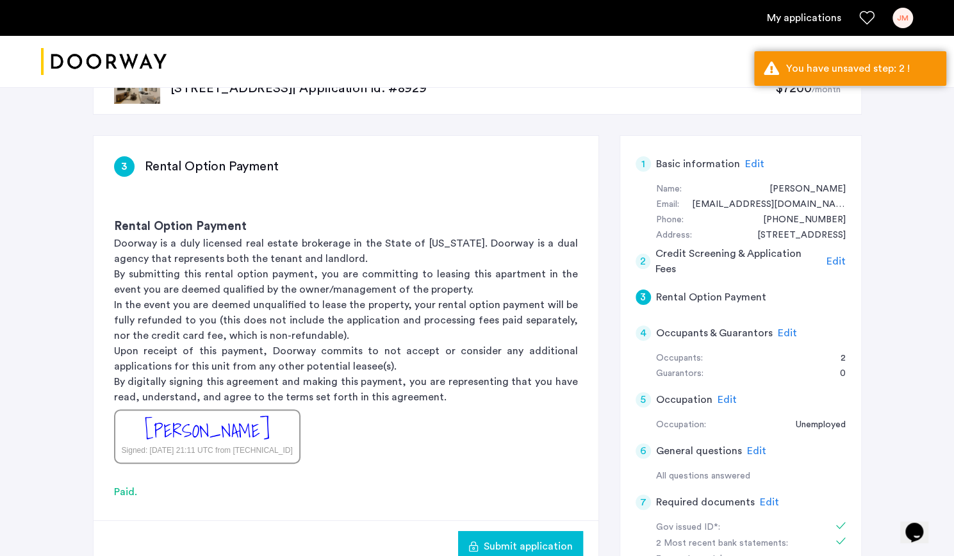
scroll to position [40, 0]
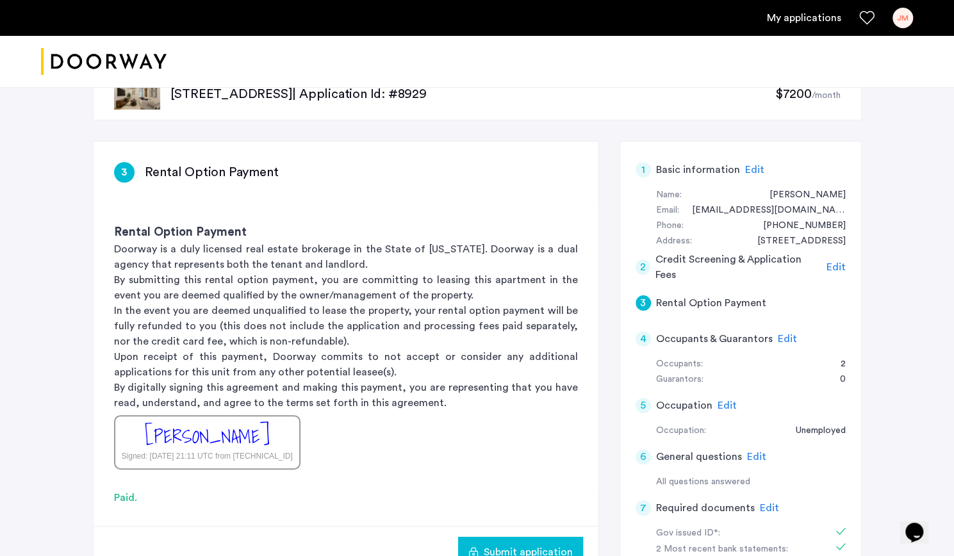
click at [834, 260] on div "Edit" at bounding box center [836, 267] width 19 height 15
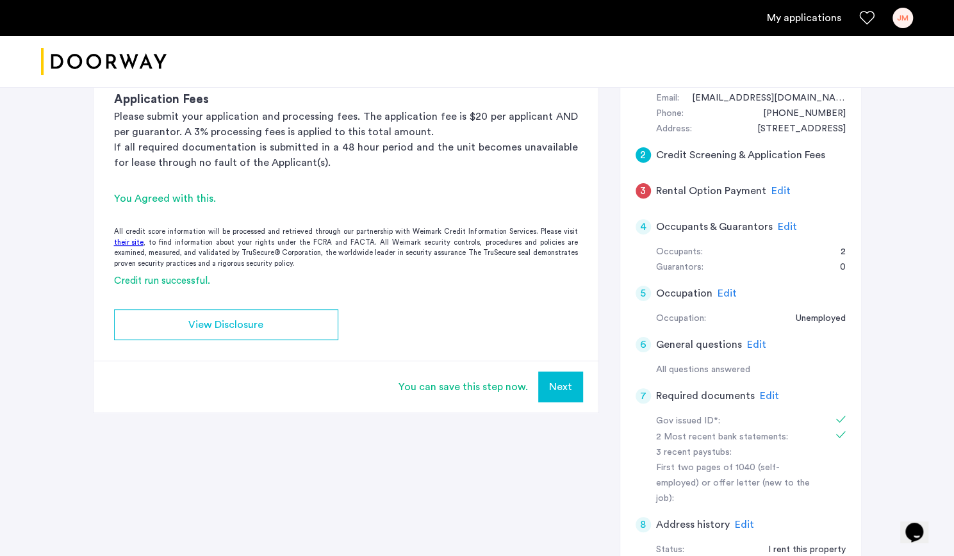
scroll to position [153, 0]
click at [550, 385] on button "Next" at bounding box center [560, 386] width 45 height 31
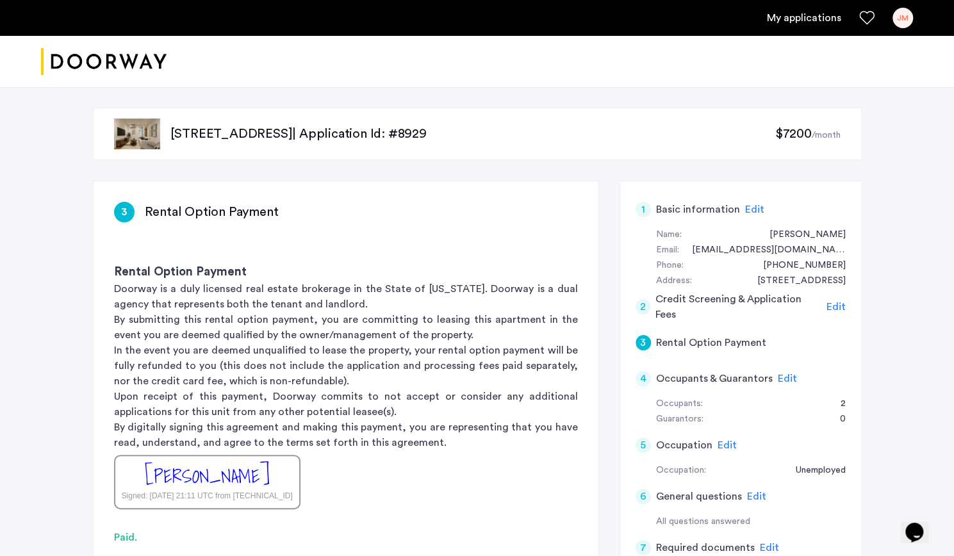
scroll to position [105, 0]
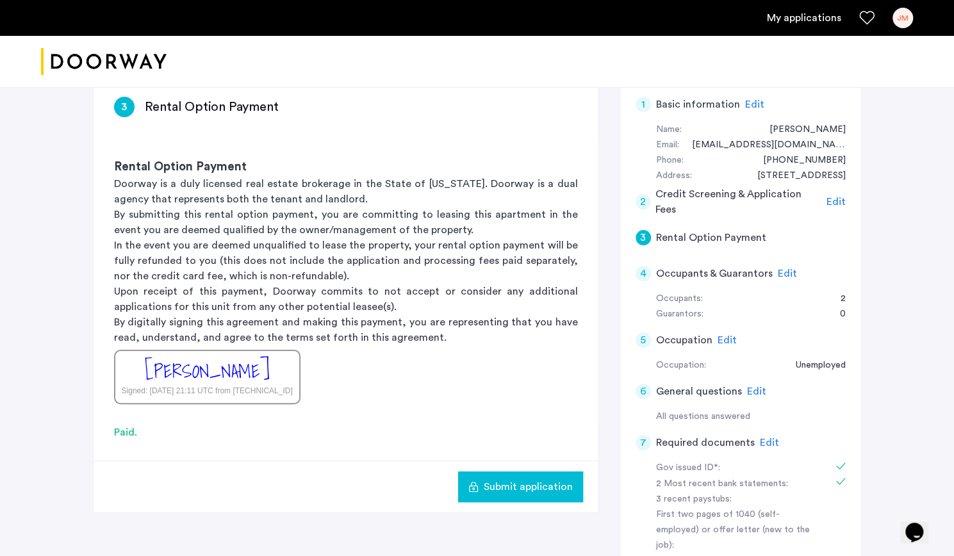
click at [518, 476] on button "Submit application" at bounding box center [520, 487] width 125 height 31
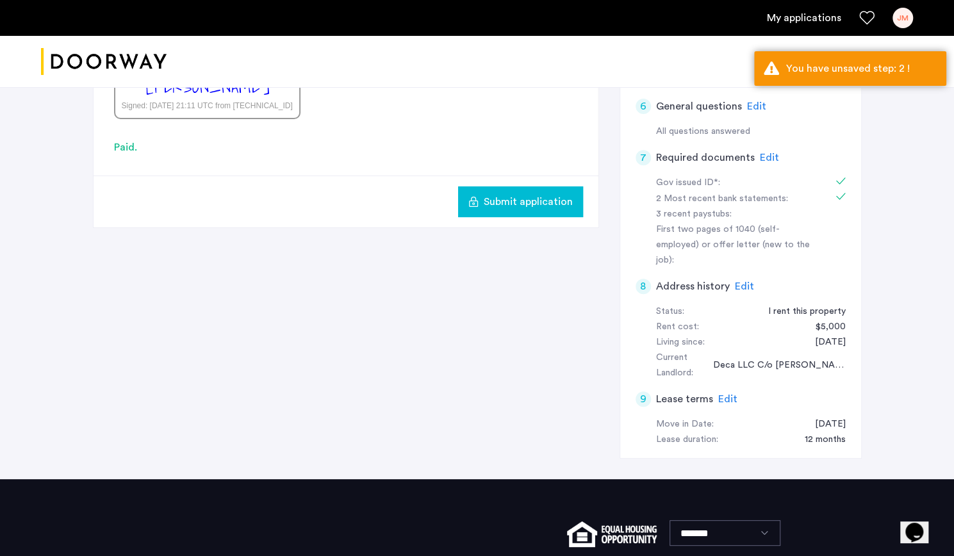
scroll to position [391, 0]
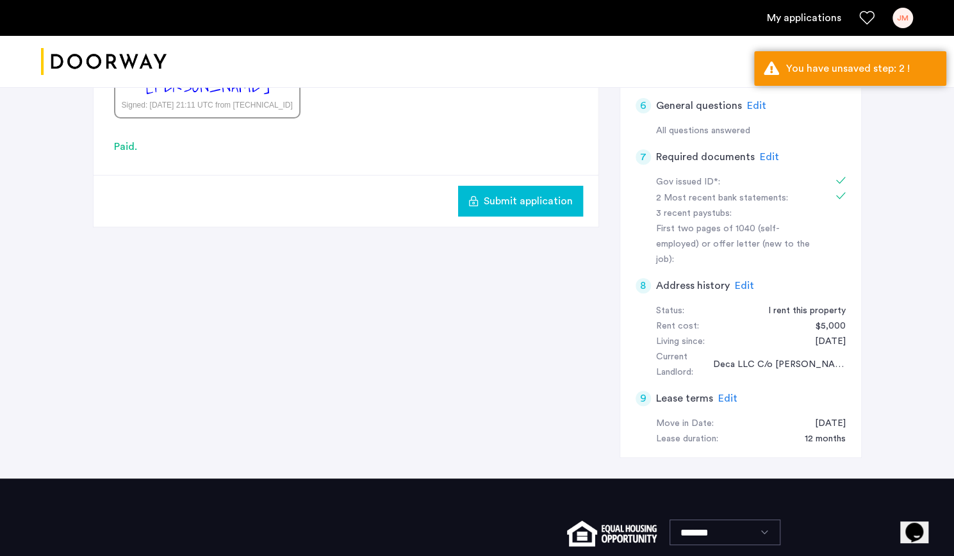
click at [762, 158] on span "Edit" at bounding box center [769, 157] width 19 height 10
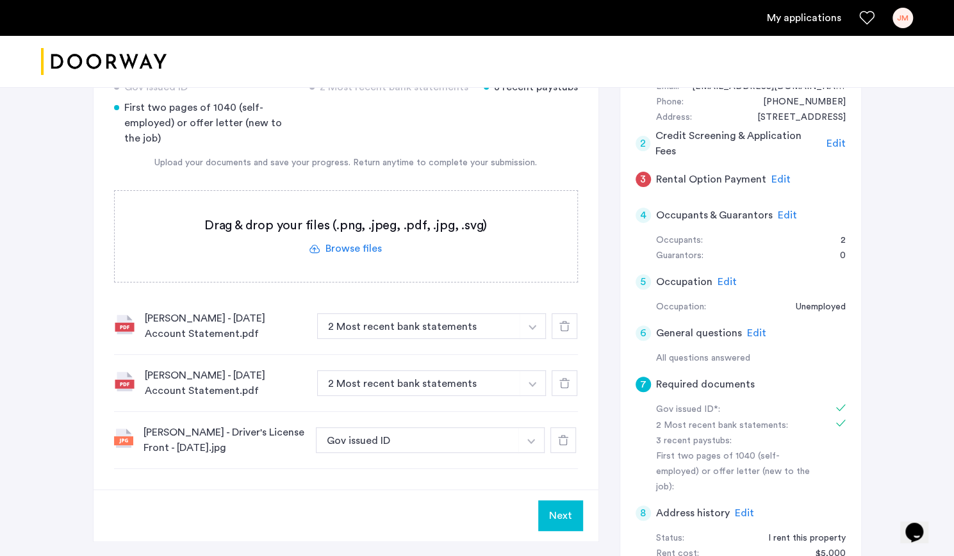
scroll to position [0, 0]
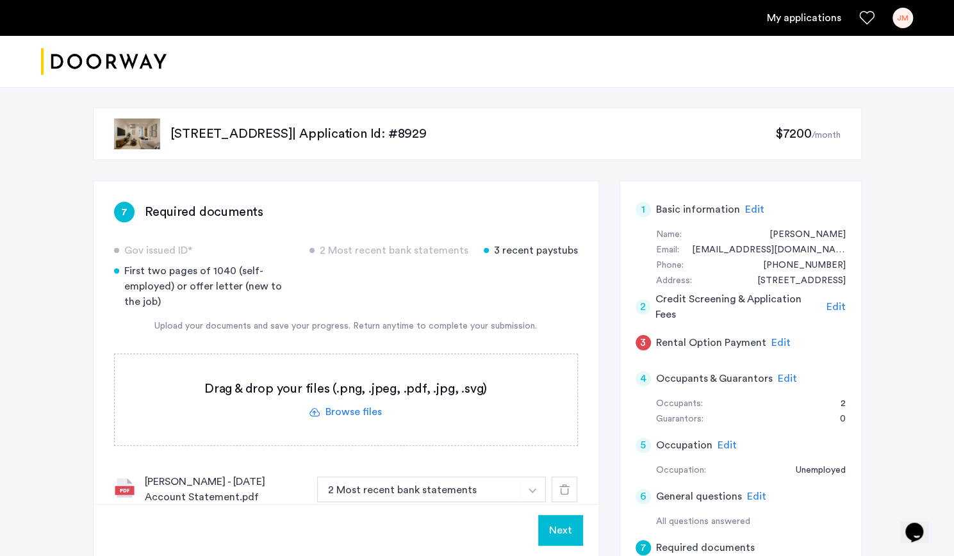
click at [426, 253] on div "2 Most recent bank statements" at bounding box center [389, 250] width 159 height 15
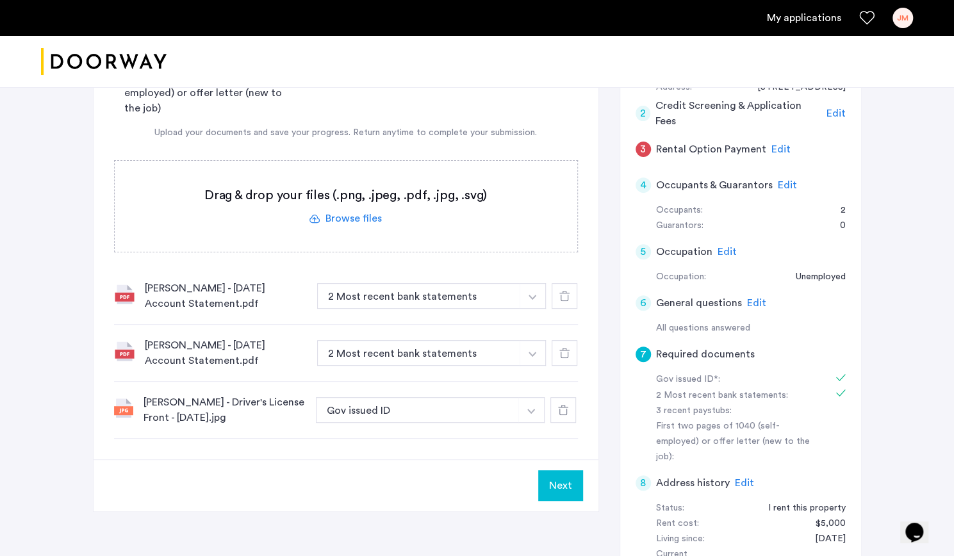
scroll to position [192, 0]
click at [345, 220] on label at bounding box center [346, 207] width 463 height 91
click at [0, 0] on input "file" at bounding box center [0, 0] width 0 height 0
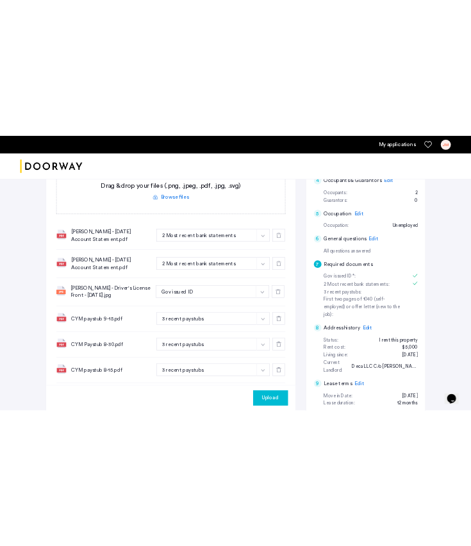
scroll to position [287, 0]
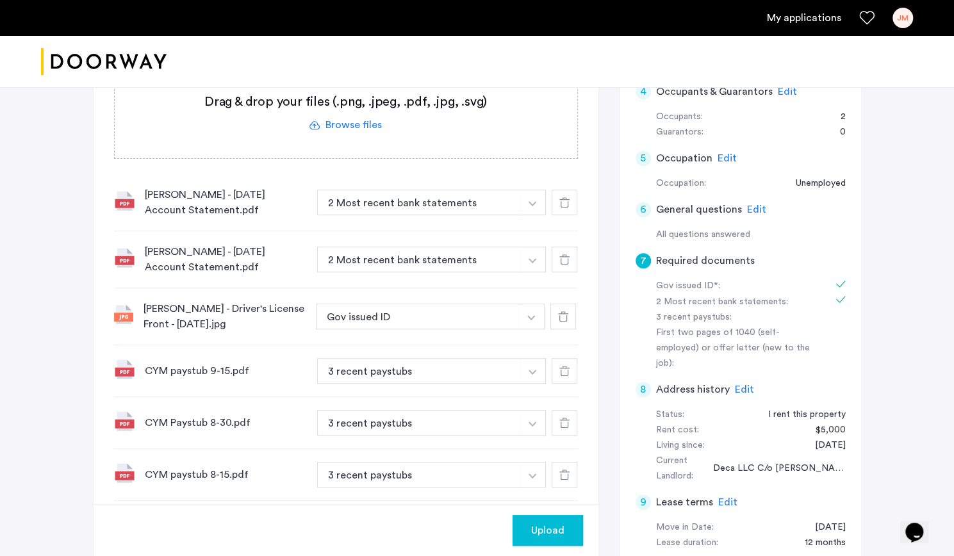
click at [273, 372] on div "CYM paystub 9-15.pdf" at bounding box center [226, 370] width 162 height 15
click at [199, 372] on div "CYM paystub 9-15.pdf" at bounding box center [226, 370] width 162 height 15
click at [556, 374] on div at bounding box center [565, 371] width 26 height 26
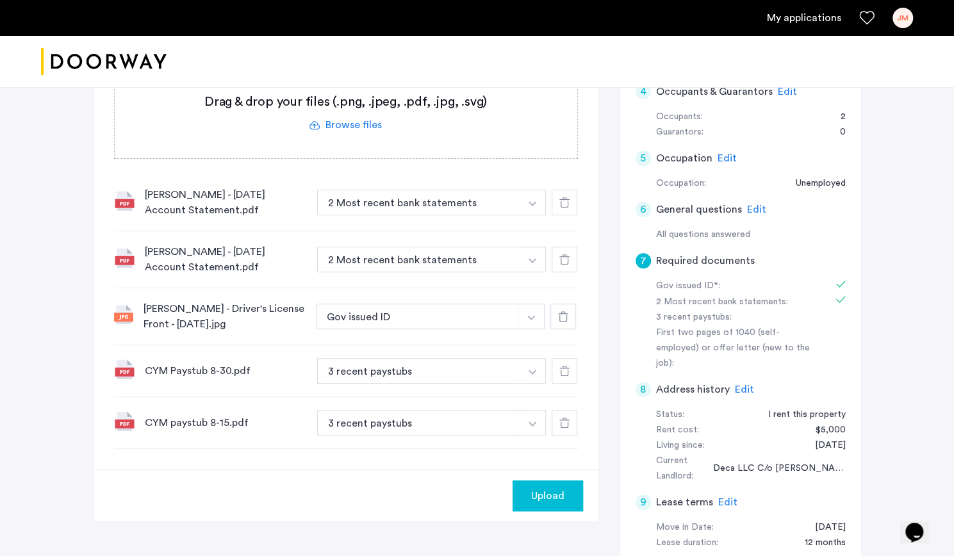
click at [560, 371] on icon at bounding box center [564, 371] width 10 height 10
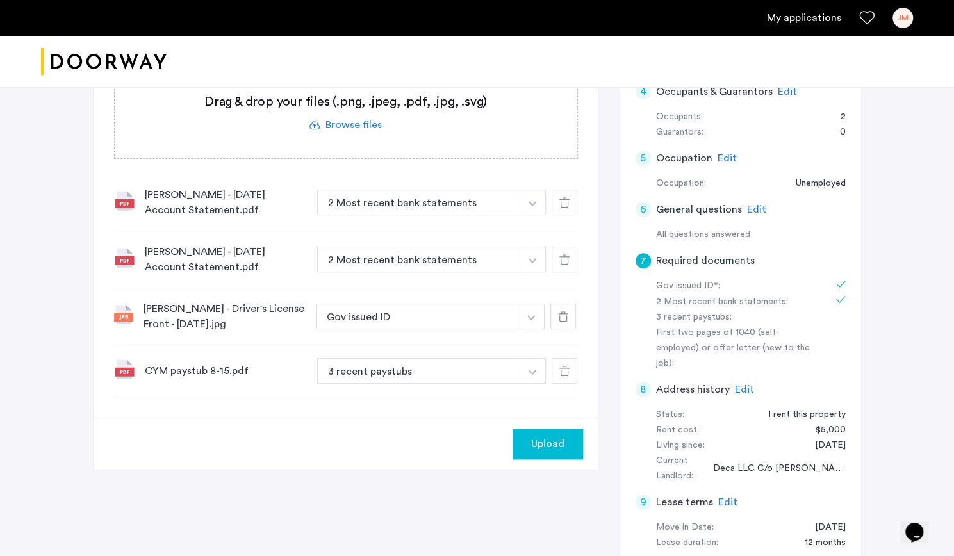
click at [560, 377] on div at bounding box center [565, 371] width 26 height 26
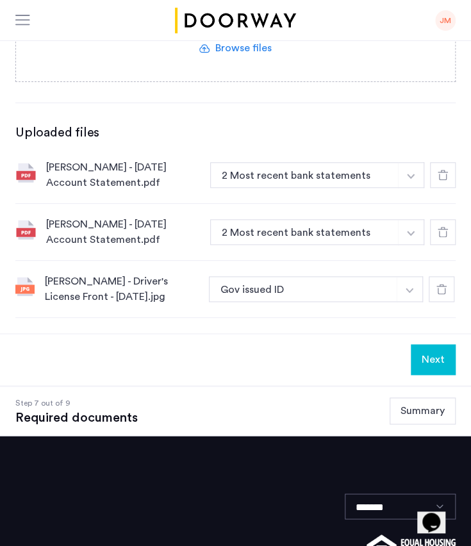
click at [248, 42] on label at bounding box center [235, 35] width 439 height 91
click at [0, 0] on input "file" at bounding box center [0, 0] width 0 height 0
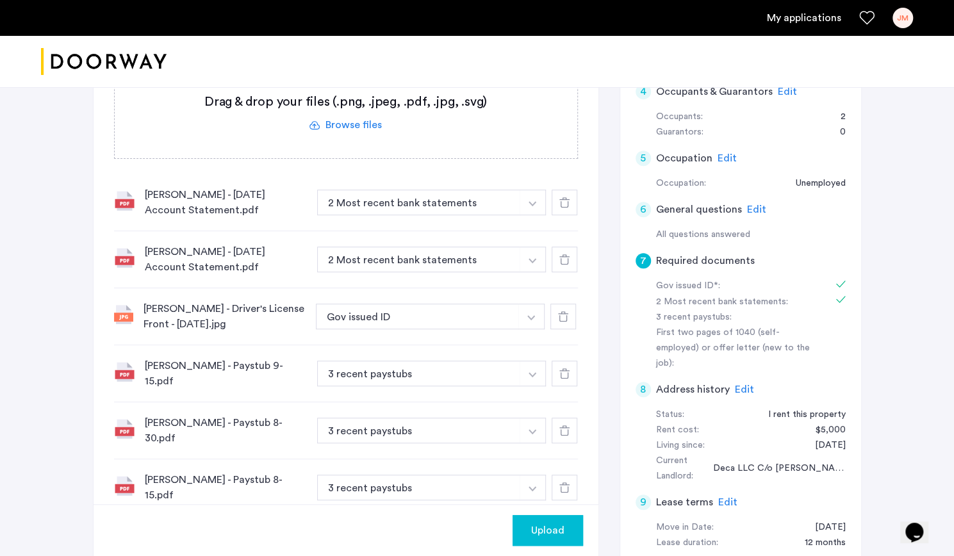
click at [554, 531] on span "Upload" at bounding box center [547, 530] width 33 height 15
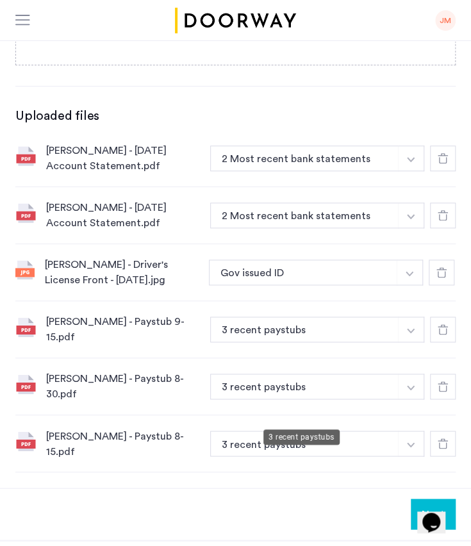
scroll to position [259, 10]
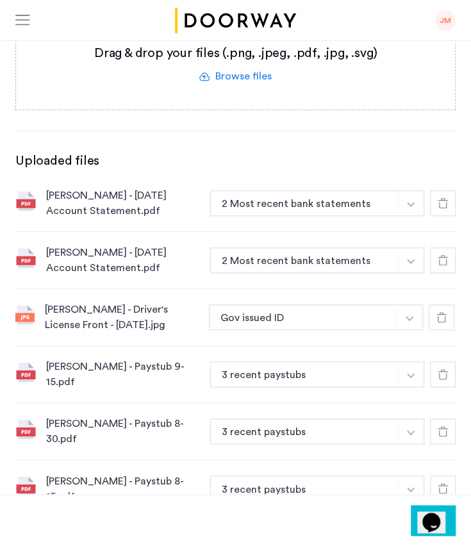
click at [247, 78] on label at bounding box center [235, 64] width 439 height 91
click at [0, 0] on input "file" at bounding box center [0, 0] width 0 height 0
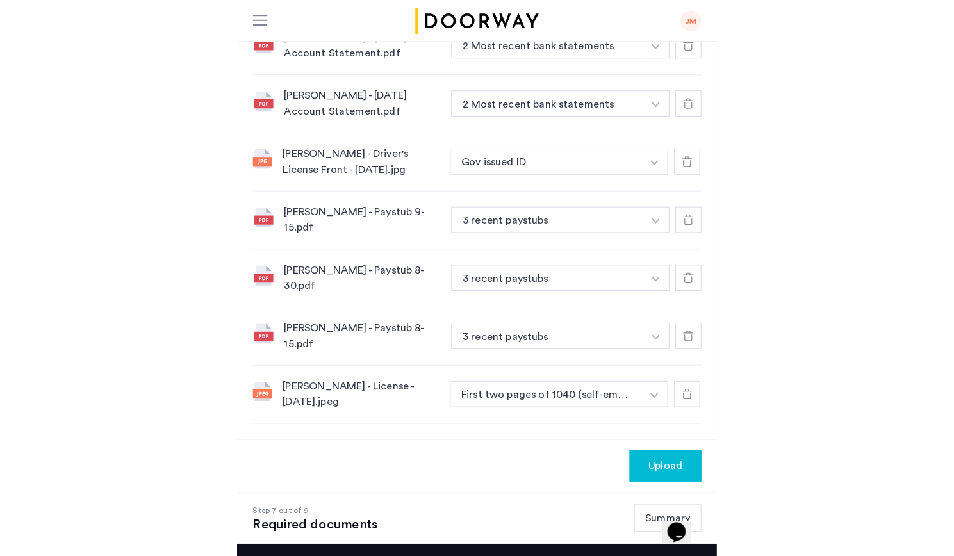
scroll to position [417, 0]
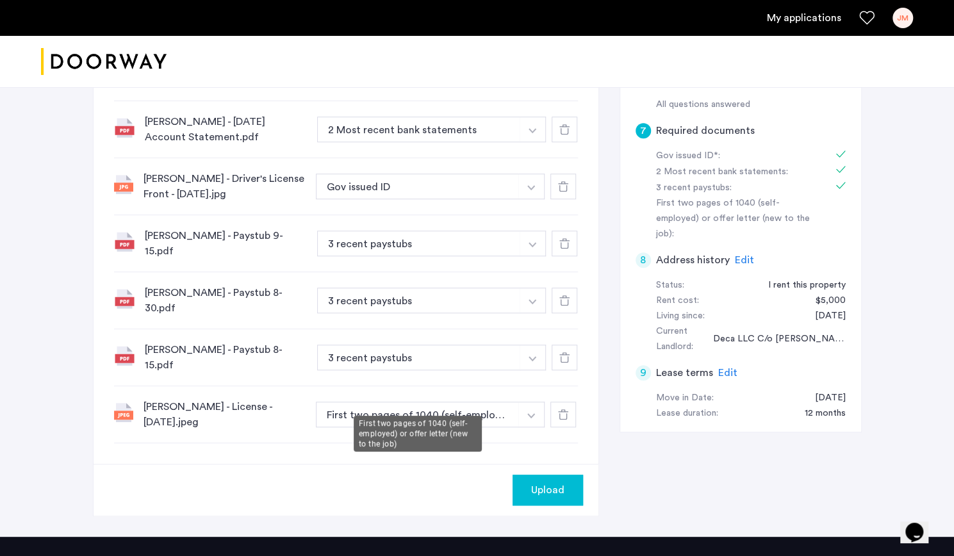
click at [450, 402] on button "First two pages of 1040 (self-employed) or offer letter (new to the job)" at bounding box center [418, 415] width 204 height 26
click at [496, 402] on button "First two pages of 1040 (self-employed) or offer letter (new to the job)" at bounding box center [418, 415] width 204 height 26
click at [538, 402] on button "button" at bounding box center [531, 415] width 26 height 26
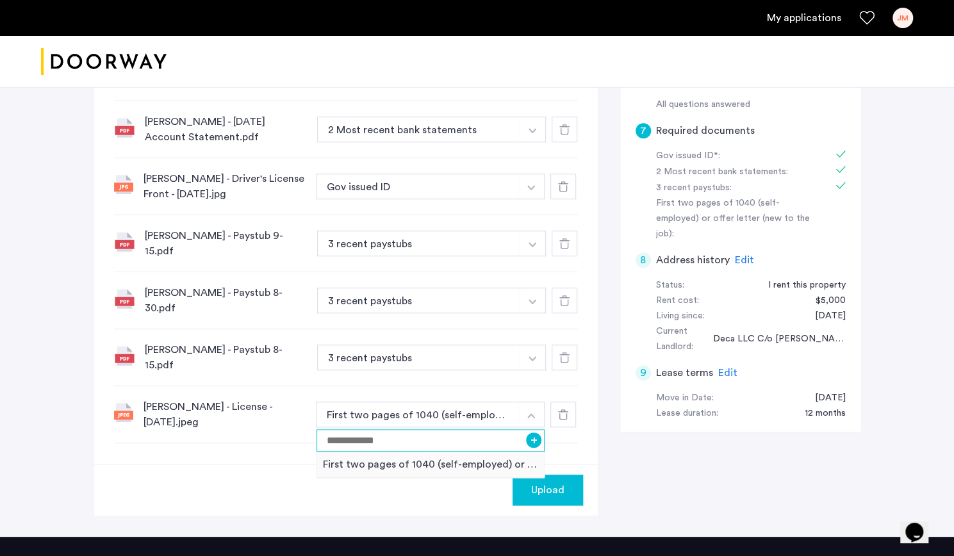
click at [452, 429] on input at bounding box center [431, 440] width 229 height 22
type input "*"
type input "**********"
click at [536, 433] on button "+" at bounding box center [533, 440] width 15 height 15
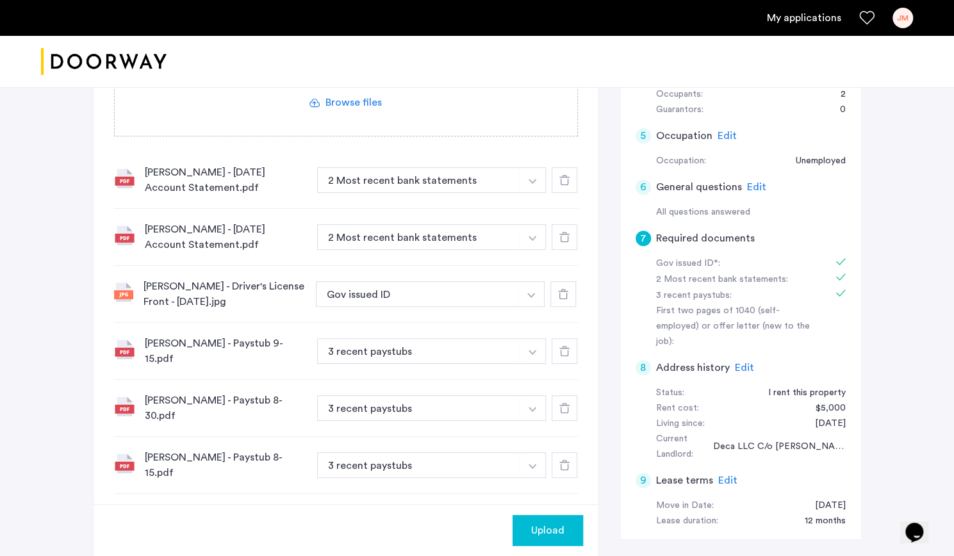
scroll to position [419, 0]
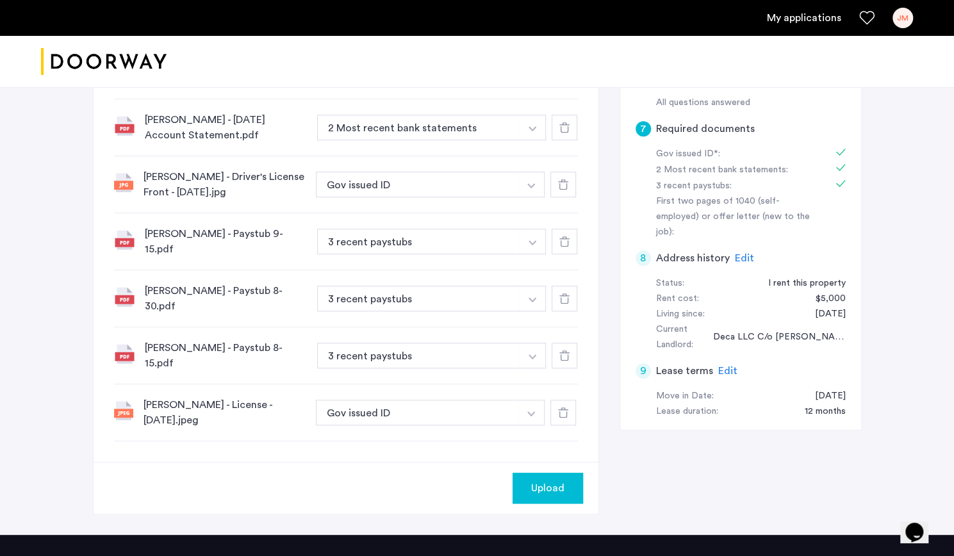
click at [554, 481] on span "Upload" at bounding box center [547, 488] width 33 height 15
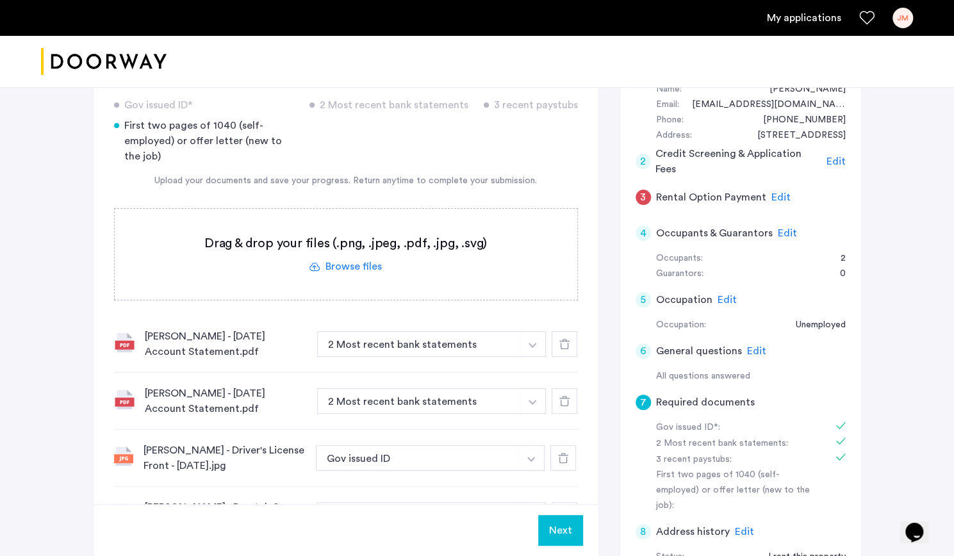
scroll to position [140, 0]
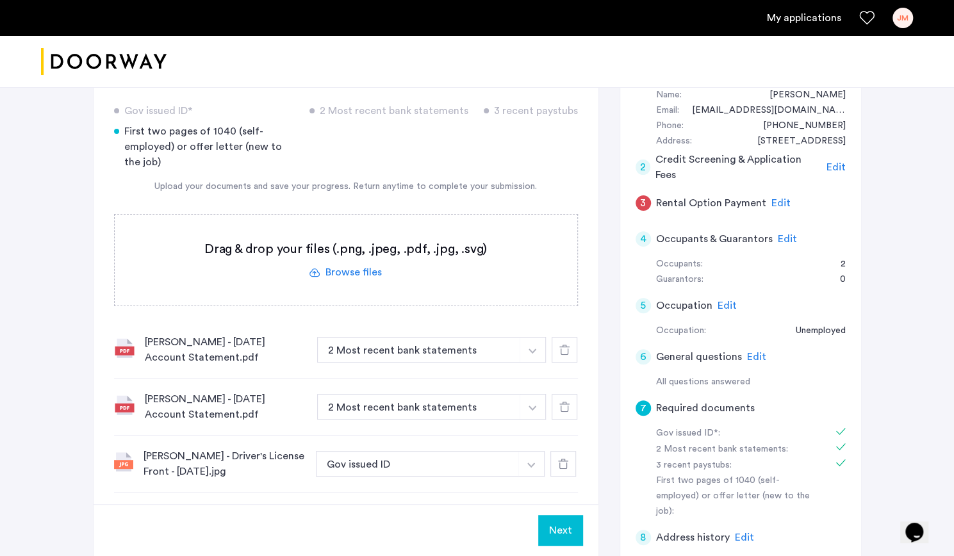
click at [351, 275] on label at bounding box center [346, 260] width 463 height 91
click at [0, 0] on input "file" at bounding box center [0, 0] width 0 height 0
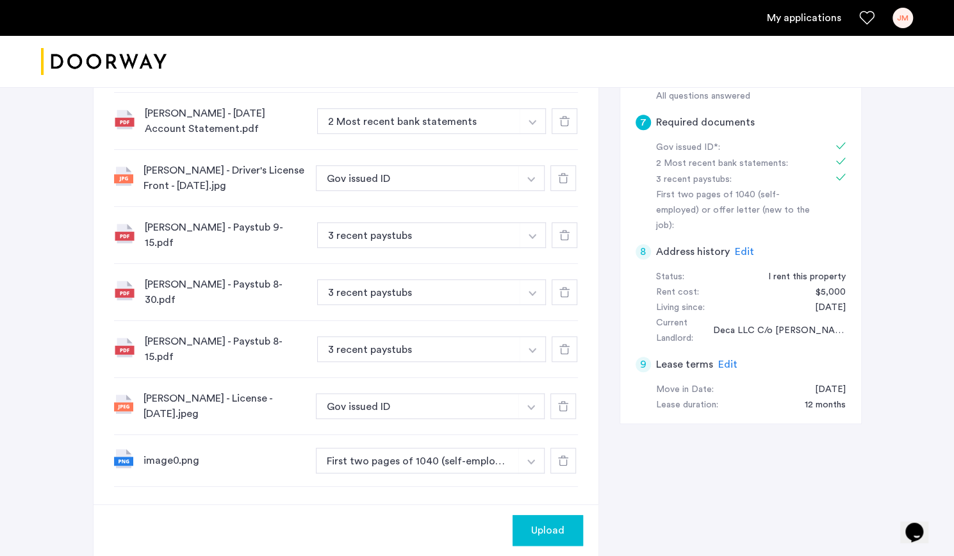
scroll to position [504, 0]
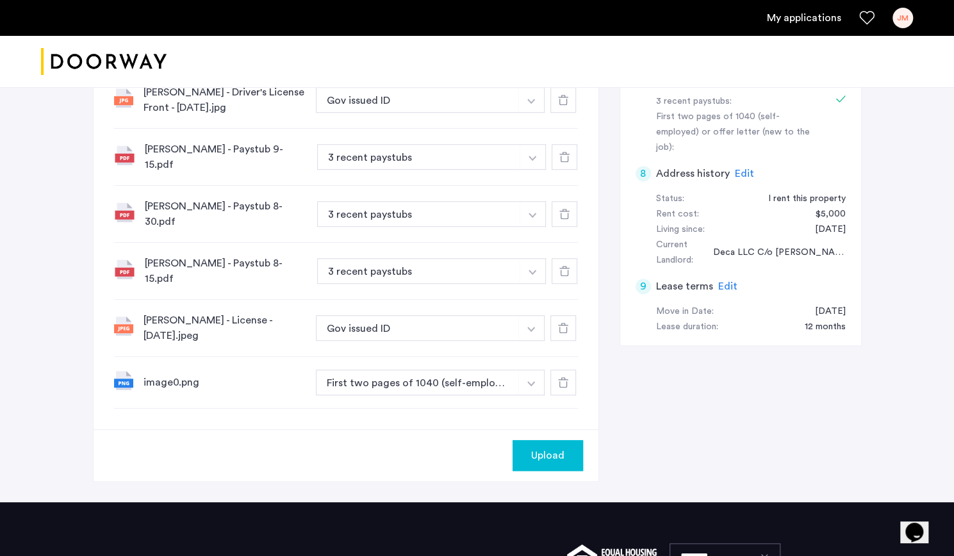
click at [558, 370] on div at bounding box center [564, 383] width 26 height 26
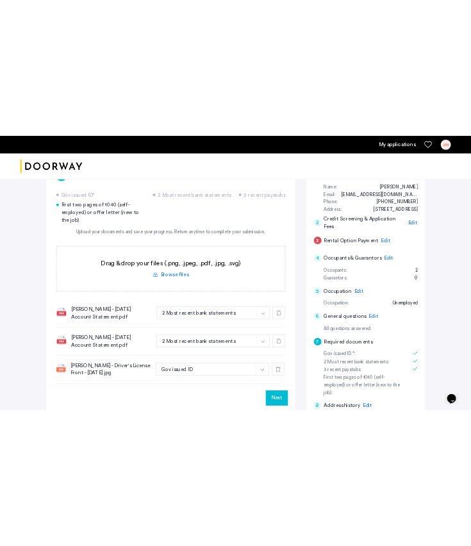
scroll to position [46, 0]
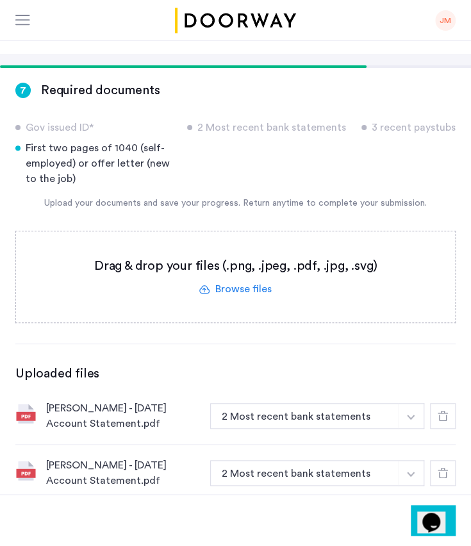
click at [239, 282] on label at bounding box center [235, 276] width 439 height 91
click at [0, 0] on input "file" at bounding box center [0, 0] width 0 height 0
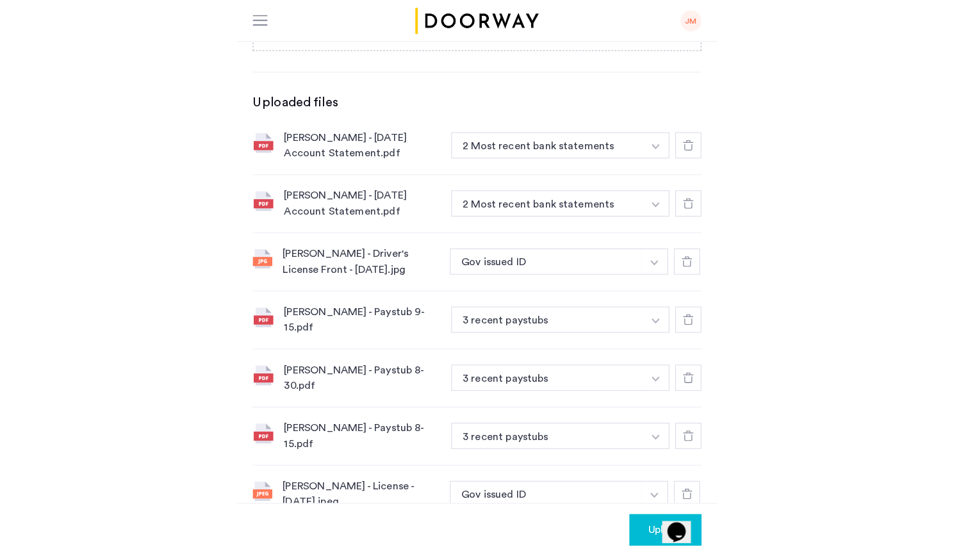
scroll to position [531, 0]
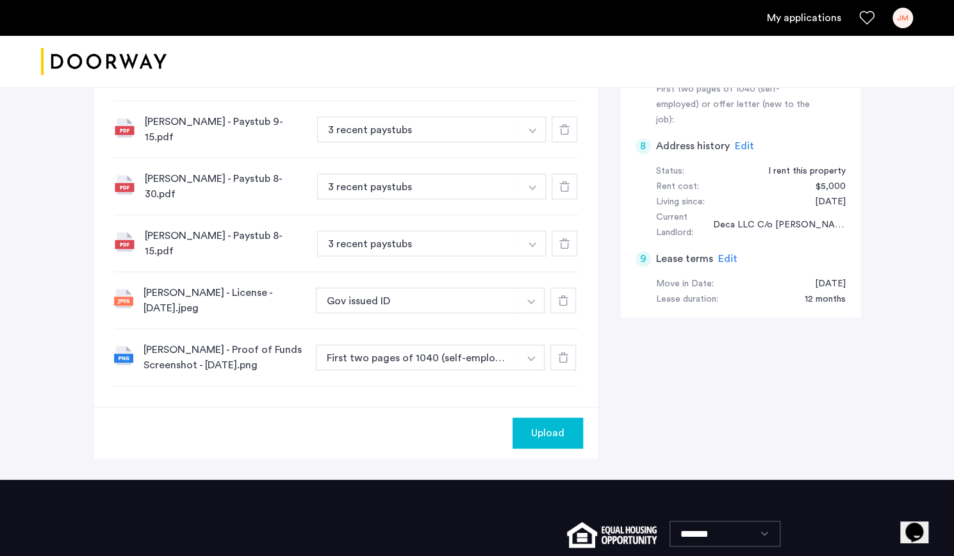
click at [558, 426] on span "Upload" at bounding box center [547, 433] width 33 height 15
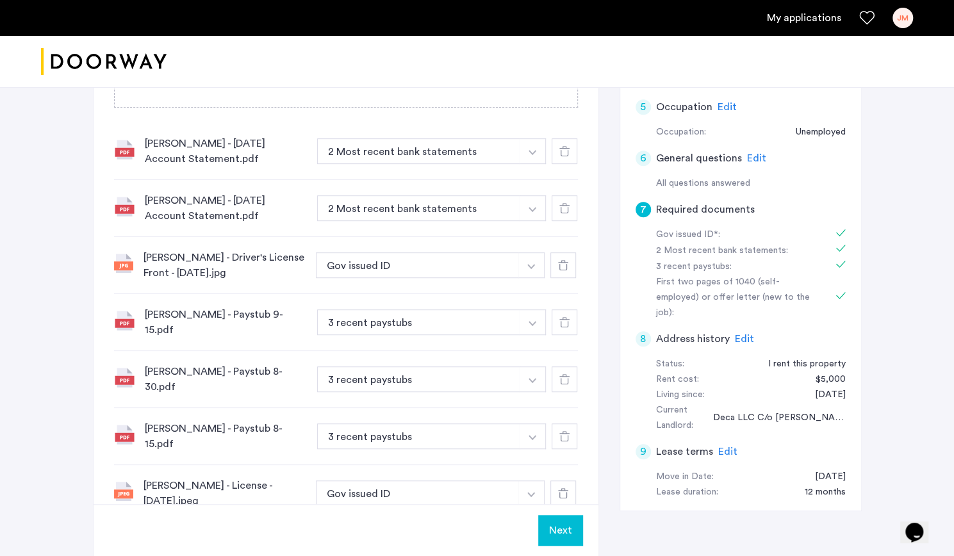
scroll to position [536, 0]
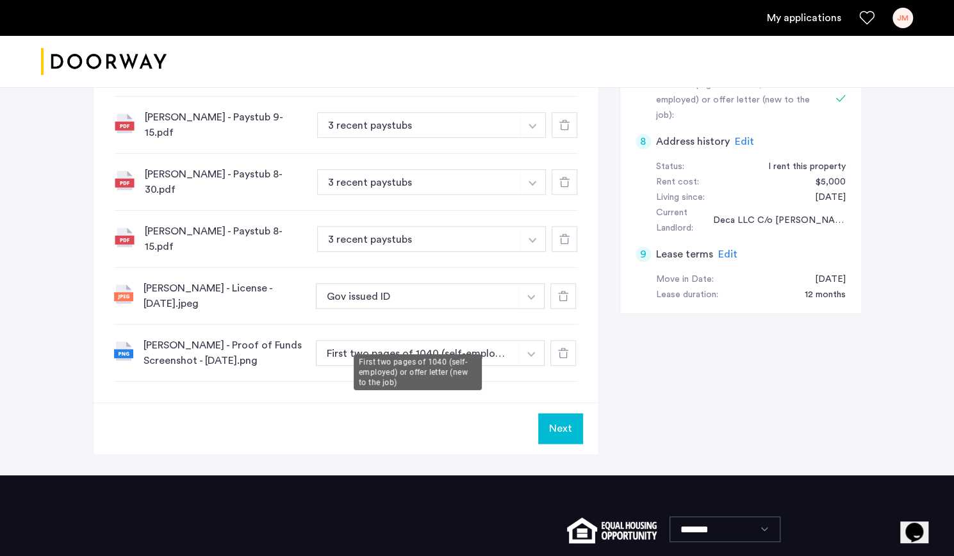
click at [504, 340] on button "First two pages of 1040 (self-employed) or offer letter (new to the job)" at bounding box center [418, 353] width 204 height 26
click at [532, 352] on img "button" at bounding box center [531, 354] width 8 height 5
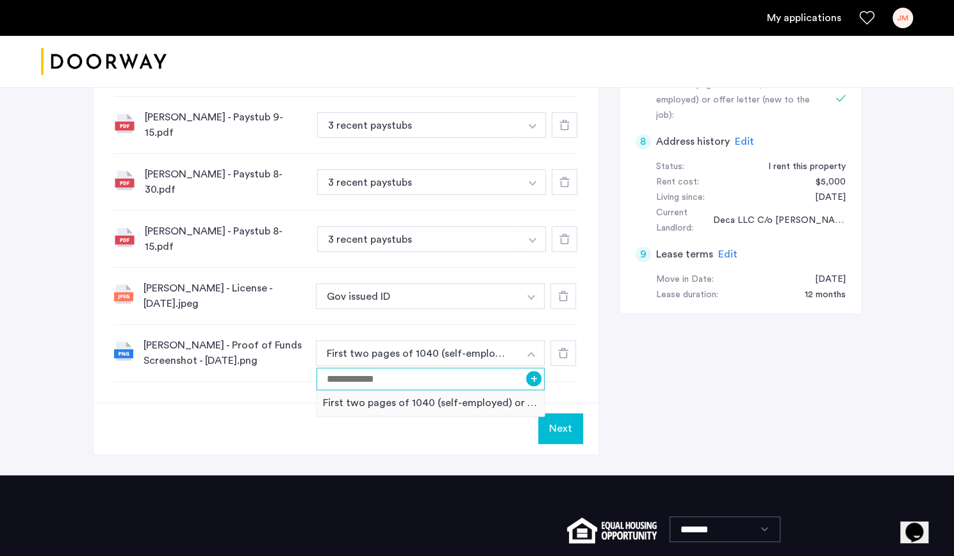
click at [466, 368] on input at bounding box center [431, 379] width 229 height 22
type input "**********"
click at [533, 371] on button "+" at bounding box center [533, 378] width 15 height 15
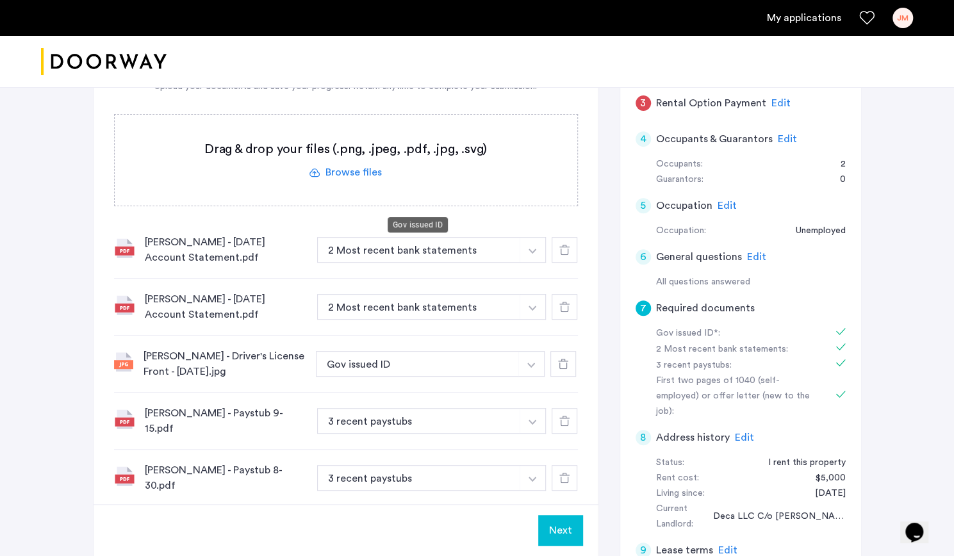
scroll to position [420, 0]
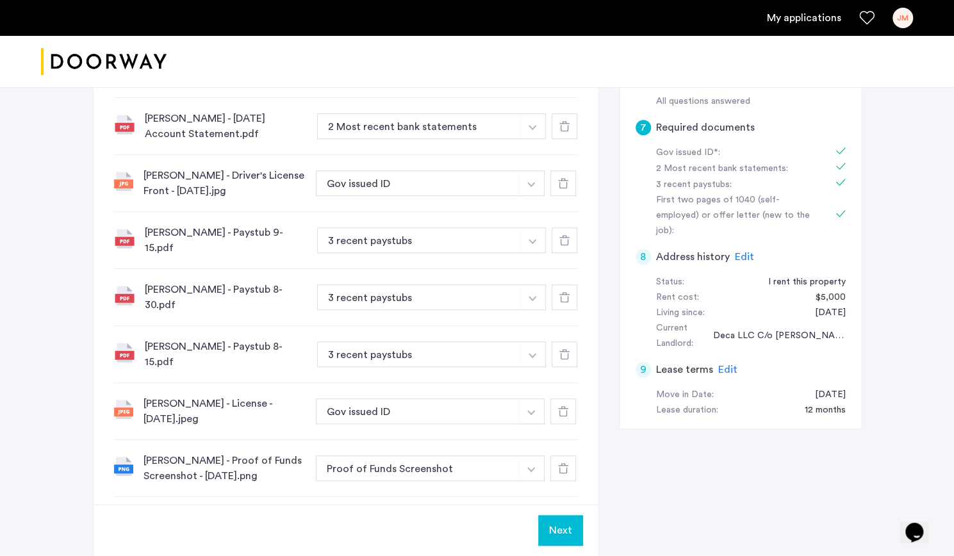
click at [568, 529] on button "Next" at bounding box center [560, 530] width 45 height 31
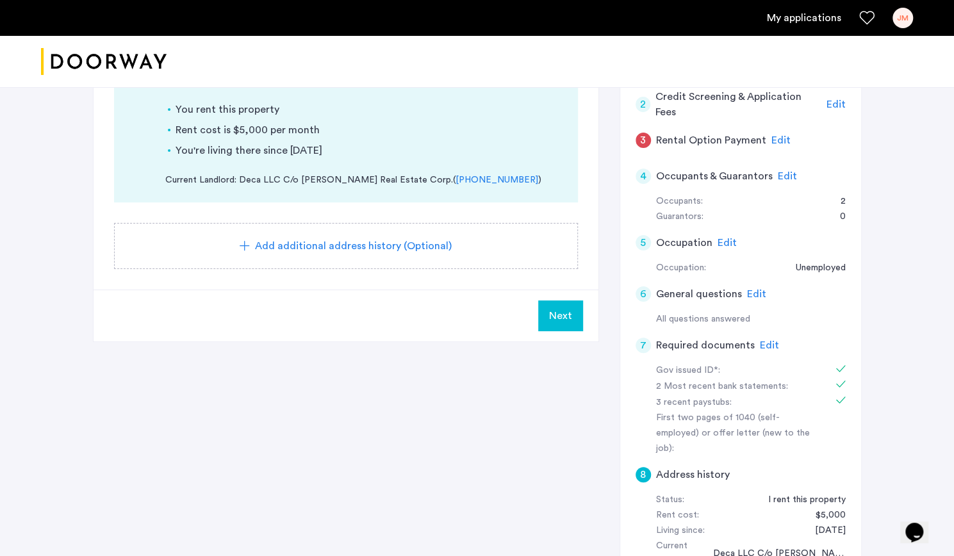
scroll to position [318, 0]
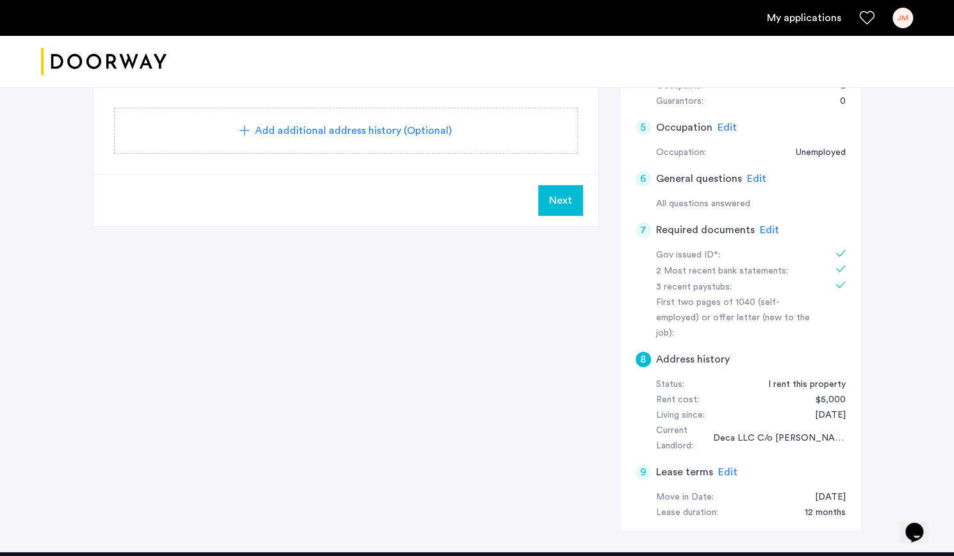
click at [793, 304] on div "First two pages of 1040 (self-employed) or offer letter (new to the job):" at bounding box center [736, 318] width 161 height 46
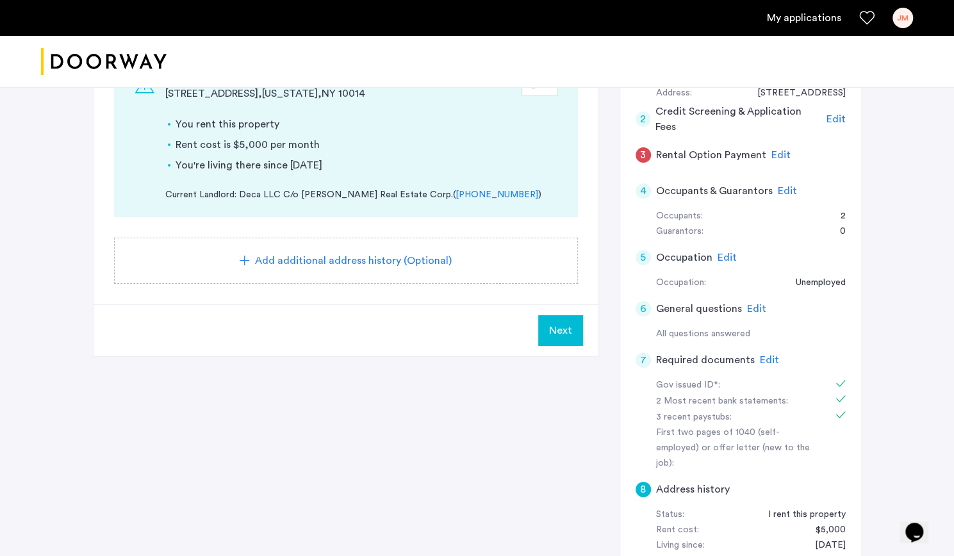
scroll to position [188, 0]
click at [766, 361] on span "Edit" at bounding box center [769, 359] width 19 height 10
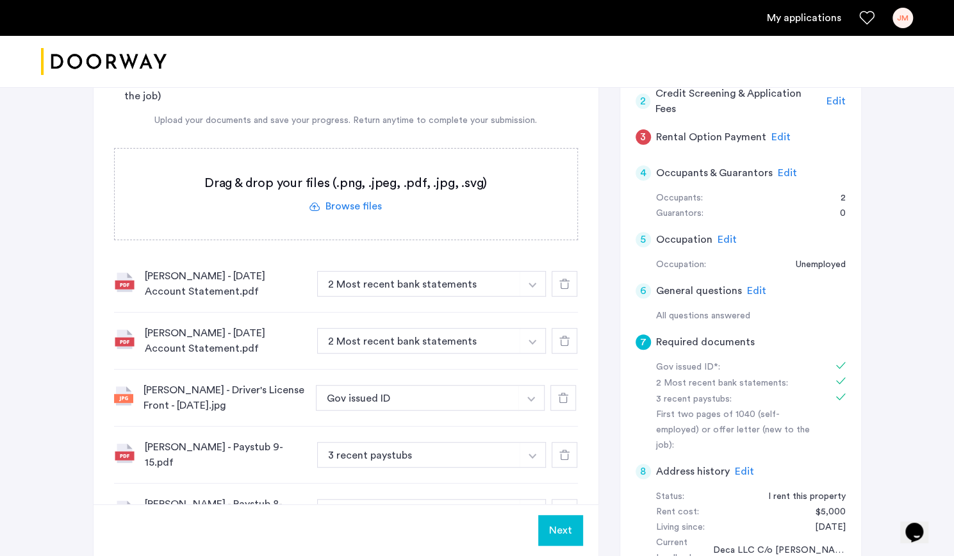
scroll to position [117, 0]
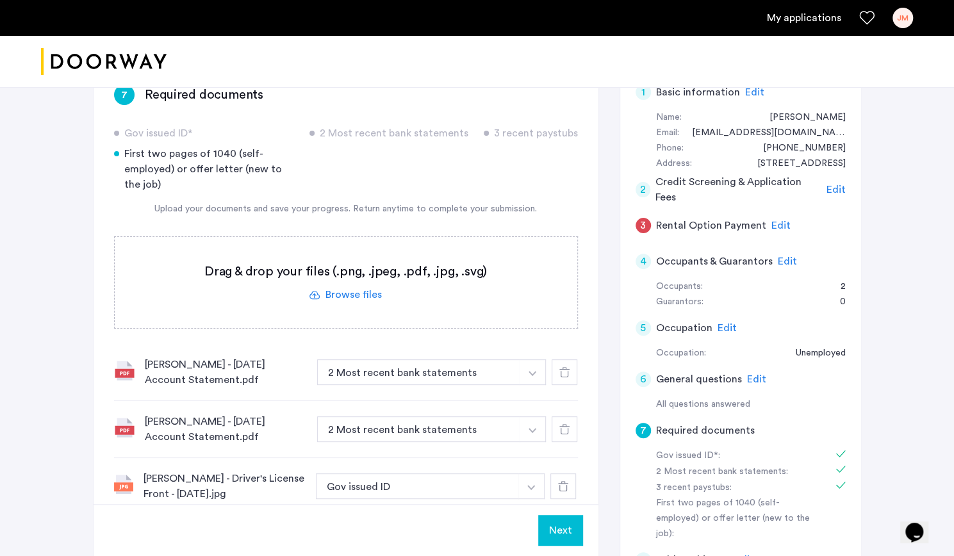
click at [343, 289] on label at bounding box center [346, 282] width 463 height 91
click at [0, 0] on input "file" at bounding box center [0, 0] width 0 height 0
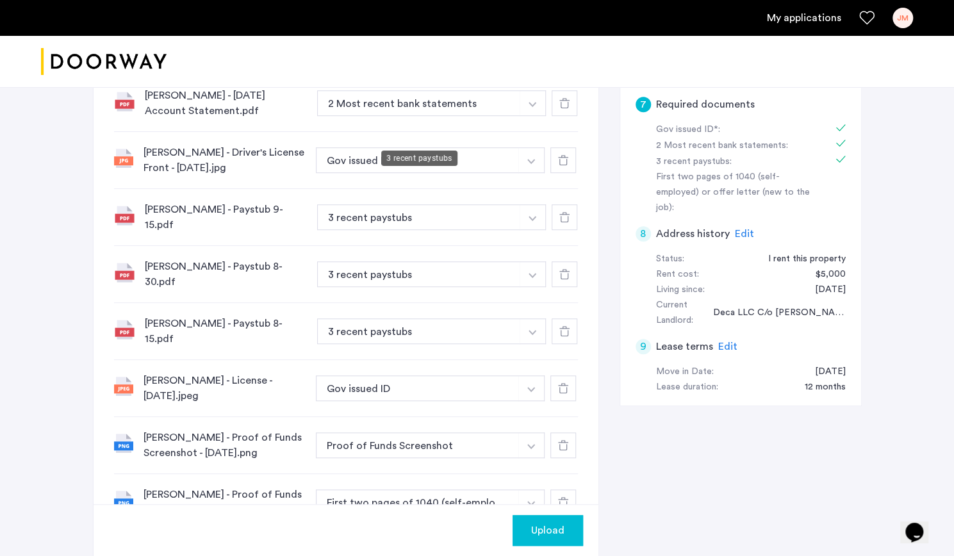
scroll to position [679, 0]
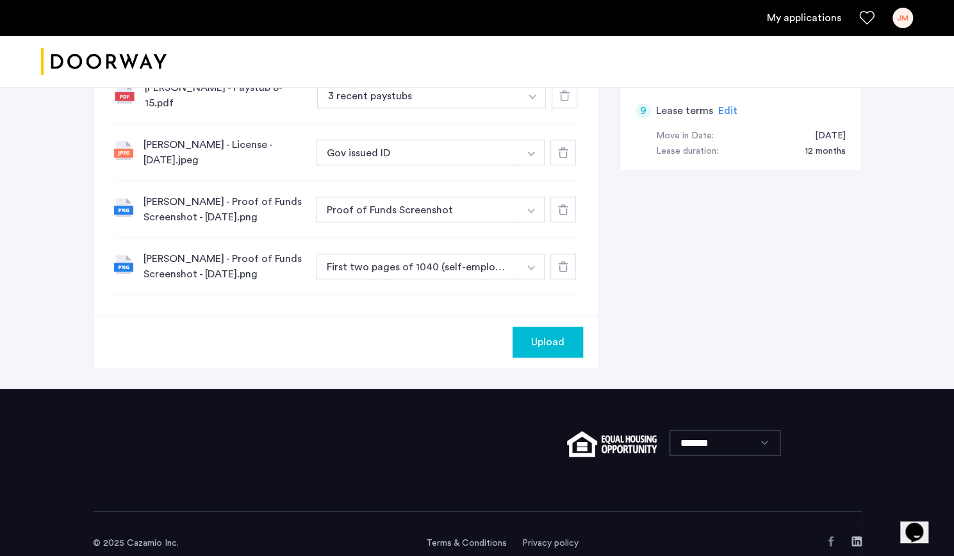
click at [576, 254] on div at bounding box center [564, 267] width 26 height 26
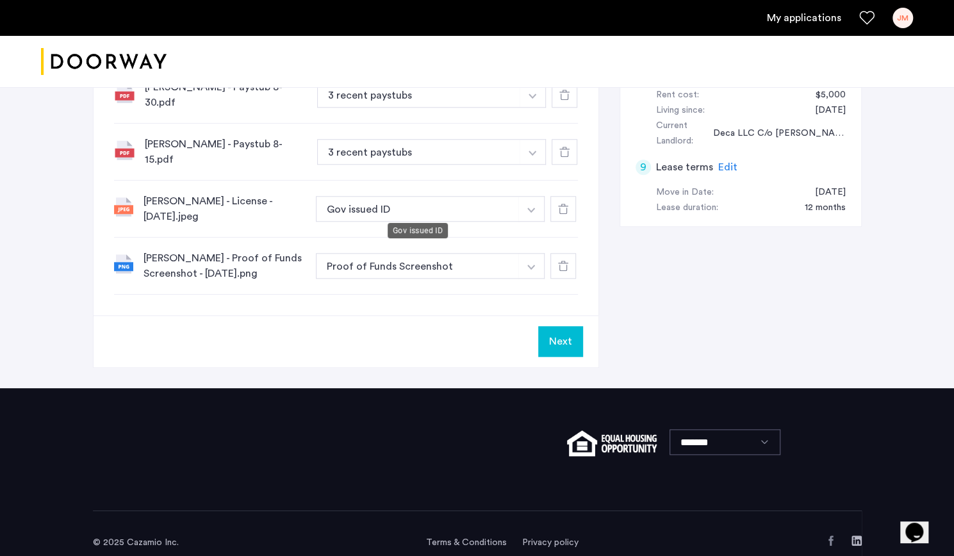
scroll to position [0, 0]
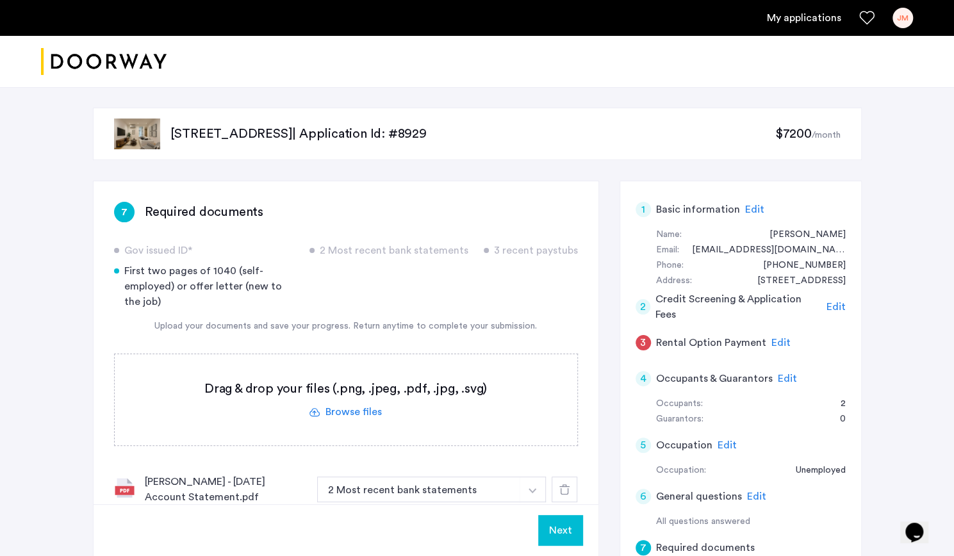
click at [342, 413] on label at bounding box center [346, 399] width 463 height 91
click at [0, 0] on input "file" at bounding box center [0, 0] width 0 height 0
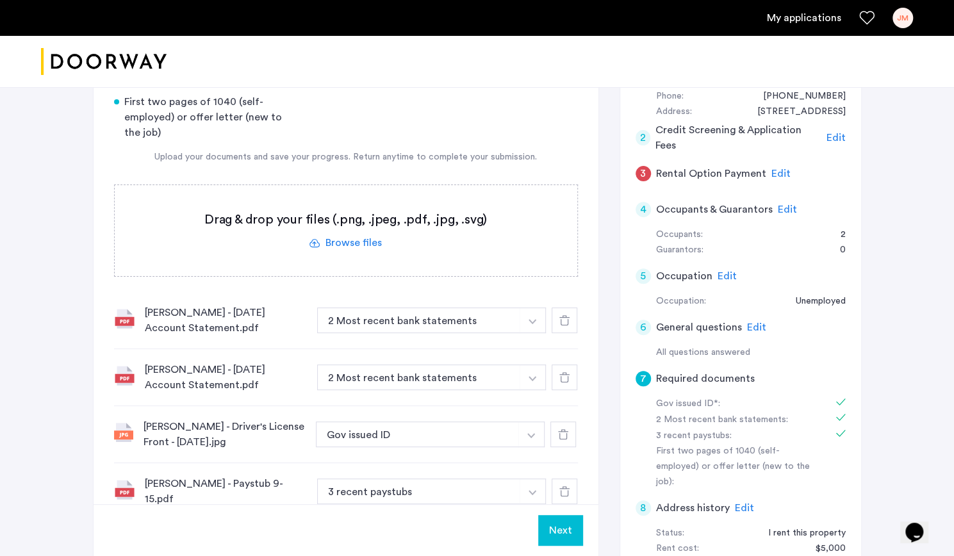
scroll to position [169, 0]
click at [356, 238] on label at bounding box center [346, 231] width 463 height 91
click at [0, 0] on input "file" at bounding box center [0, 0] width 0 height 0
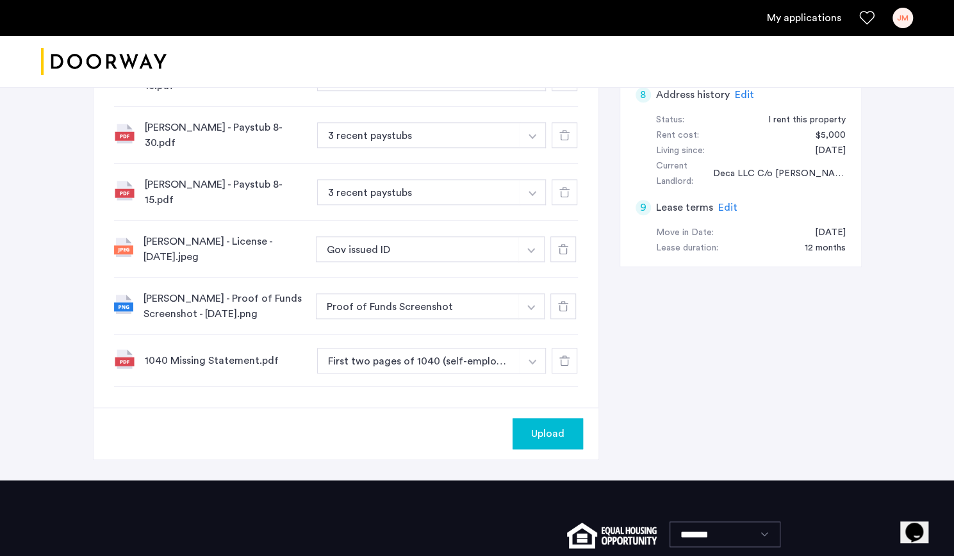
scroll to position [674, 0]
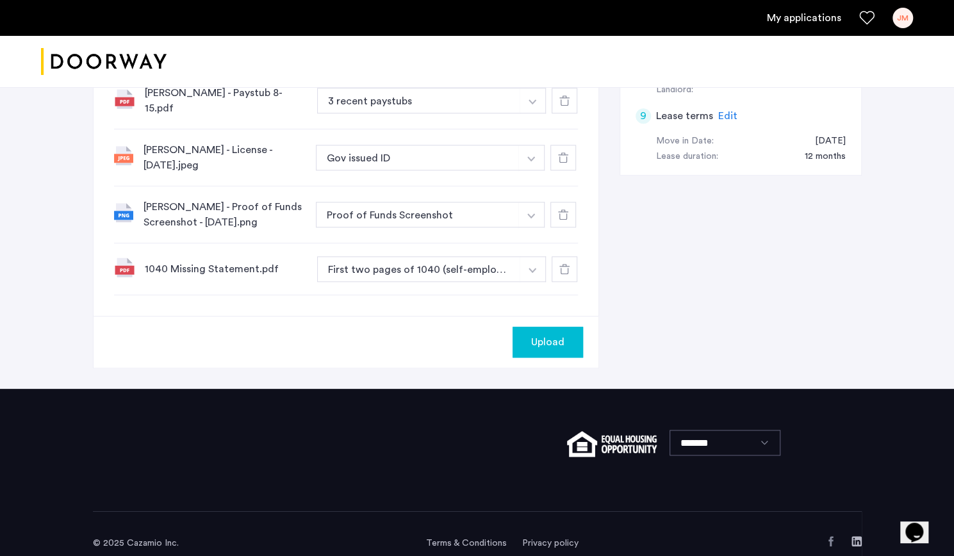
click at [542, 336] on button "Upload" at bounding box center [548, 342] width 70 height 31
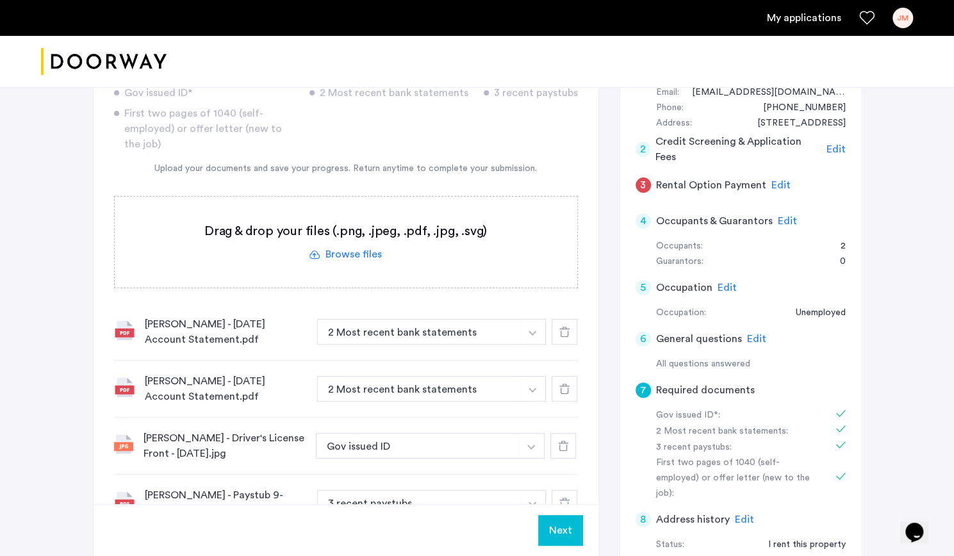
scroll to position [145, 0]
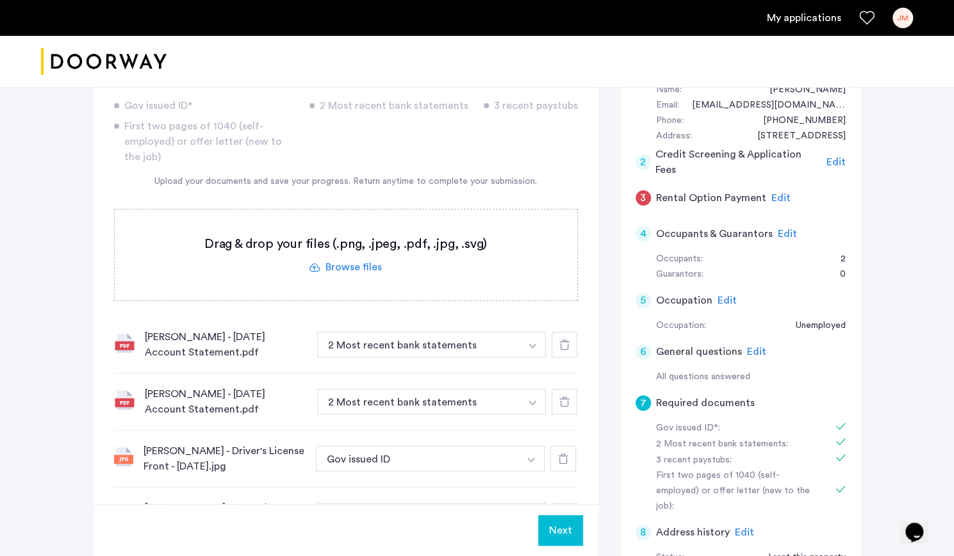
click at [772, 195] on span "Edit" at bounding box center [781, 198] width 19 height 10
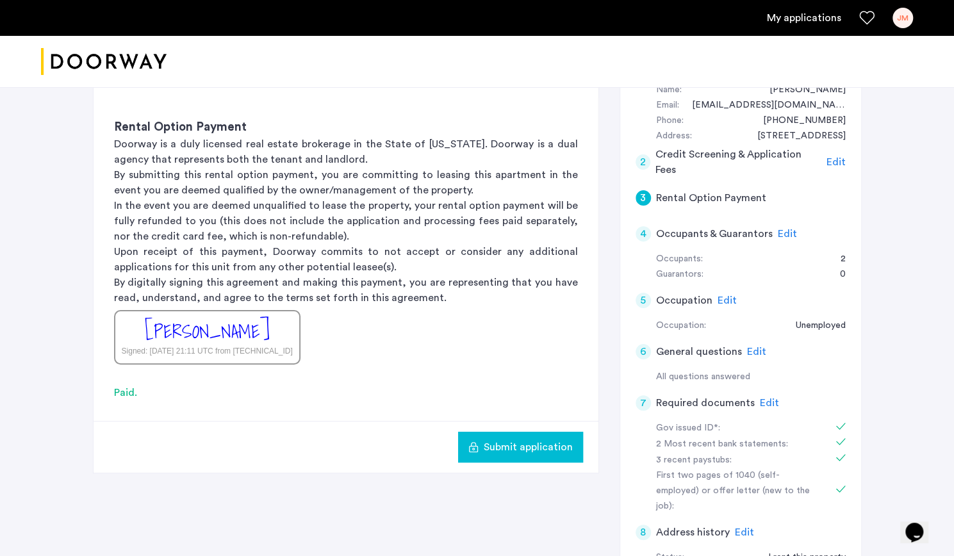
click at [522, 444] on span "Submit application" at bounding box center [528, 447] width 89 height 15
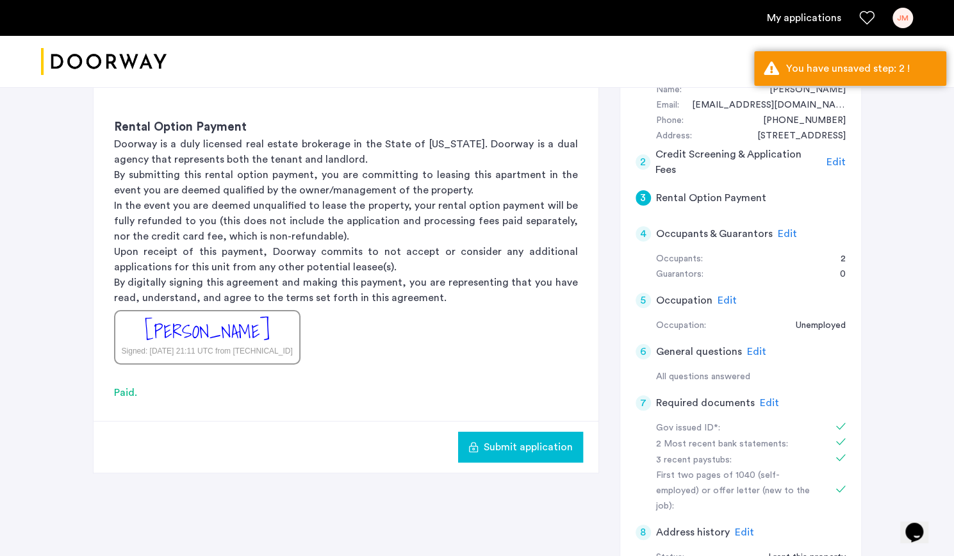
scroll to position [0, 0]
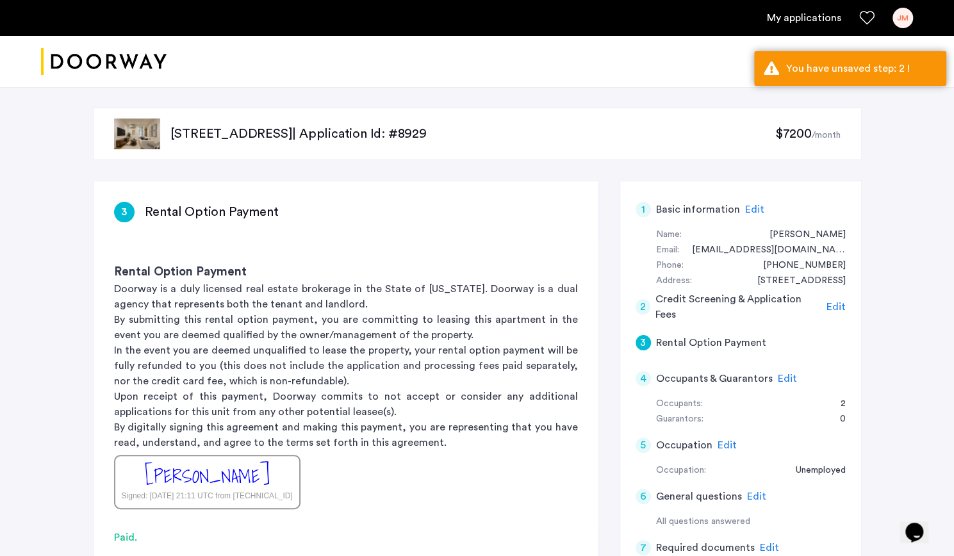
click at [255, 480] on div "James Morgan" at bounding box center [207, 477] width 125 height 28
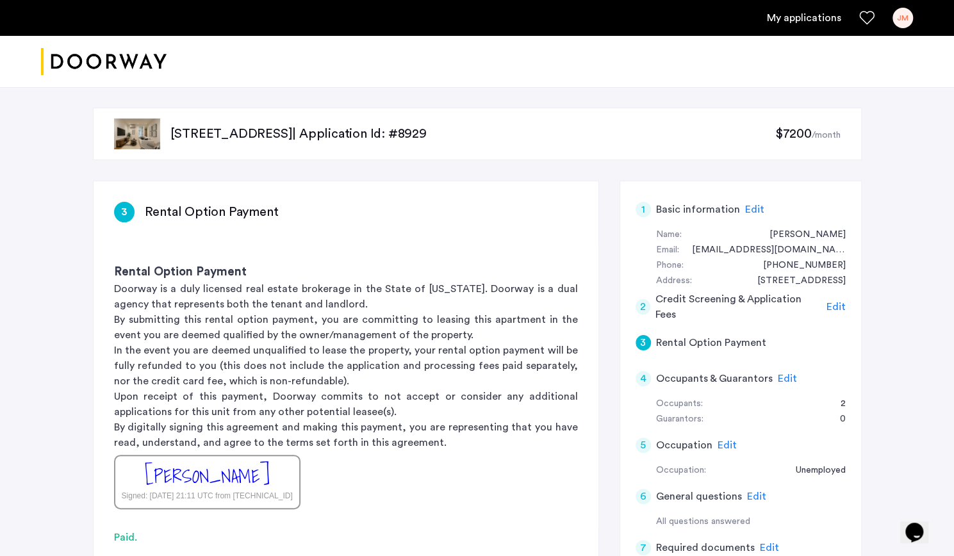
scroll to position [219, 0]
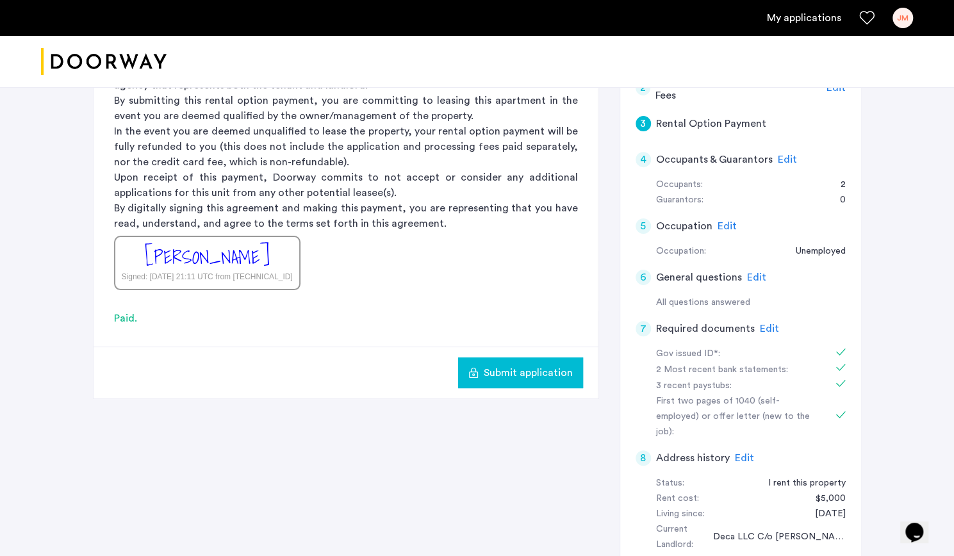
click at [506, 365] on span "Submit application" at bounding box center [528, 372] width 89 height 15
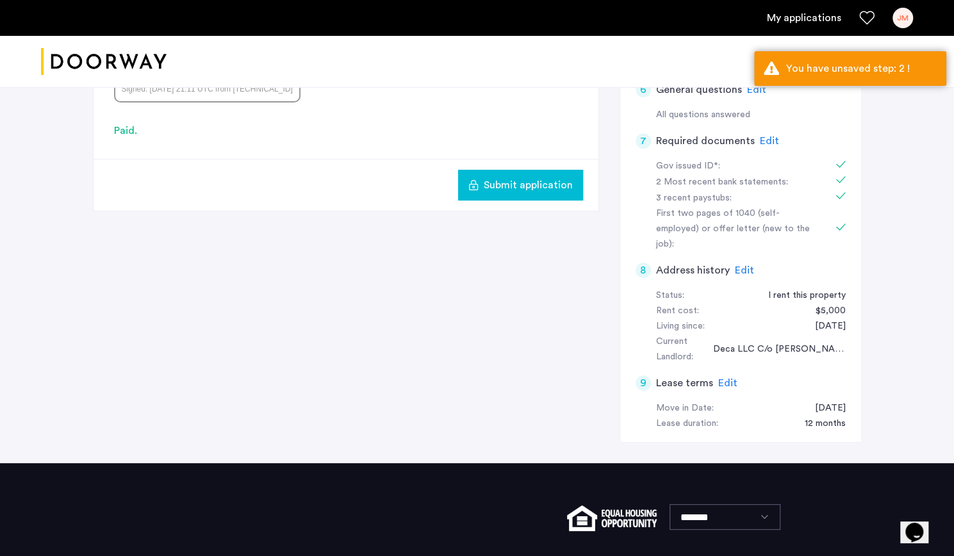
scroll to position [408, 0]
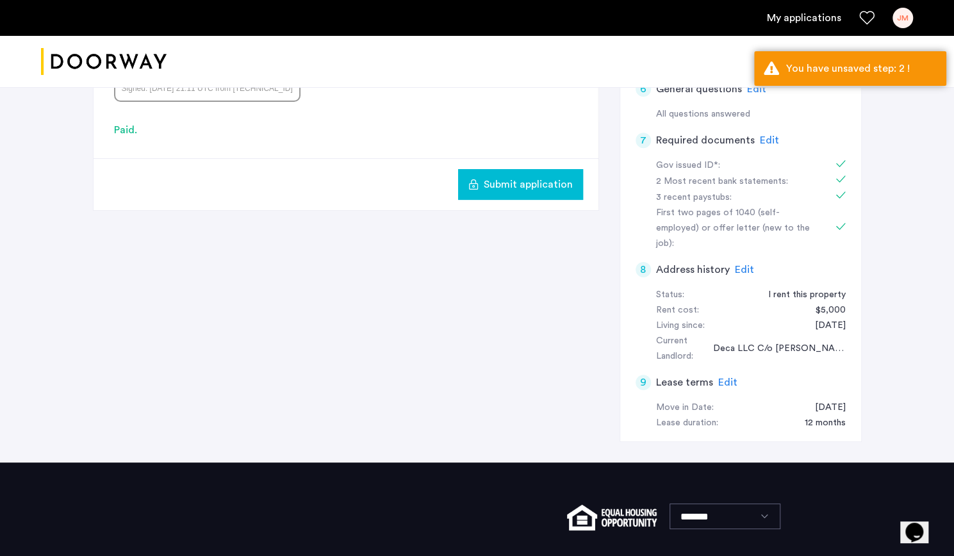
click at [727, 229] on div "First two pages of 1040 (self-employed) or offer letter (new to the job):" at bounding box center [736, 229] width 161 height 46
click at [703, 226] on div "First two pages of 1040 (self-employed) or offer letter (new to the job):" at bounding box center [736, 229] width 161 height 46
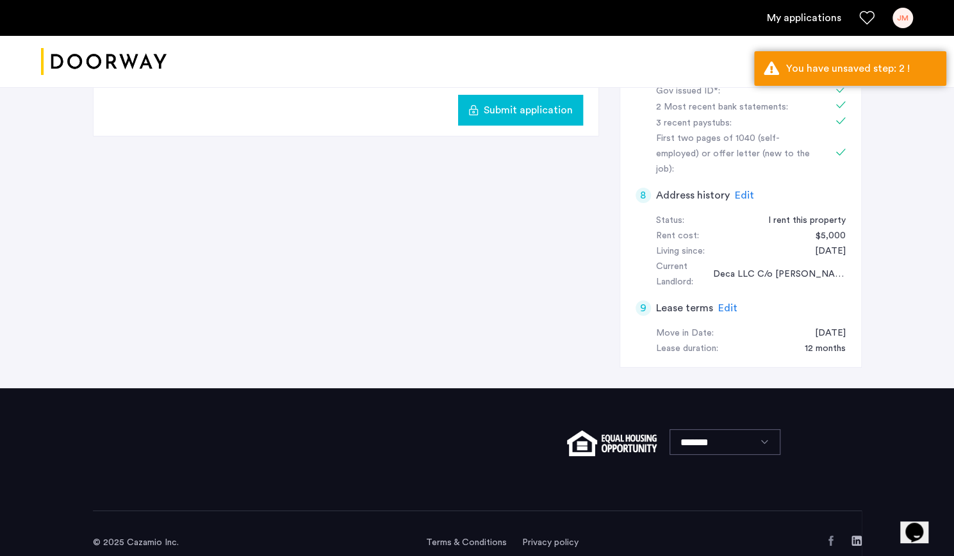
scroll to position [238, 0]
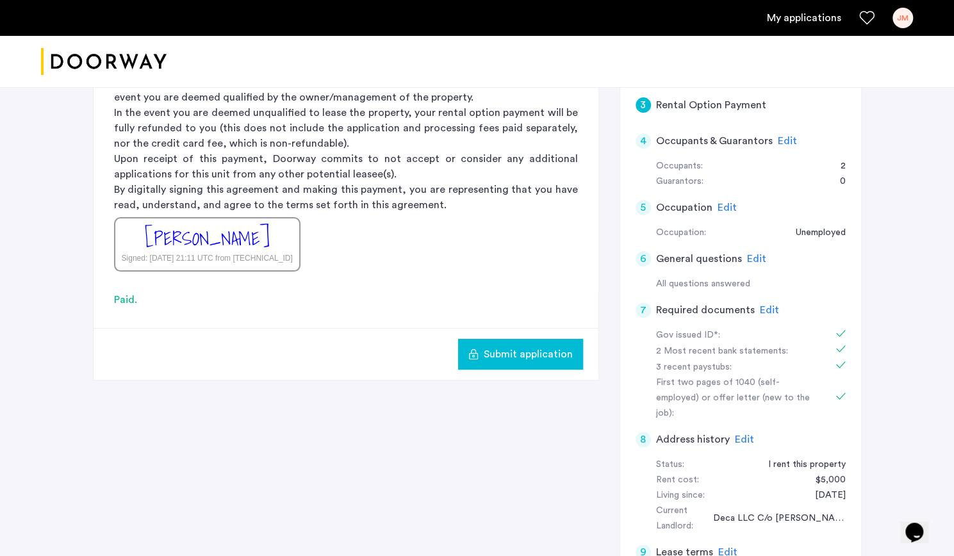
click at [751, 258] on span "Edit" at bounding box center [756, 259] width 19 height 10
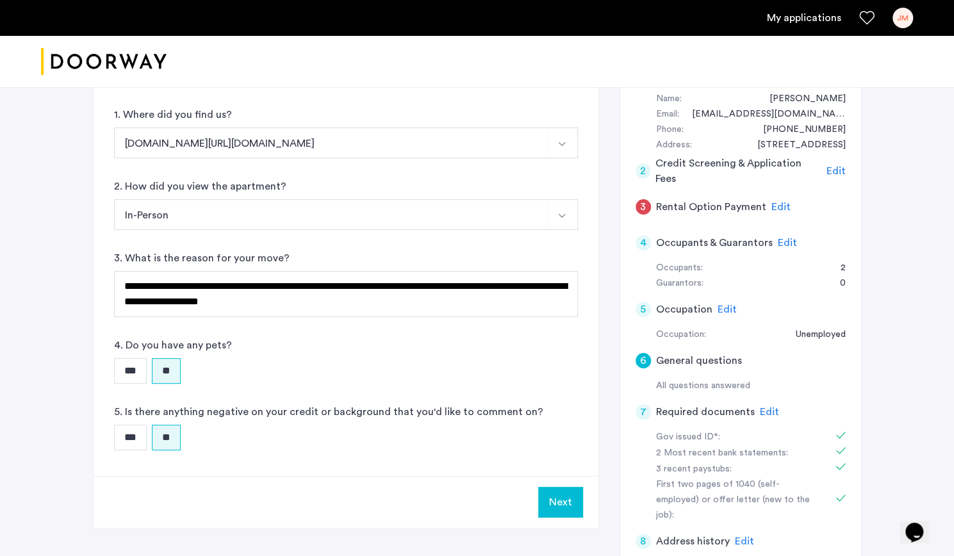
scroll to position [0, 0]
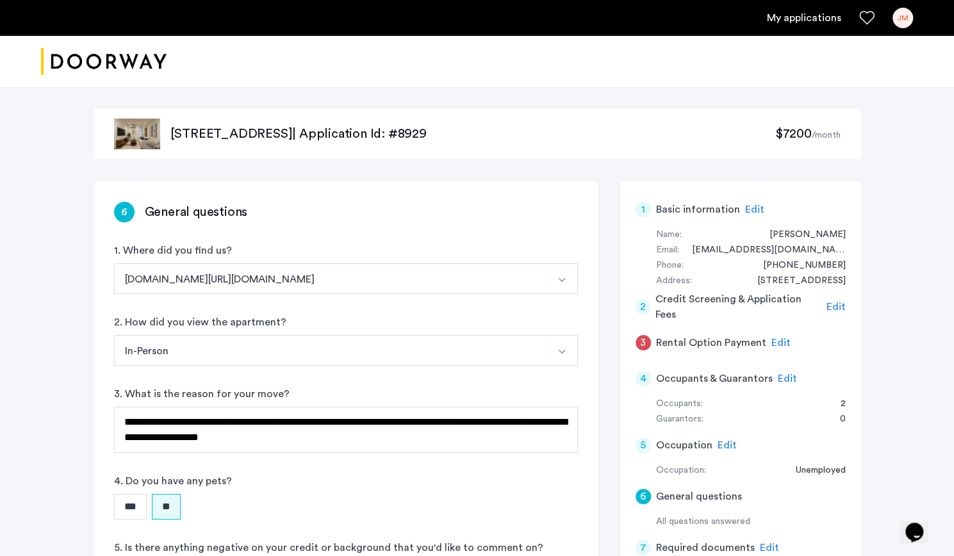
click at [753, 215] on div "Edit" at bounding box center [754, 209] width 19 height 15
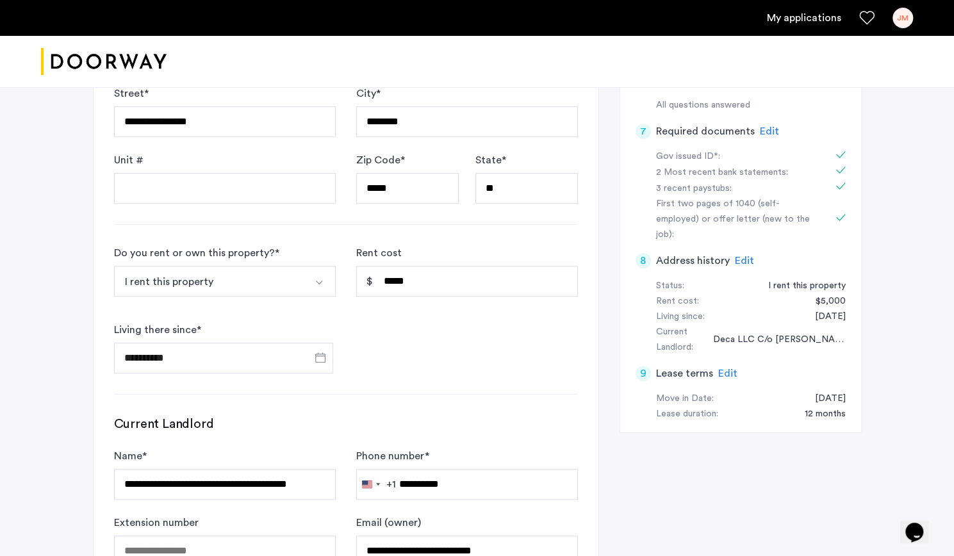
scroll to position [373, 0]
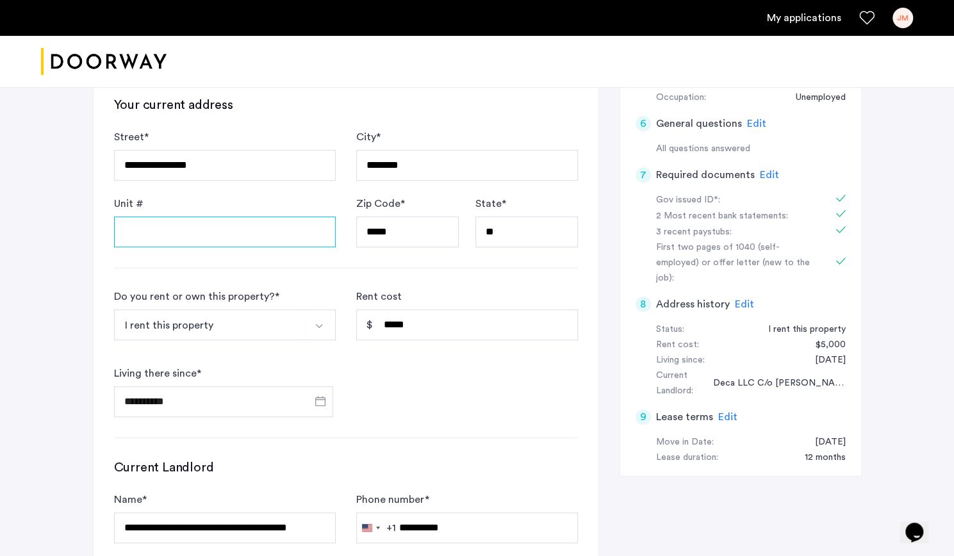
click at [196, 231] on input "Unit #" at bounding box center [225, 232] width 222 height 31
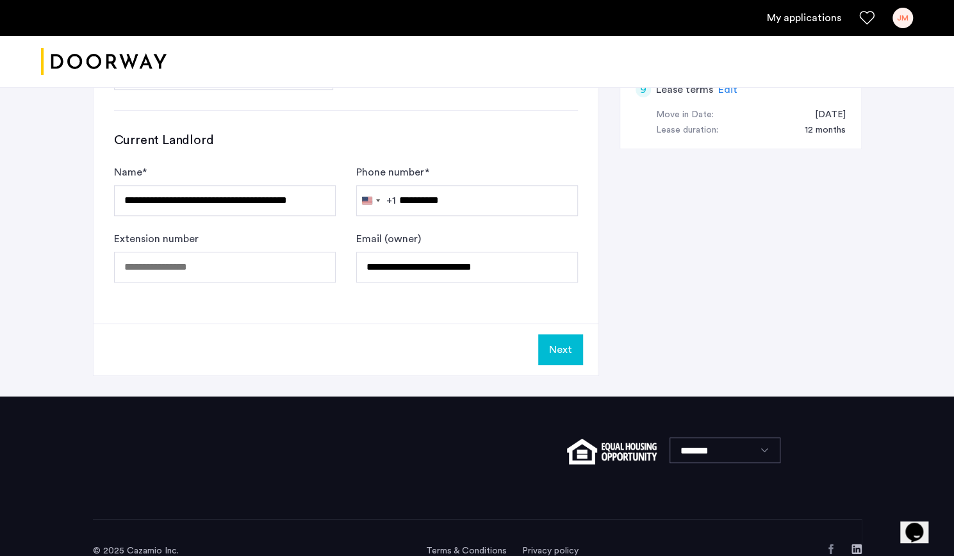
type input "*"
click at [540, 343] on button "Next" at bounding box center [560, 350] width 45 height 31
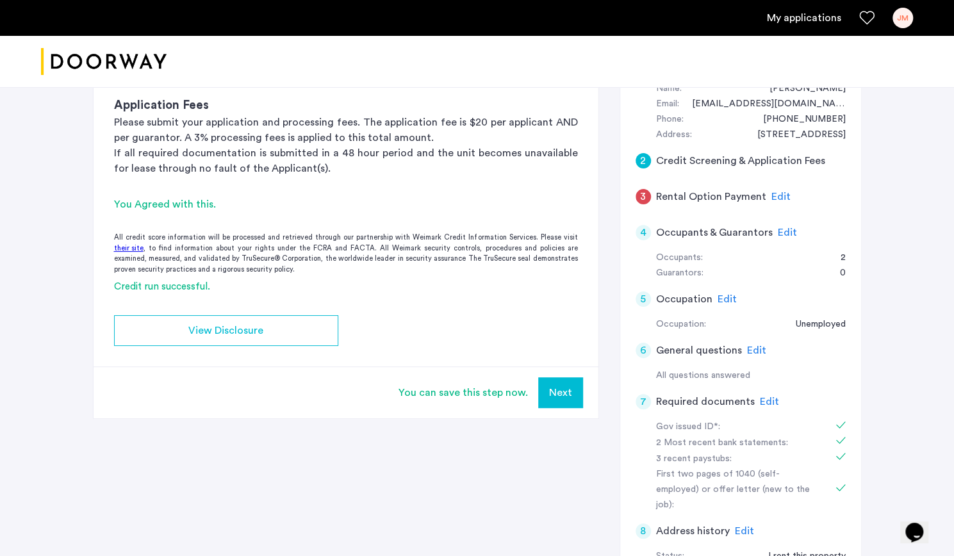
scroll to position [145, 0]
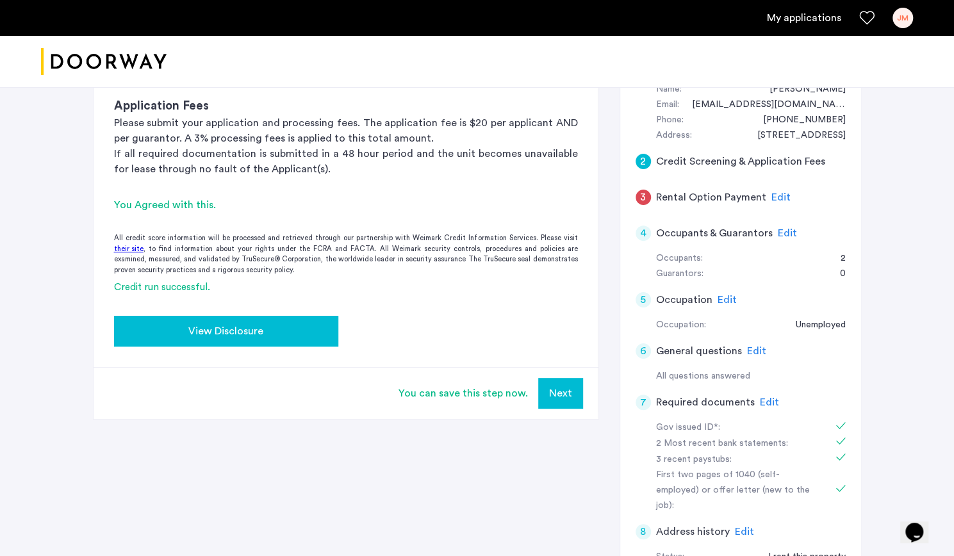
click at [249, 331] on span "View Disclosure" at bounding box center [225, 331] width 75 height 15
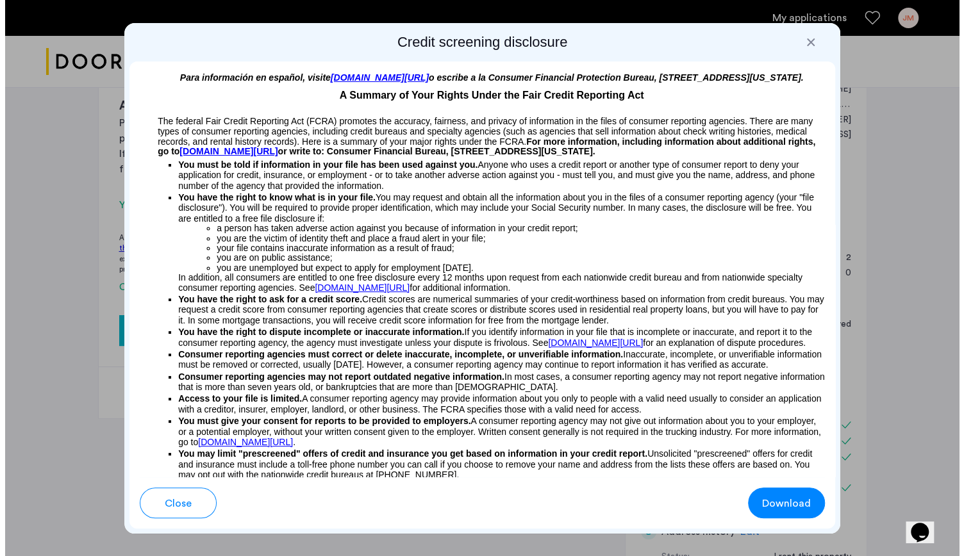
scroll to position [0, 0]
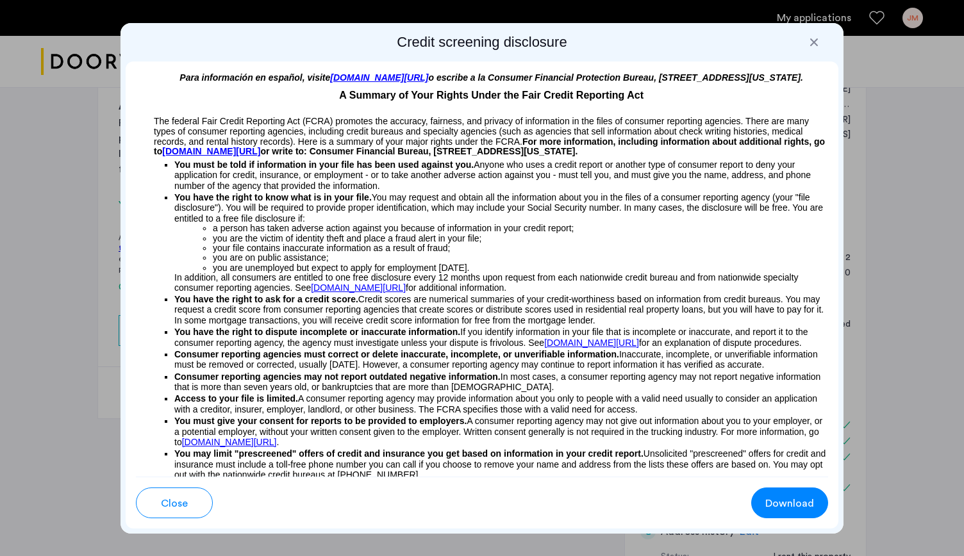
click at [819, 43] on div at bounding box center [813, 42] width 13 height 13
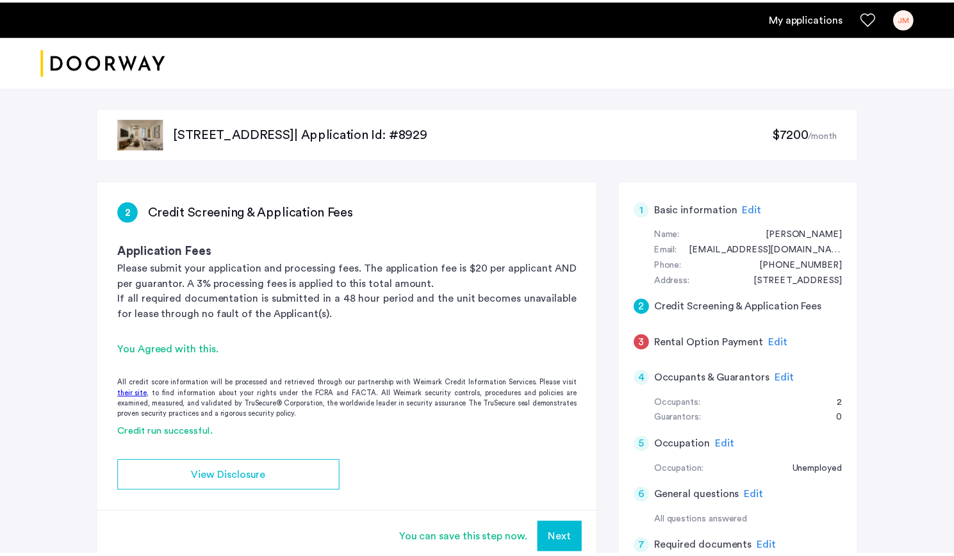
scroll to position [145, 0]
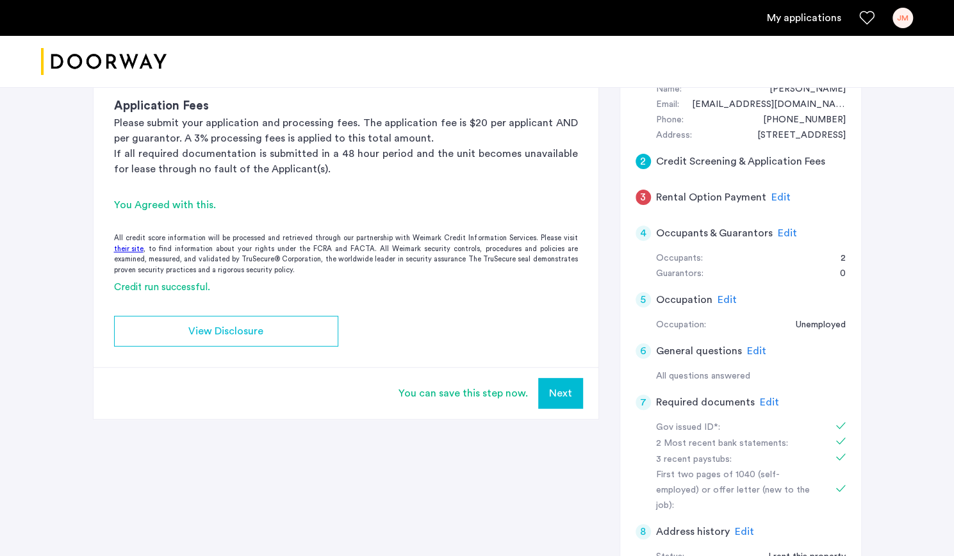
click at [551, 397] on button "Next" at bounding box center [560, 393] width 45 height 31
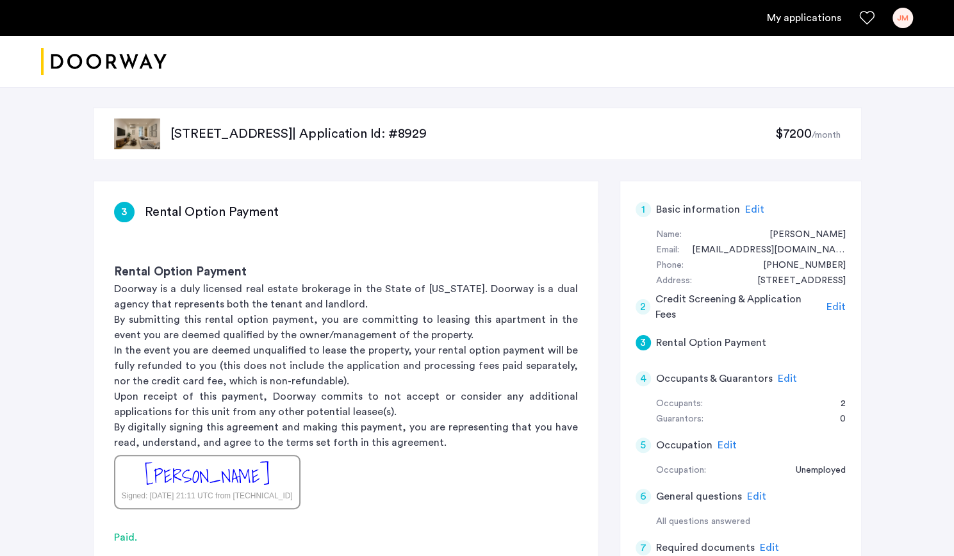
scroll to position [267, 0]
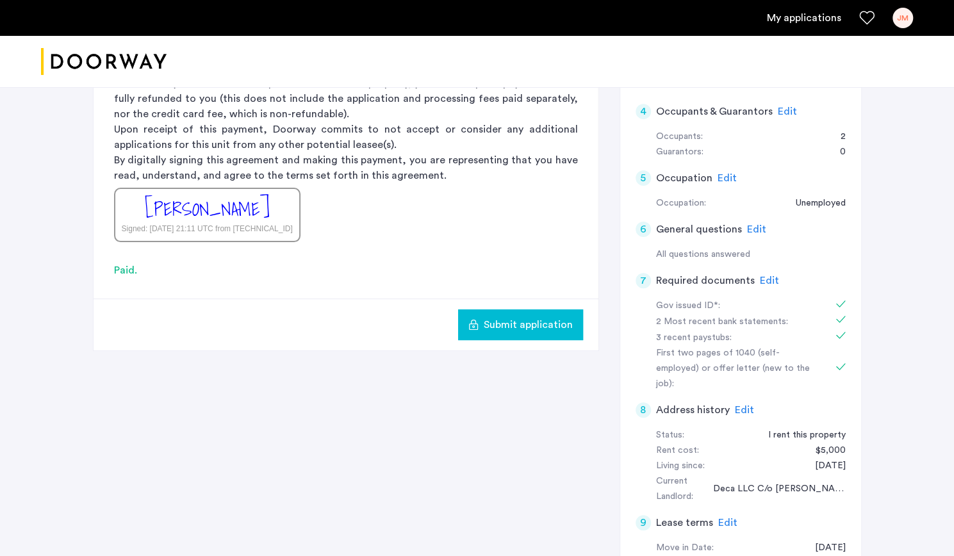
click at [529, 322] on span "Submit application" at bounding box center [528, 324] width 89 height 15
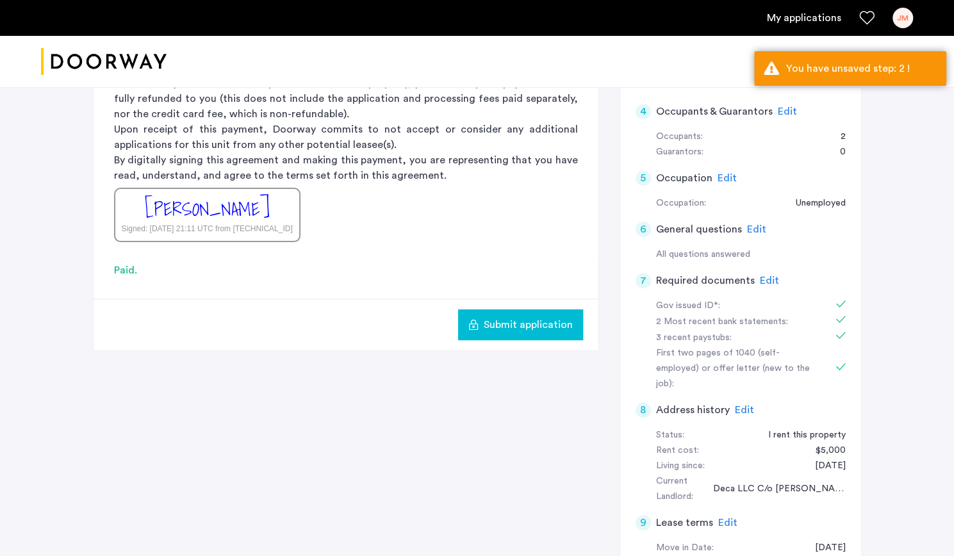
click at [529, 322] on span "Submit application" at bounding box center [528, 324] width 89 height 15
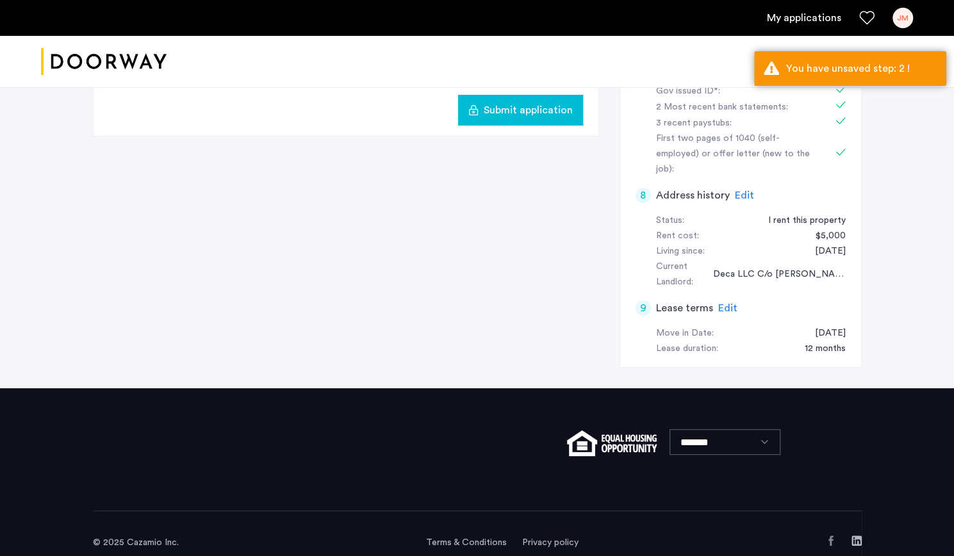
click at [724, 290] on div "9 Lease terms Edit" at bounding box center [741, 308] width 210 height 36
click at [725, 303] on span "Edit" at bounding box center [727, 308] width 19 height 10
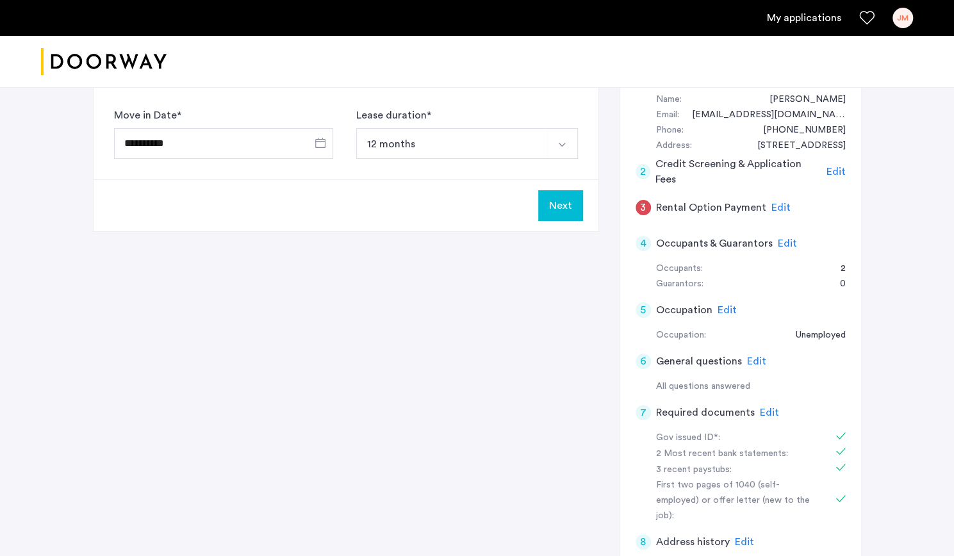
scroll to position [133, 0]
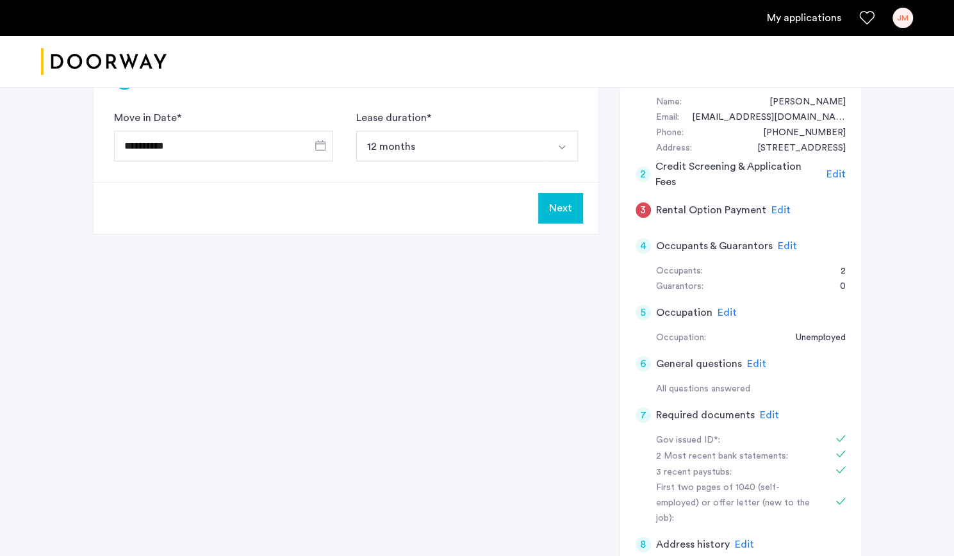
click at [558, 203] on button "Next" at bounding box center [560, 208] width 45 height 31
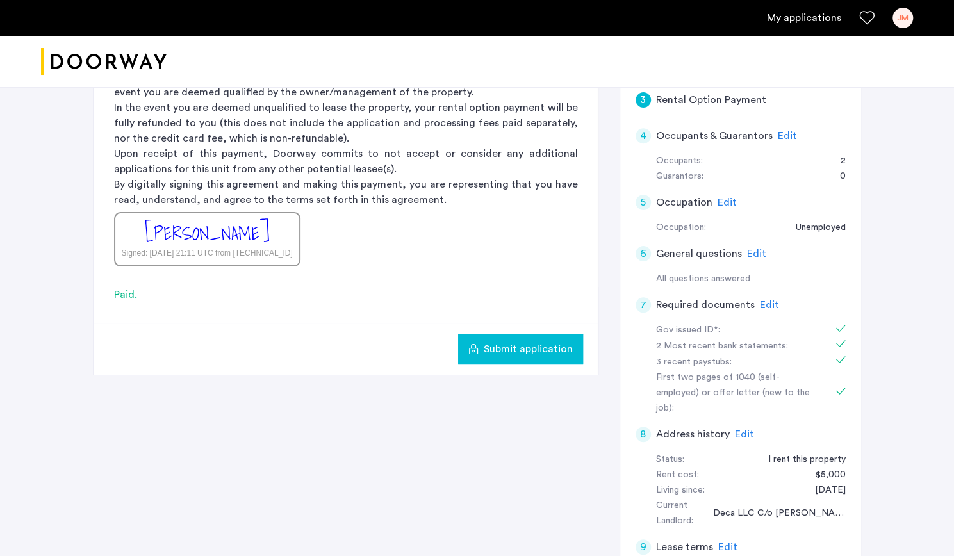
scroll to position [245, 0]
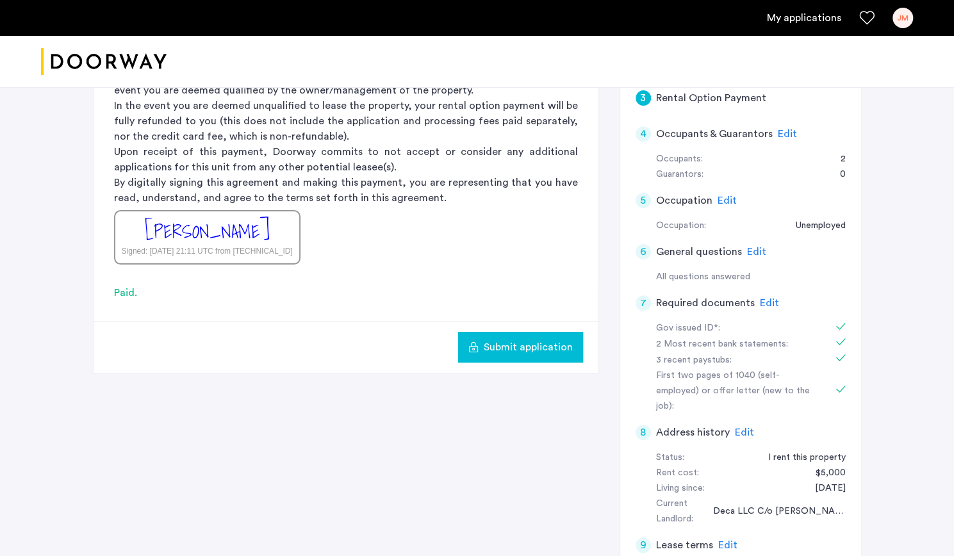
click at [526, 347] on span "Submit application" at bounding box center [528, 347] width 89 height 15
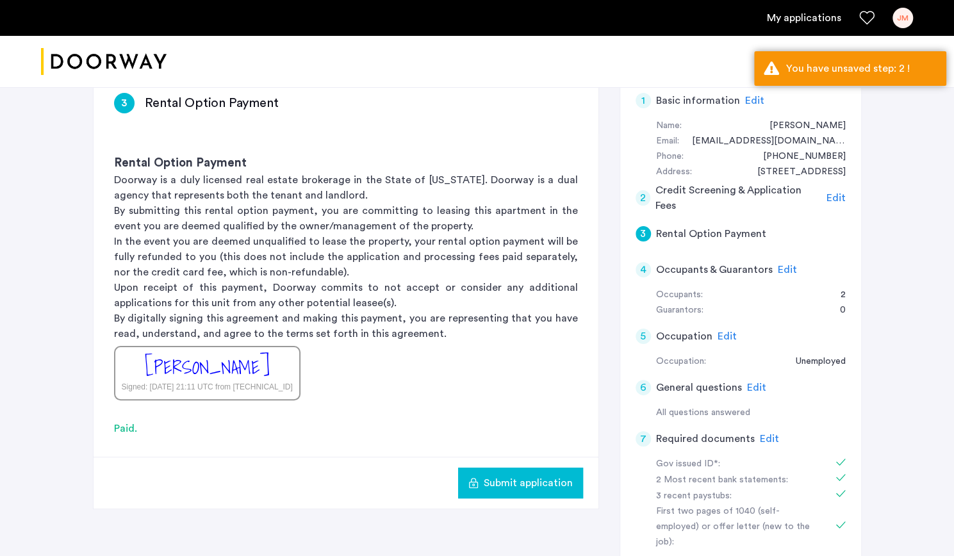
scroll to position [0, 0]
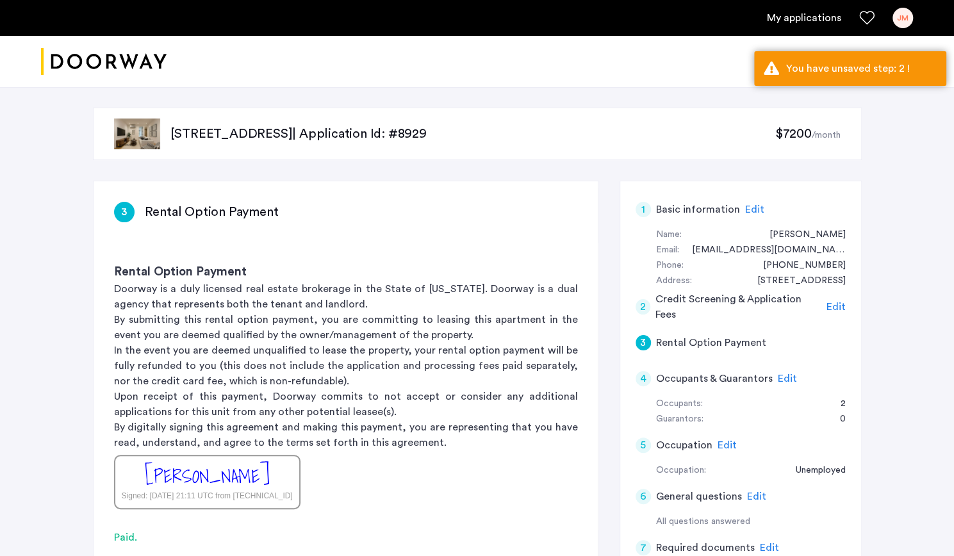
click at [745, 215] on div "Edit" at bounding box center [754, 209] width 19 height 15
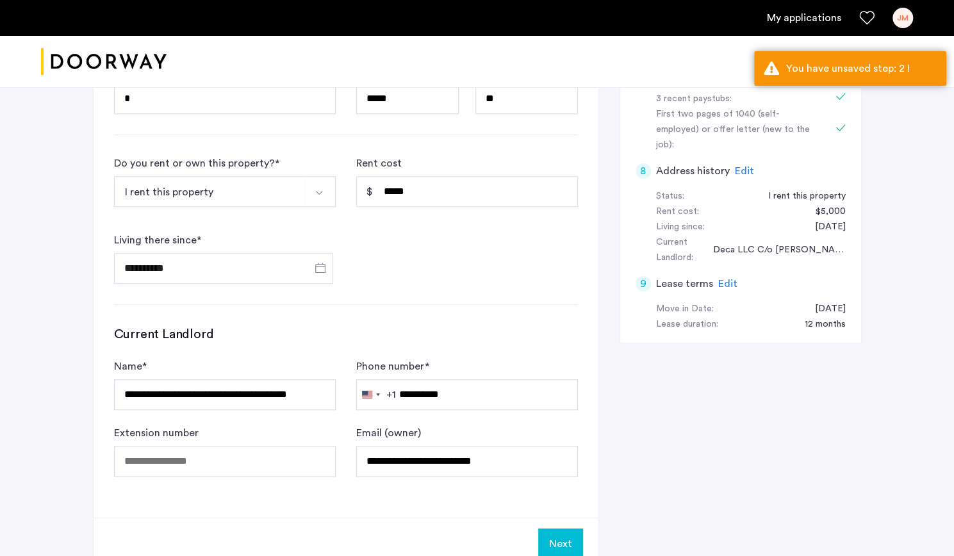
scroll to position [668, 0]
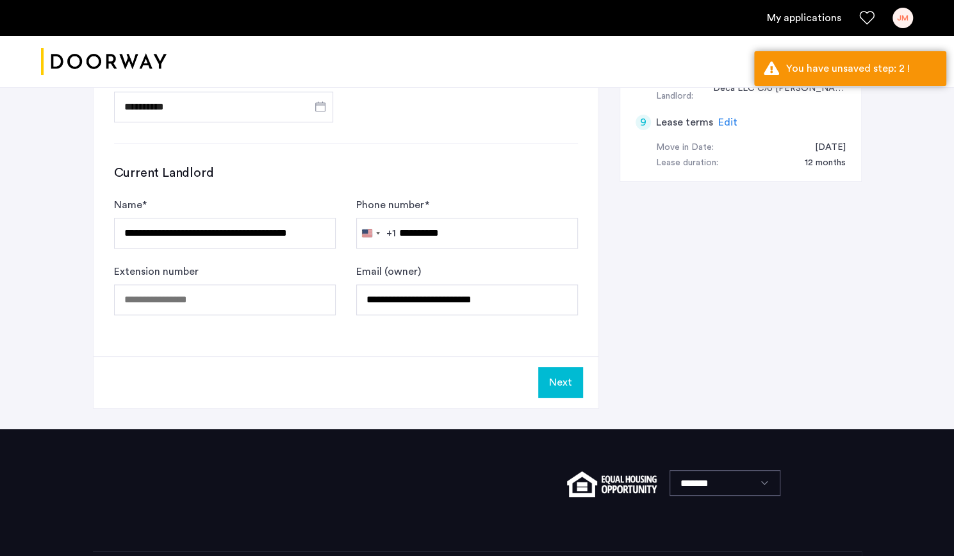
click at [559, 377] on button "Next" at bounding box center [560, 382] width 45 height 31
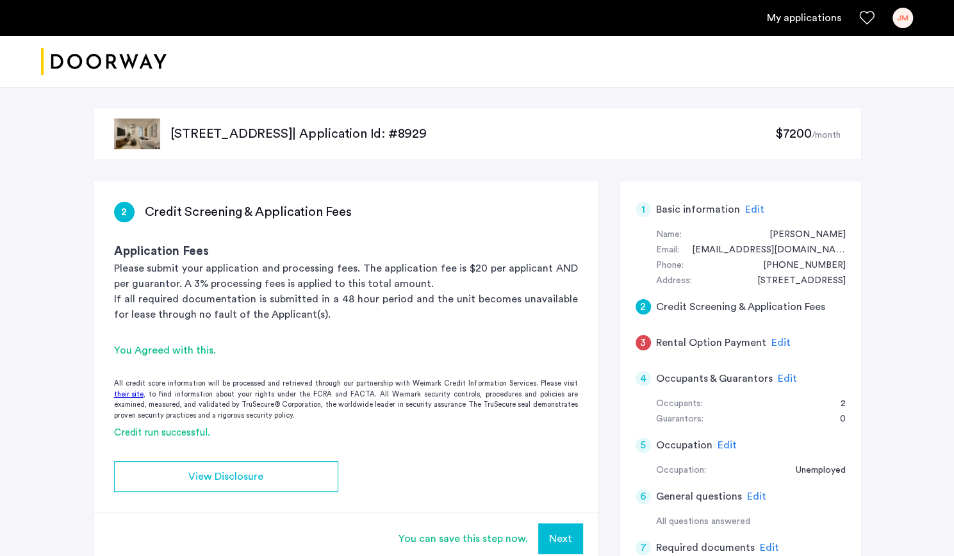
scroll to position [226, 0]
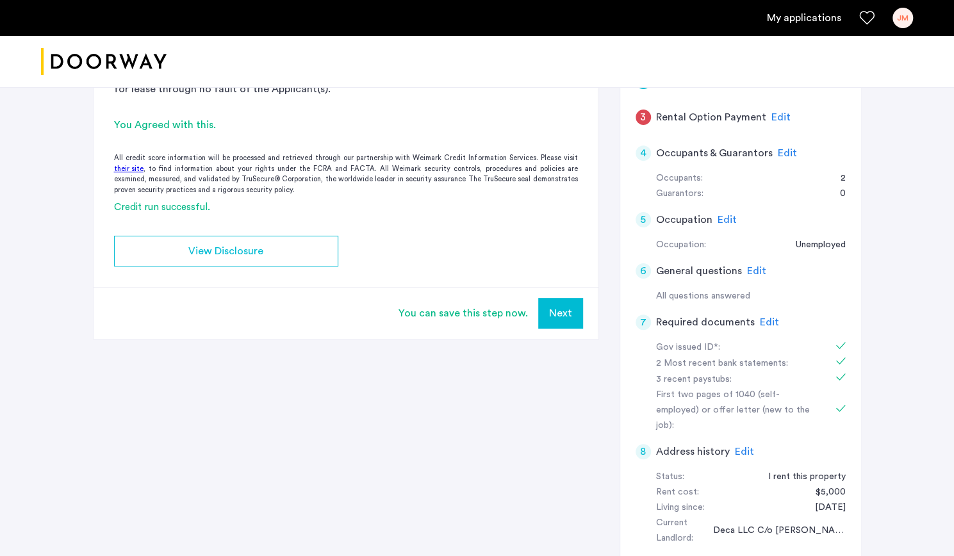
click at [563, 312] on button "Next" at bounding box center [560, 313] width 45 height 31
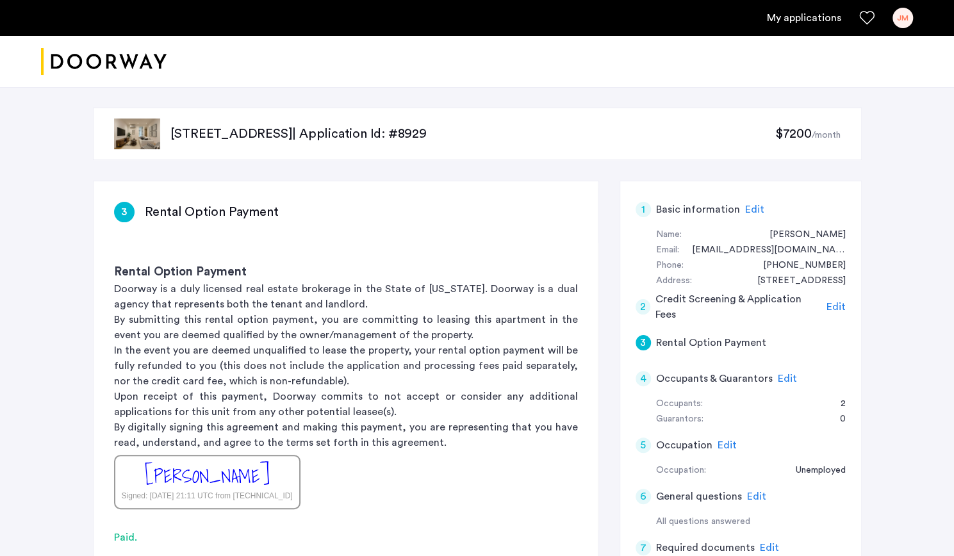
scroll to position [147, 0]
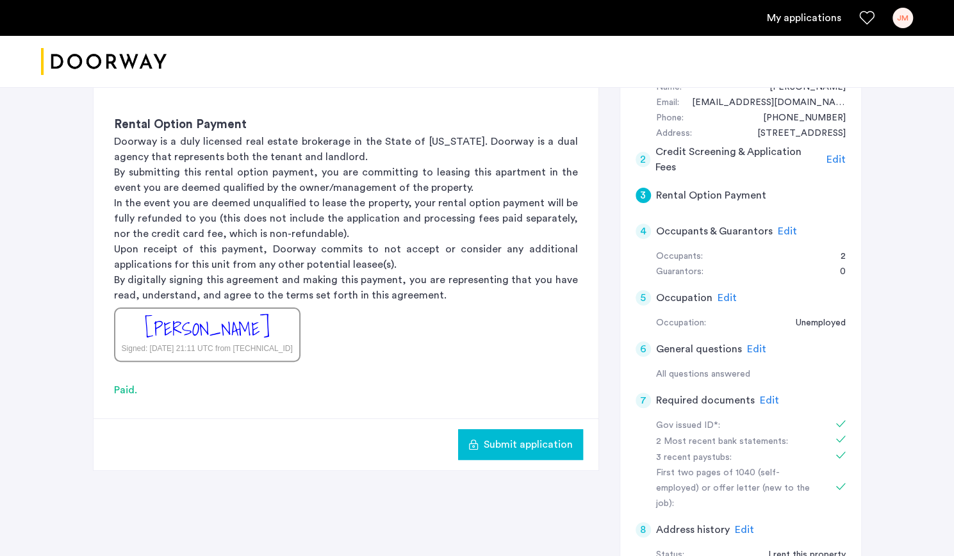
click at [536, 456] on button "Submit application" at bounding box center [520, 444] width 125 height 31
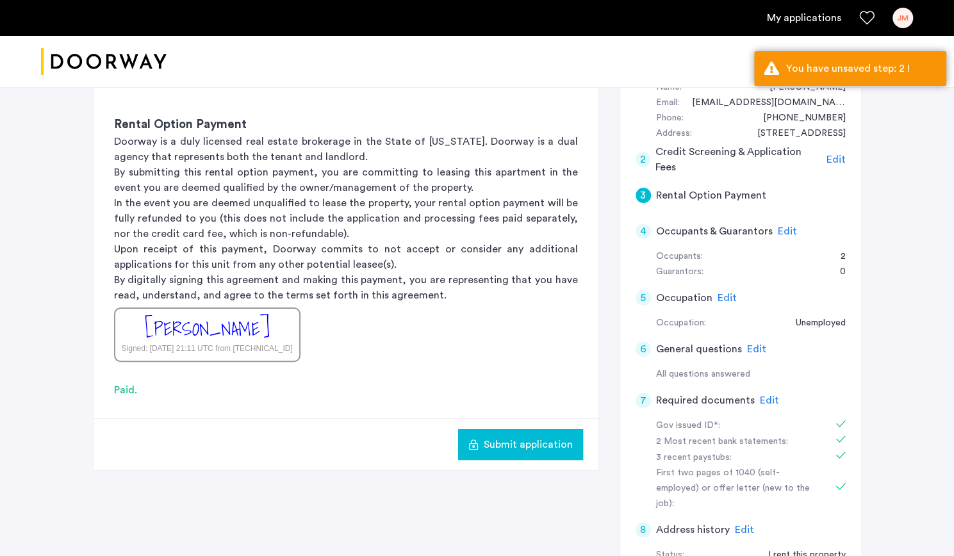
click at [833, 161] on span "Edit" at bounding box center [836, 159] width 19 height 10
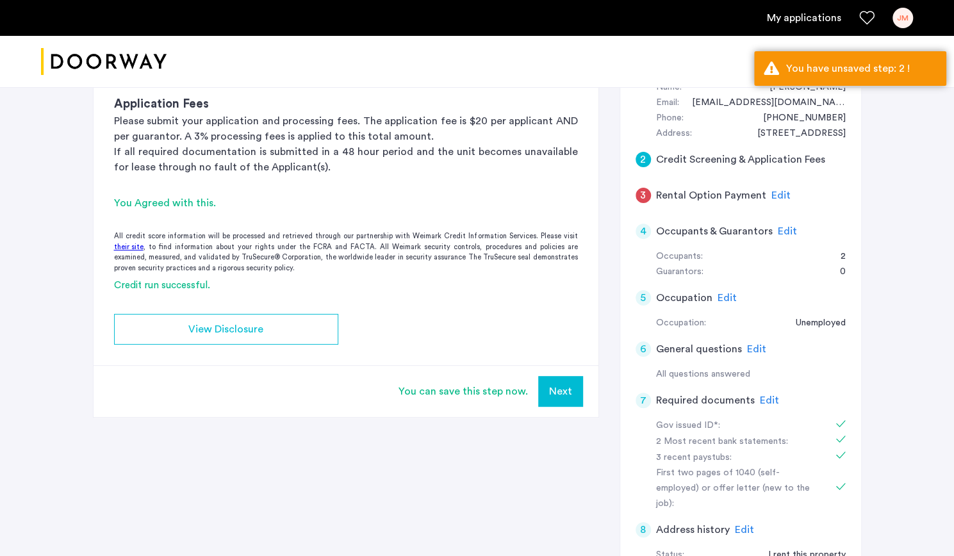
scroll to position [130, 0]
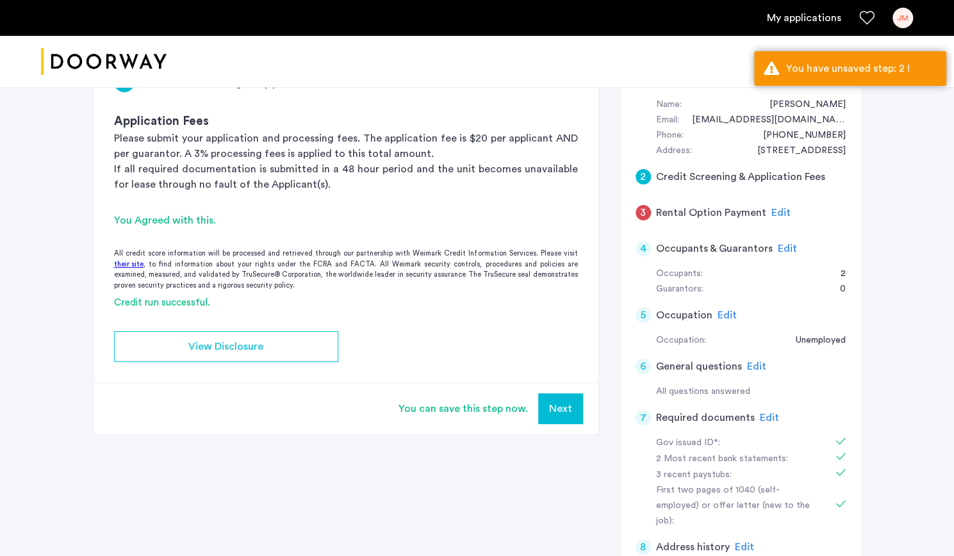
click at [169, 303] on div "Credit run successful." at bounding box center [346, 303] width 505 height 15
click at [170, 220] on div "You Agreed with this." at bounding box center [346, 220] width 464 height 15
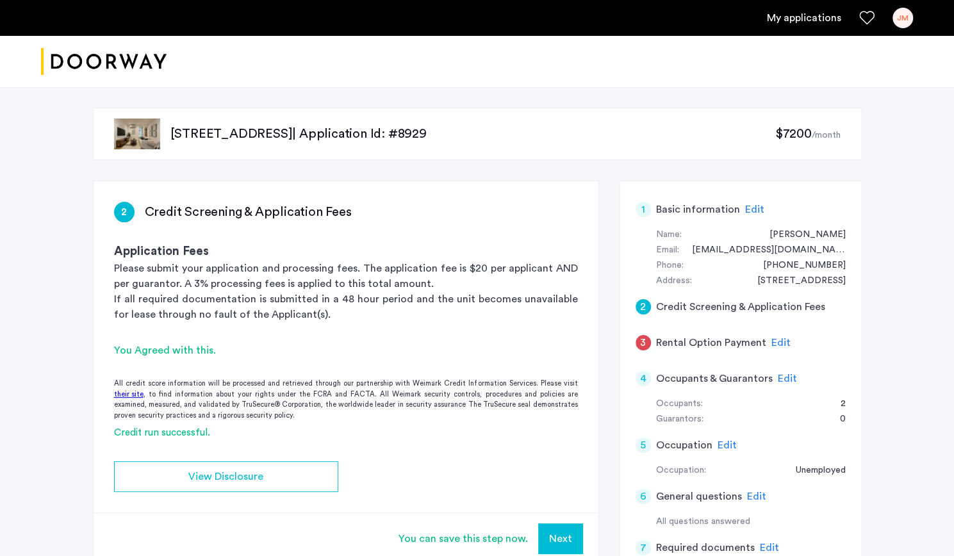
scroll to position [160, 0]
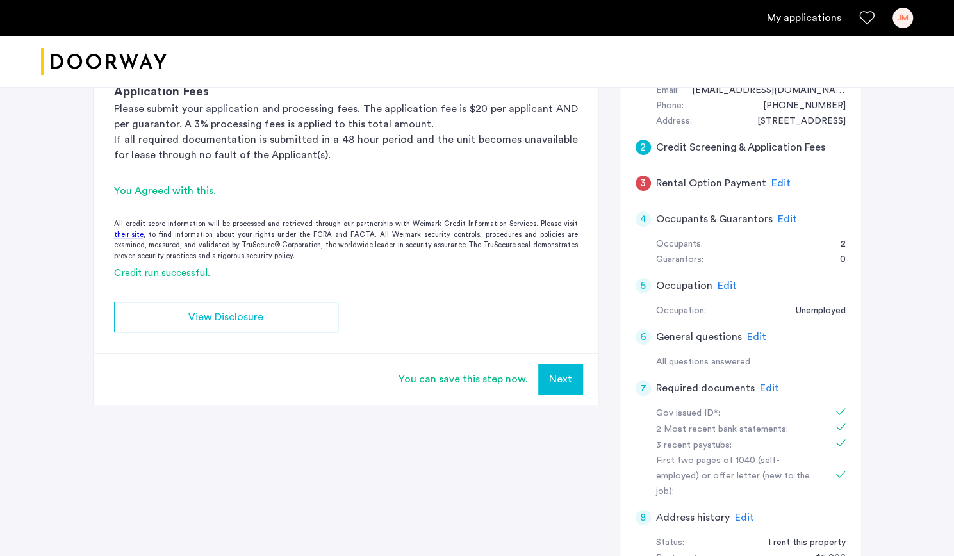
click at [485, 380] on div "You can save this step now." at bounding box center [463, 379] width 129 height 15
click at [535, 380] on div "You can save this step now. Next" at bounding box center [346, 379] width 505 height 52
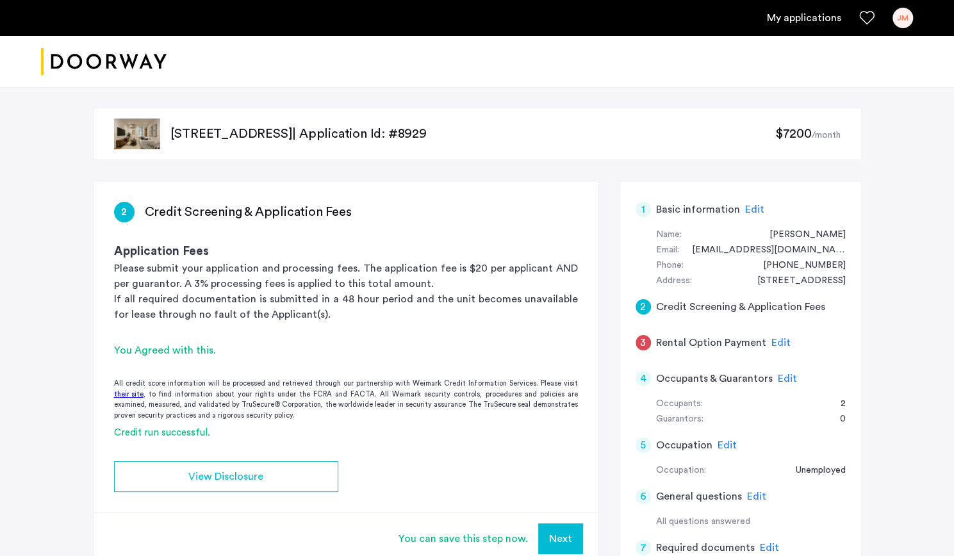
click at [312, 340] on app-credit-screening "2 Credit Screening & Application Fees Application Fees Please submit your appli…" at bounding box center [346, 372] width 505 height 383
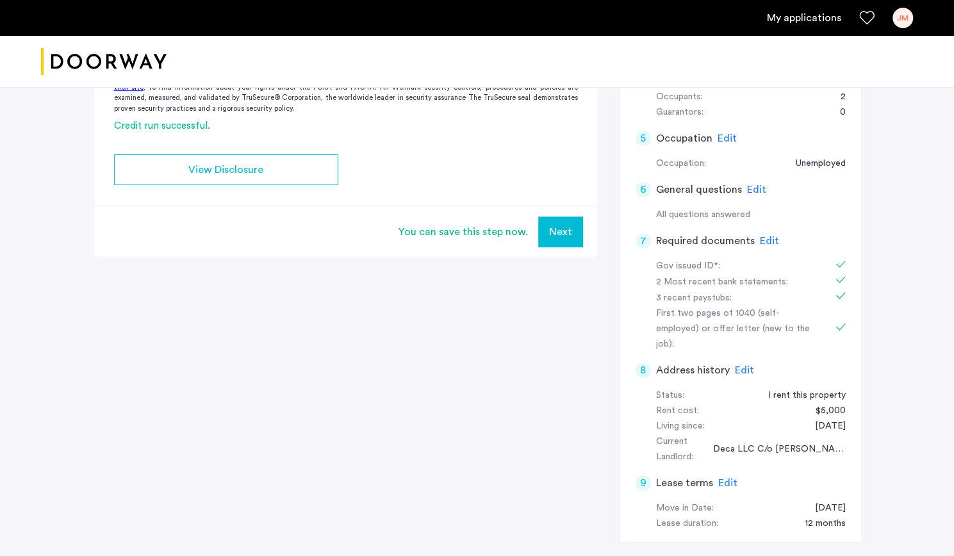
scroll to position [233, 0]
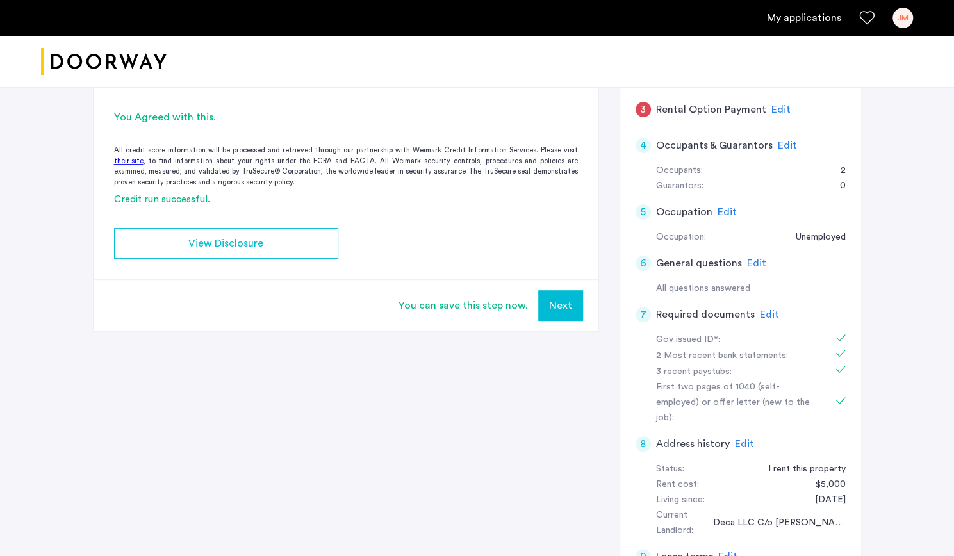
click at [567, 322] on div "You can save this step now. Next" at bounding box center [346, 305] width 505 height 52
click at [556, 301] on button "Next" at bounding box center [560, 305] width 45 height 31
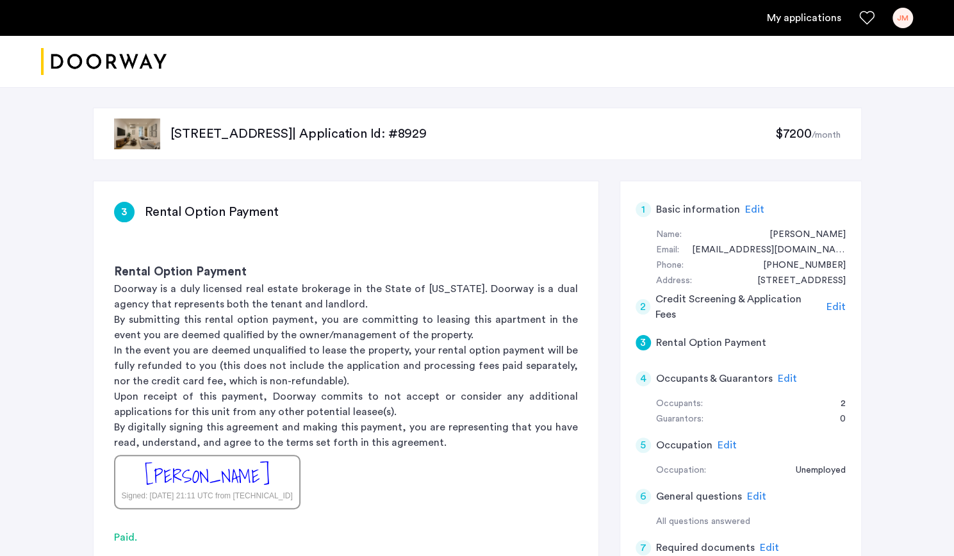
scroll to position [0, 0]
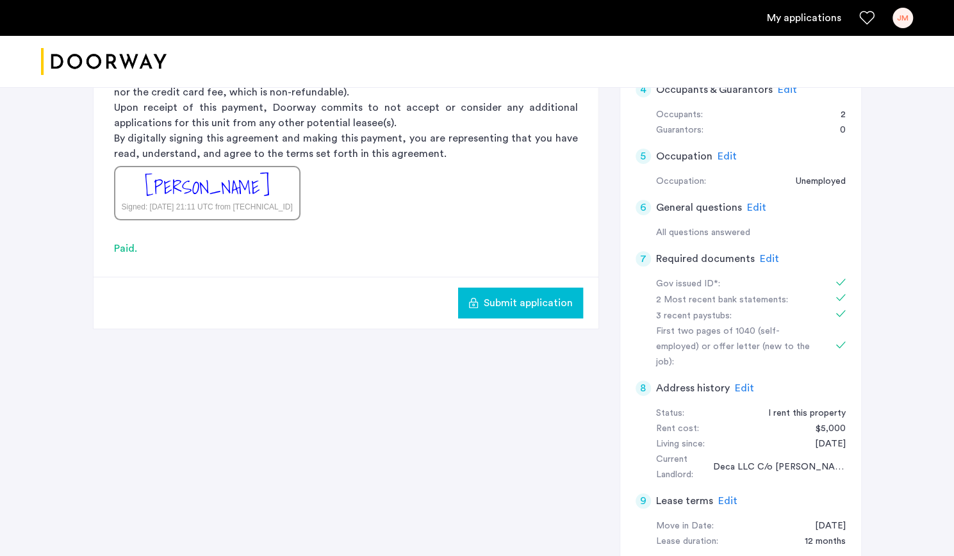
click at [743, 383] on span "Edit" at bounding box center [744, 388] width 19 height 10
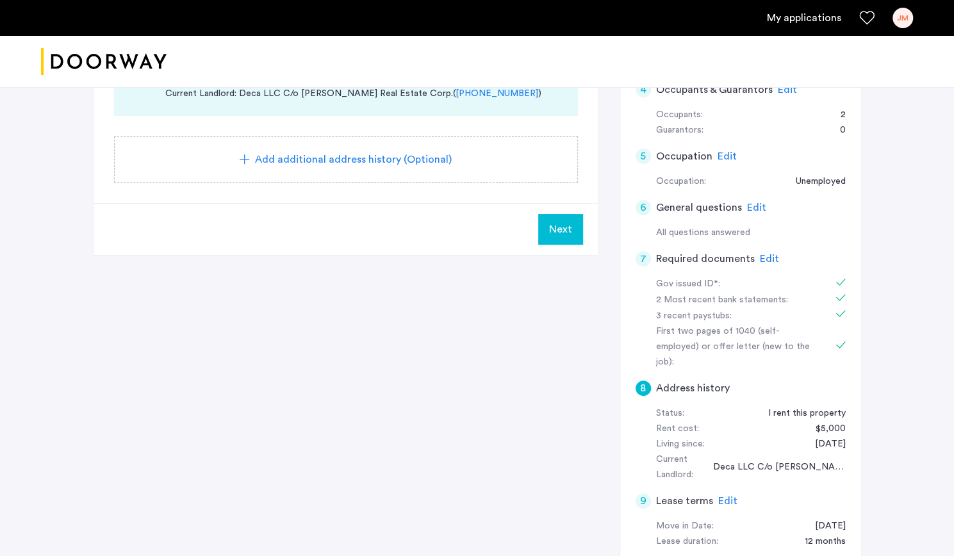
click at [532, 227] on div "Next" at bounding box center [346, 229] width 505 height 52
click at [549, 231] on button "Next" at bounding box center [560, 229] width 45 height 31
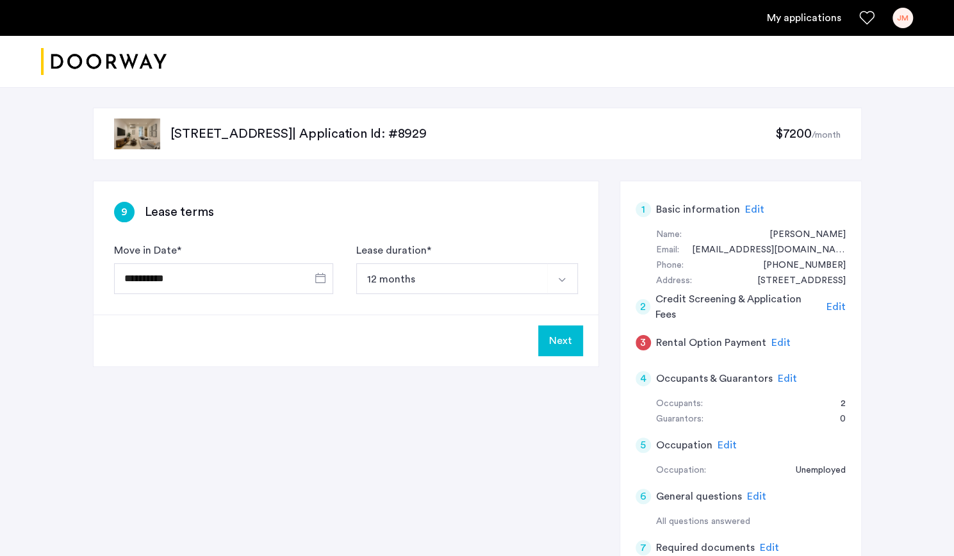
click at [556, 340] on button "Next" at bounding box center [560, 341] width 45 height 31
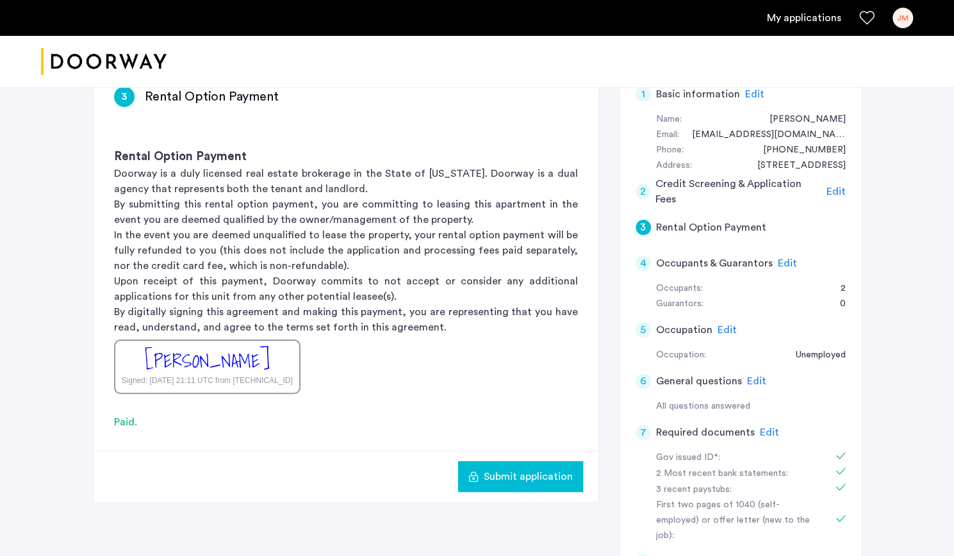
scroll to position [115, 0]
click at [532, 479] on span "Submit application" at bounding box center [528, 477] width 89 height 15
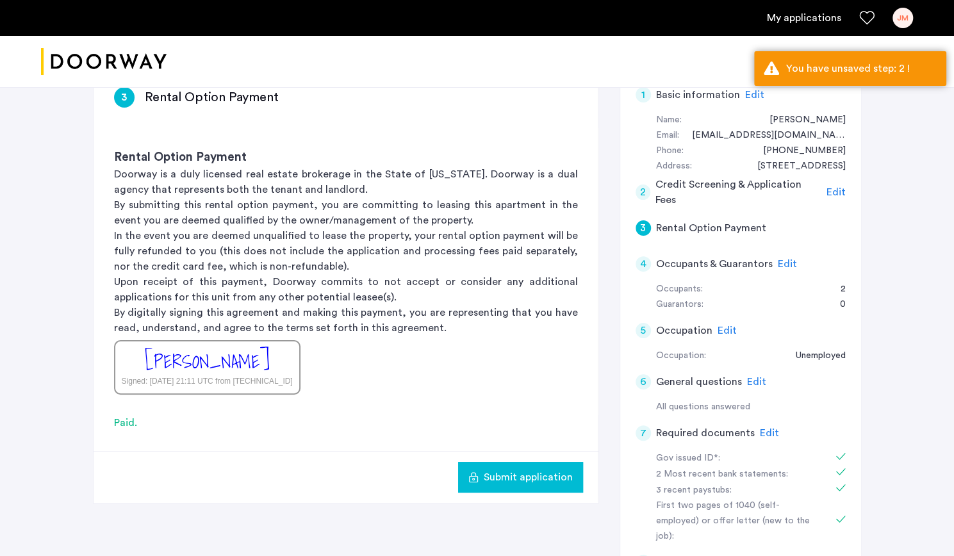
click at [532, 479] on span "Submit application" at bounding box center [528, 477] width 89 height 15
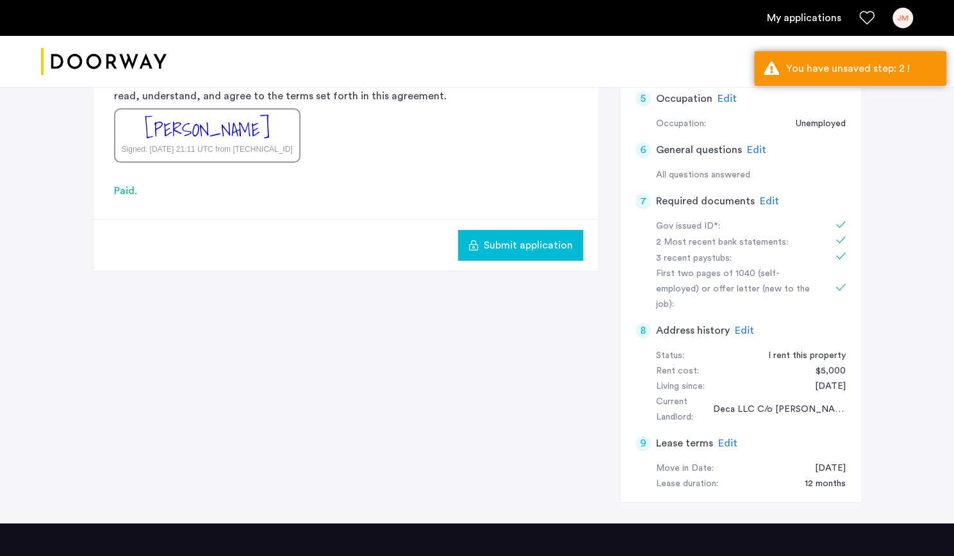
click at [519, 238] on span "Submit application" at bounding box center [528, 245] width 89 height 15
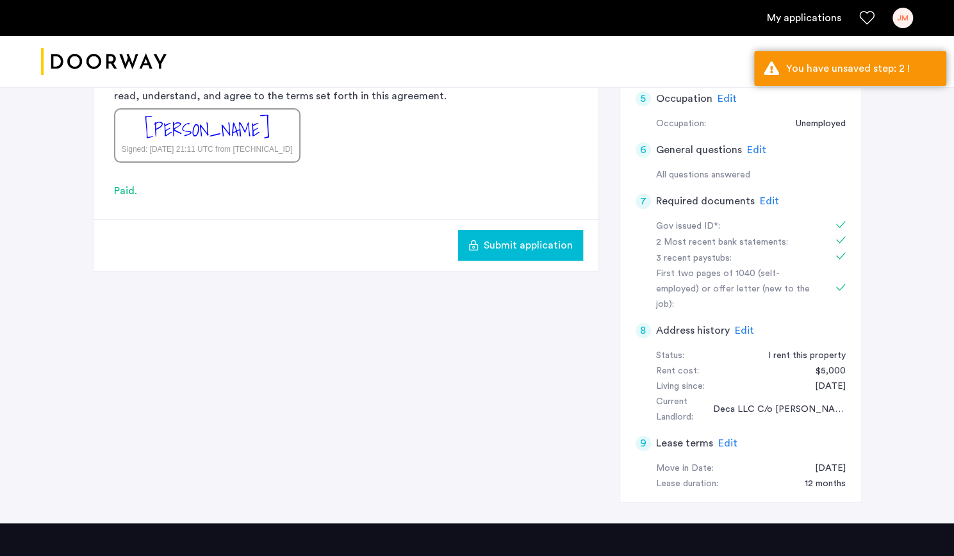
click at [519, 238] on span "Submit application" at bounding box center [528, 245] width 89 height 15
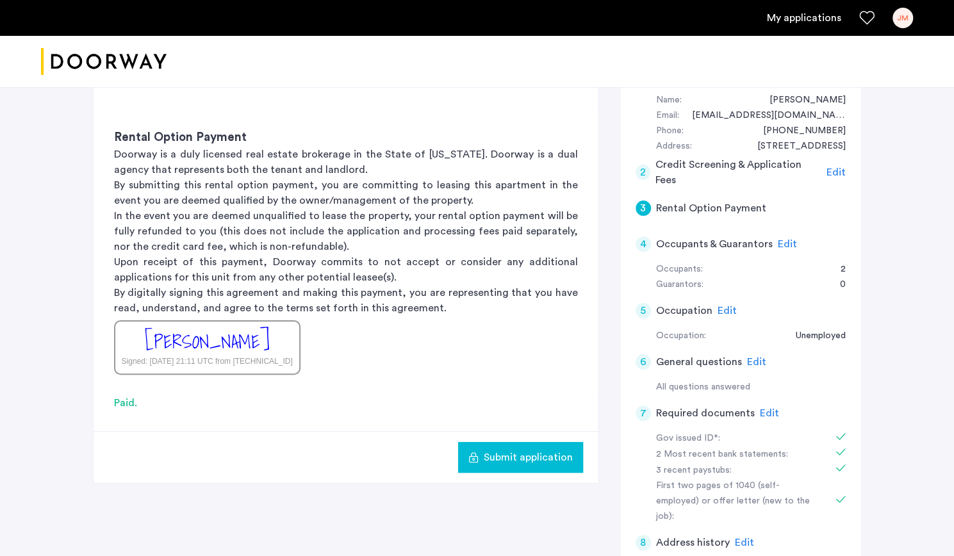
scroll to position [76, 0]
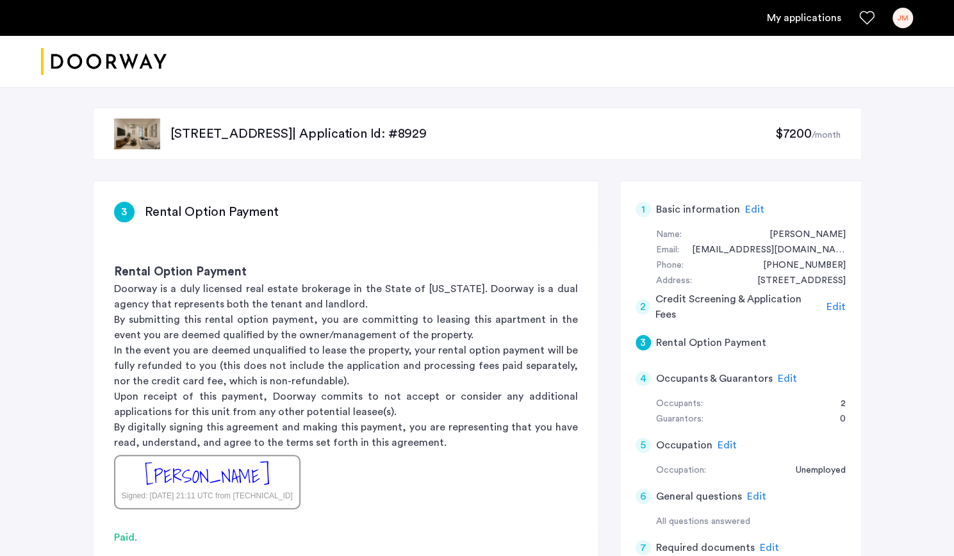
click at [824, 134] on sub "/month" at bounding box center [826, 135] width 29 height 9
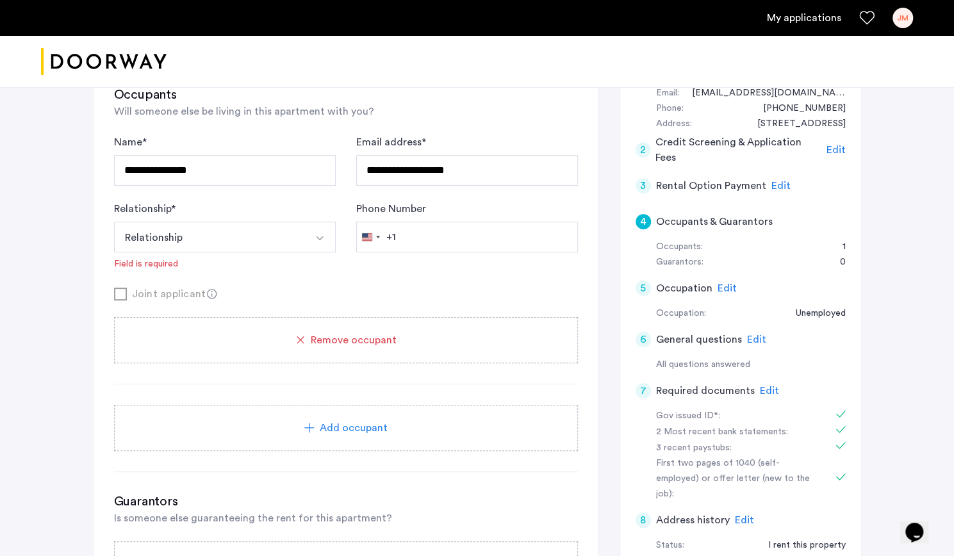
scroll to position [82, 0]
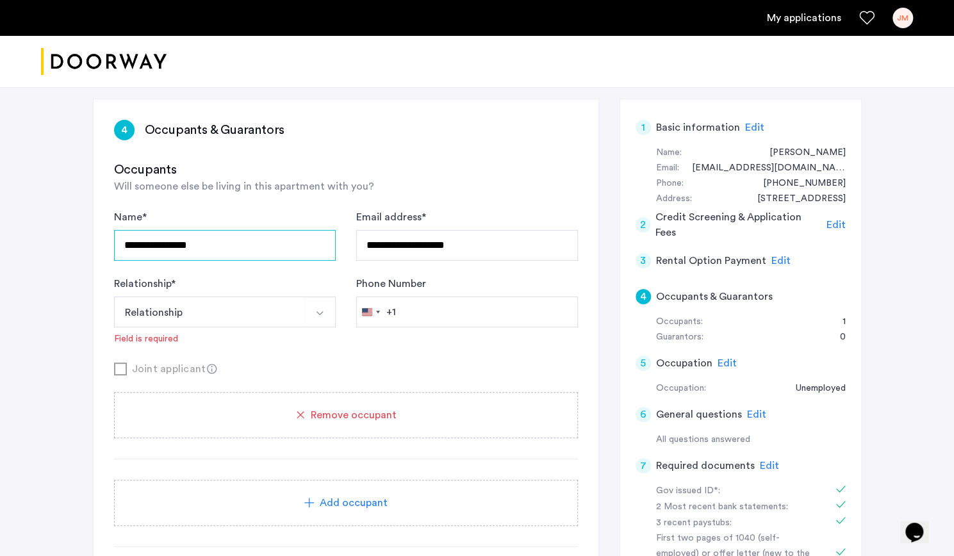
click at [257, 250] on input "**********" at bounding box center [225, 245] width 222 height 31
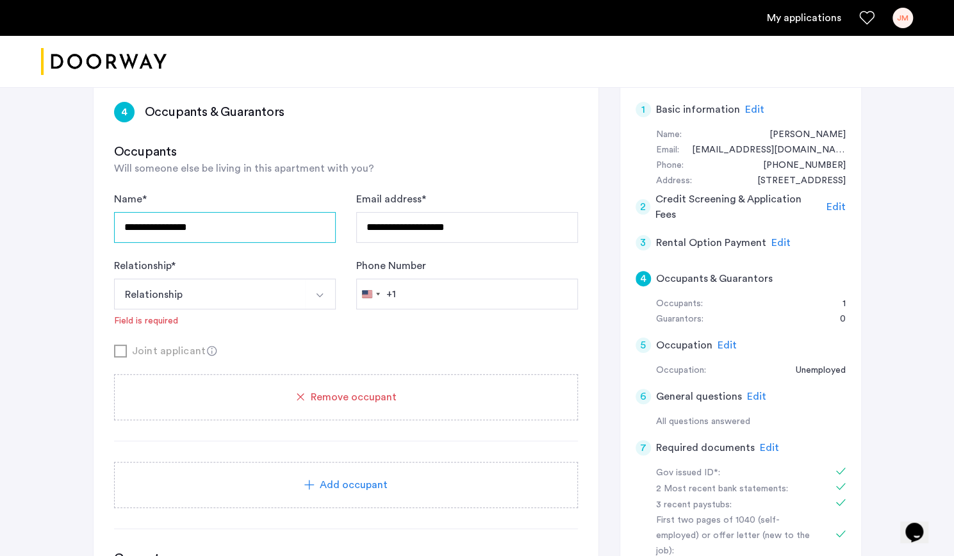
scroll to position [0, 0]
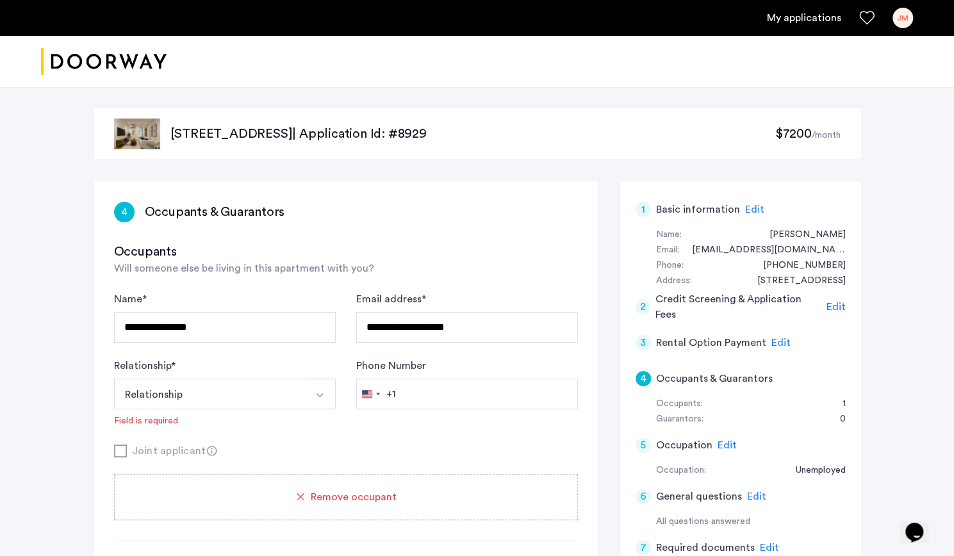
click at [772, 342] on span "Edit" at bounding box center [781, 343] width 19 height 10
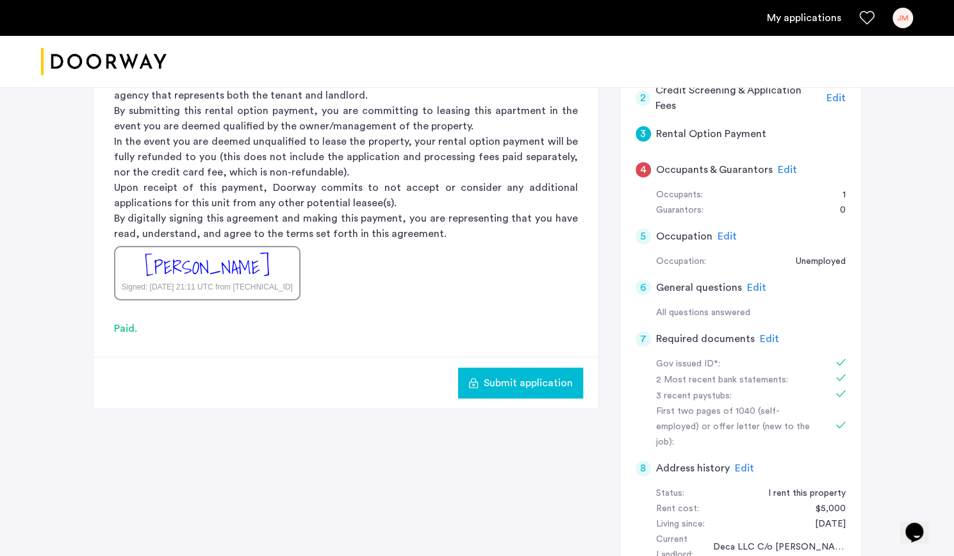
scroll to position [69, 0]
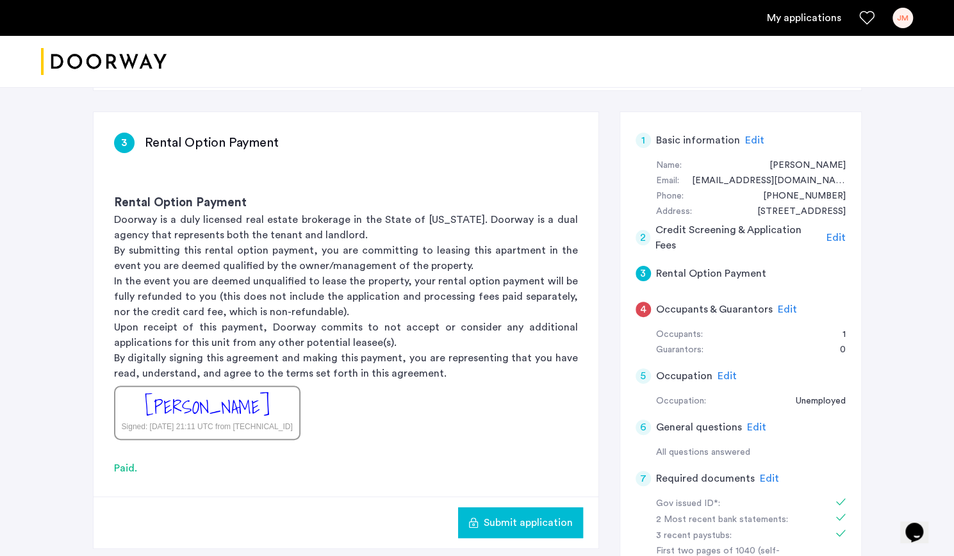
click at [836, 227] on div "2 Credit Screening & Application Fees Edit" at bounding box center [741, 238] width 210 height 36
click at [836, 236] on span "Edit" at bounding box center [836, 238] width 19 height 10
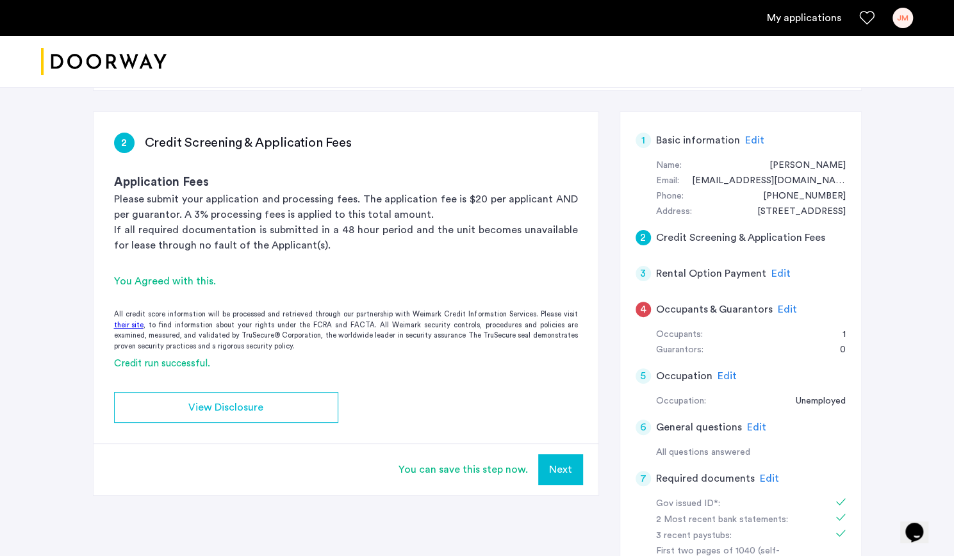
click at [296, 317] on div "All credit score information will be processed and retrieved through our partne…" at bounding box center [346, 331] width 505 height 42
click at [761, 134] on div "1 Basic information Edit" at bounding box center [741, 140] width 210 height 36
click at [755, 140] on span "Edit" at bounding box center [754, 140] width 19 height 10
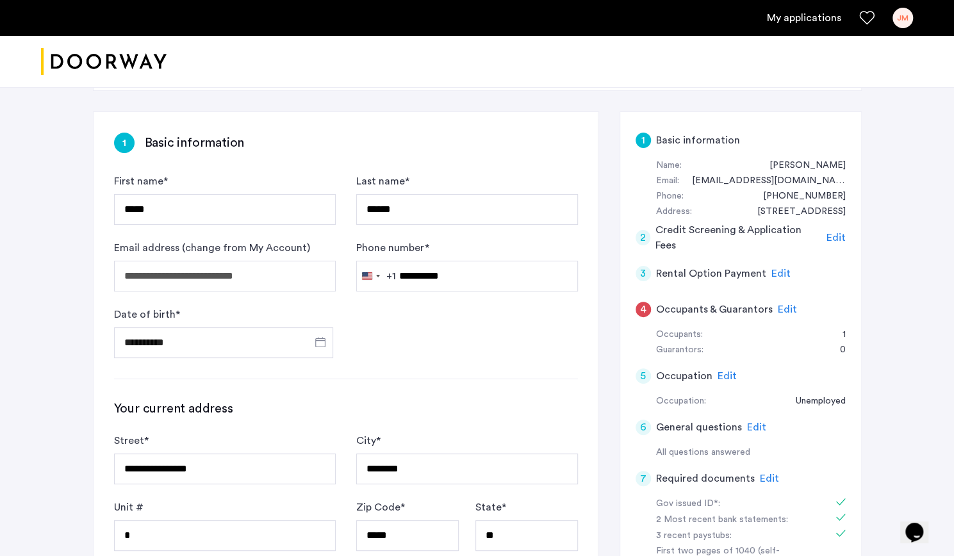
click at [792, 306] on div "4 Occupants & Guarantors Edit" at bounding box center [741, 310] width 210 height 36
click at [784, 310] on span "Edit" at bounding box center [787, 309] width 19 height 10
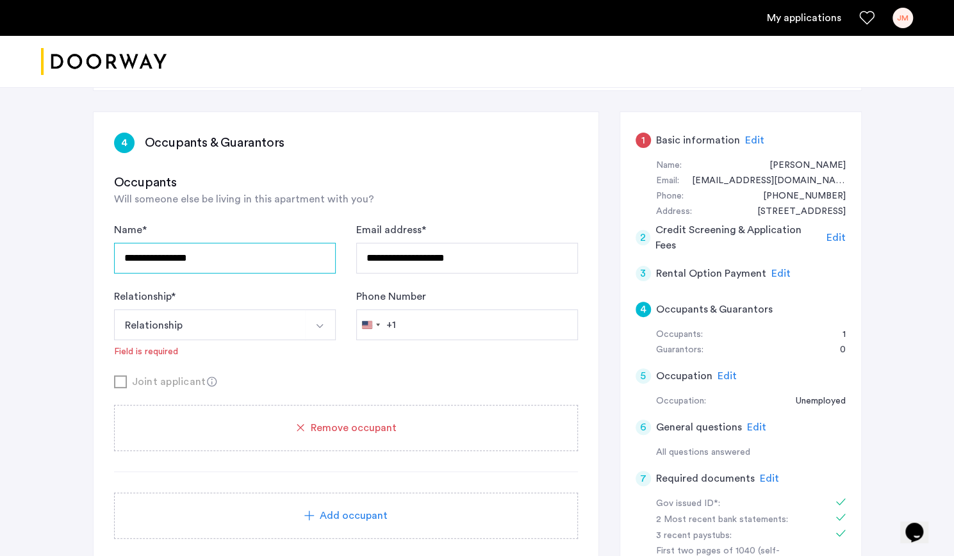
click at [236, 271] on input "**********" at bounding box center [225, 258] width 222 height 31
type input "*"
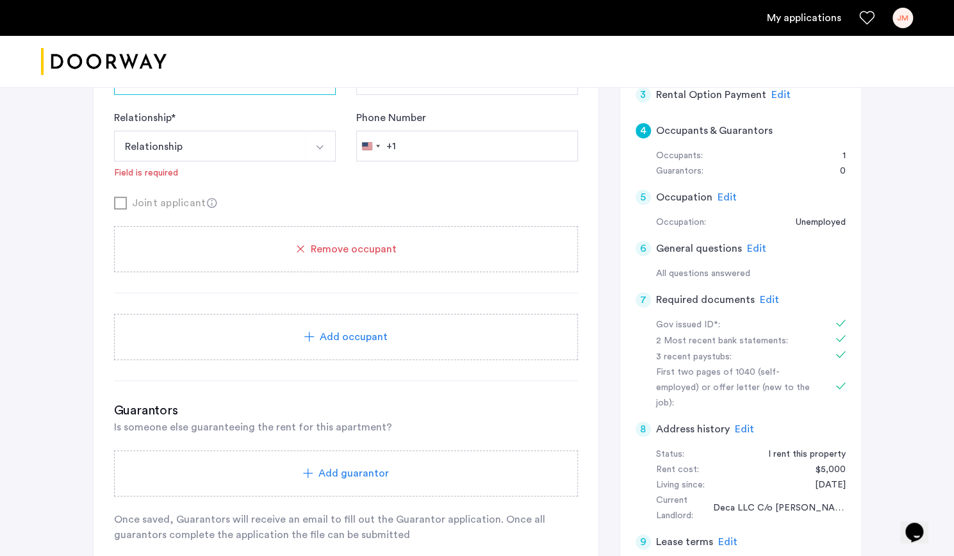
scroll to position [468, 0]
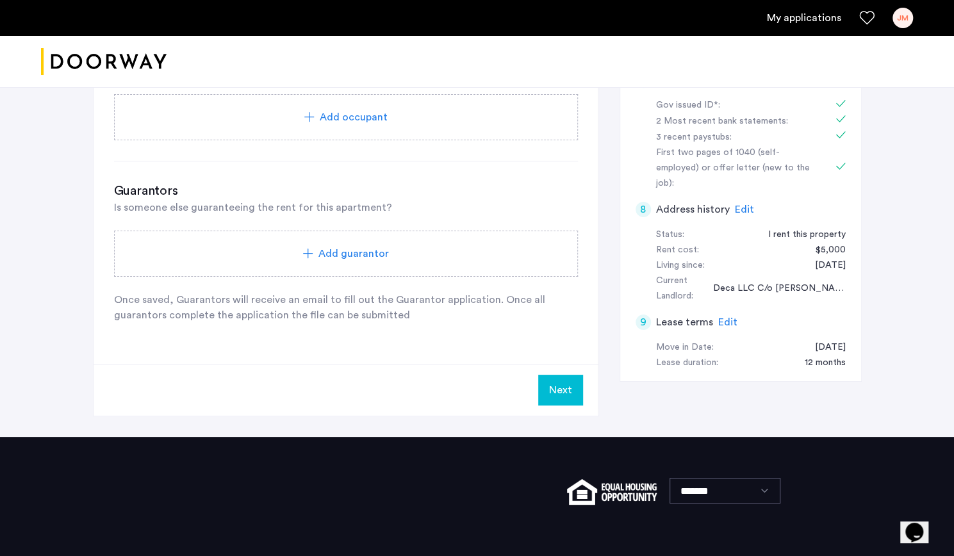
type input "**********"
click at [549, 387] on button "Next" at bounding box center [560, 390] width 45 height 31
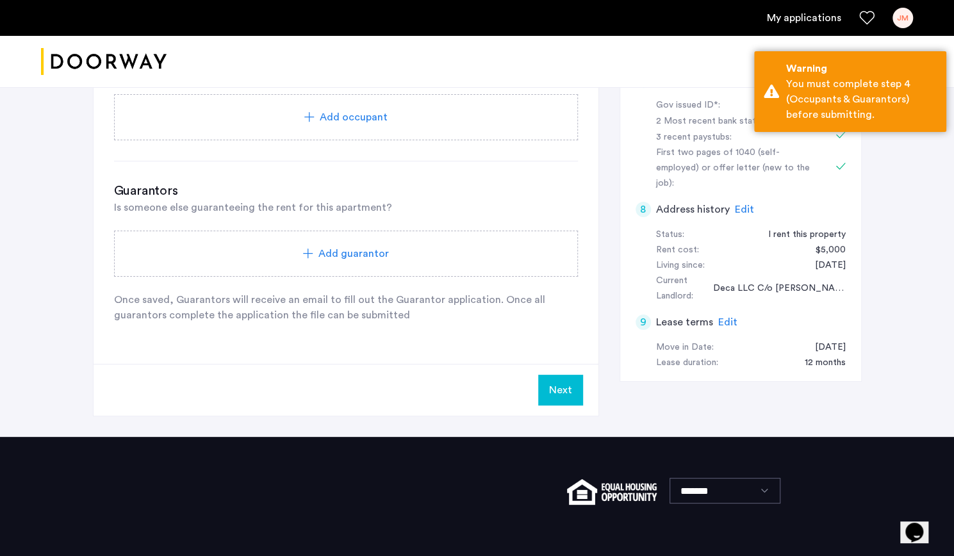
scroll to position [0, 0]
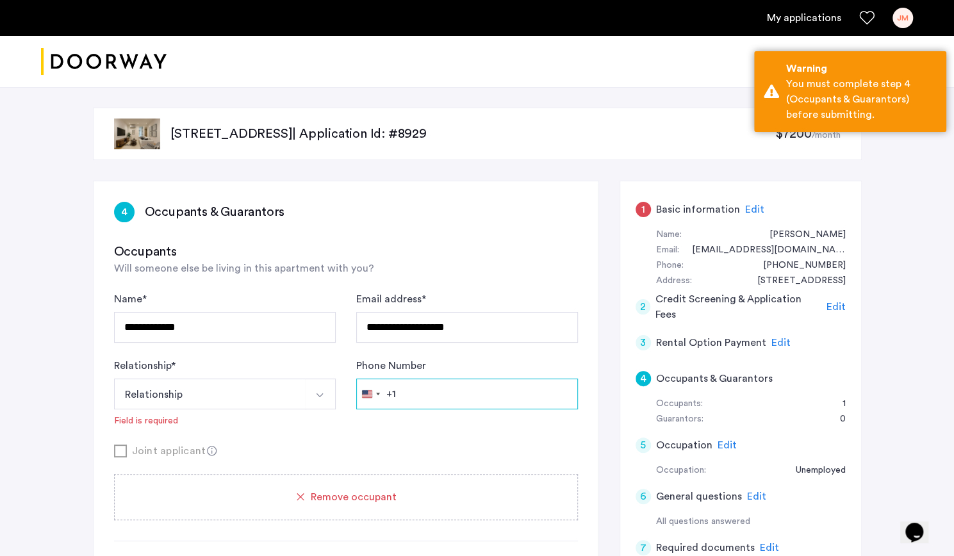
click at [440, 397] on input "Phone Number" at bounding box center [467, 394] width 222 height 31
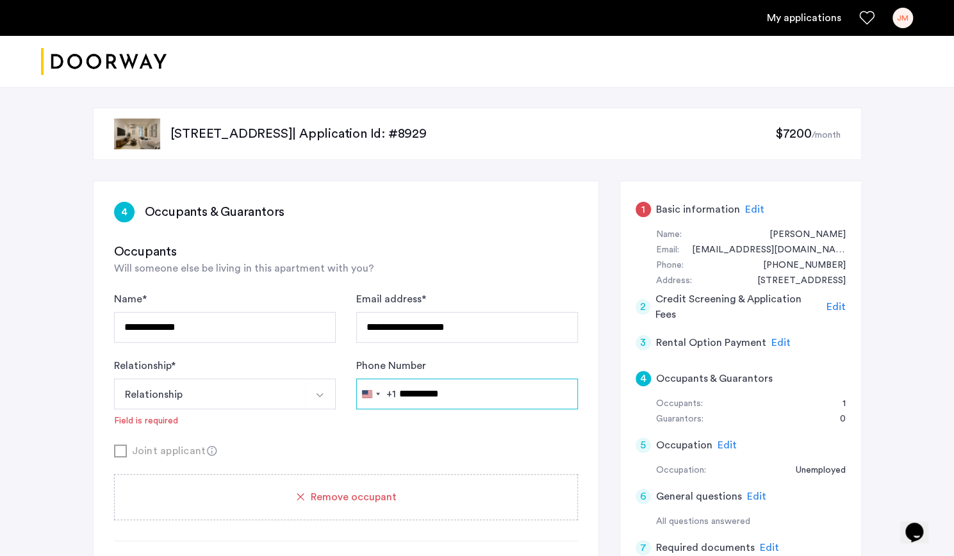
scroll to position [31, 0]
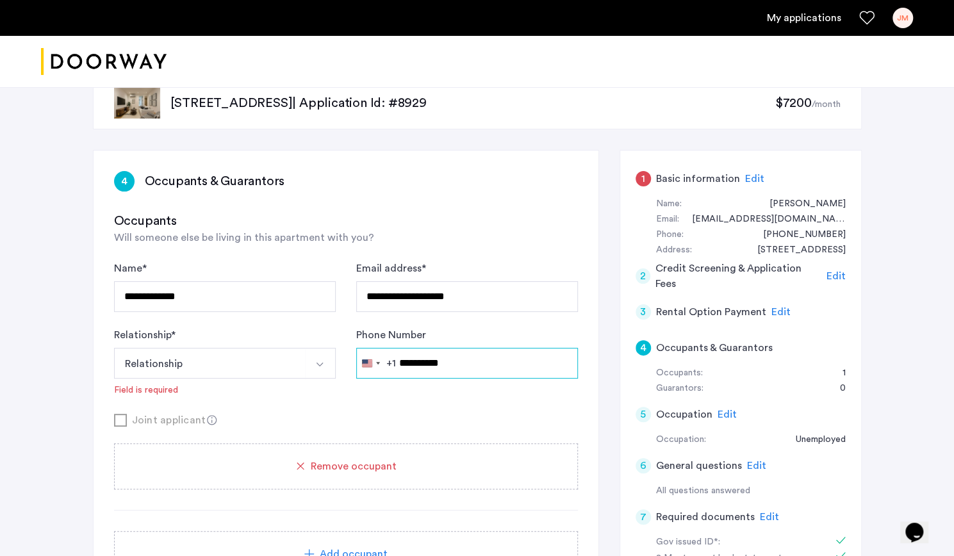
type input "**********"
click at [219, 363] on button "Relationship" at bounding box center [210, 363] width 192 height 31
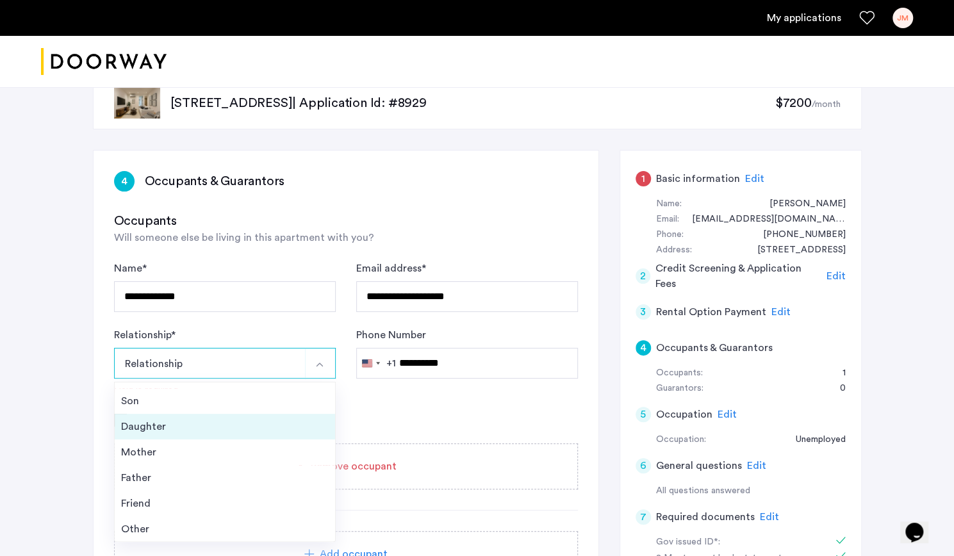
scroll to position [45, 0]
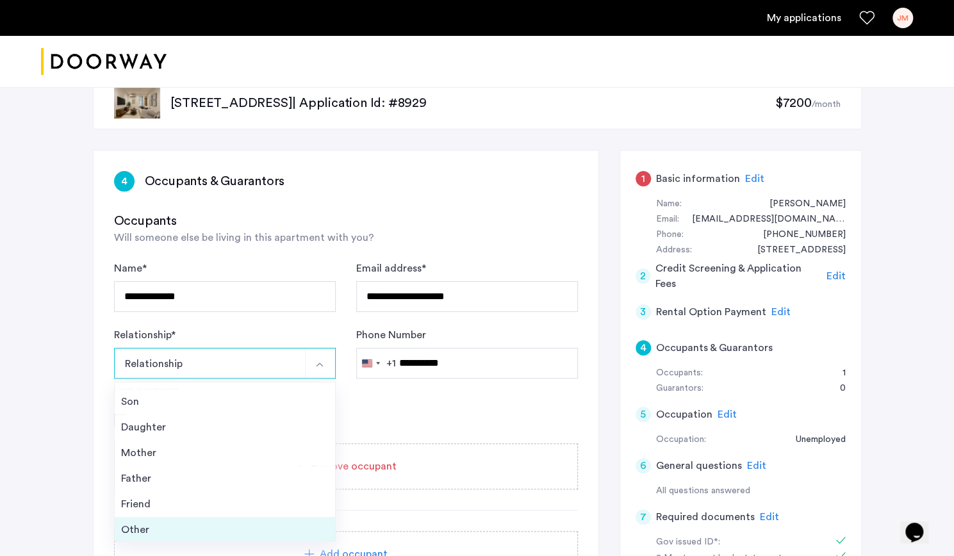
click at [158, 522] on div "Other" at bounding box center [225, 529] width 208 height 15
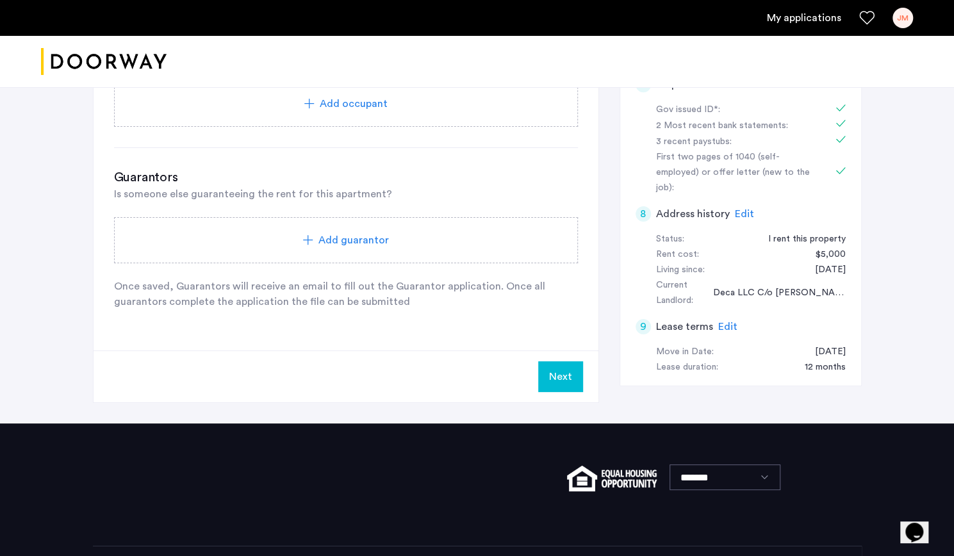
scroll to position [465, 0]
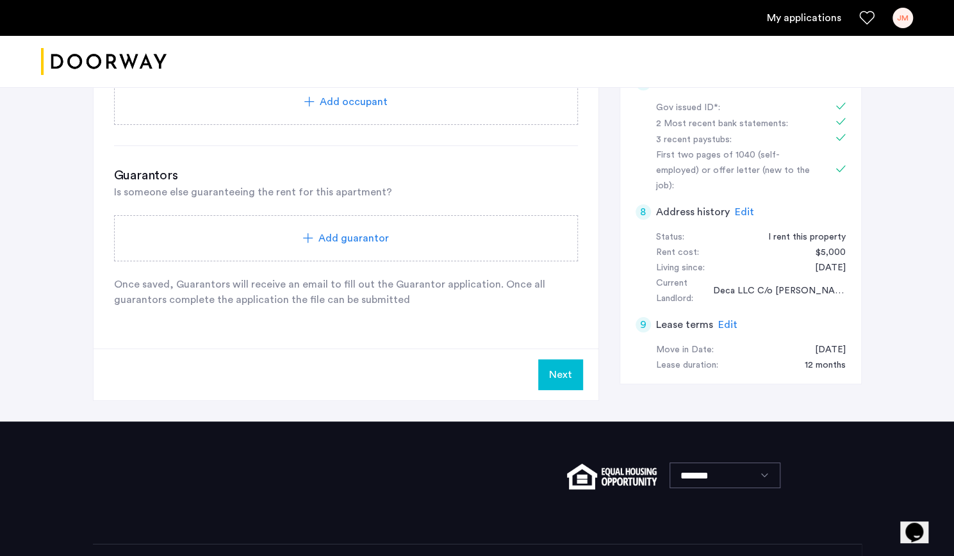
click at [558, 379] on button "Next" at bounding box center [560, 375] width 45 height 31
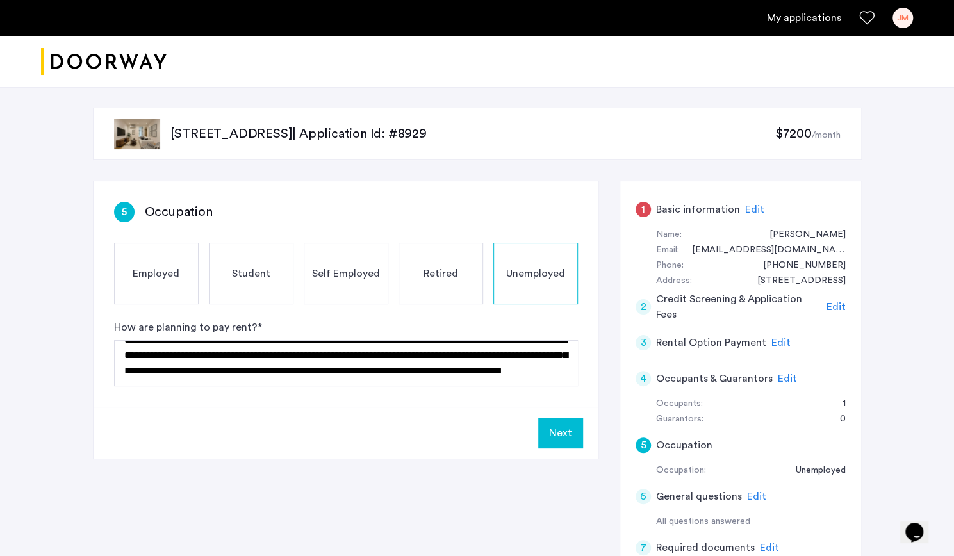
scroll to position [29, 0]
click at [555, 426] on button "Next" at bounding box center [560, 433] width 45 height 31
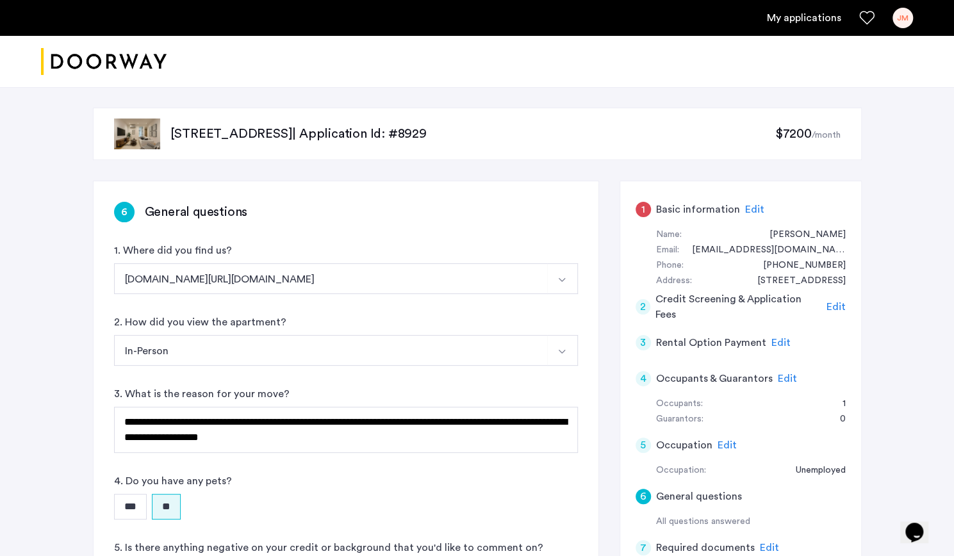
click at [754, 208] on span "Edit" at bounding box center [754, 209] width 19 height 10
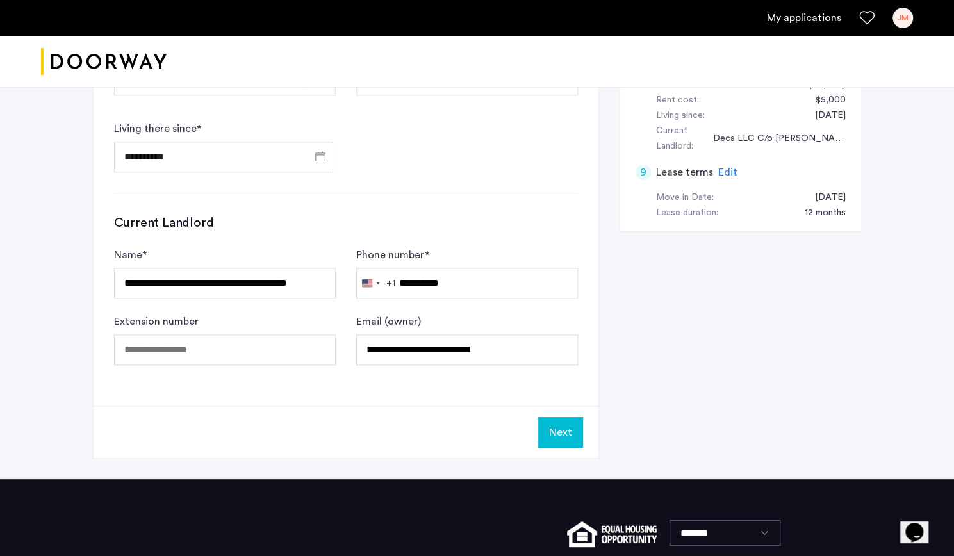
scroll to position [617, 0]
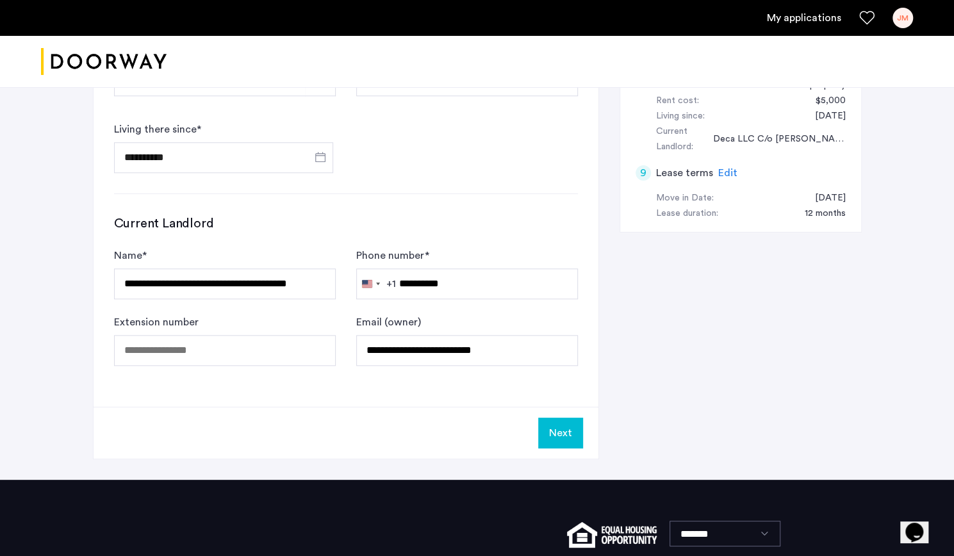
click at [555, 424] on button "Next" at bounding box center [560, 433] width 45 height 31
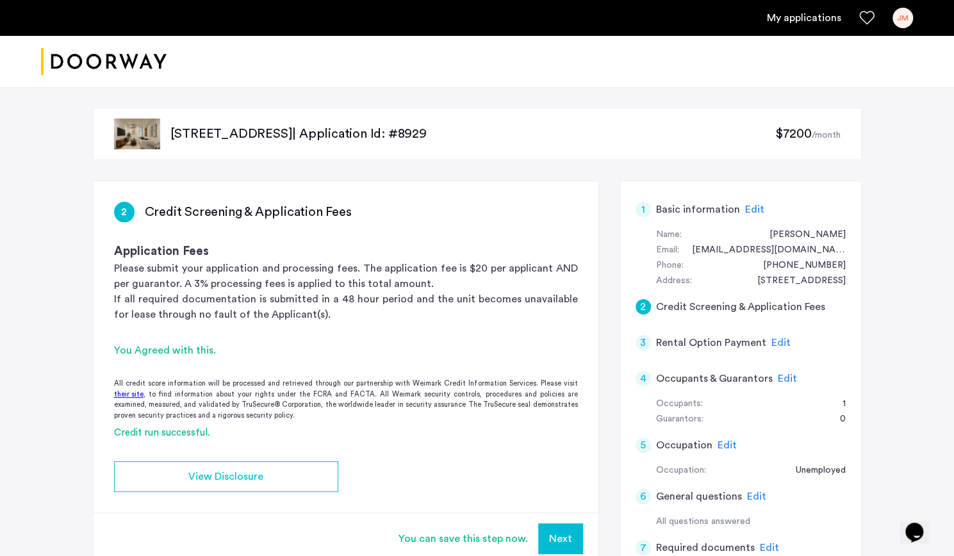
scroll to position [253, 0]
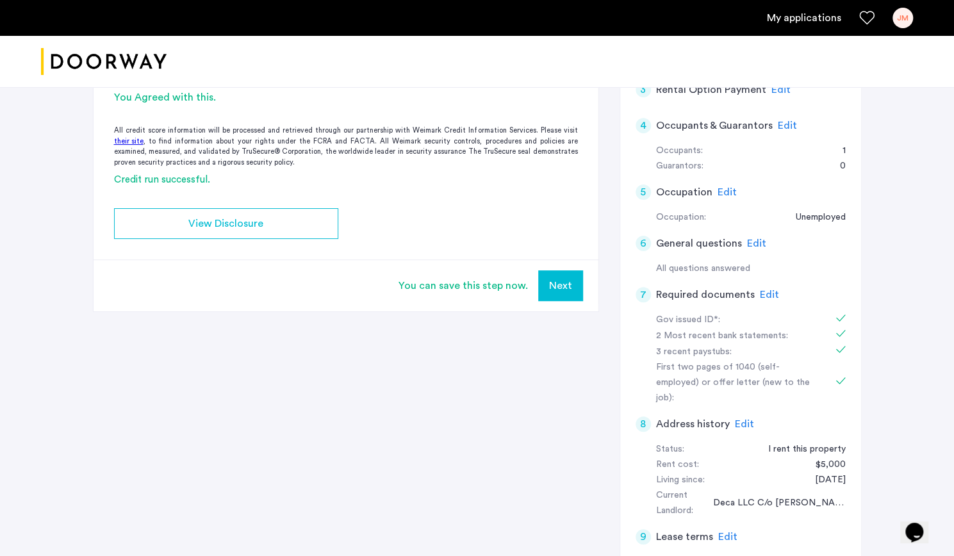
click at [574, 275] on button "Next" at bounding box center [560, 285] width 45 height 31
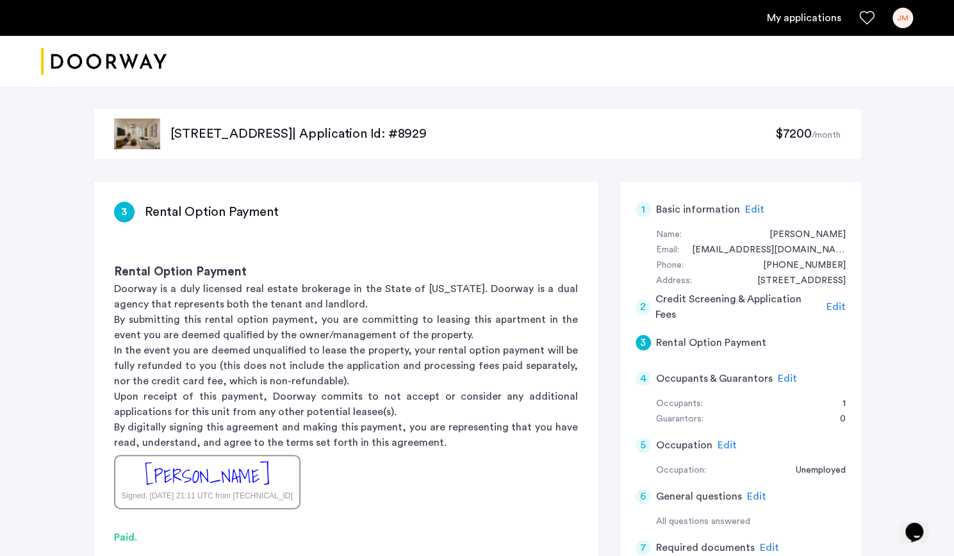
scroll to position [300, 0]
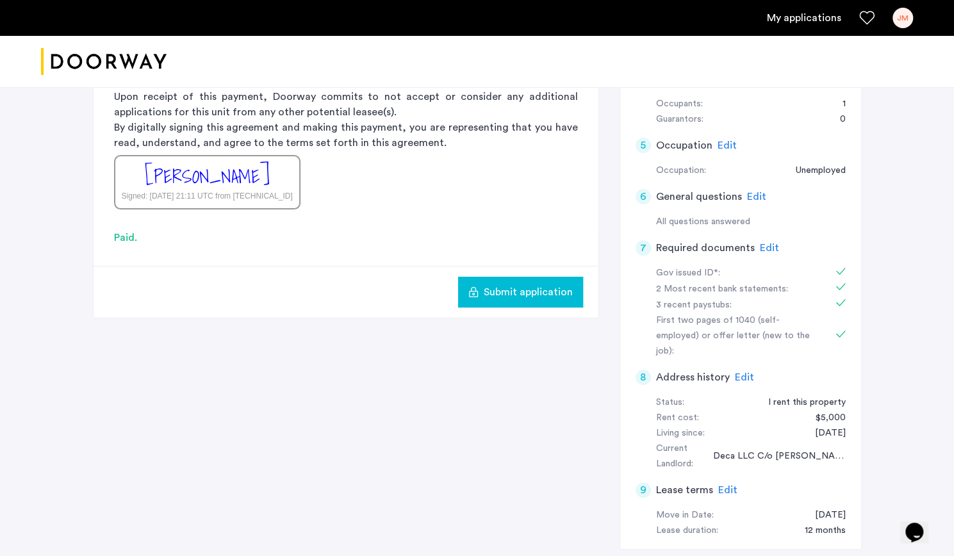
click at [491, 298] on span "Submit application" at bounding box center [528, 292] width 89 height 15
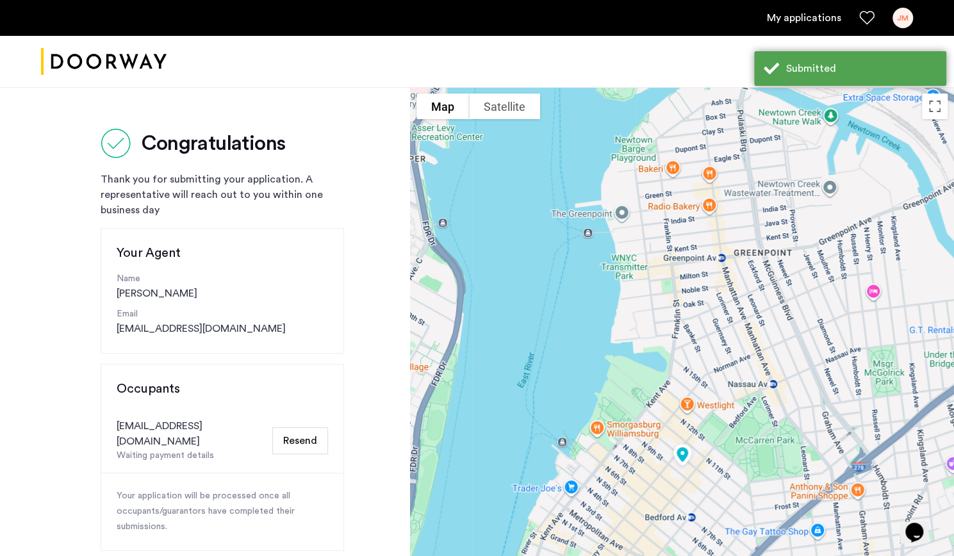
scroll to position [249, 0]
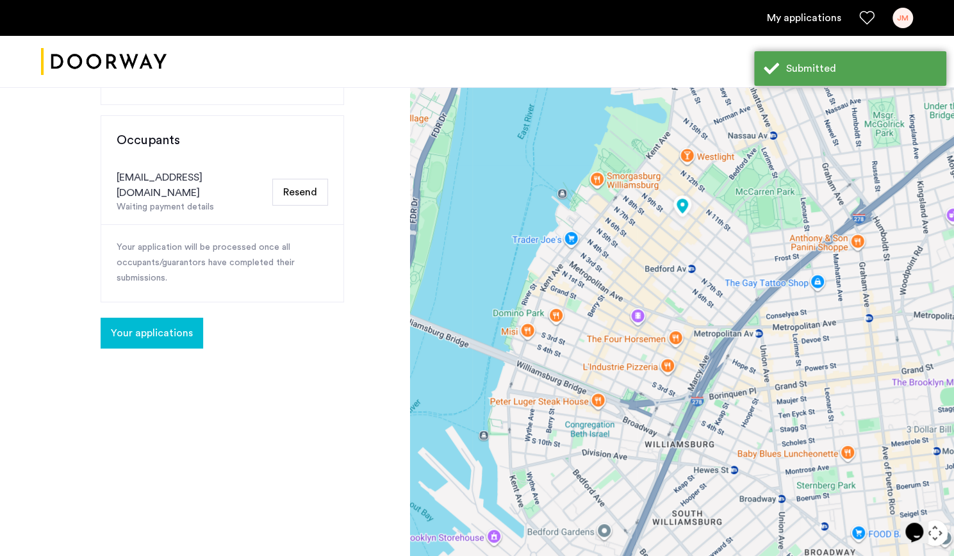
click at [170, 326] on span "Your applications" at bounding box center [152, 333] width 82 height 15
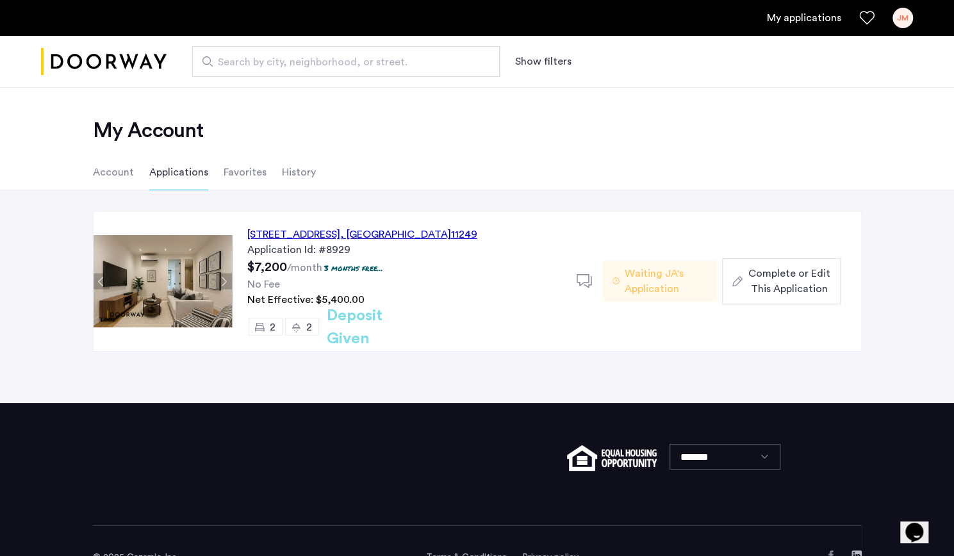
click at [113, 166] on li "Account" at bounding box center [113, 172] width 41 height 36
